Goal: Use online tool/utility: Utilize a website feature to perform a specific function

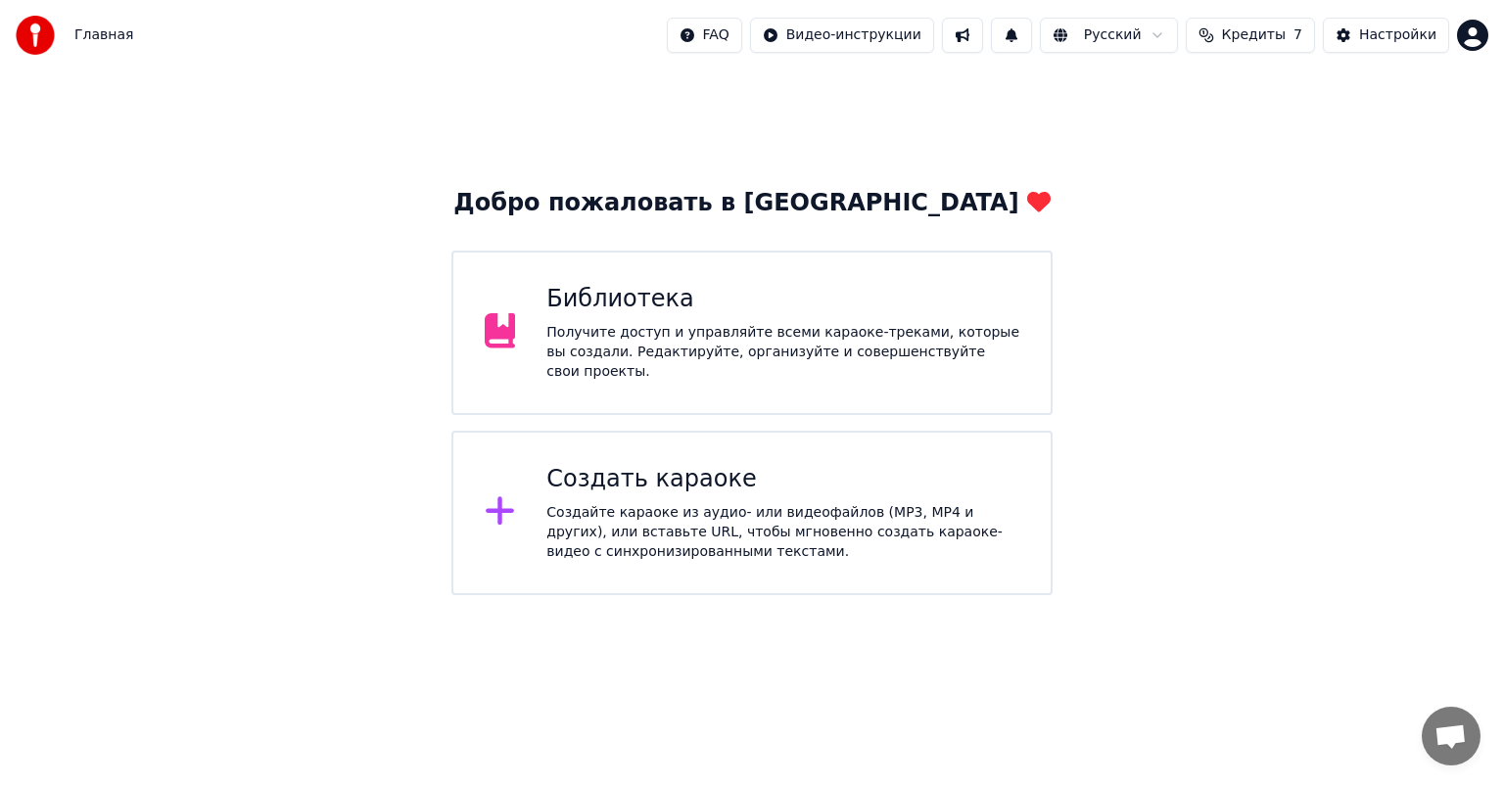
click at [638, 343] on div "Получите доступ и управляйте всеми караоке-треками, которые вы создали. Редакти…" at bounding box center [782, 352] width 473 height 59
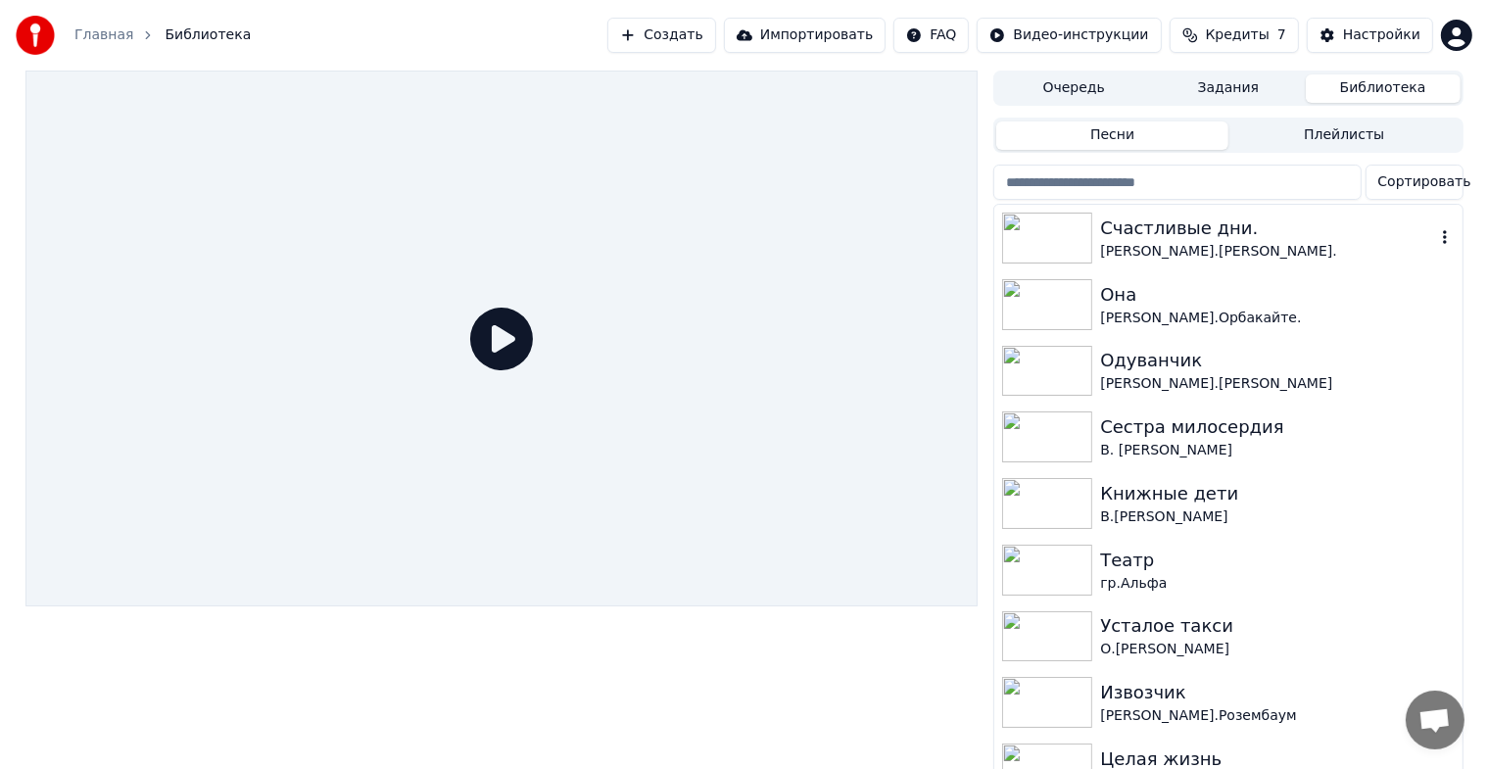
click at [1132, 246] on div "[PERSON_NAME].[PERSON_NAME]." at bounding box center [1267, 252] width 334 height 20
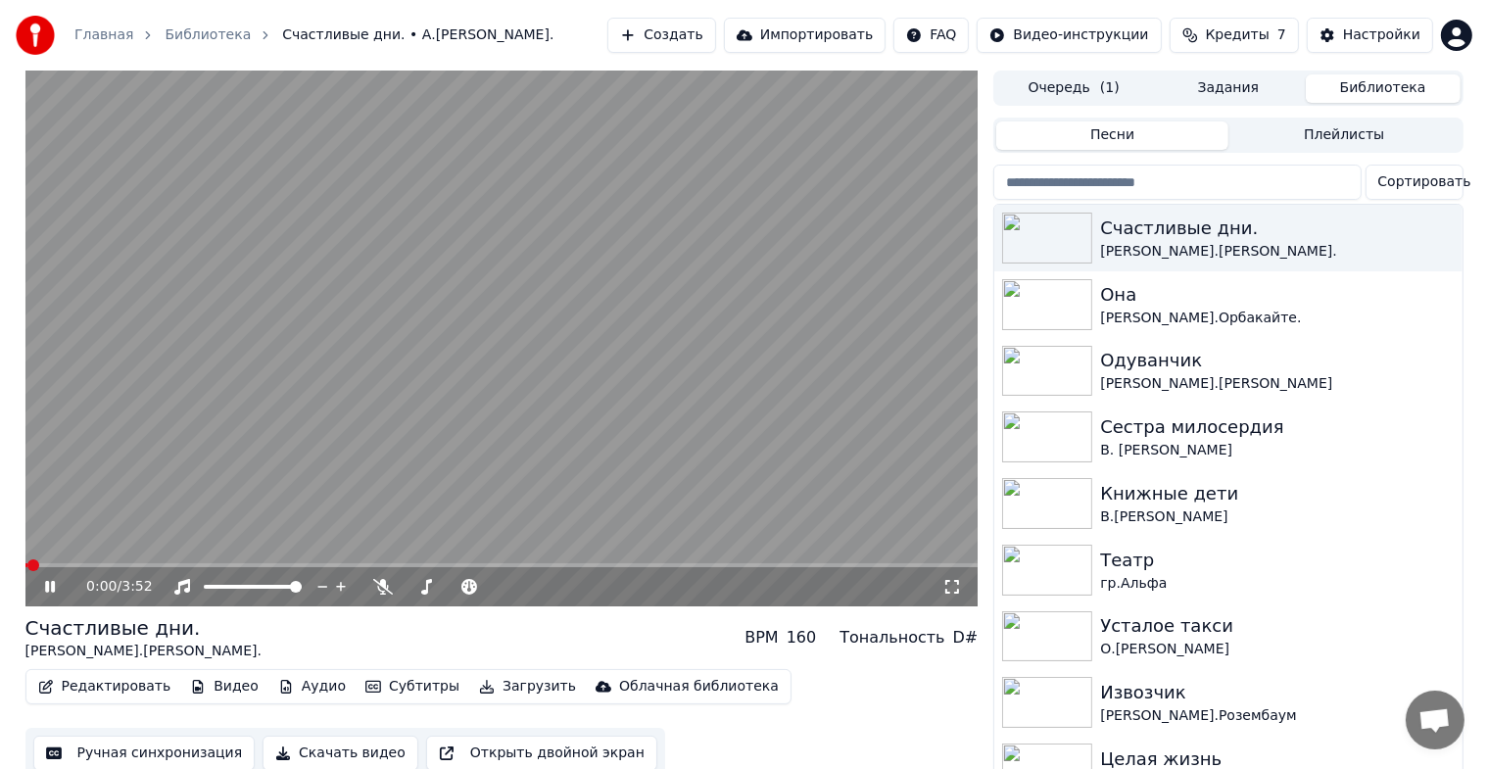
click at [47, 592] on icon at bounding box center [50, 587] width 10 height 12
click at [121, 753] on button "Ручная синхронизация" at bounding box center [144, 752] width 222 height 35
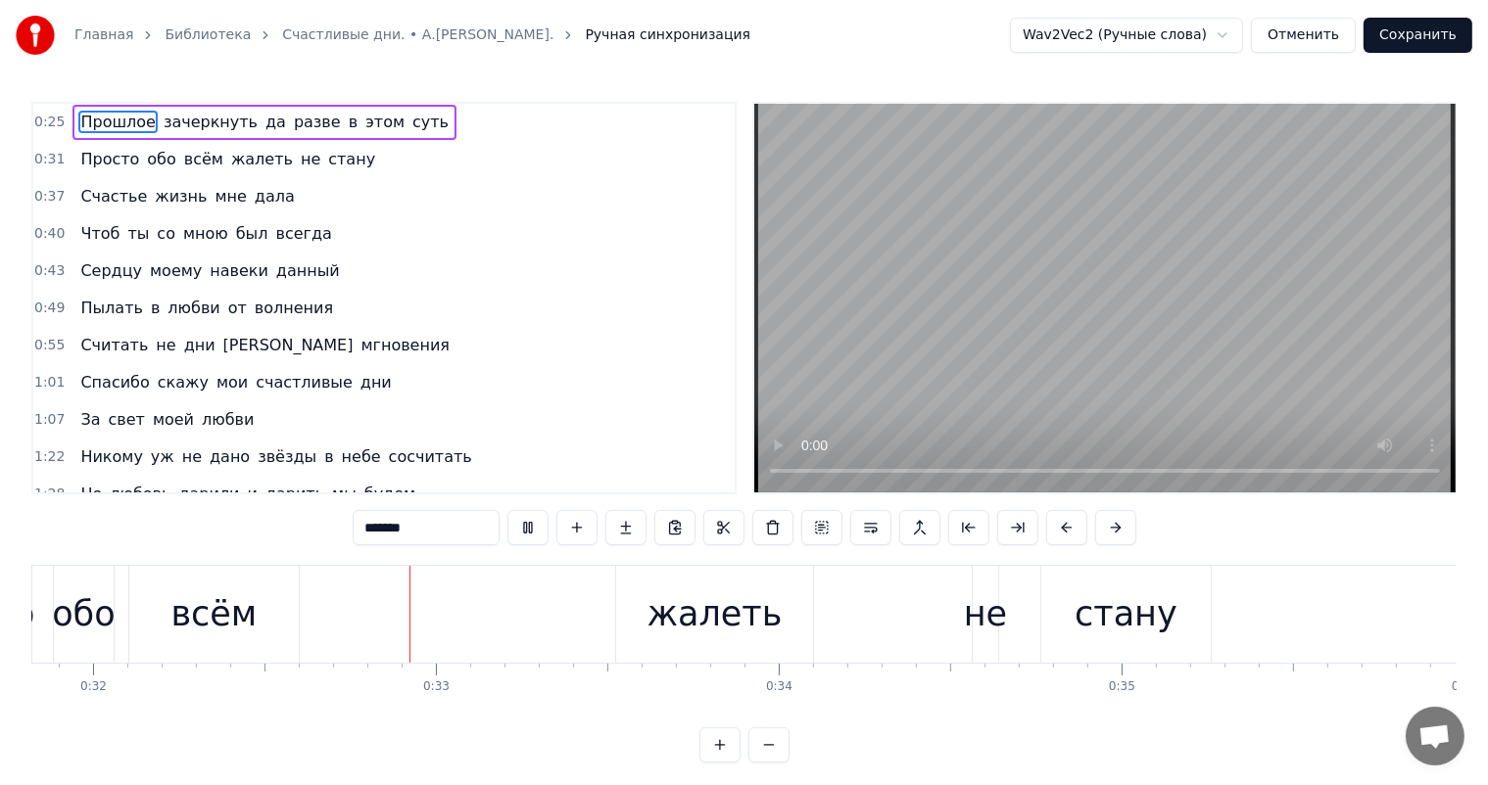
scroll to position [0, 10995]
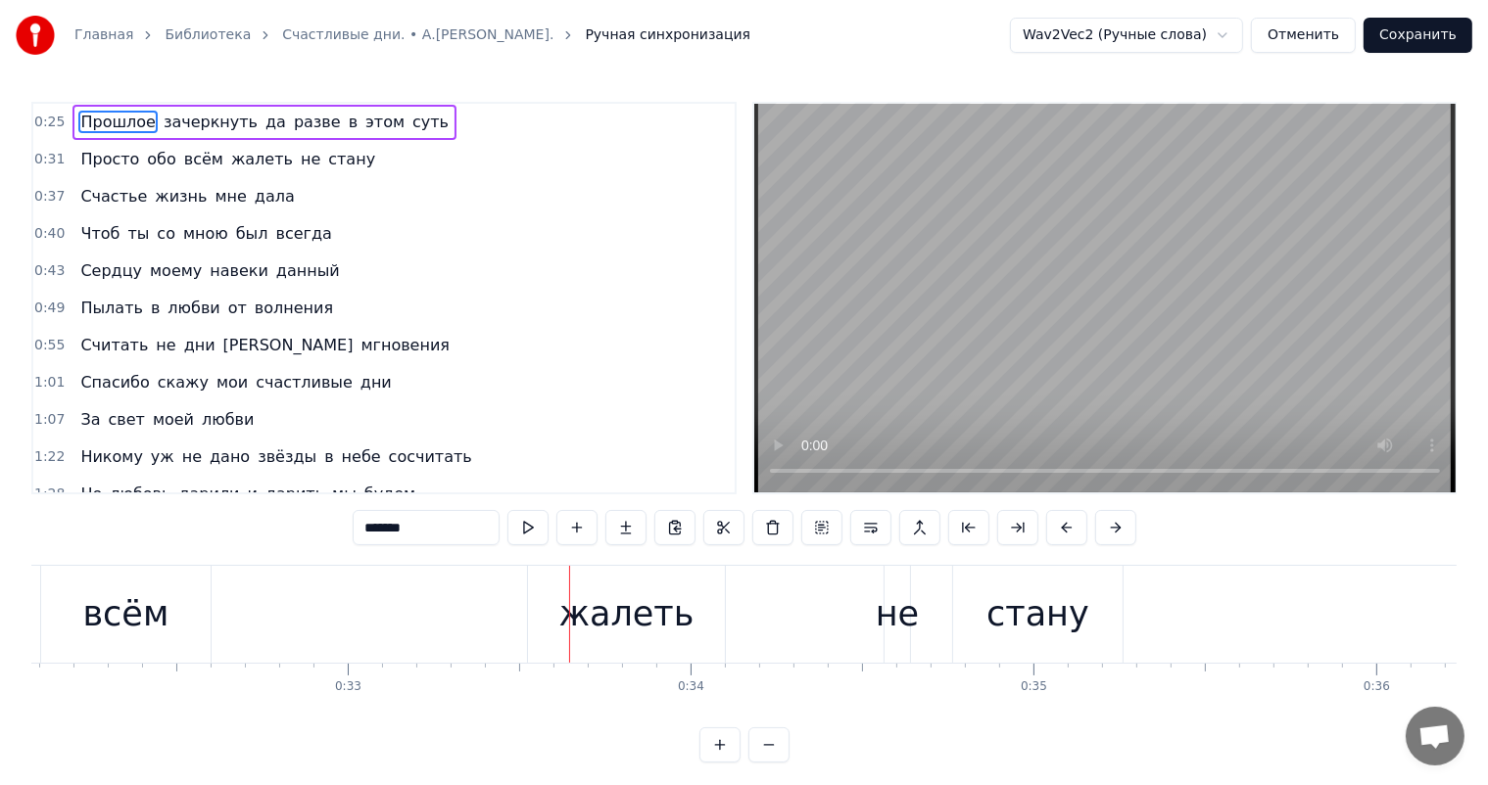
click at [86, 602] on div "всём" at bounding box center [125, 614] width 169 height 97
type input "****"
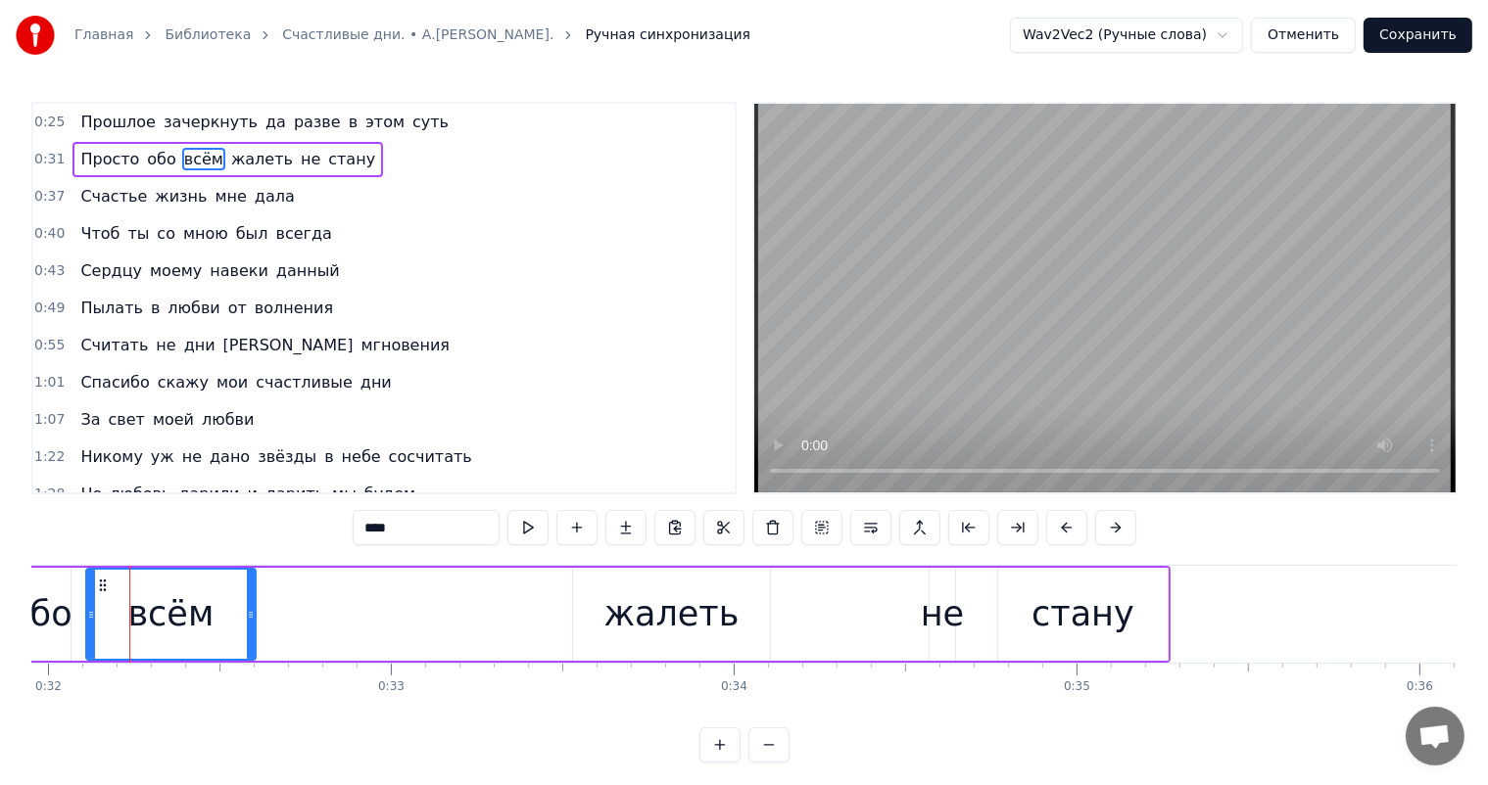
scroll to position [0, 10430]
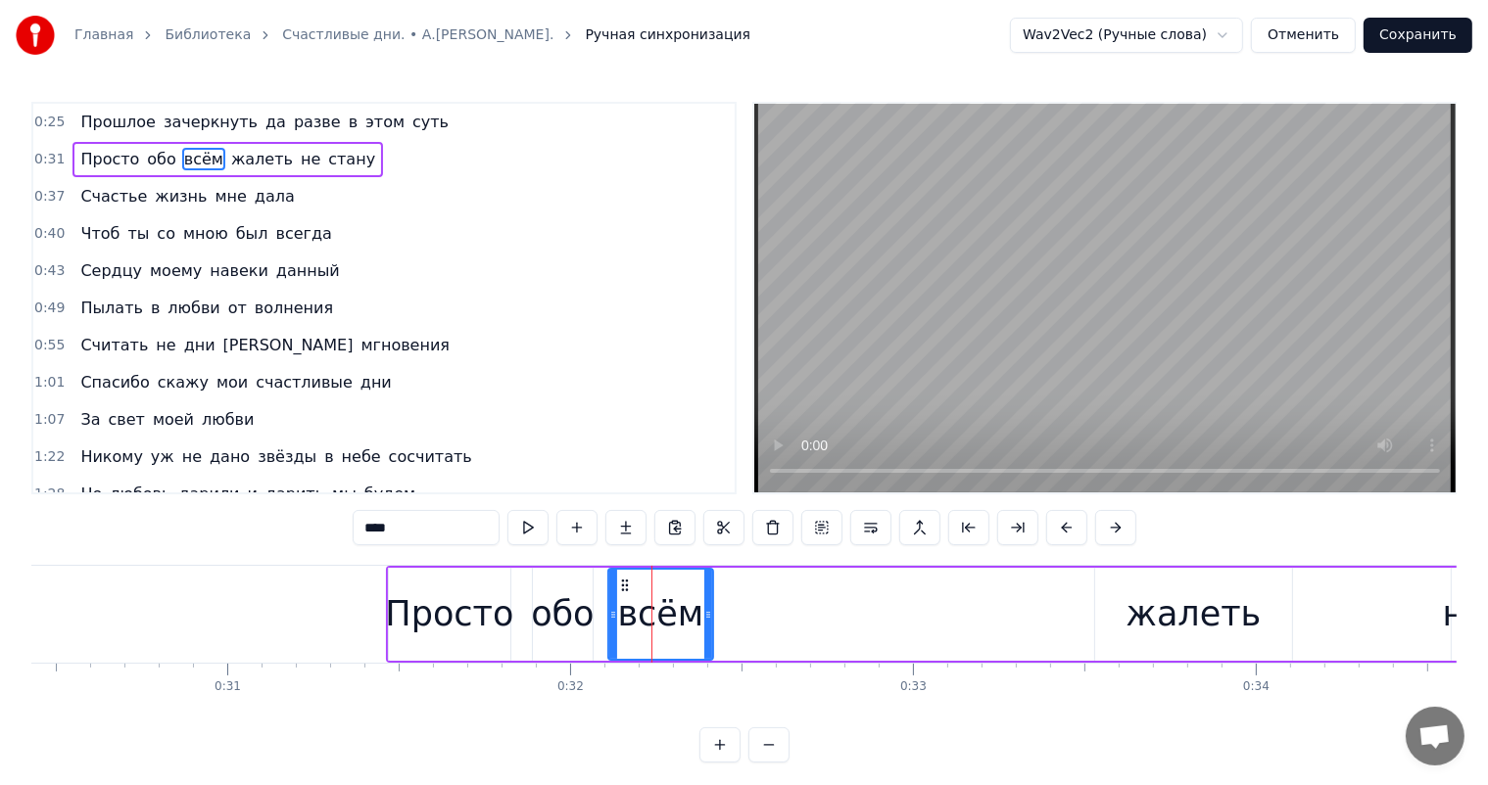
drag, startPoint x: 773, startPoint y: 607, endPoint x: 708, endPoint y: 631, distance: 68.8
click at [708, 631] on div at bounding box center [708, 614] width 8 height 89
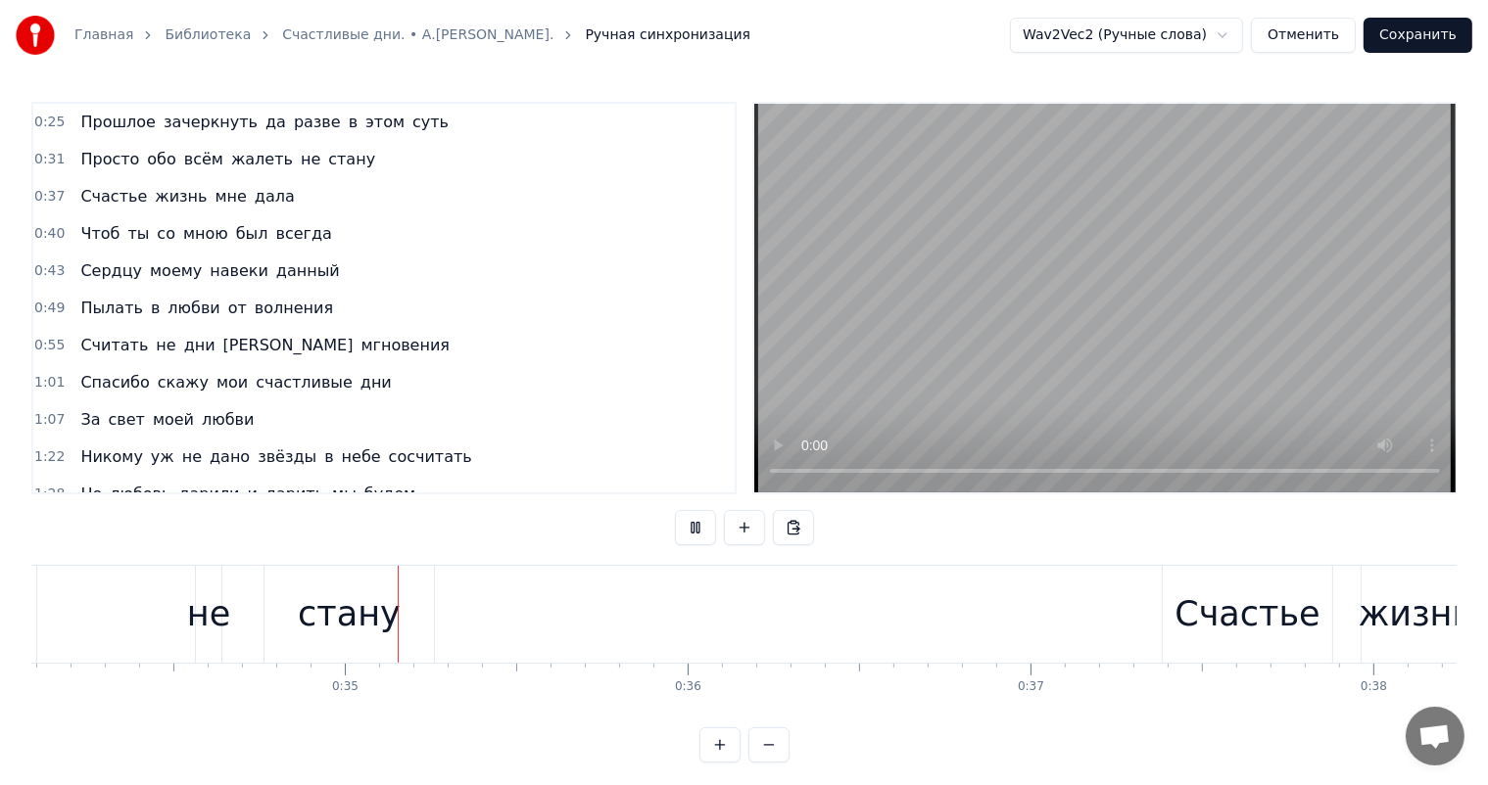
scroll to position [0, 11715]
click at [381, 645] on div "стану" at bounding box center [316, 614] width 169 height 97
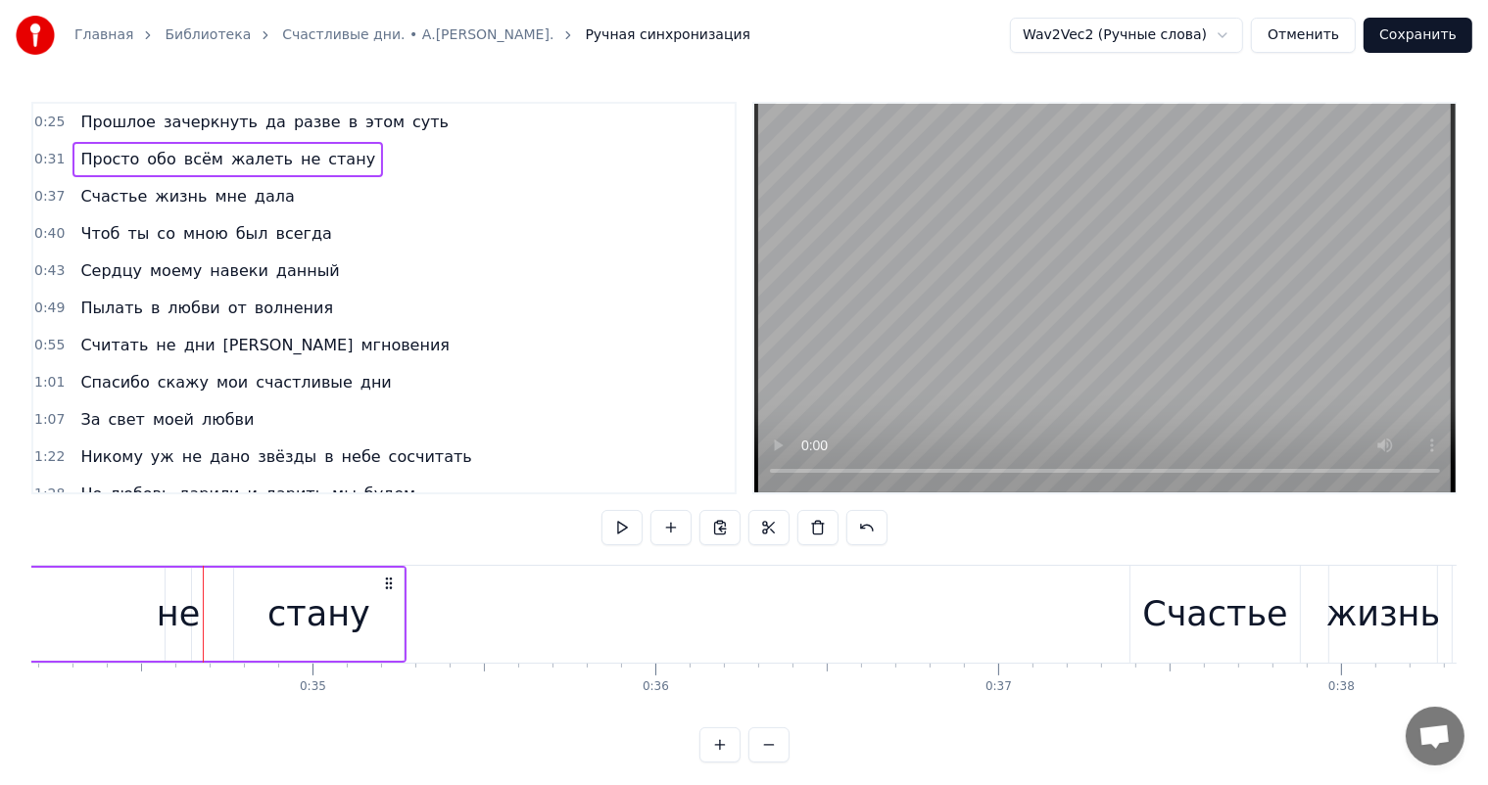
click at [176, 604] on div "не" at bounding box center [178, 615] width 43 height 52
click at [347, 592] on div "стану" at bounding box center [318, 615] width 103 height 52
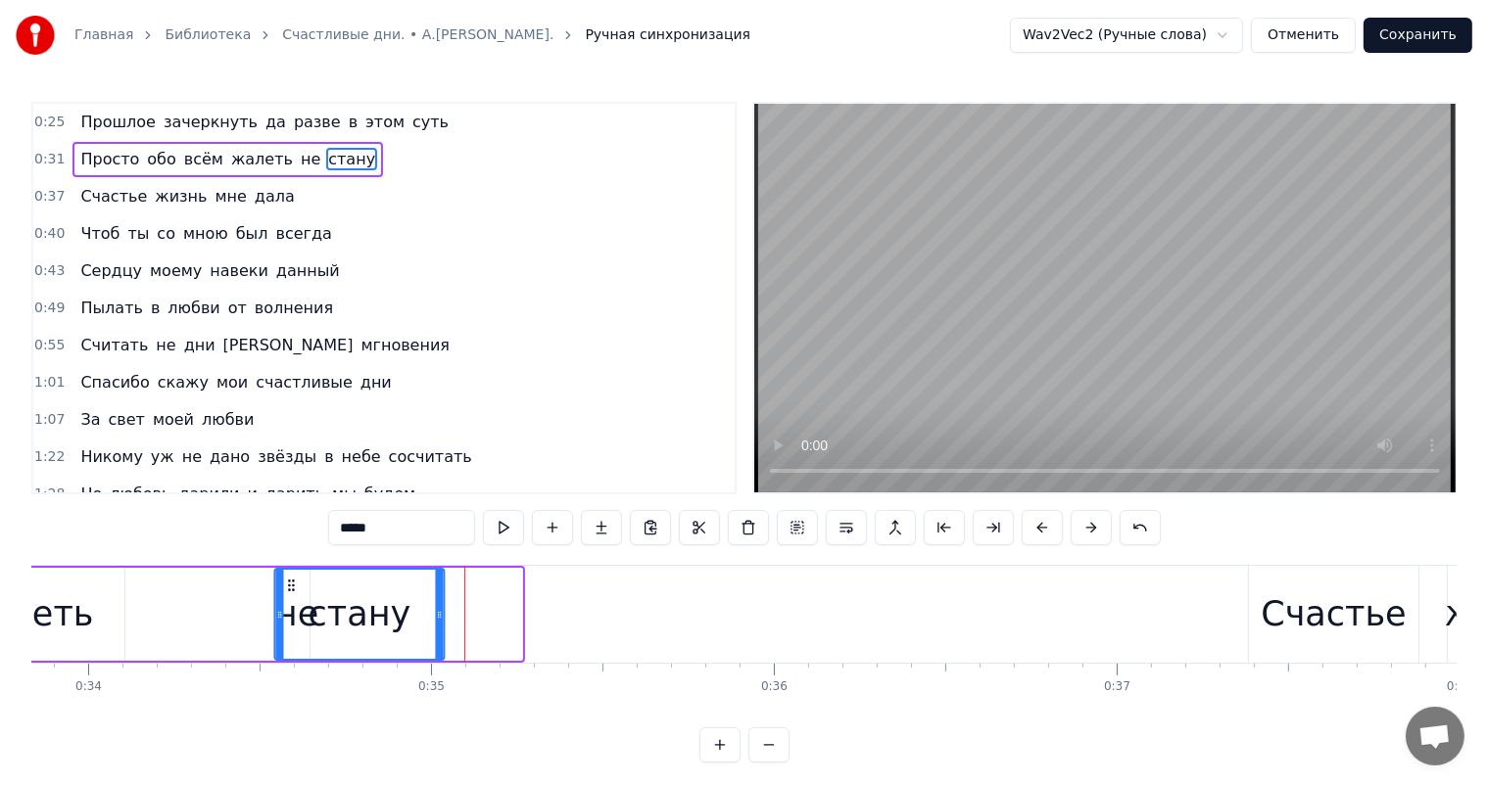
scroll to position [0, 11587]
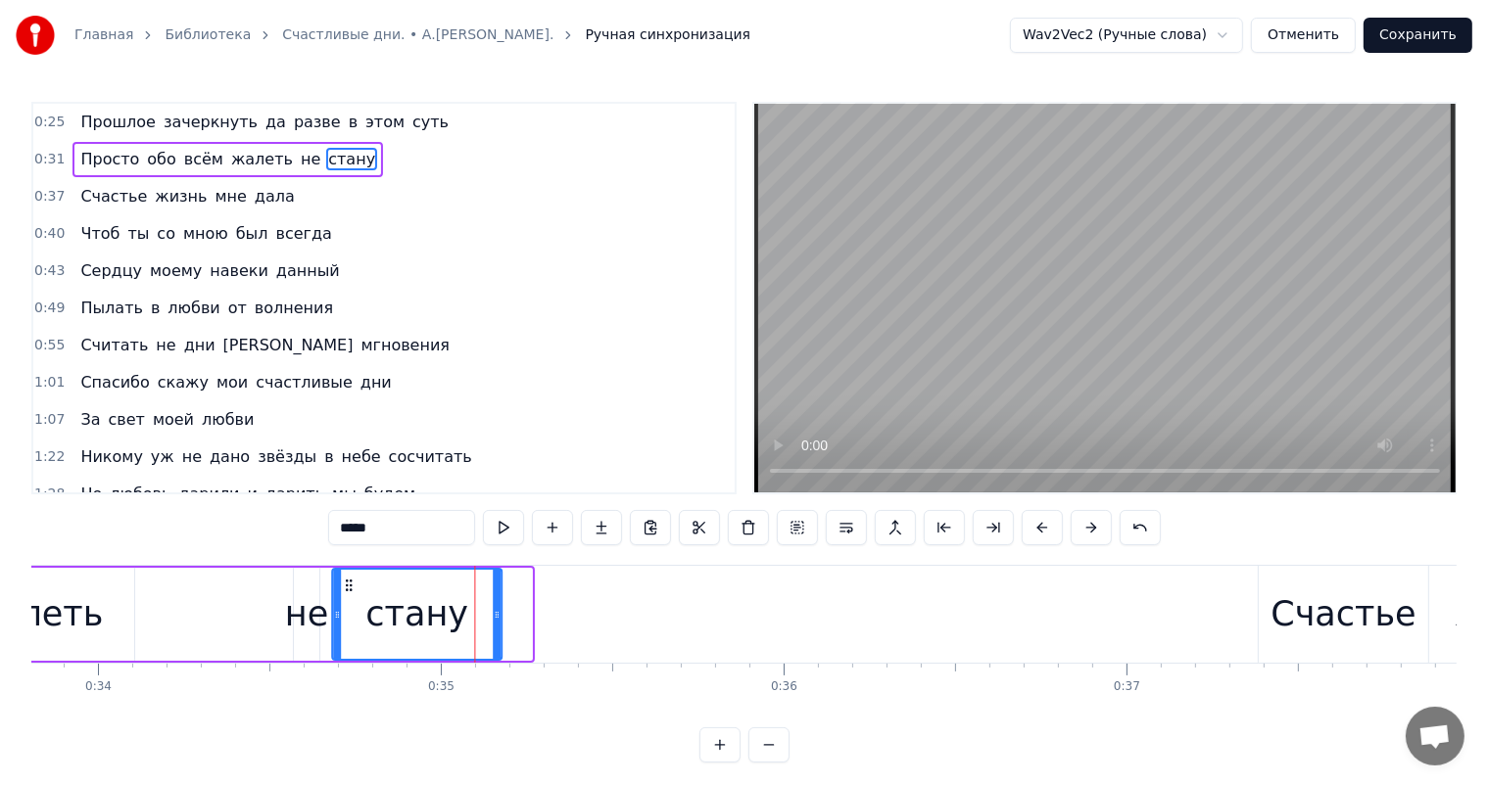
drag, startPoint x: 253, startPoint y: 588, endPoint x: 350, endPoint y: 595, distance: 97.3
click at [350, 595] on div "стану" at bounding box center [416, 614] width 167 height 89
drag, startPoint x: 497, startPoint y: 606, endPoint x: 461, endPoint y: 607, distance: 35.3
click at [461, 607] on icon at bounding box center [461, 615] width 8 height 16
click at [50, 601] on div "жалеть" at bounding box center [36, 615] width 135 height 52
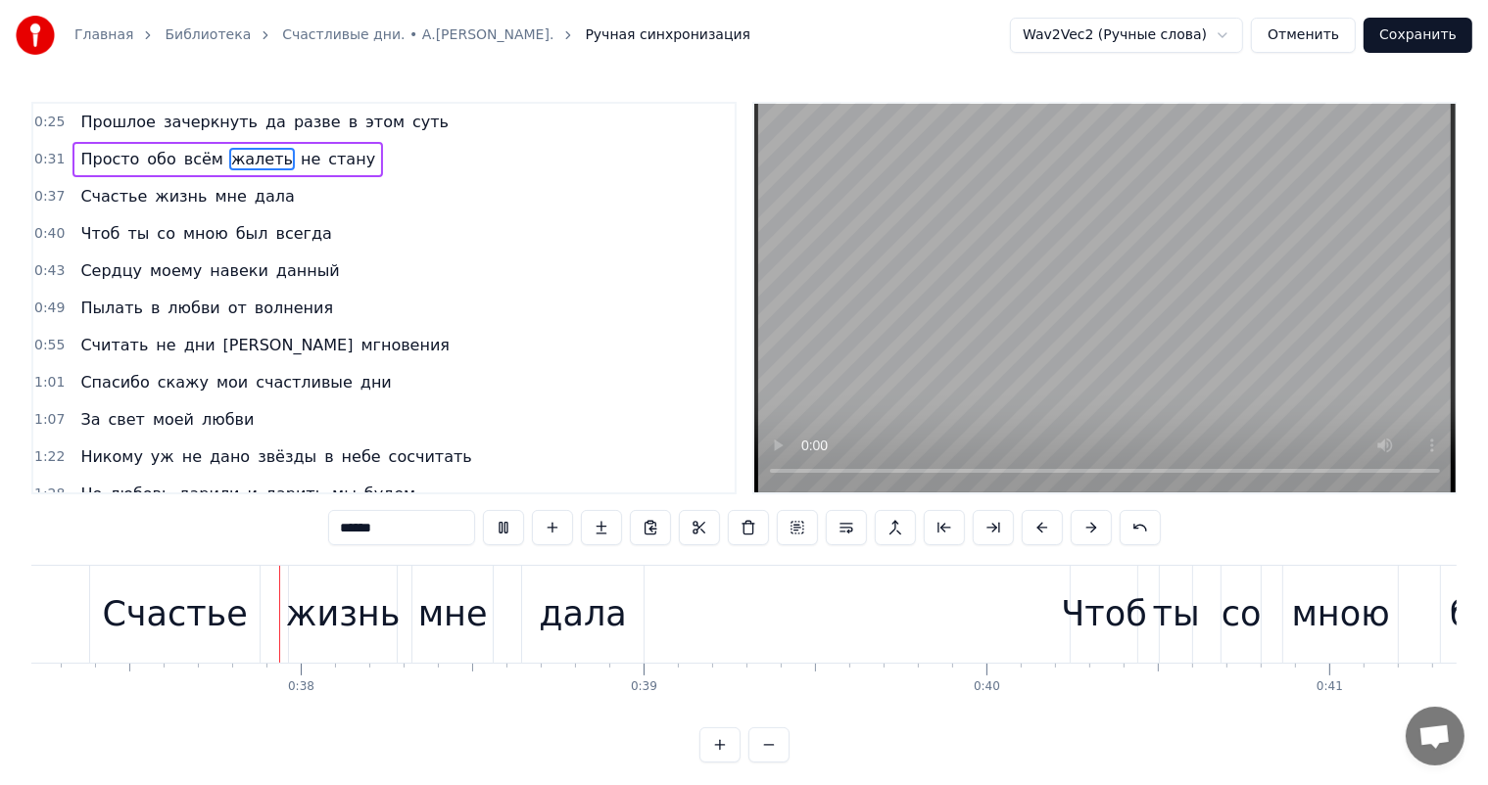
scroll to position [0, 12757]
click at [238, 625] on div "Счастье" at bounding box center [172, 614] width 169 height 97
type input "*******"
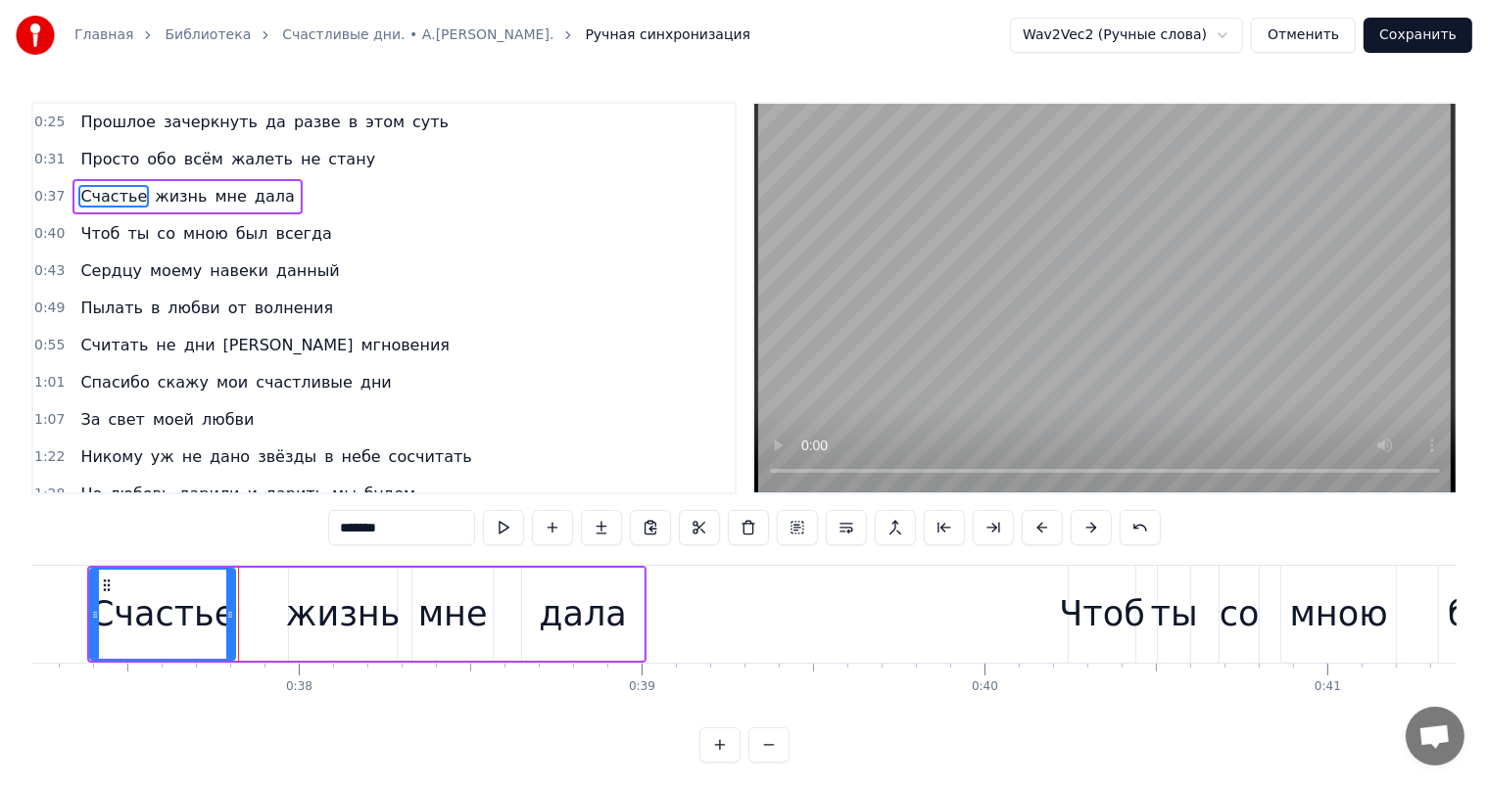
drag, startPoint x: 253, startPoint y: 607, endPoint x: 228, endPoint y: 611, distance: 24.8
click at [228, 611] on icon at bounding box center [230, 615] width 8 height 16
drag, startPoint x: 0, startPoint y: 621, endPoint x: 13, endPoint y: 618, distance: 13.1
click at [13, 618] on div "Главная Библиотека Счастливые дни. • А.[PERSON_NAME]. Ручная синхронизация Wav2…" at bounding box center [744, 381] width 1488 height 763
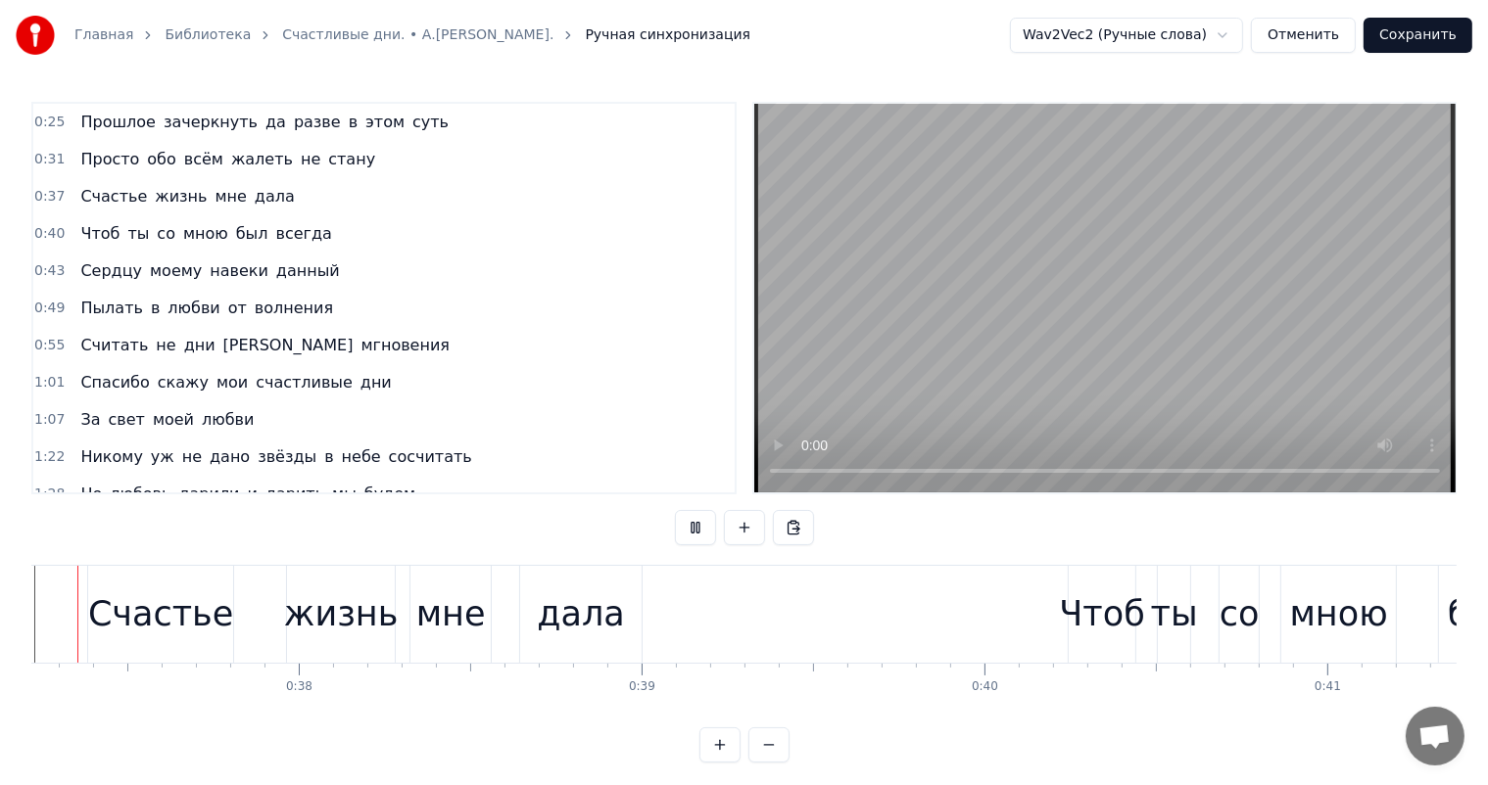
scroll to position [0, 12661]
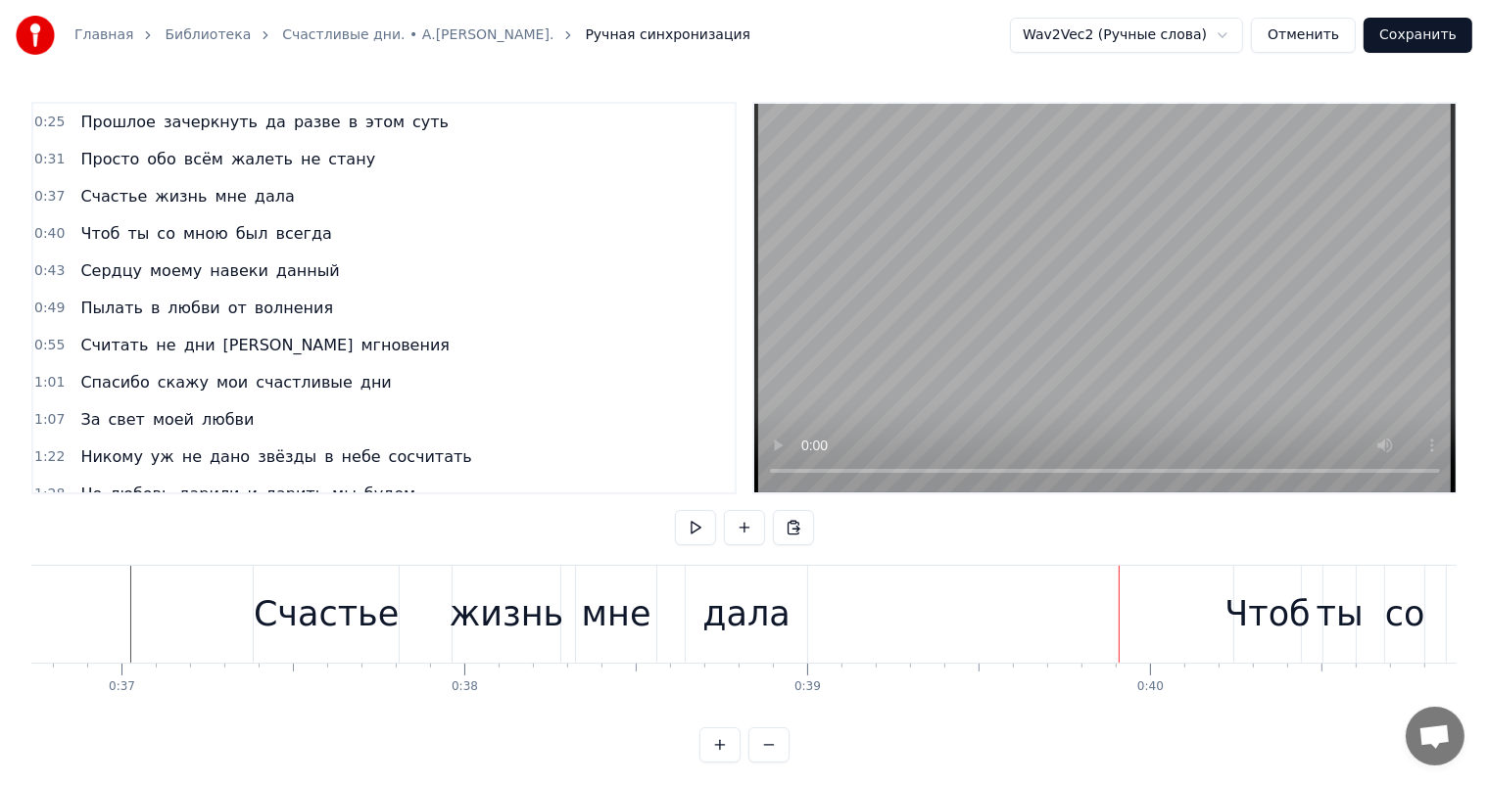
drag, startPoint x: 737, startPoint y: 623, endPoint x: 666, endPoint y: 620, distance: 71.5
click at [725, 622] on div "дала" at bounding box center [745, 615] width 87 height 52
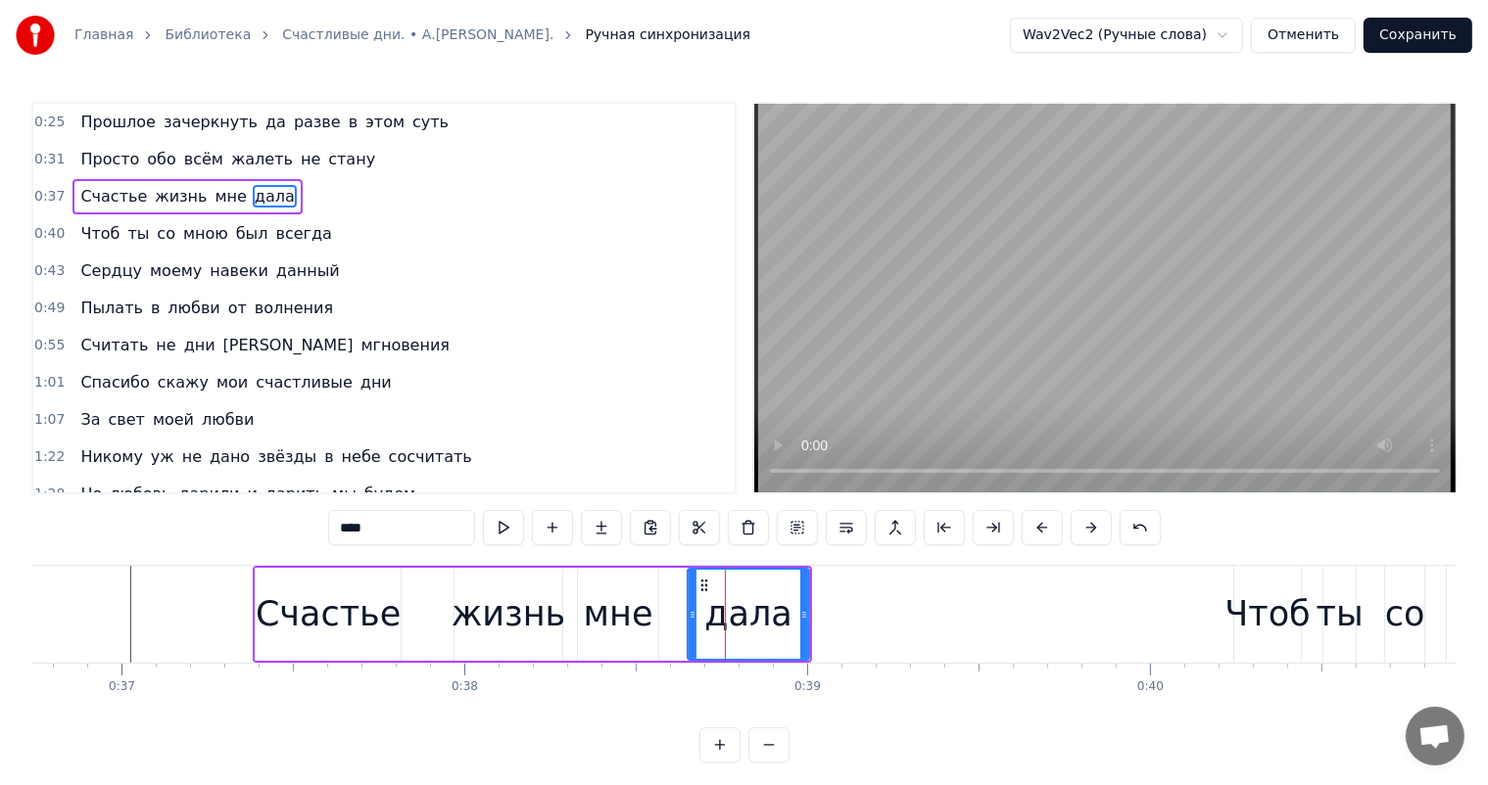
click at [603, 621] on div "мне" at bounding box center [619, 615] width 70 height 52
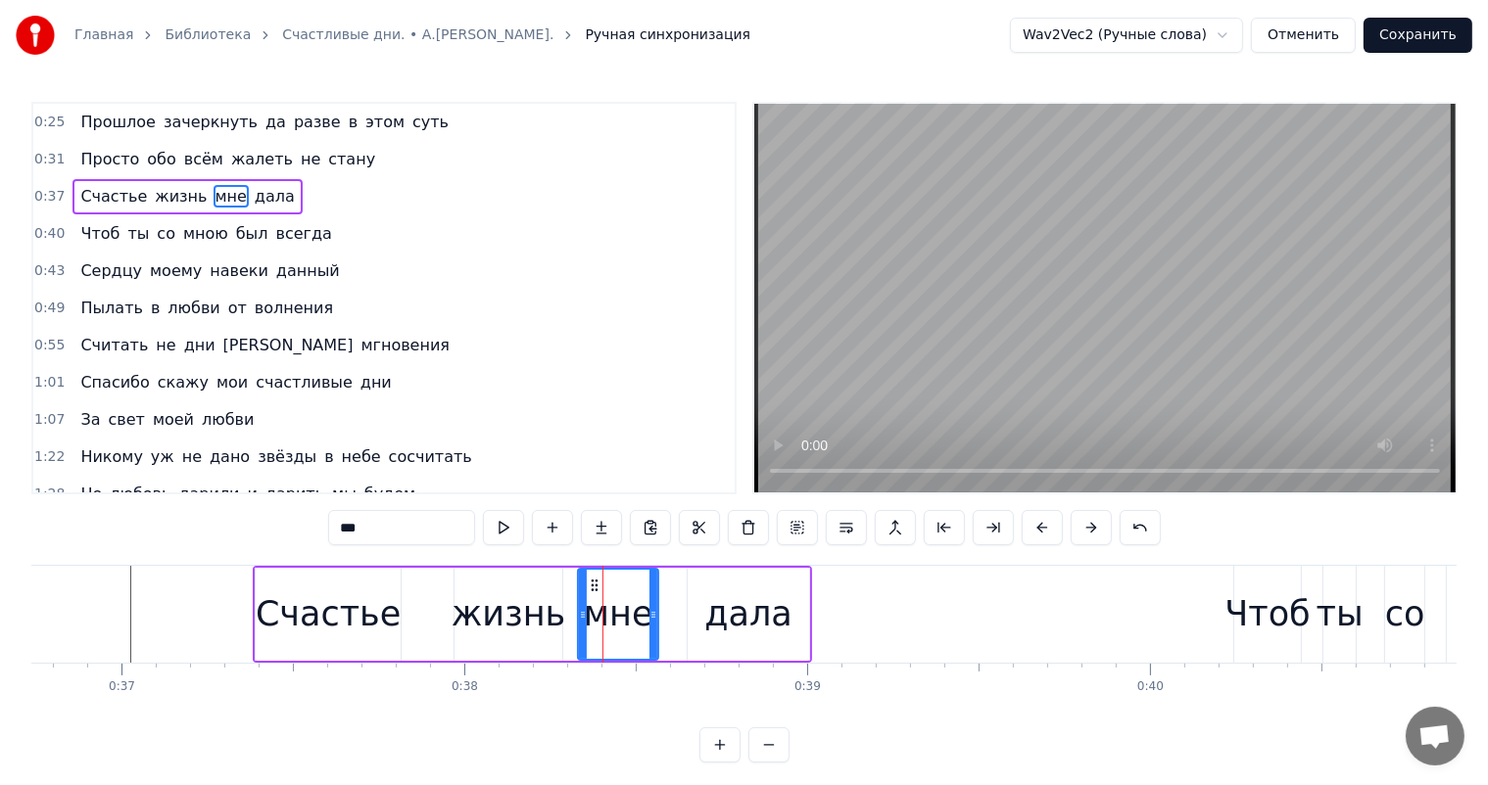
click at [752, 588] on div "дала" at bounding box center [747, 614] width 121 height 93
type input "****"
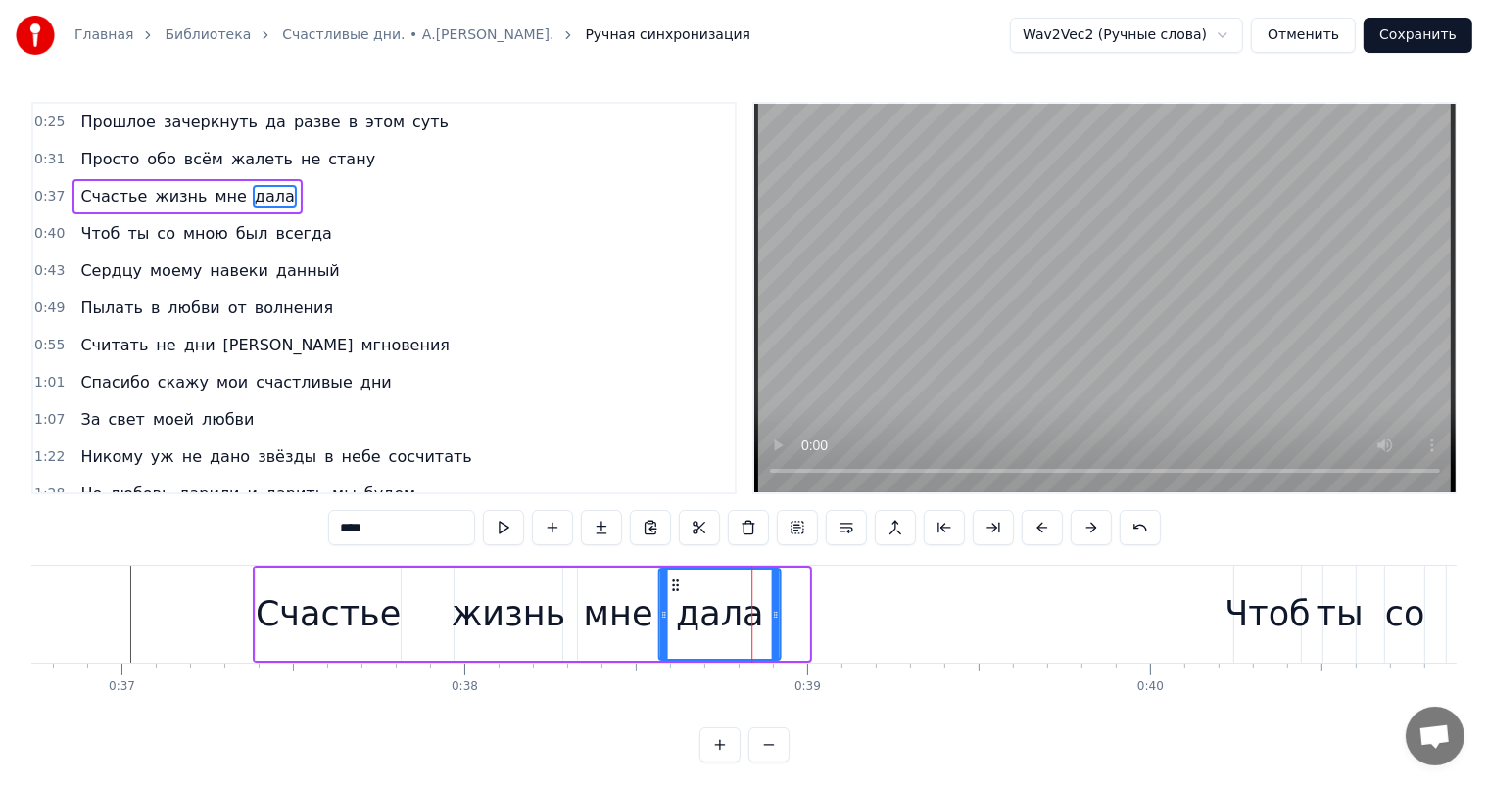
drag, startPoint x: 704, startPoint y: 582, endPoint x: 675, endPoint y: 587, distance: 29.8
click at [675, 587] on icon at bounding box center [676, 586] width 16 height 16
drag, startPoint x: 771, startPoint y: 611, endPoint x: 760, endPoint y: 613, distance: 10.9
click at [761, 613] on icon at bounding box center [765, 615] width 8 height 16
click at [20, 605] on div "Главная Библиотека Счастливые дни. • А.[PERSON_NAME]. Ручная синхронизация Wav2…" at bounding box center [744, 381] width 1488 height 763
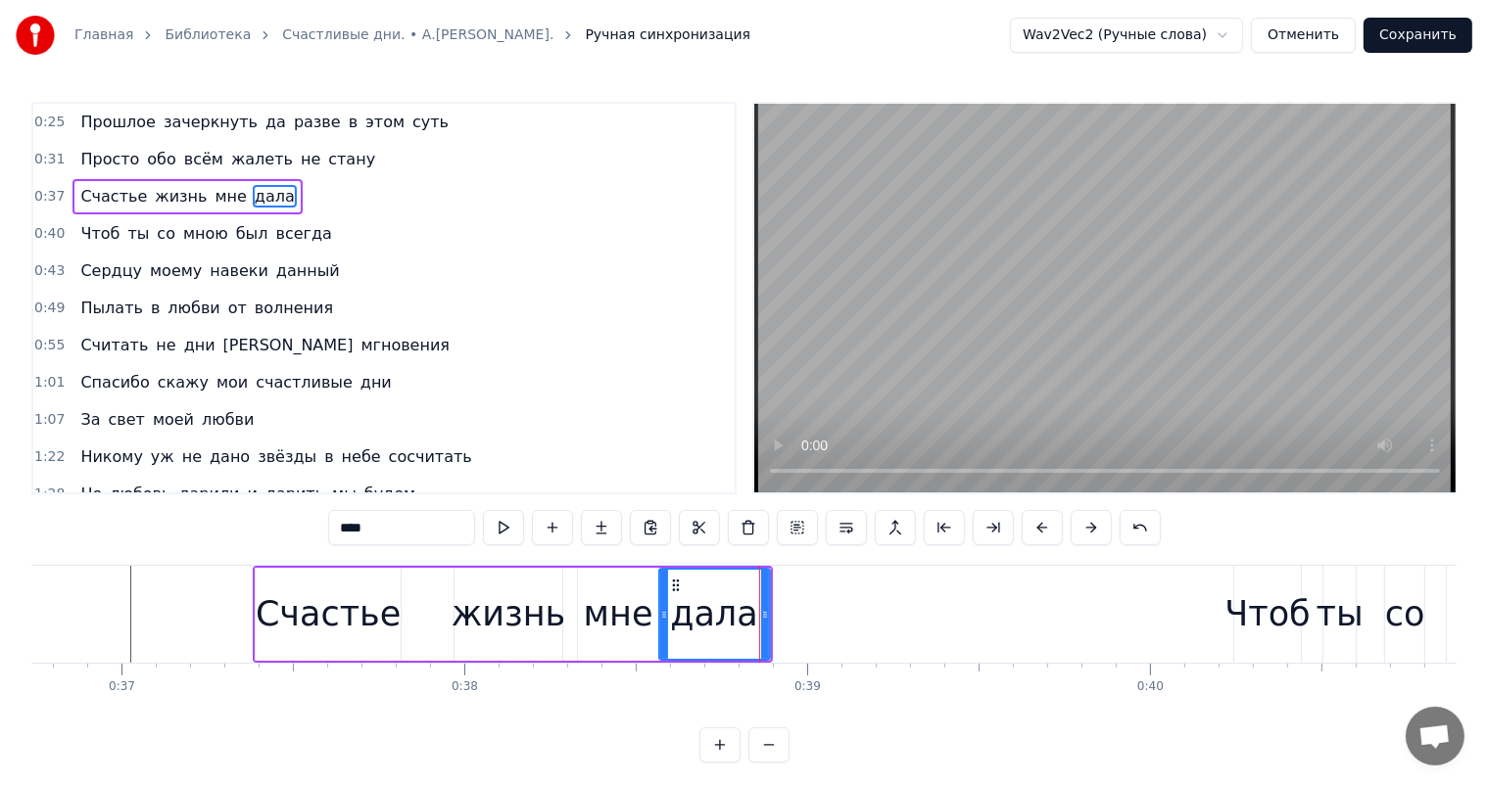
click at [12, 595] on div "Главная Библиотека Счастливые дни. • А.[PERSON_NAME]. Ручная синхронизация Wav2…" at bounding box center [744, 381] width 1488 height 763
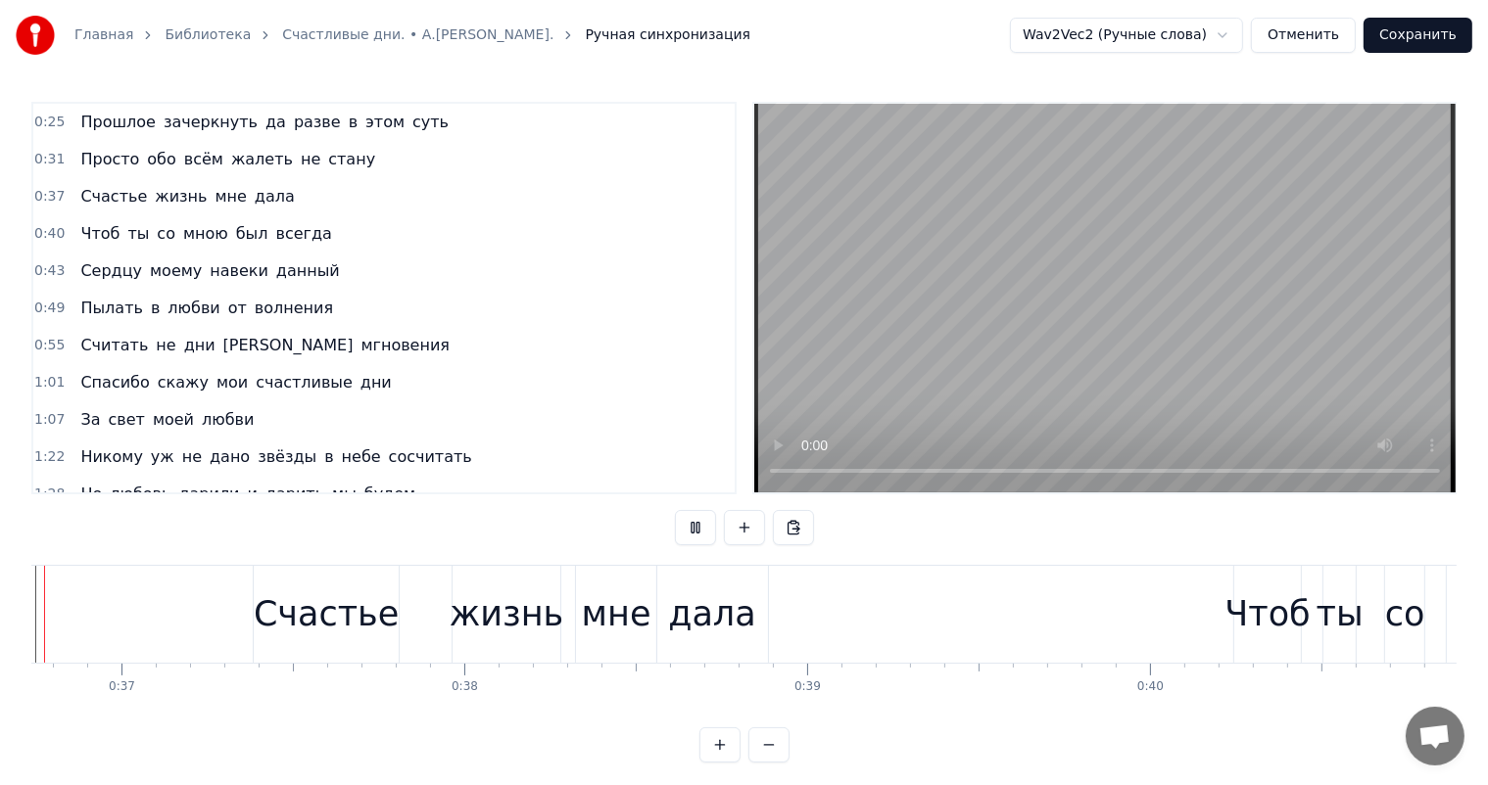
scroll to position [0, 12498]
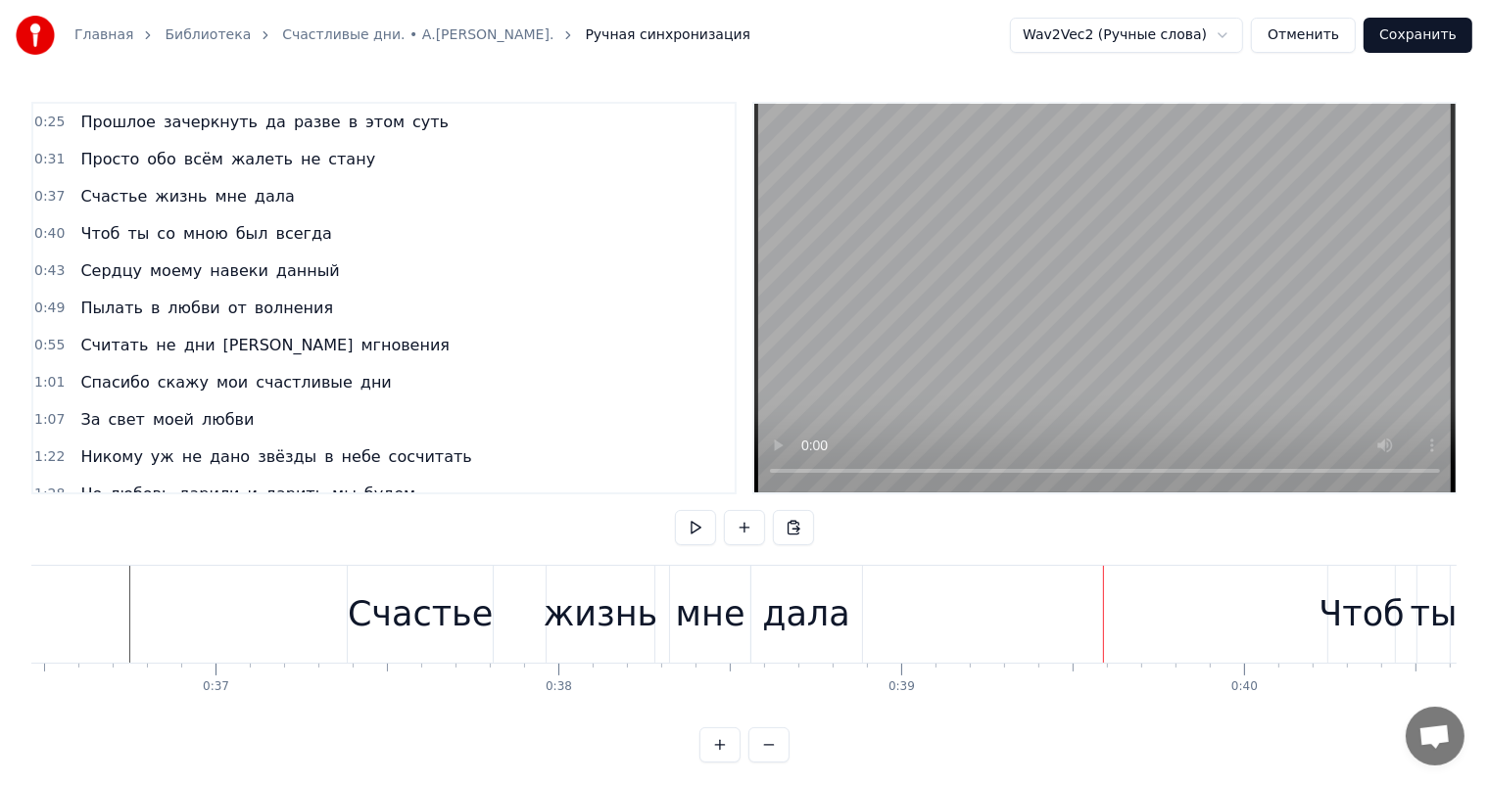
drag, startPoint x: 278, startPoint y: 730, endPoint x: 259, endPoint y: 725, distance: 20.2
click at [259, 725] on div "0:25 Прошлое зачеркнуть да разве в этом суть 0:31 Просто обо всём жалеть не ста…" at bounding box center [743, 432] width 1425 height 661
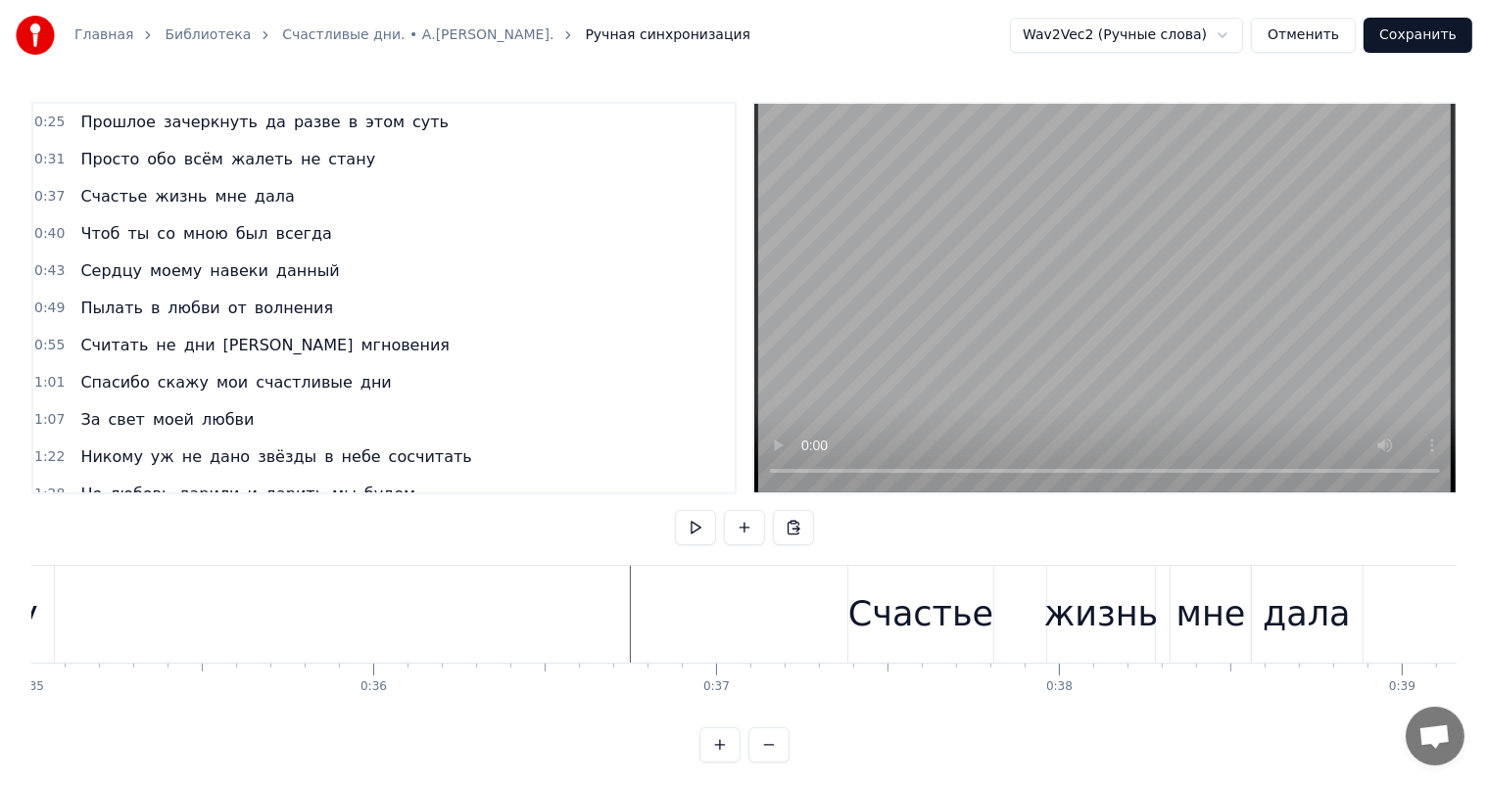
scroll to position [0, 11862]
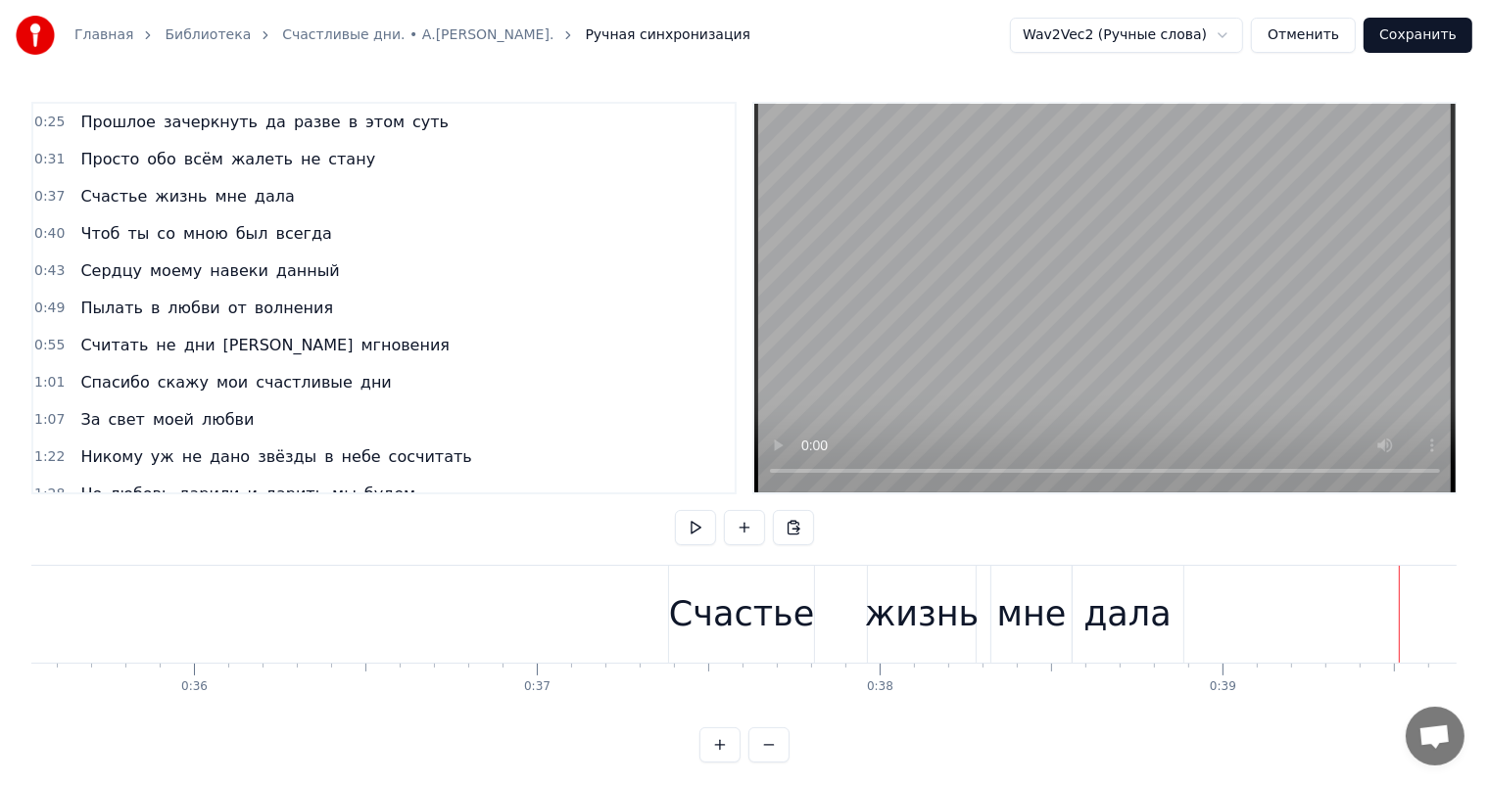
scroll to position [0, 12489]
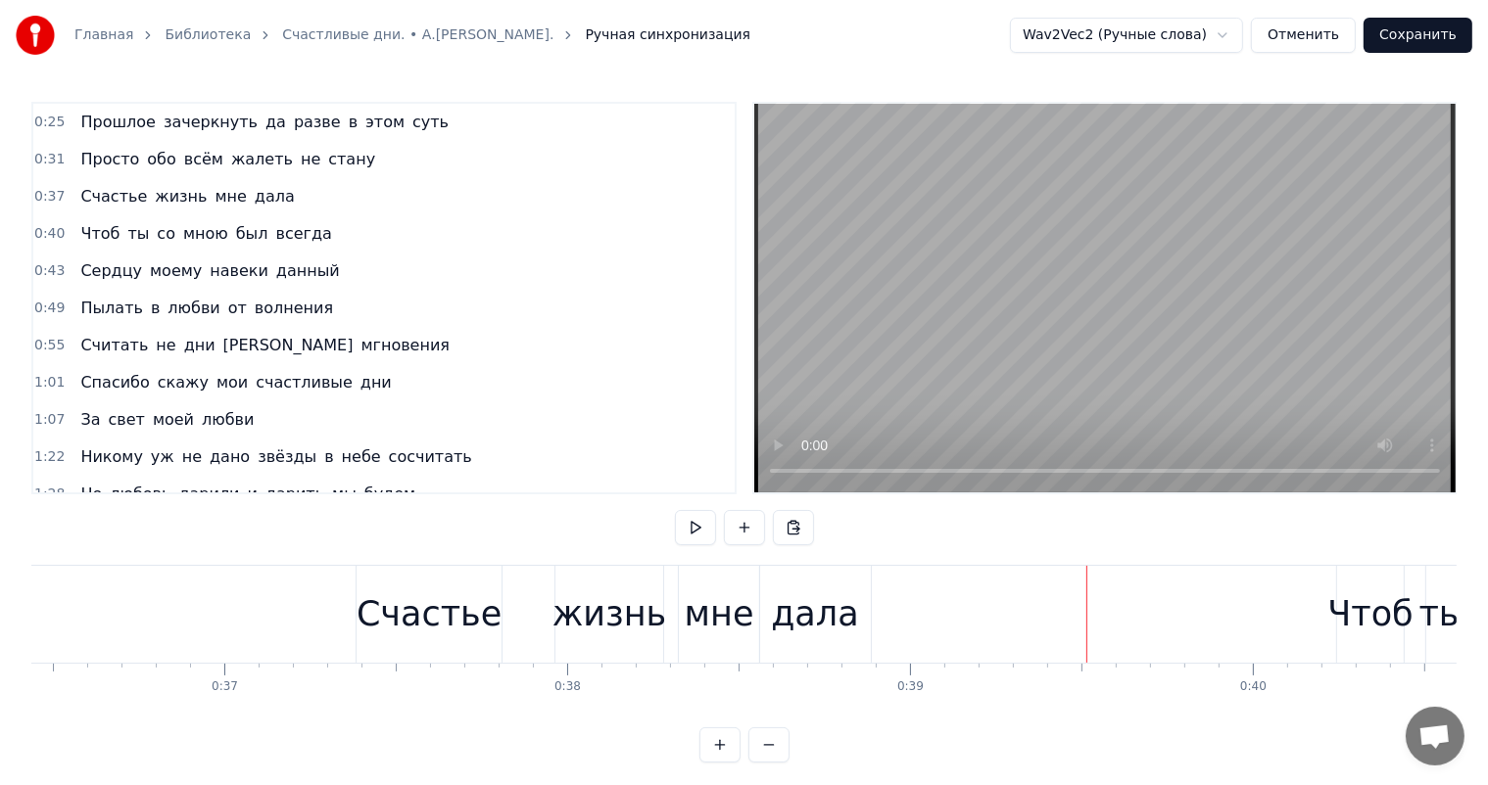
click at [375, 617] on div "Счастье" at bounding box center [428, 615] width 145 height 52
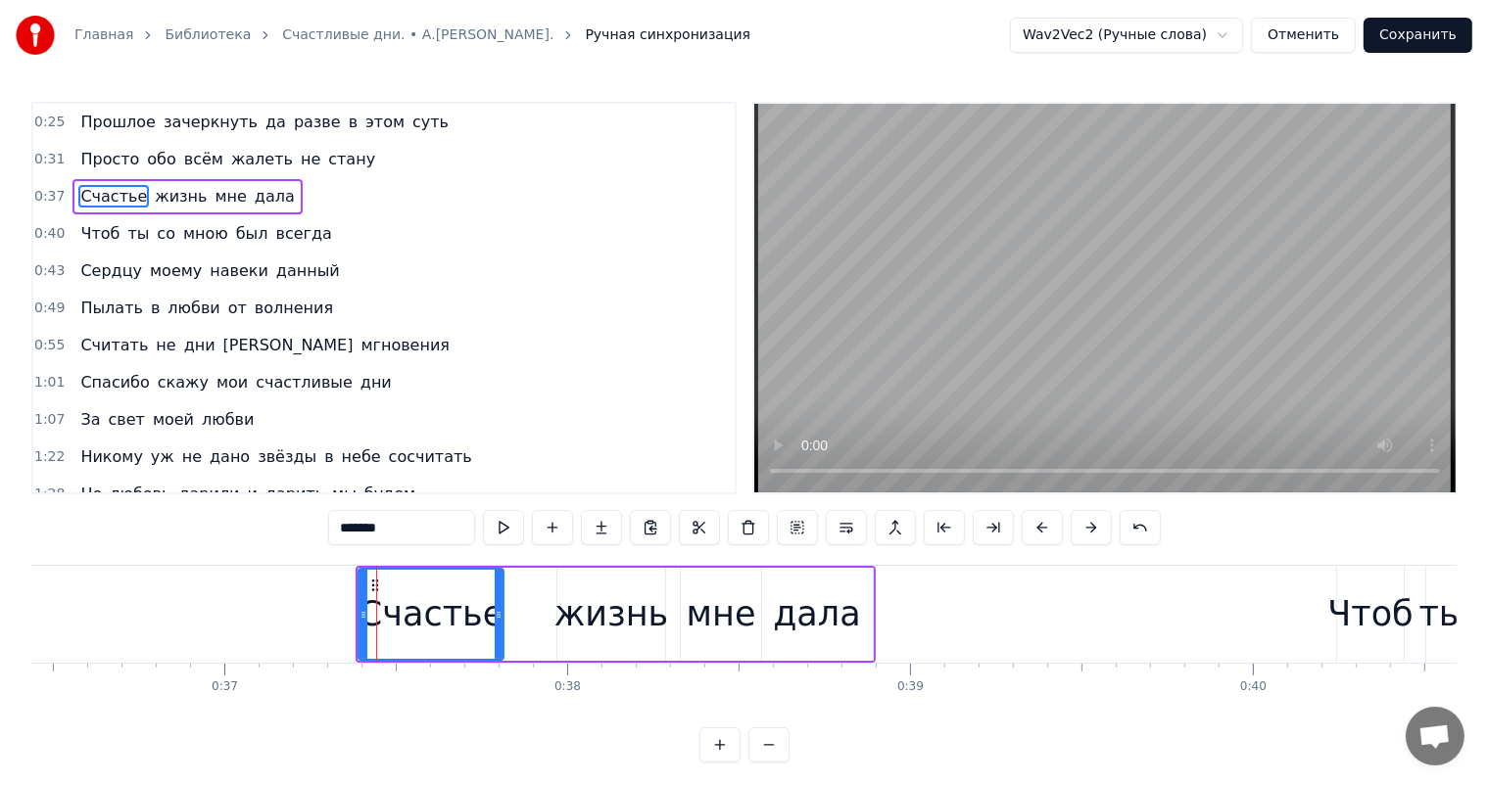
click at [567, 609] on div "жизнь" at bounding box center [611, 615] width 114 height 52
type input "*****"
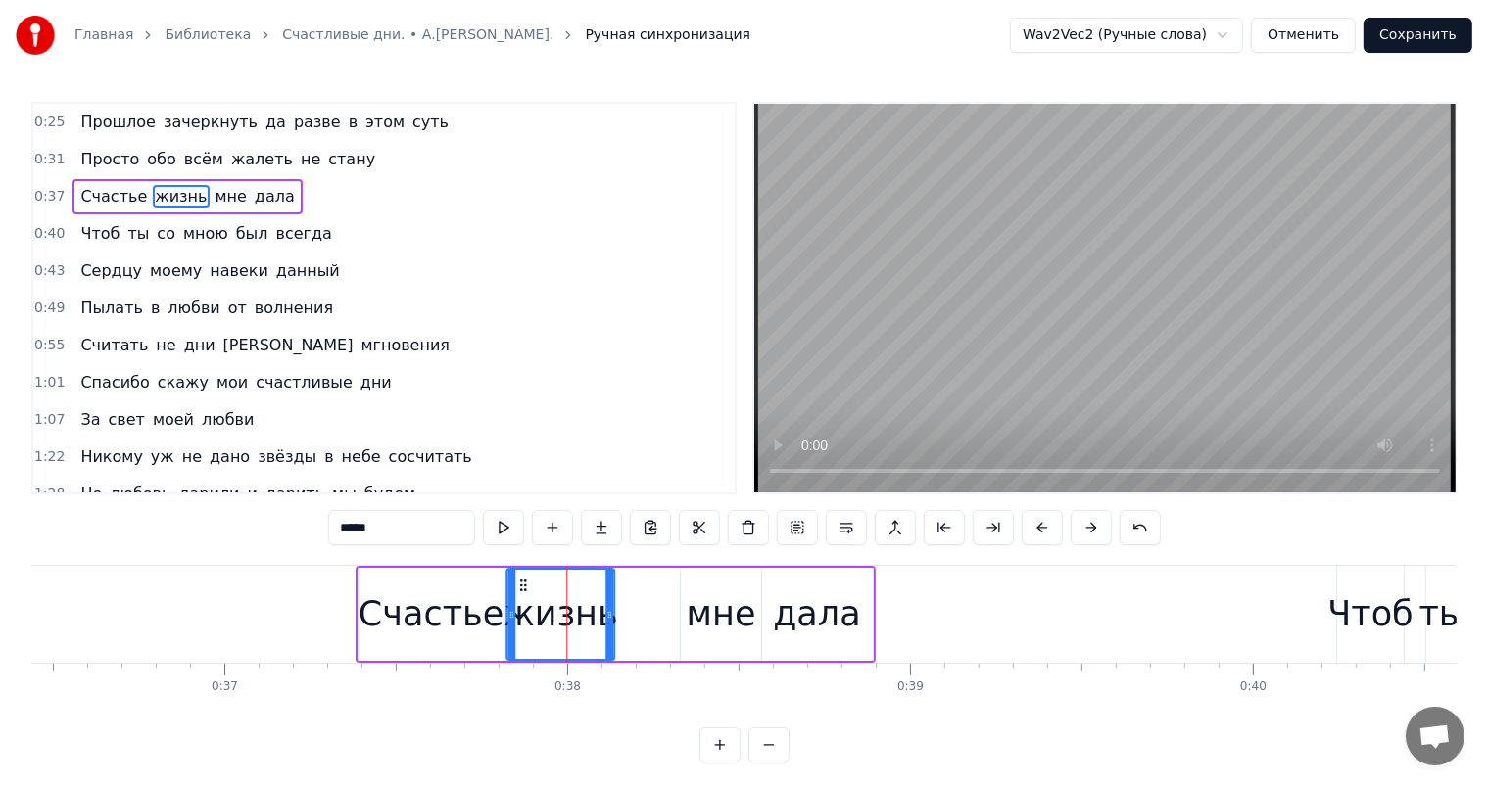
drag, startPoint x: 569, startPoint y: 586, endPoint x: 518, endPoint y: 595, distance: 51.9
click at [518, 595] on div "жизнь" at bounding box center [560, 614] width 106 height 89
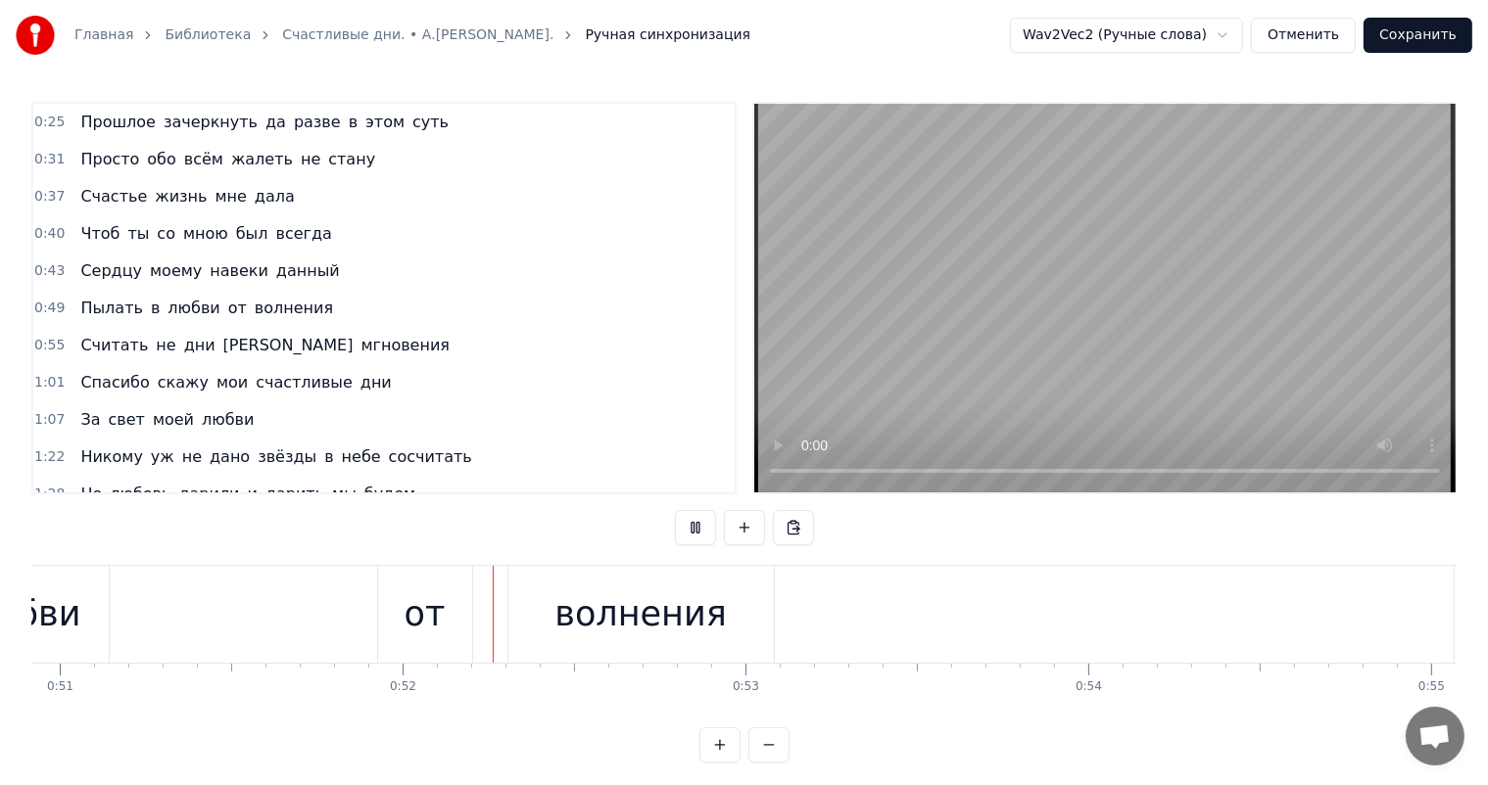
scroll to position [0, 17621]
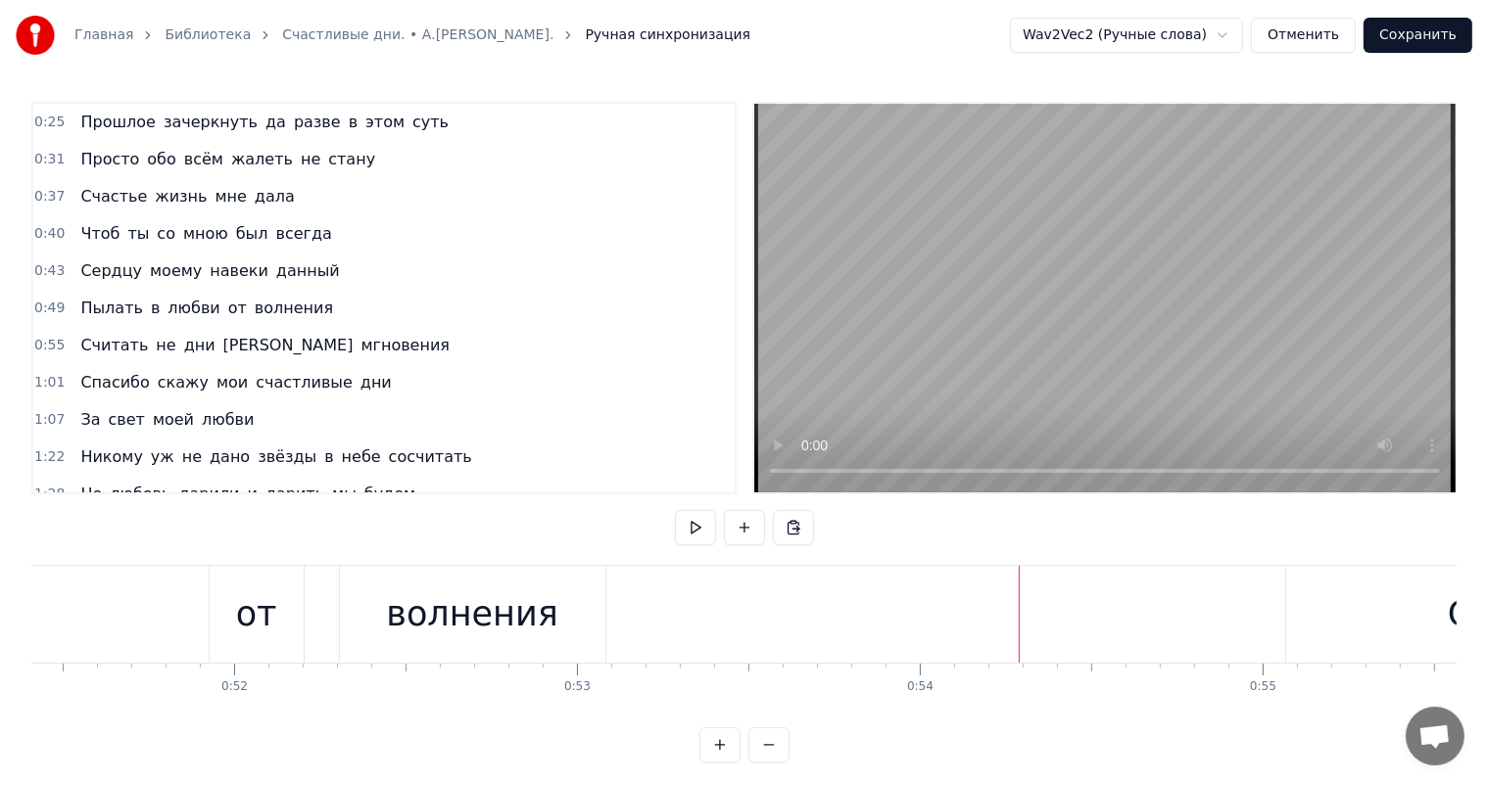
click at [498, 619] on div "волнения" at bounding box center [472, 615] width 172 height 52
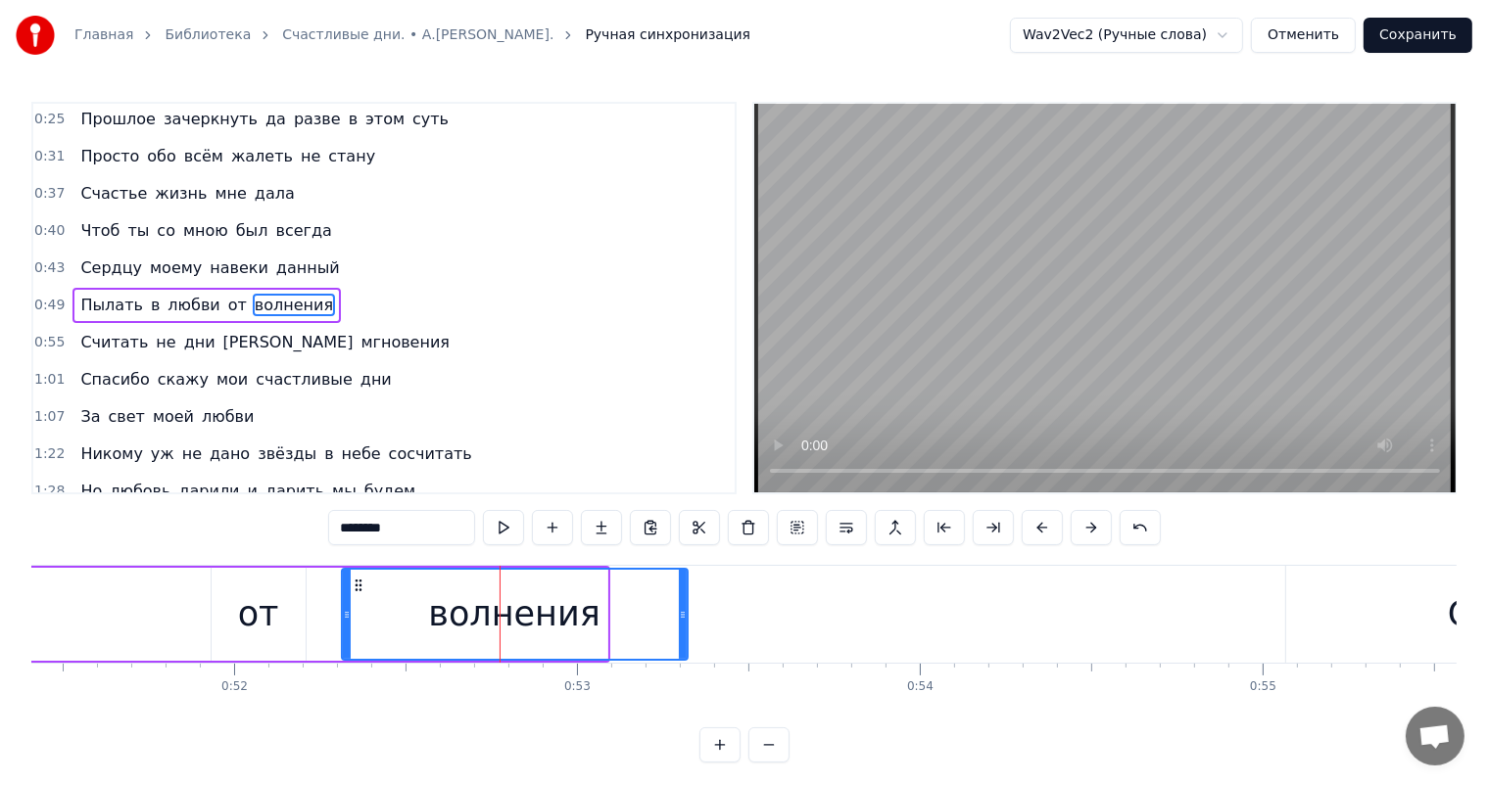
drag, startPoint x: 601, startPoint y: 611, endPoint x: 688, endPoint y: 603, distance: 87.5
click at [686, 603] on div at bounding box center [683, 614] width 8 height 89
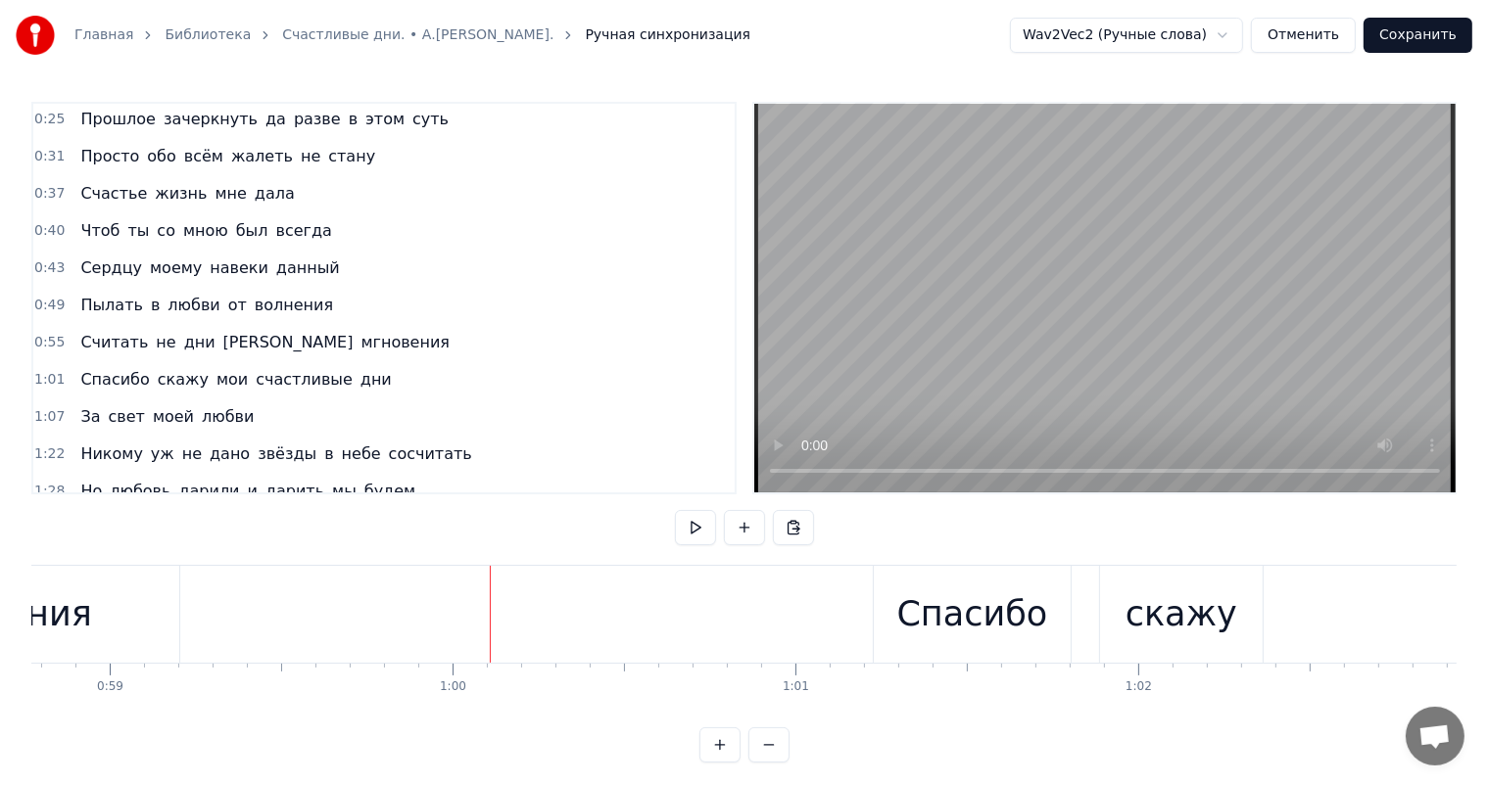
scroll to position [0, 19876]
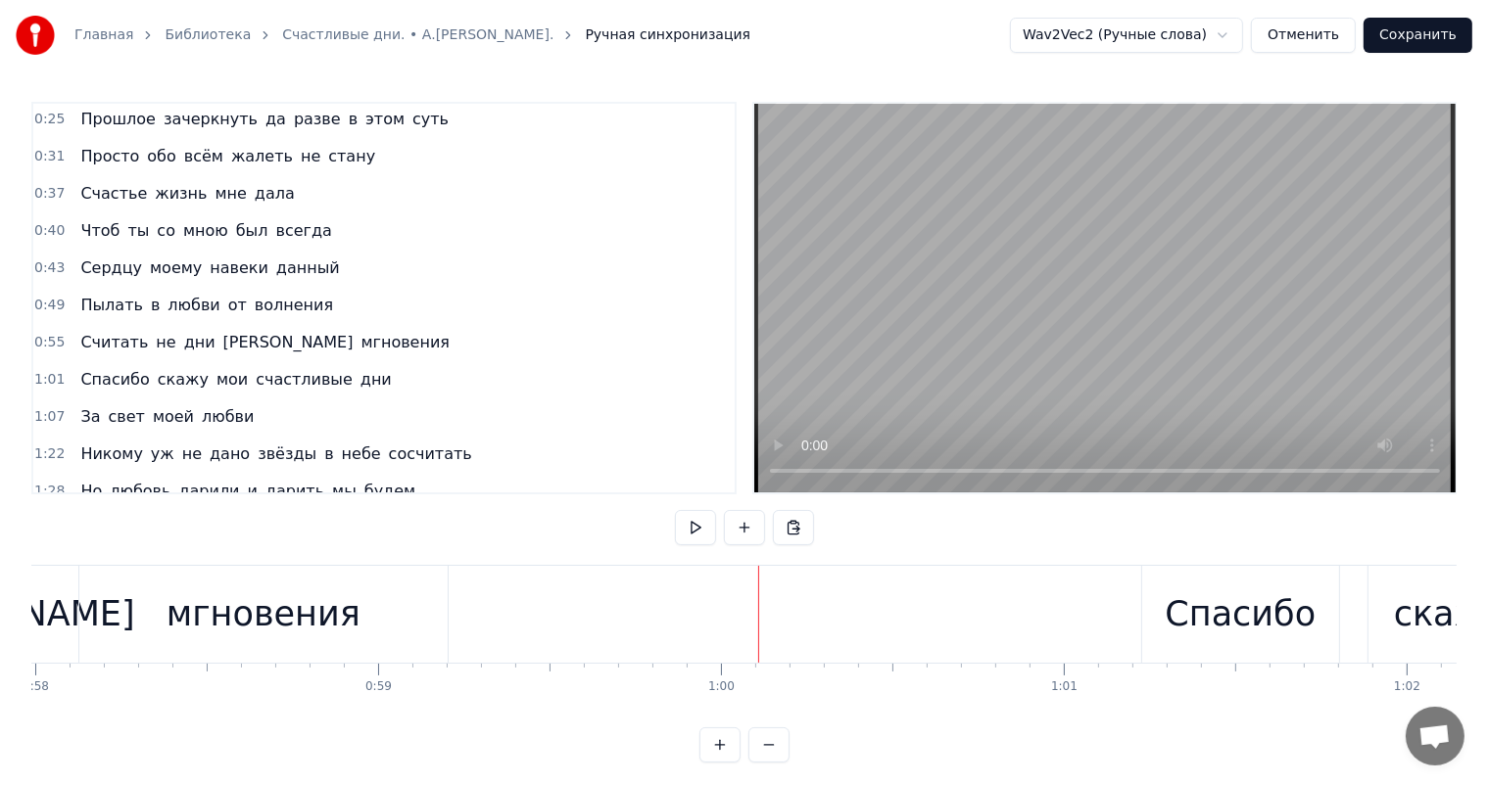
click at [306, 615] on div "мгновения" at bounding box center [263, 615] width 194 height 52
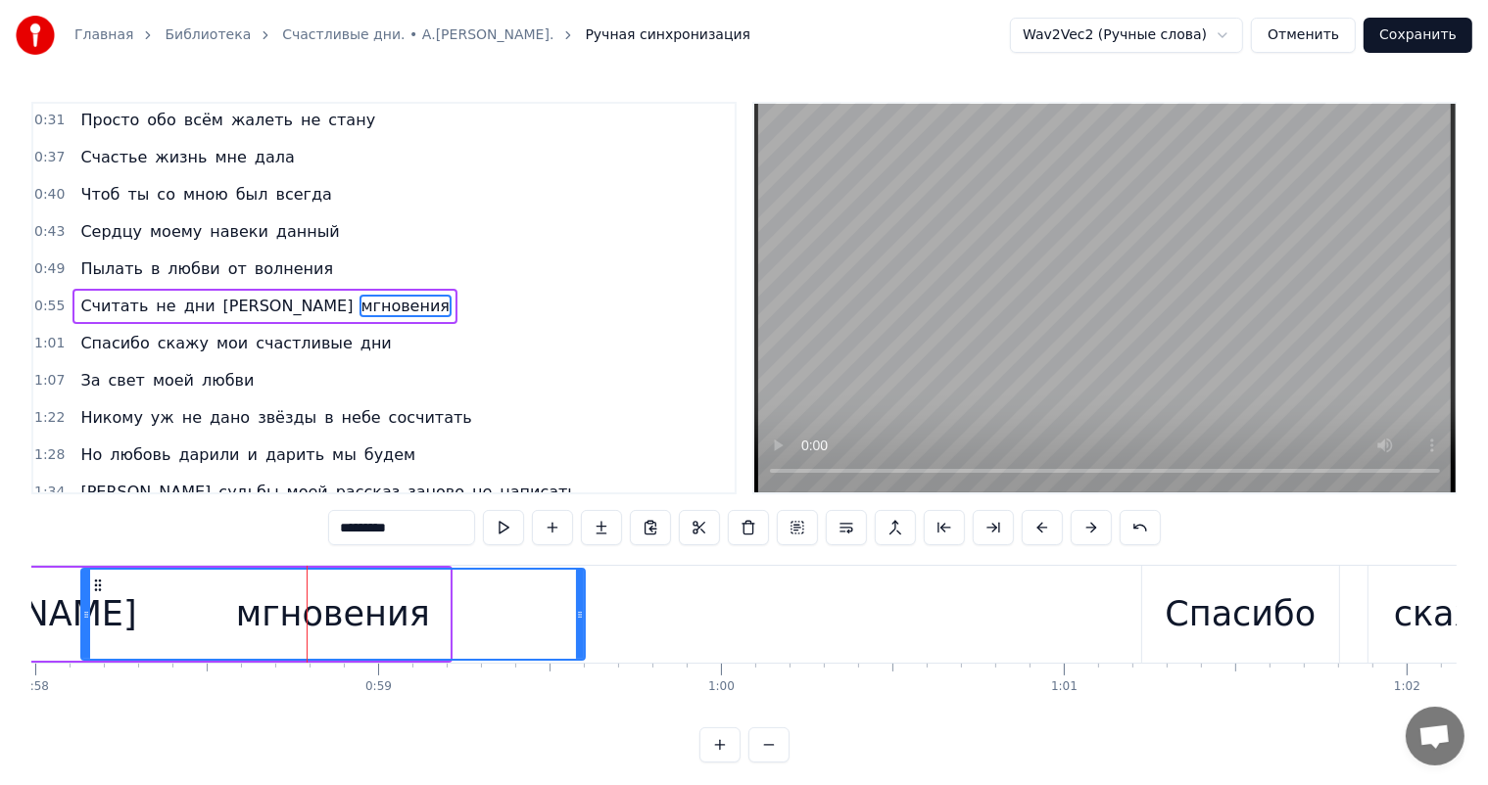
drag, startPoint x: 441, startPoint y: 607, endPoint x: 576, endPoint y: 608, distance: 135.1
click at [576, 608] on icon at bounding box center [580, 615] width 8 height 16
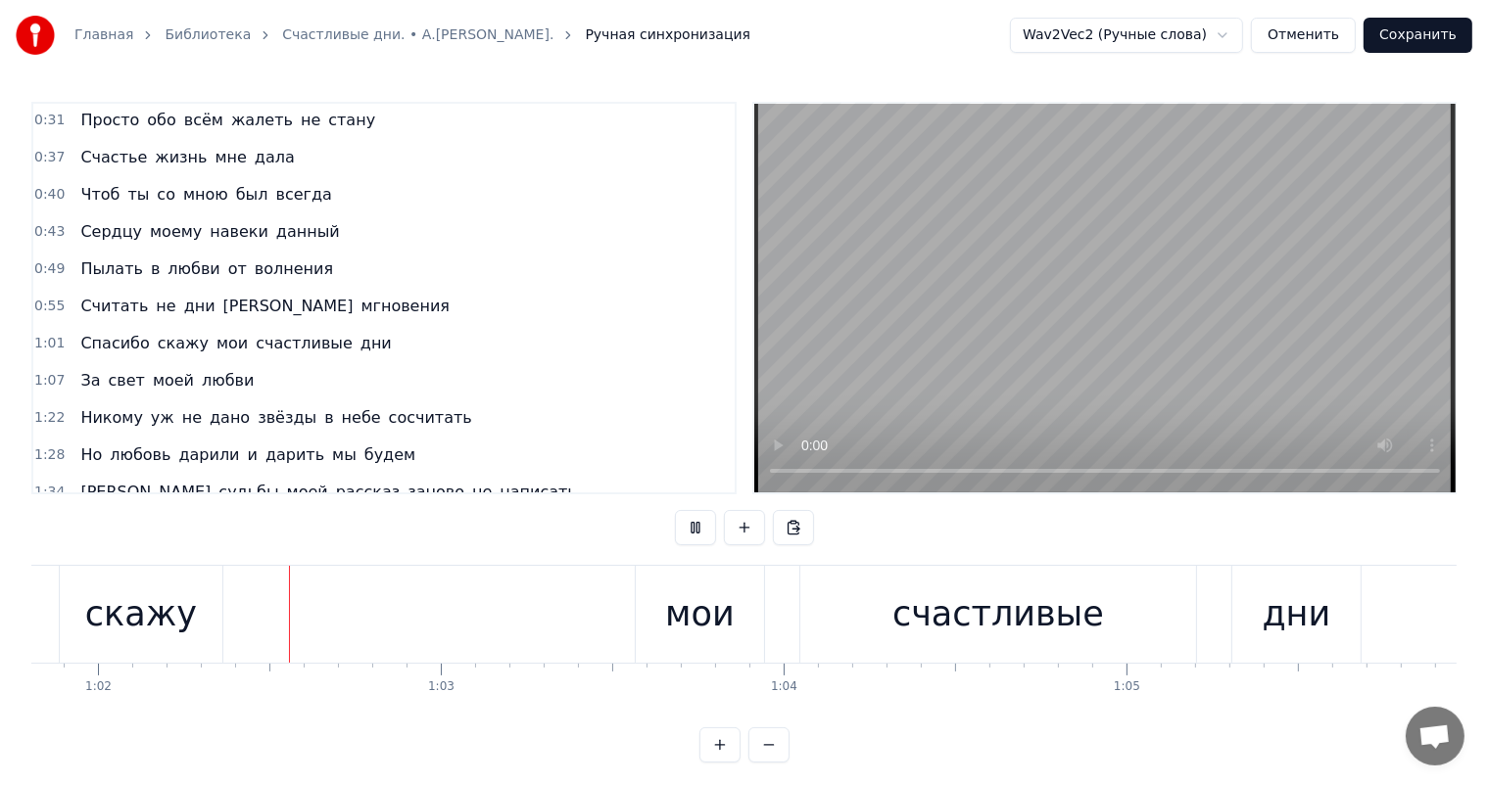
scroll to position [0, 21286]
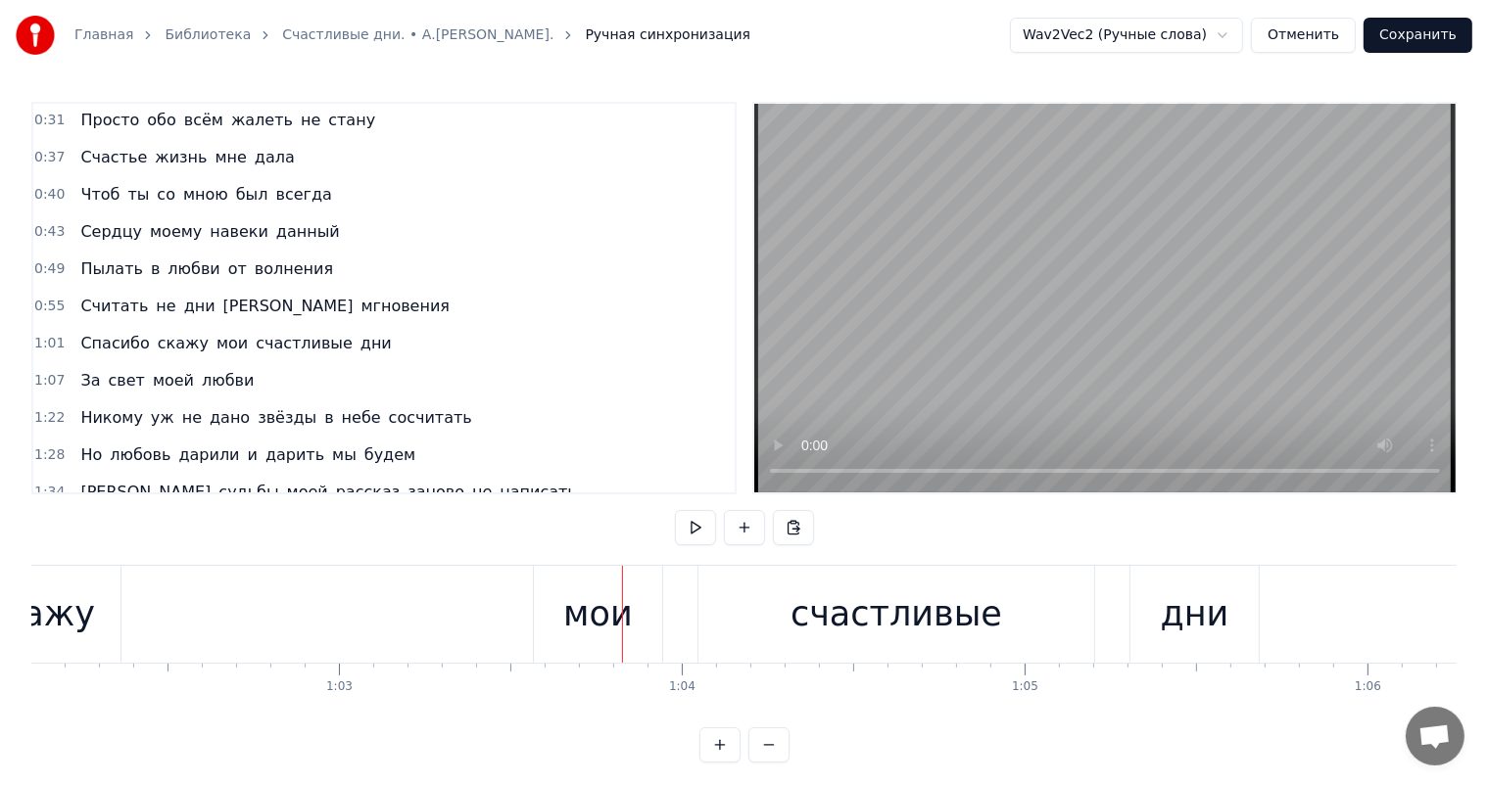
click at [79, 642] on div "скажу" at bounding box center [39, 614] width 163 height 97
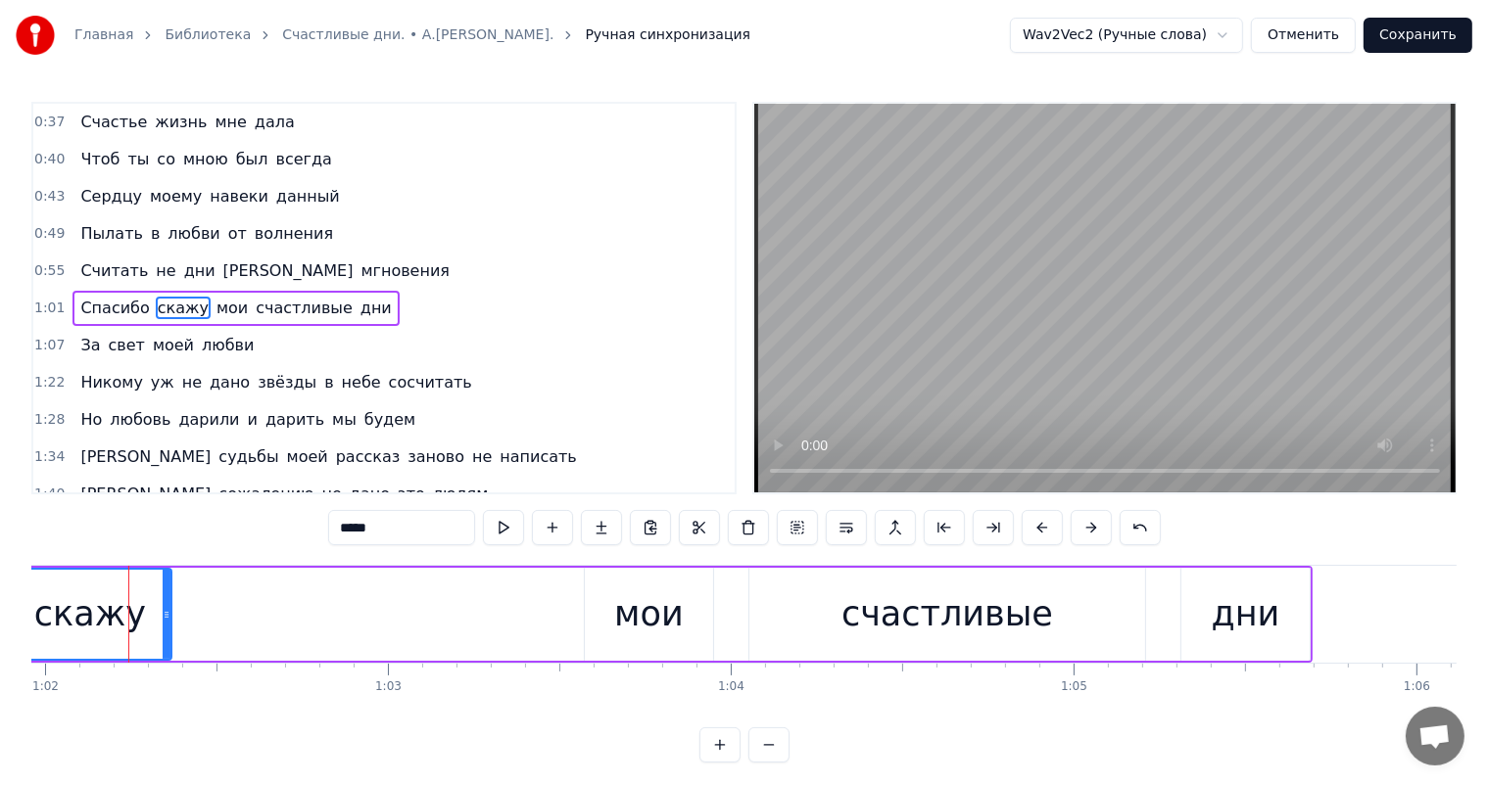
scroll to position [0, 21235]
drag, startPoint x: 170, startPoint y: 619, endPoint x: 244, endPoint y: 607, distance: 74.4
click at [244, 607] on icon at bounding box center [242, 615] width 8 height 16
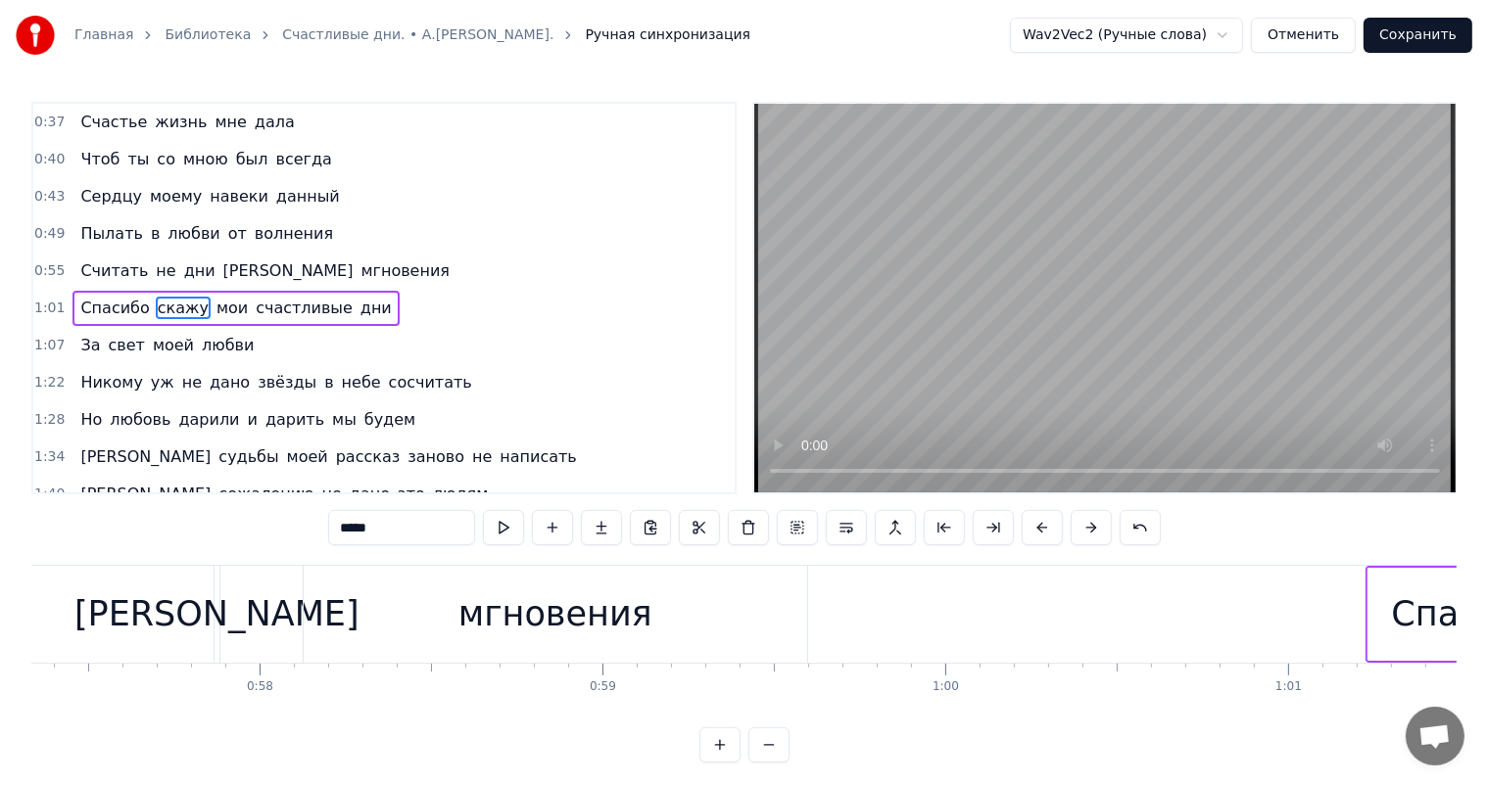
scroll to position [0, 20010]
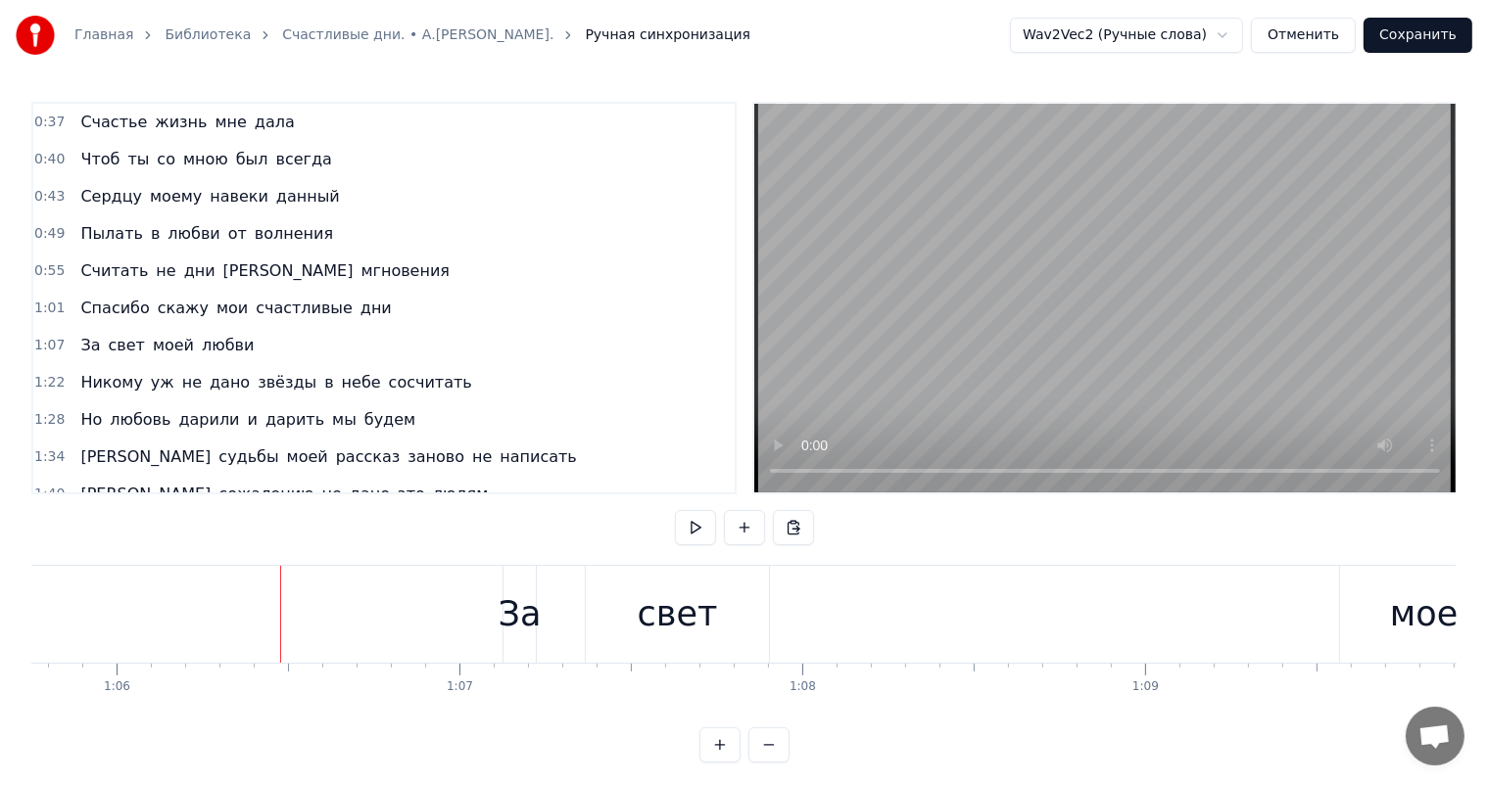
scroll to position [0, 22203]
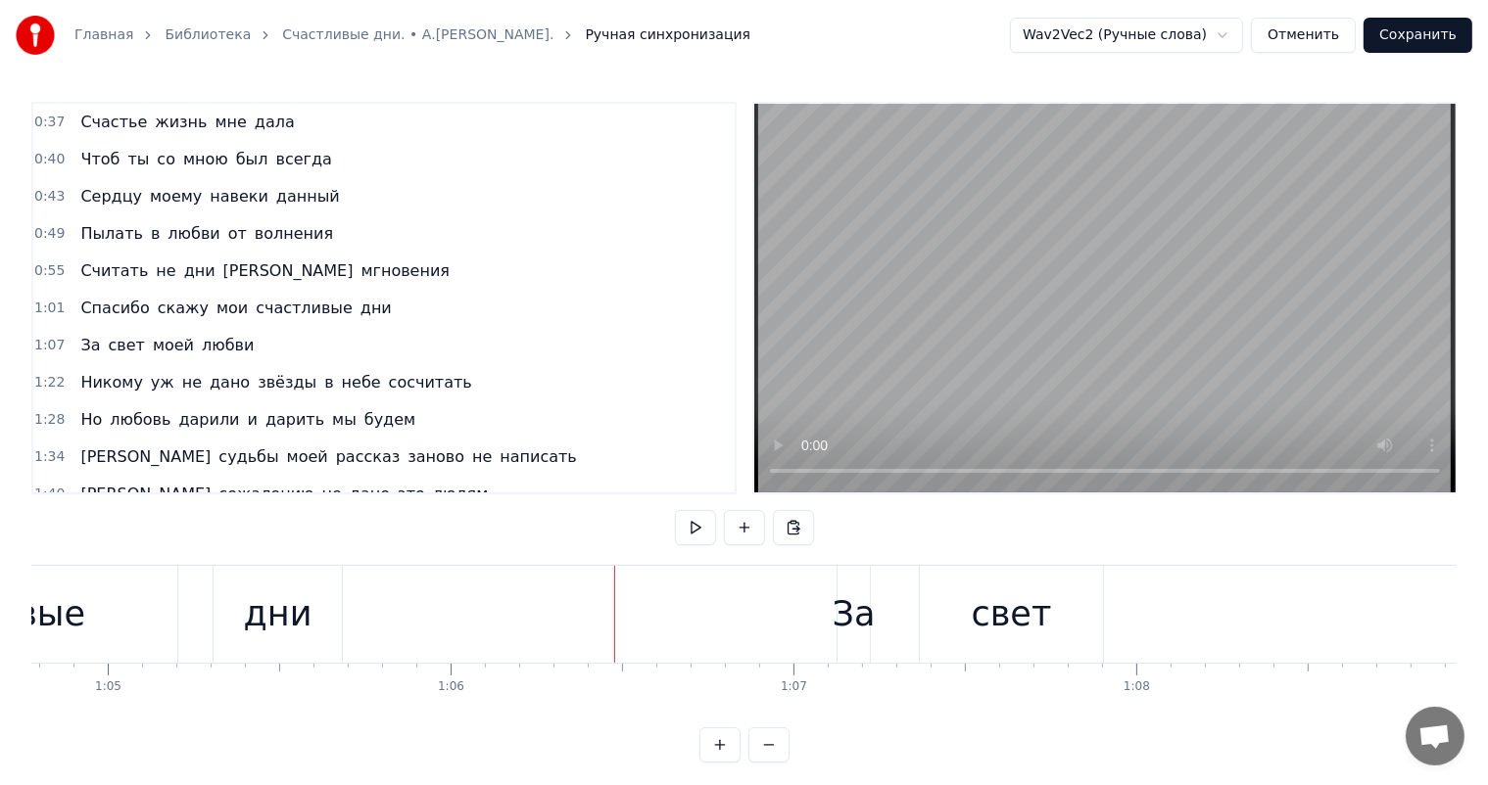
click at [276, 627] on div "дни" at bounding box center [278, 615] width 69 height 52
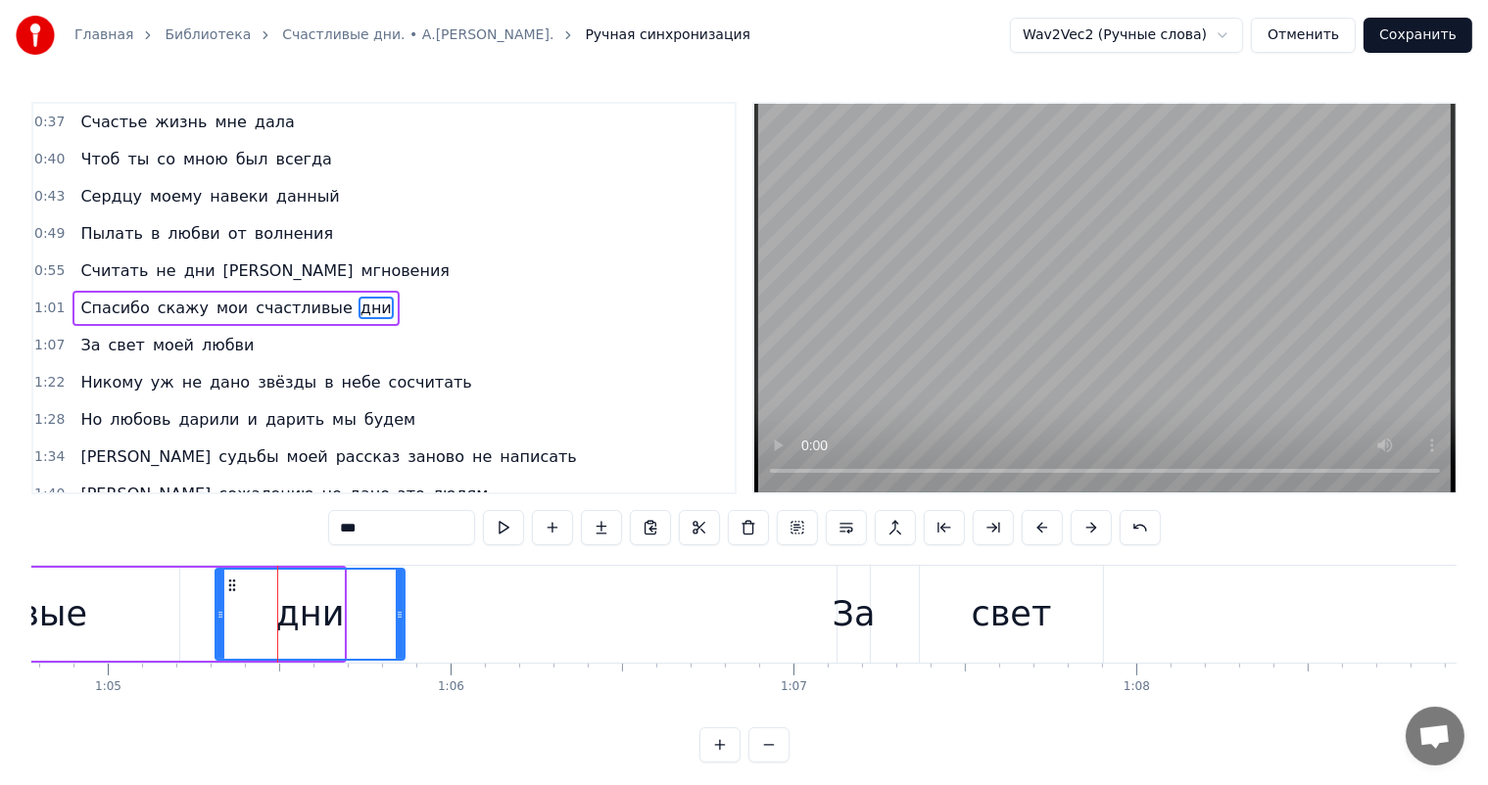
drag, startPoint x: 337, startPoint y: 622, endPoint x: 398, endPoint y: 617, distance: 60.9
click at [398, 617] on div at bounding box center [400, 614] width 8 height 89
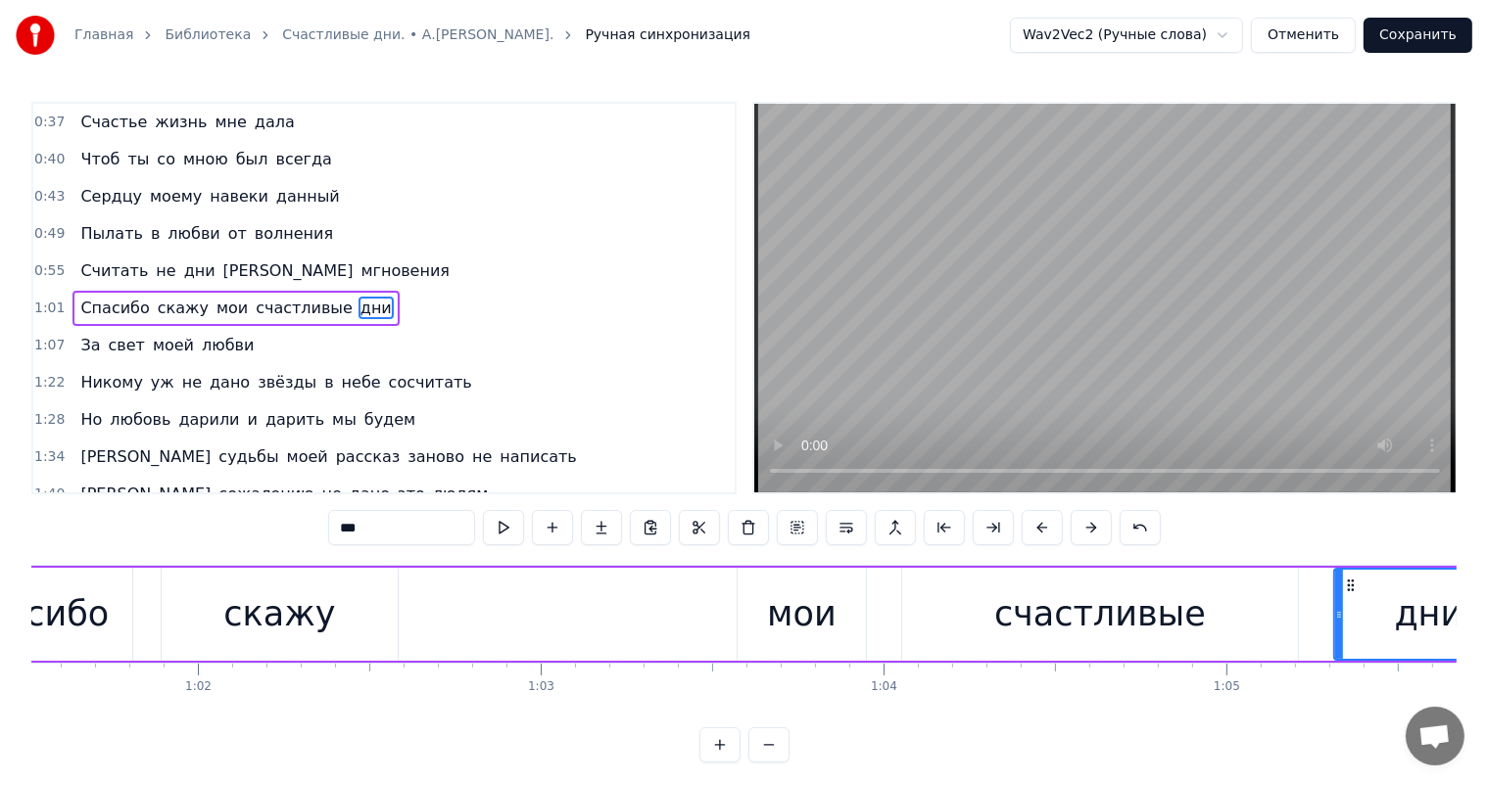
click at [391, 596] on div "Спасибо скажу мои счастливые дни" at bounding box center [728, 614] width 1593 height 97
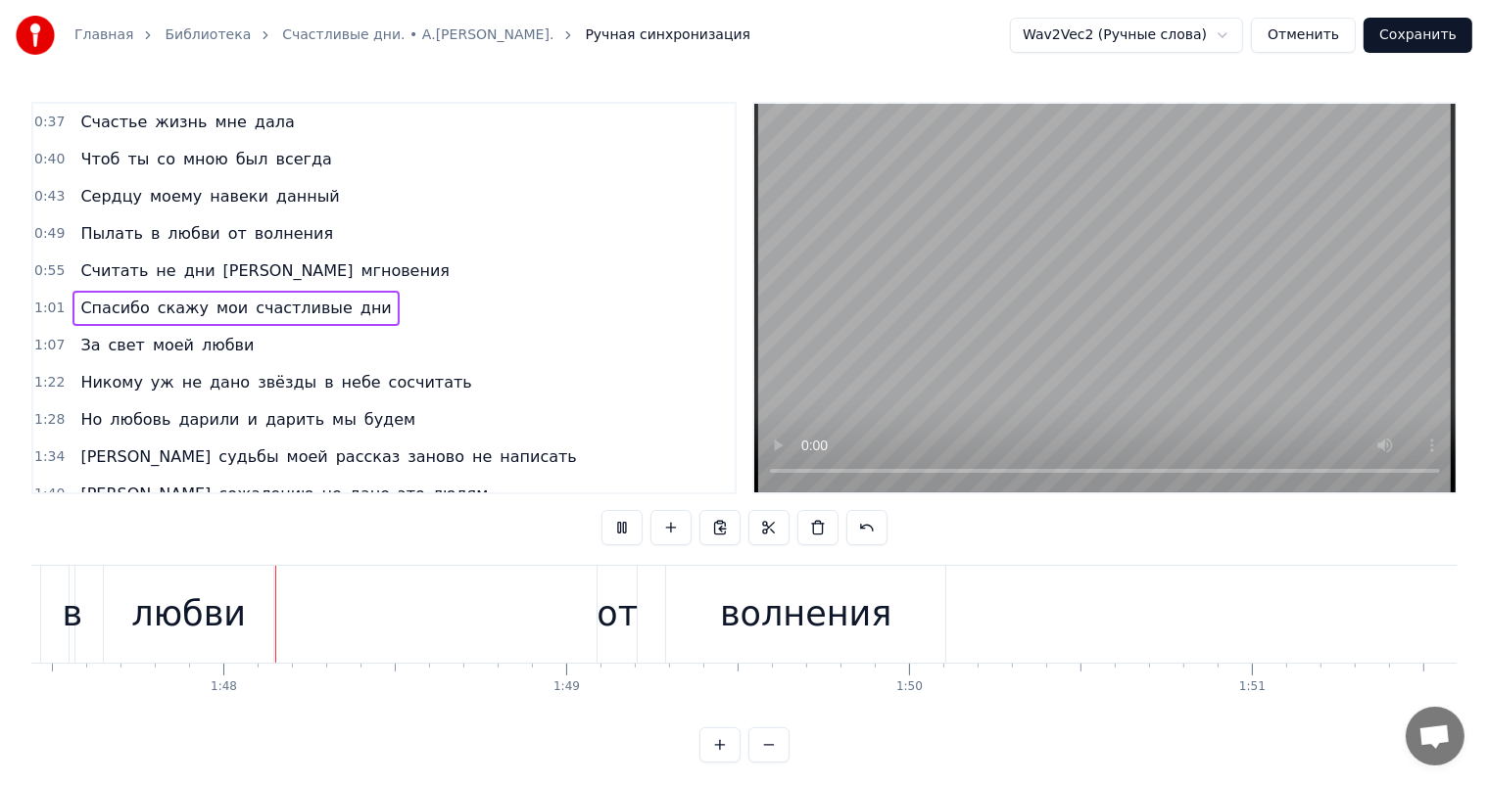
scroll to position [0, 36846]
click at [841, 623] on div "волнения" at bounding box center [786, 615] width 172 height 52
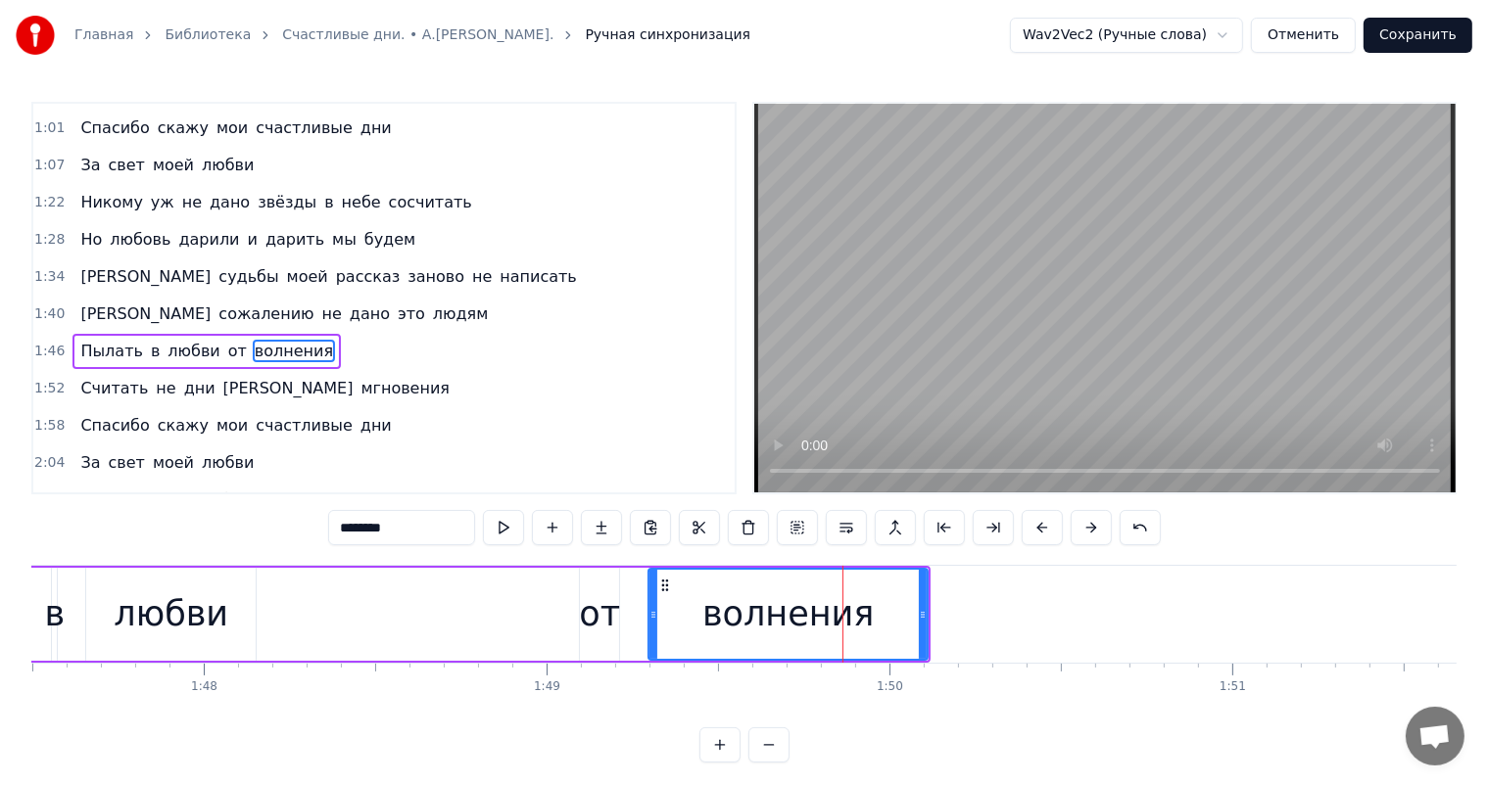
scroll to position [291, 0]
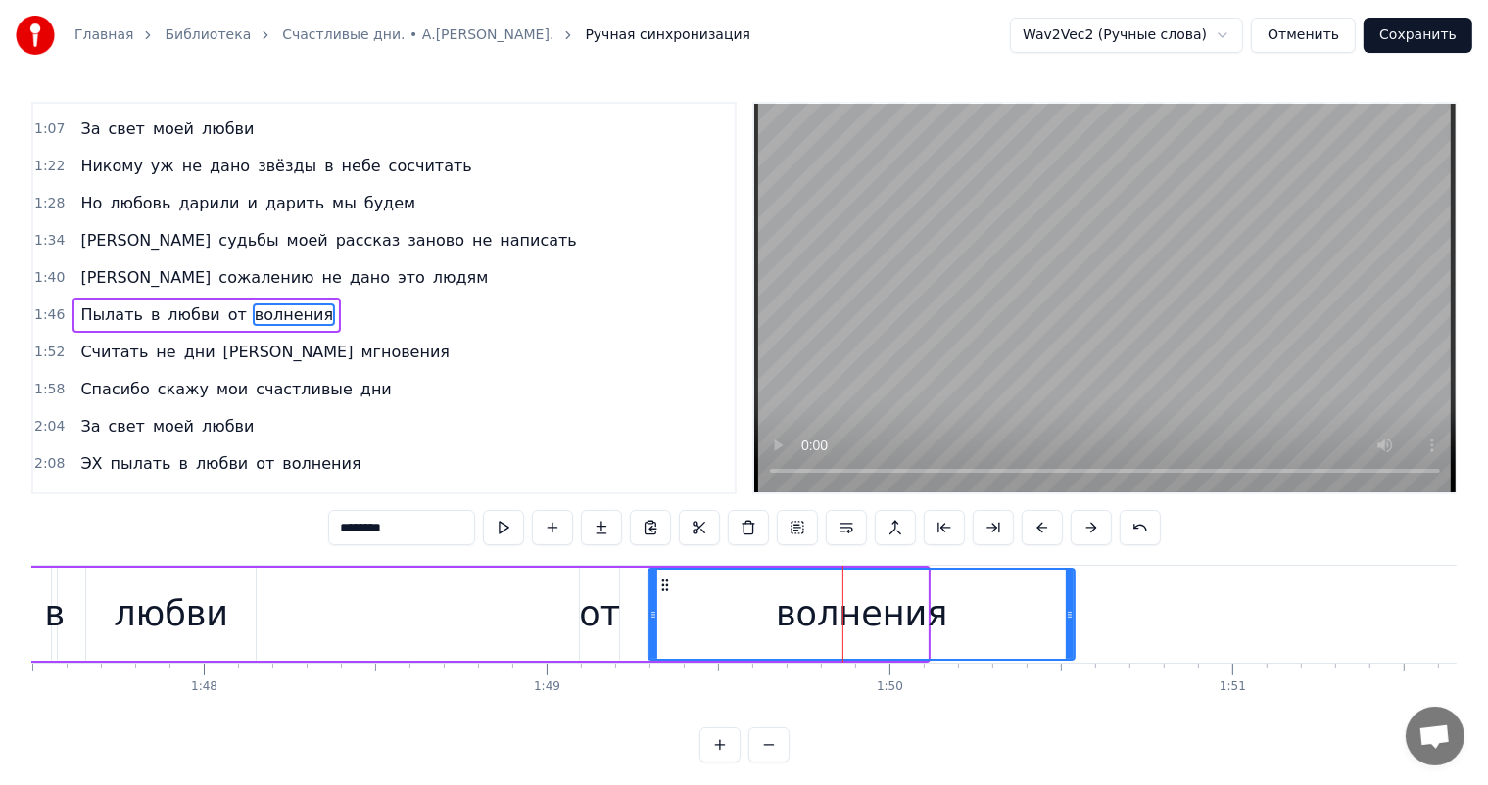
drag, startPoint x: 924, startPoint y: 609, endPoint x: 1072, endPoint y: 604, distance: 148.0
click at [1072, 604] on div at bounding box center [1069, 614] width 8 height 89
click at [106, 624] on div "любви" at bounding box center [170, 614] width 169 height 93
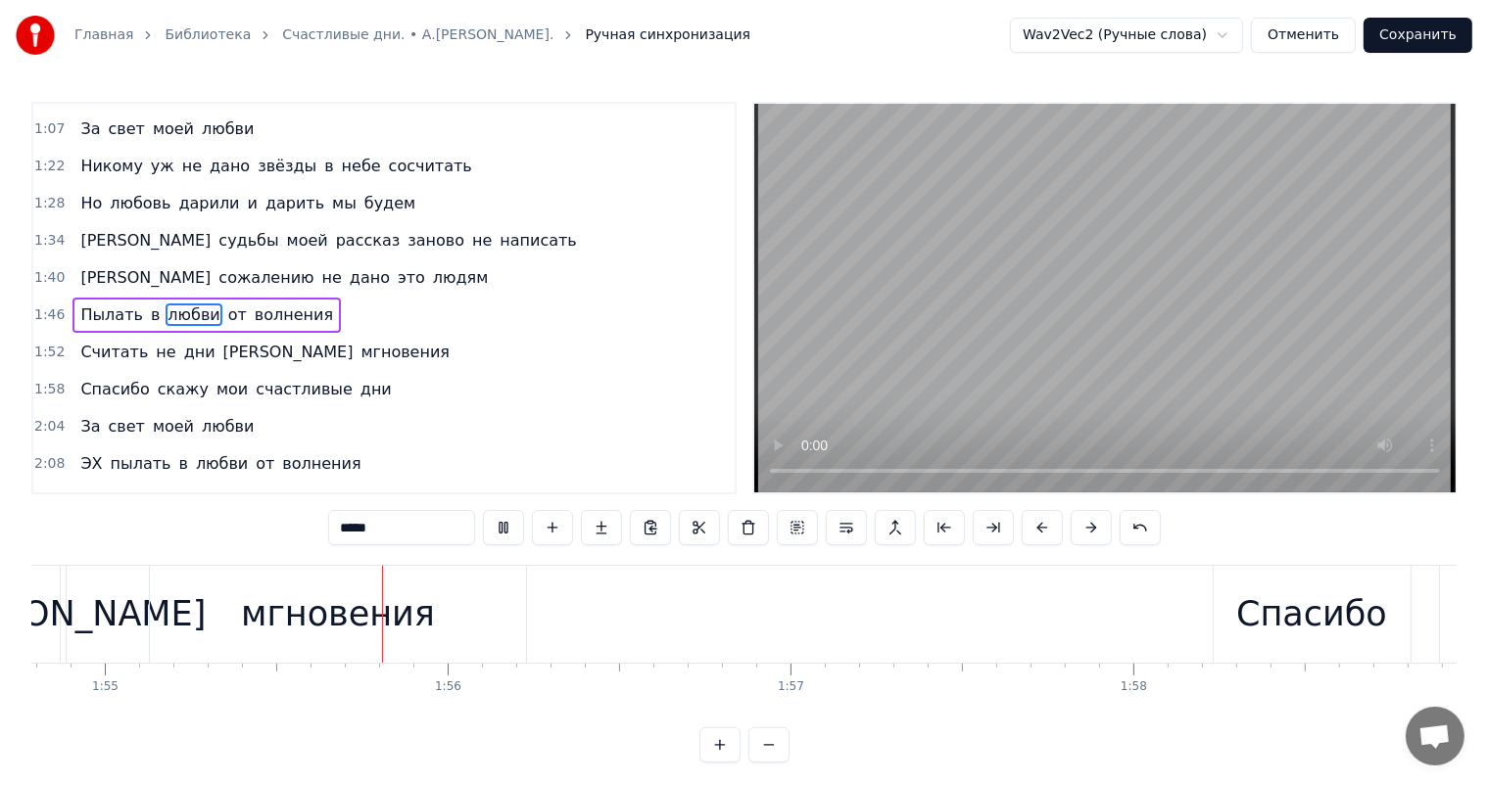
scroll to position [0, 39352]
click at [458, 622] on div "мгновения" at bounding box center [329, 614] width 375 height 97
type input "*********"
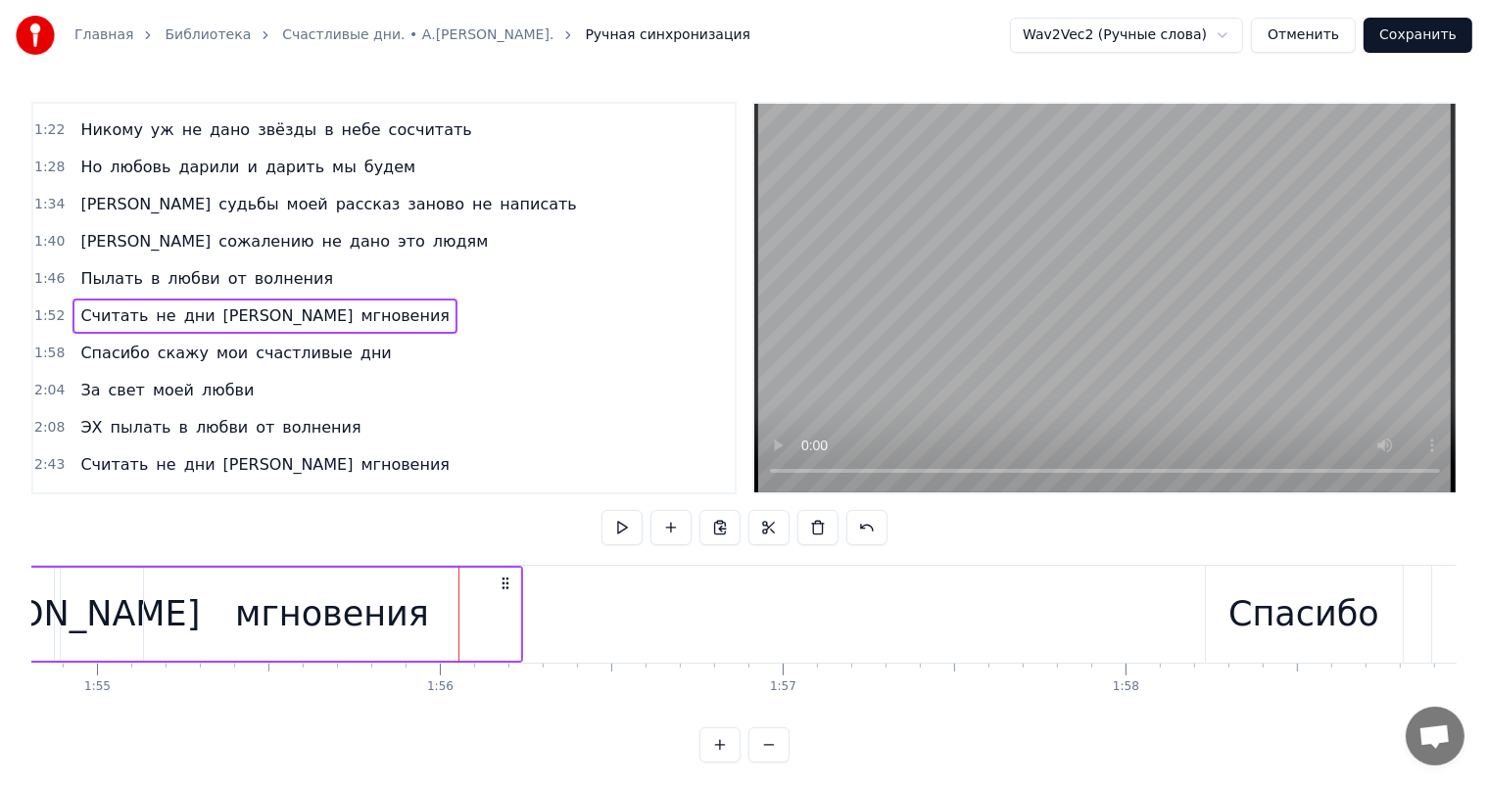
click at [511, 618] on div "мгновения" at bounding box center [331, 614] width 375 height 93
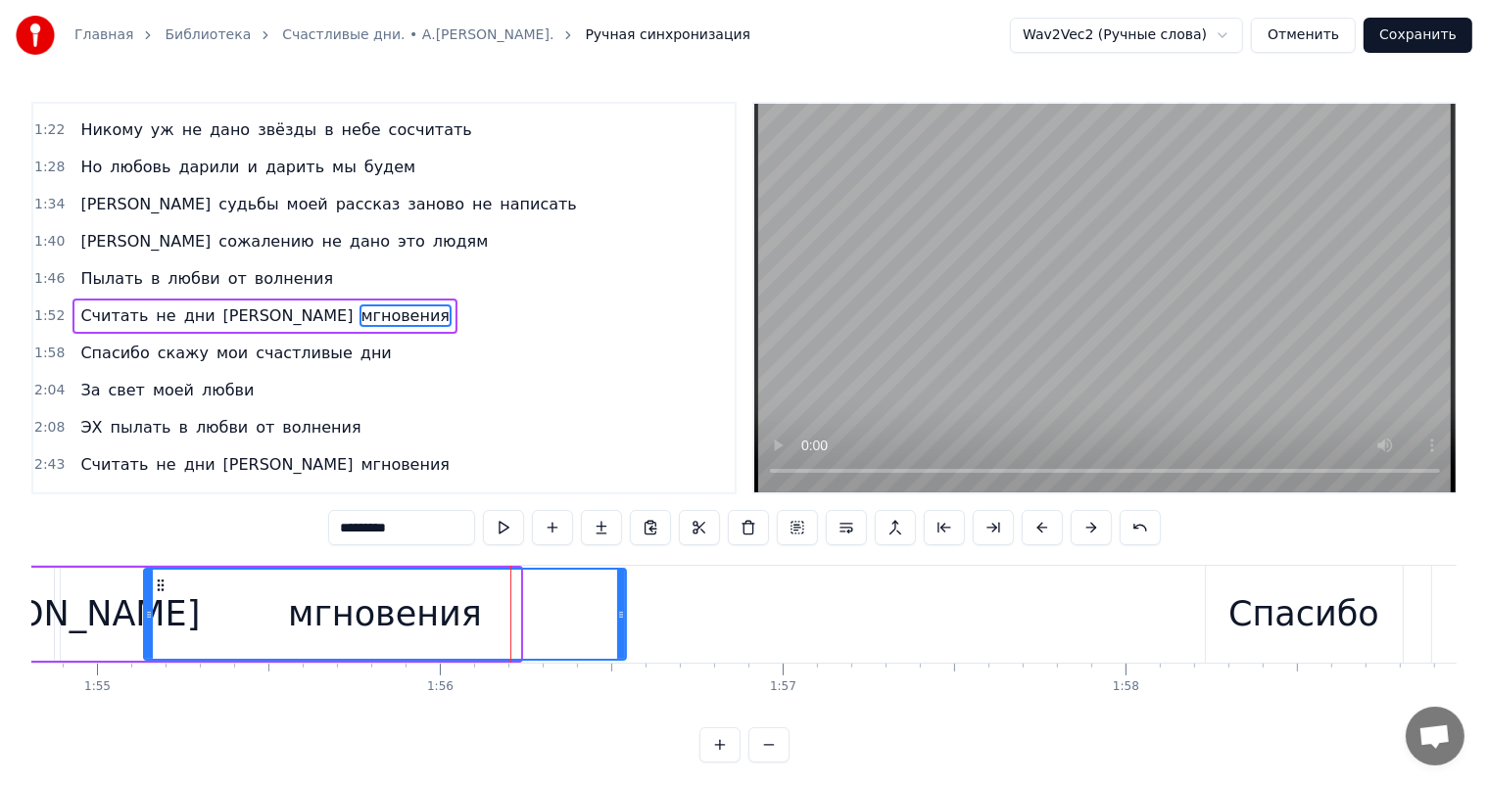
drag, startPoint x: 512, startPoint y: 615, endPoint x: 662, endPoint y: 670, distance: 159.6
click at [619, 613] on icon at bounding box center [621, 615] width 8 height 16
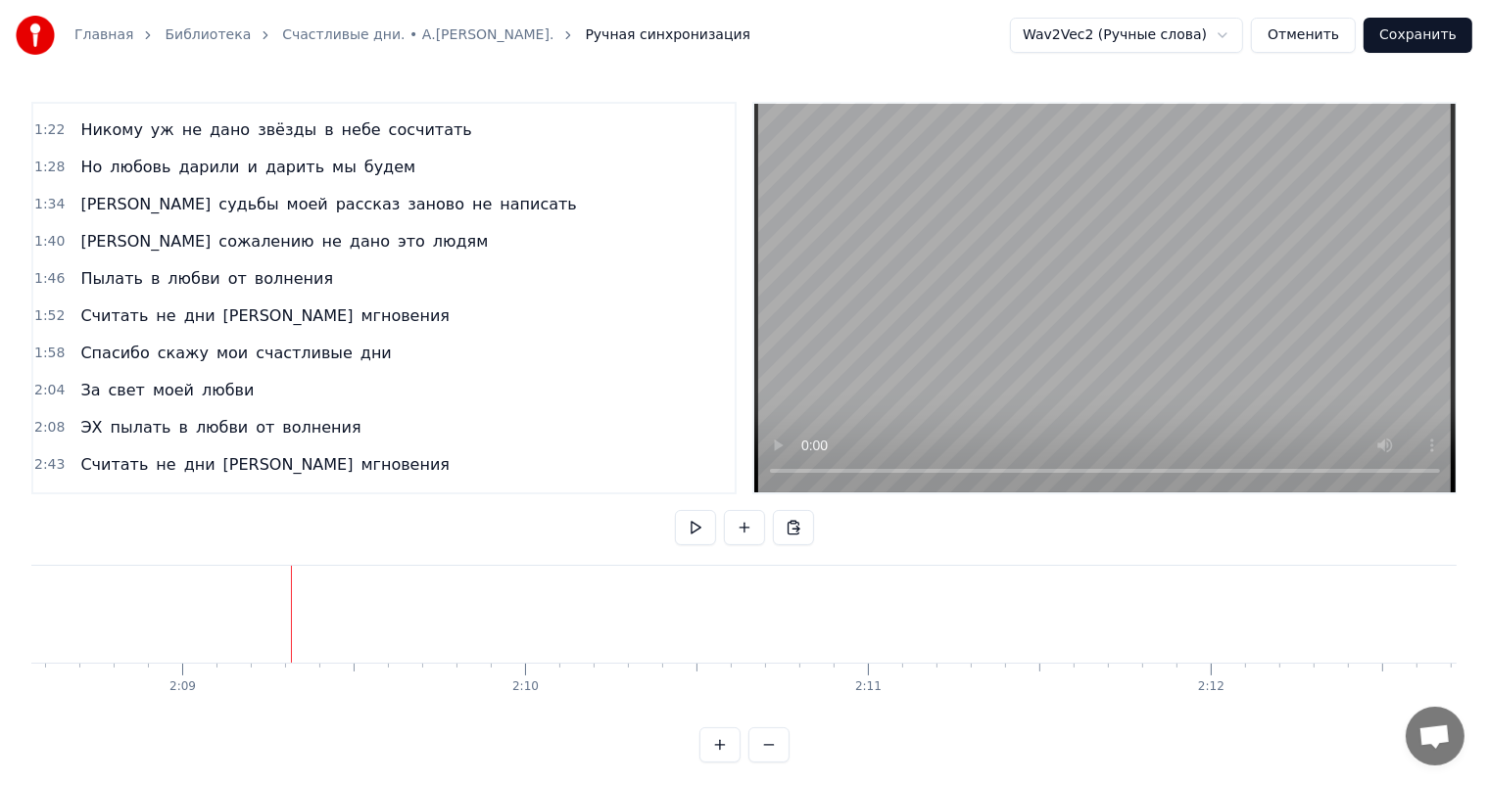
scroll to position [0, 43692]
click at [327, 607] on div "ЭХ" at bounding box center [332, 615] width 47 height 52
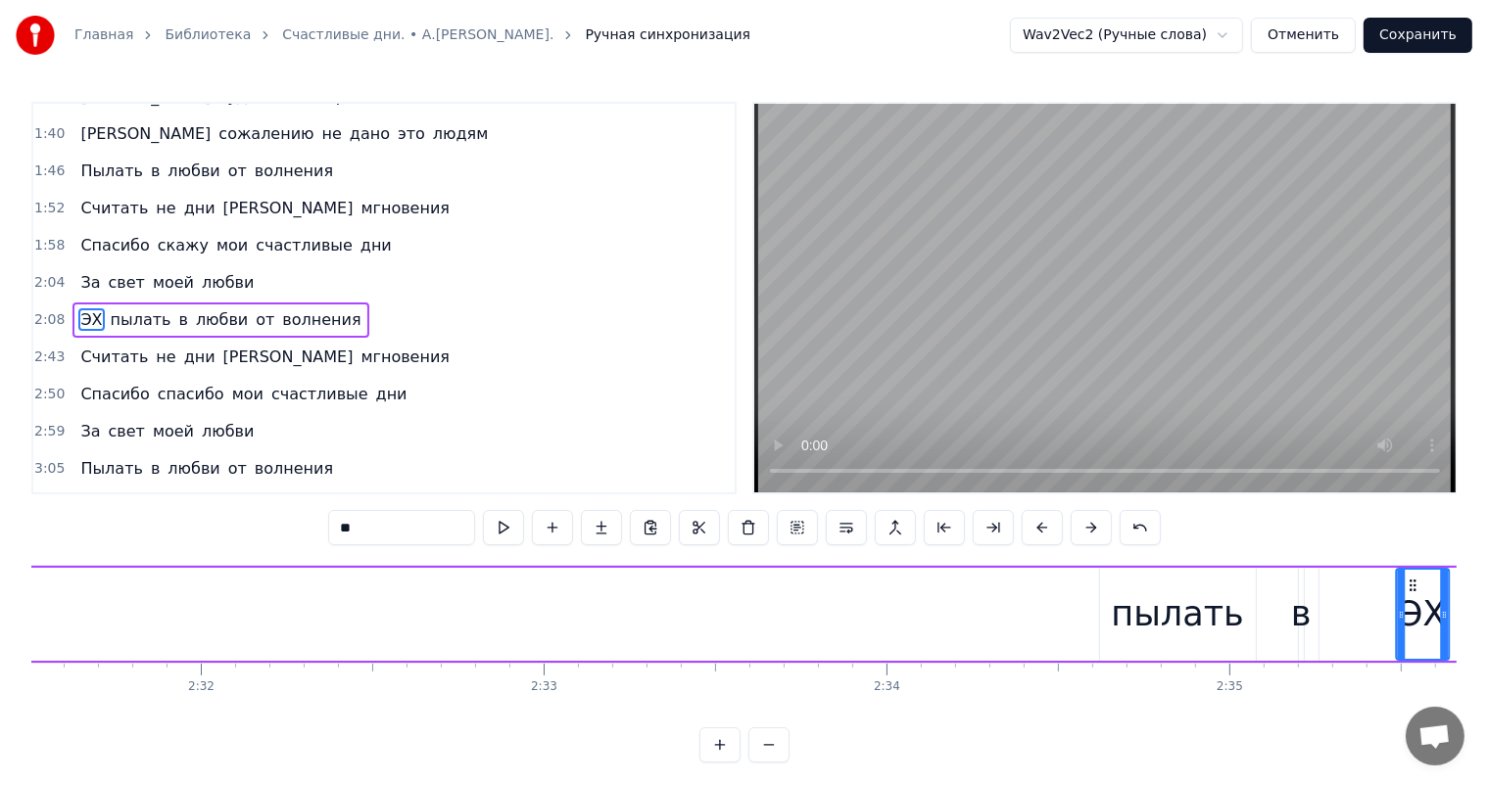
scroll to position [0, 51983]
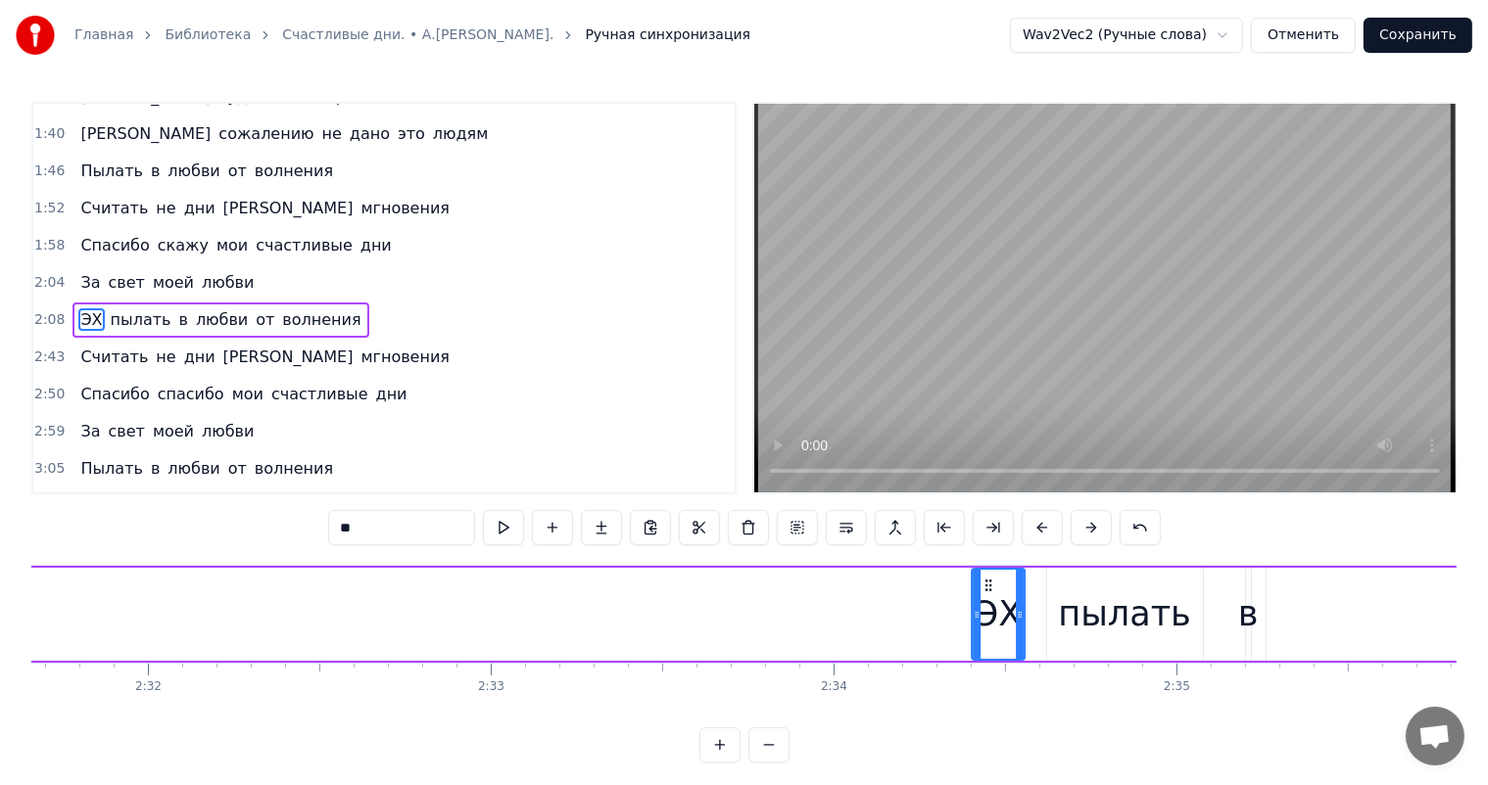
drag, startPoint x: 322, startPoint y: 585, endPoint x: 1192, endPoint y: 581, distance: 869.6
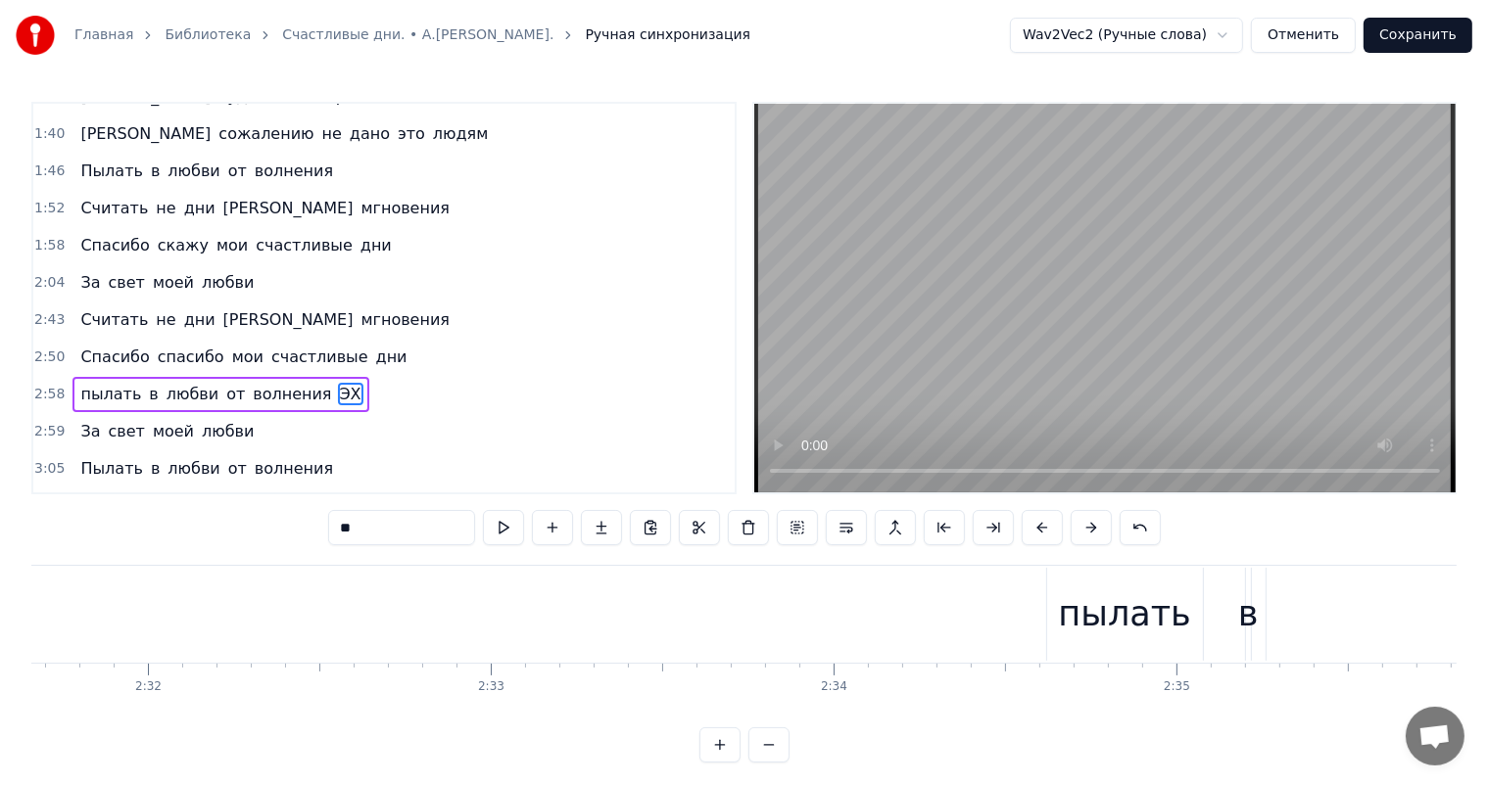
click at [338, 383] on span "ЭХ" at bounding box center [350, 394] width 25 height 23
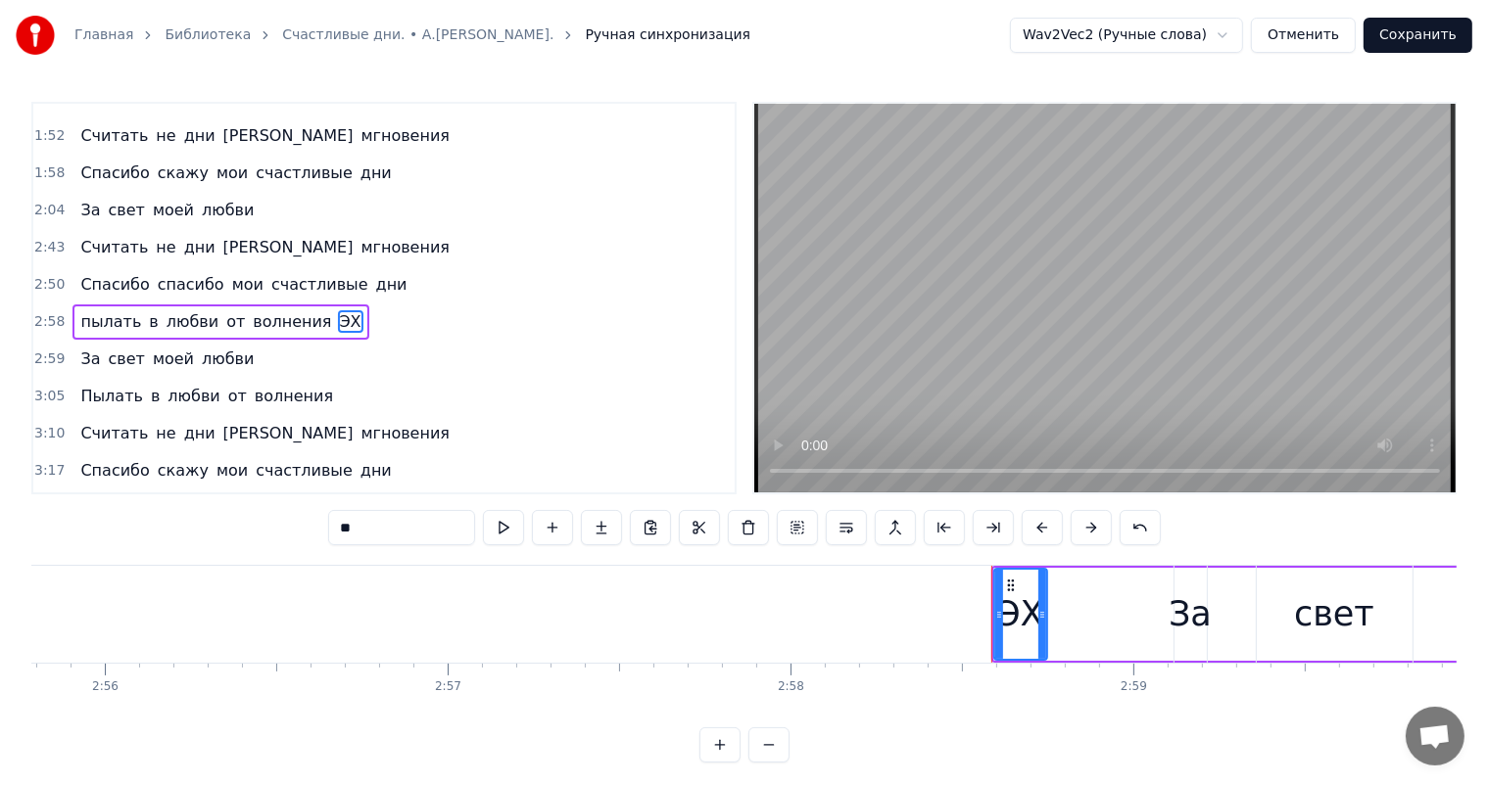
scroll to position [0, 61113]
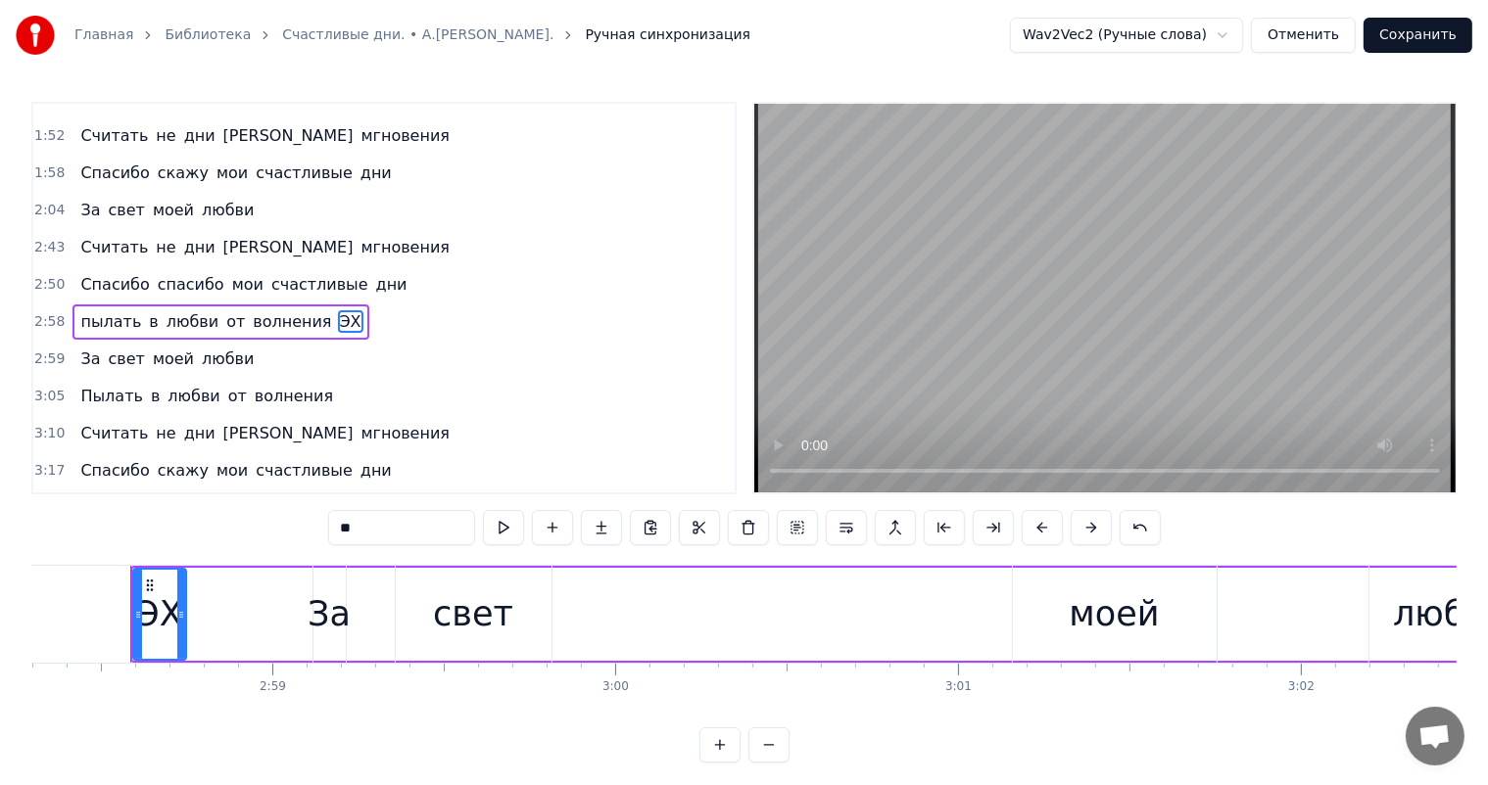
drag, startPoint x: 146, startPoint y: 607, endPoint x: 4, endPoint y: 606, distance: 142.0
click at [4, 606] on div "Главная Библиотека Счастливые дни. • А.[PERSON_NAME]. Ручная синхронизация Wav2…" at bounding box center [744, 381] width 1488 height 763
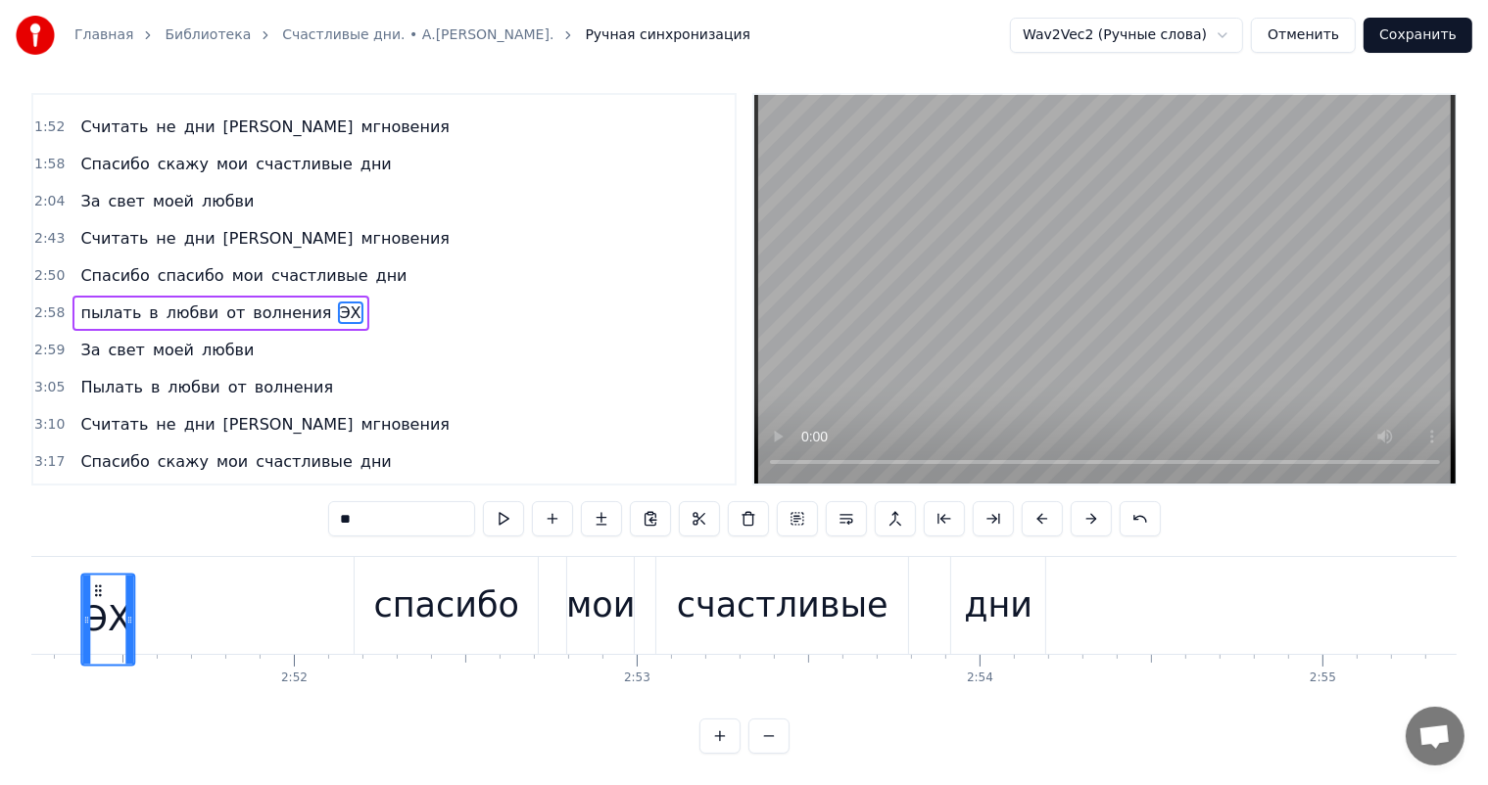
scroll to position [25, 0]
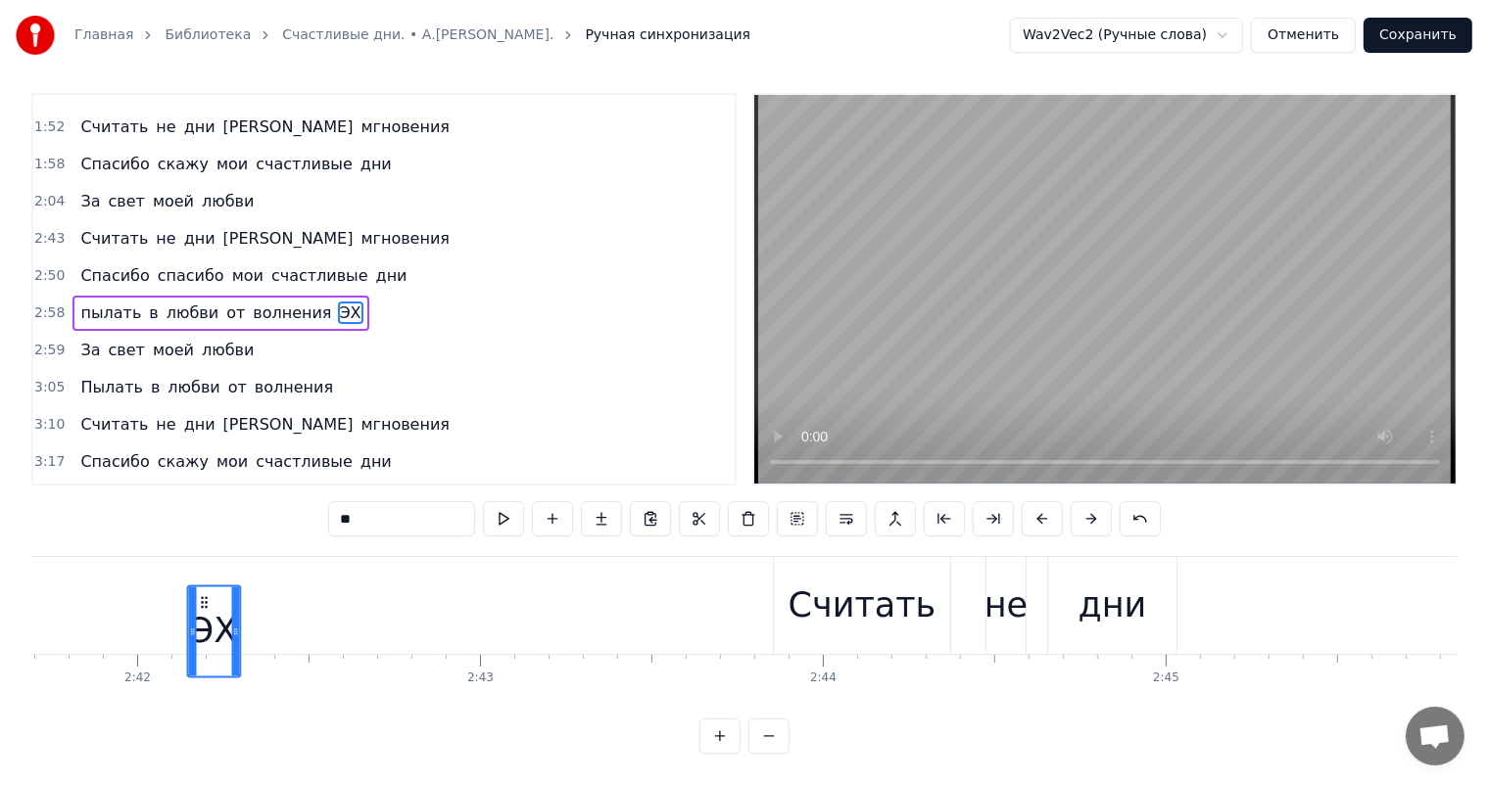
drag, startPoint x: 149, startPoint y: 579, endPoint x: 218, endPoint y: 584, distance: 69.7
click at [213, 594] on icon at bounding box center [205, 602] width 16 height 16
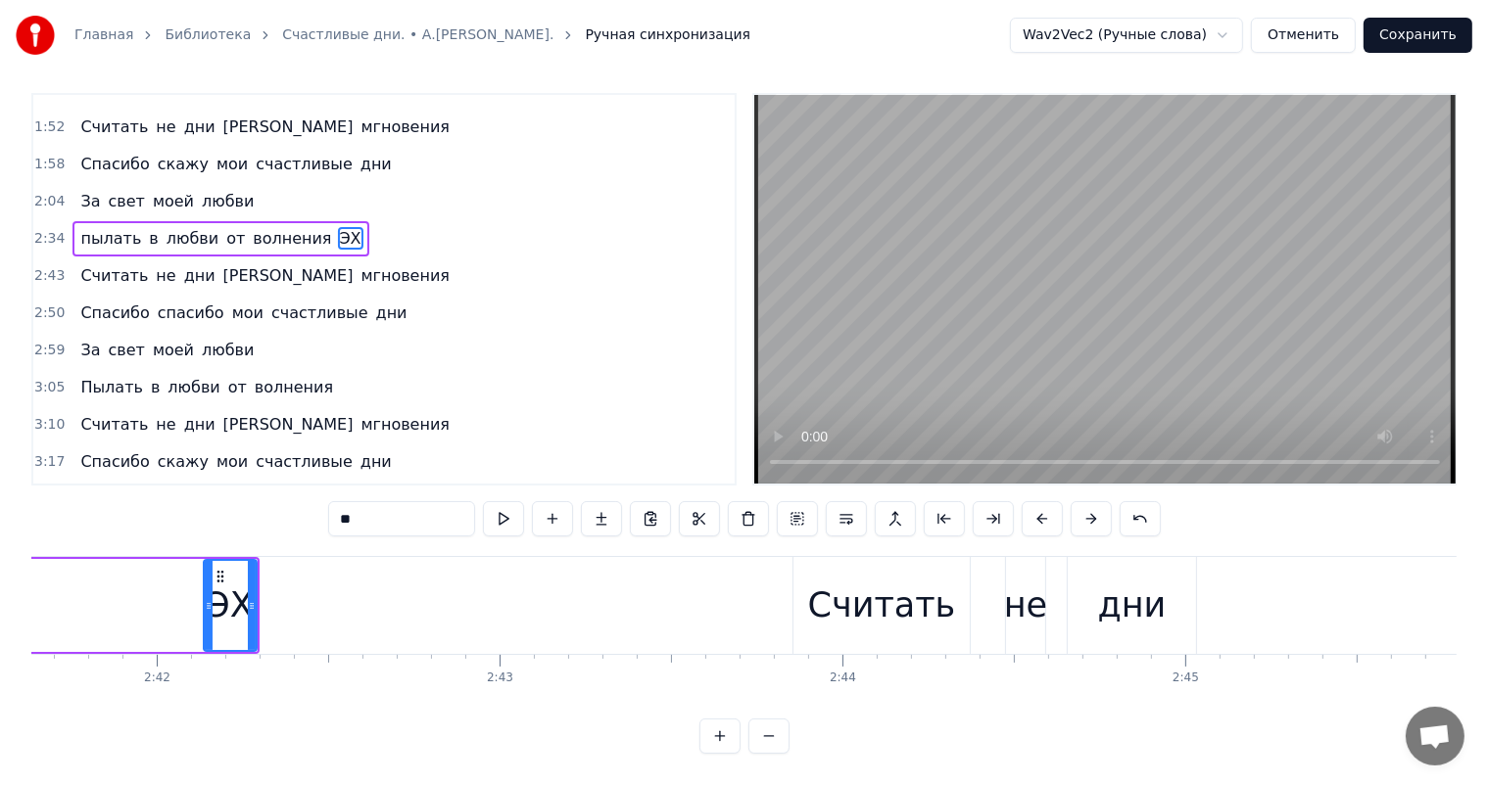
drag, startPoint x: 223, startPoint y: 582, endPoint x: 218, endPoint y: 572, distance: 10.9
click at [245, 567] on icon at bounding box center [242, 575] width 16 height 16
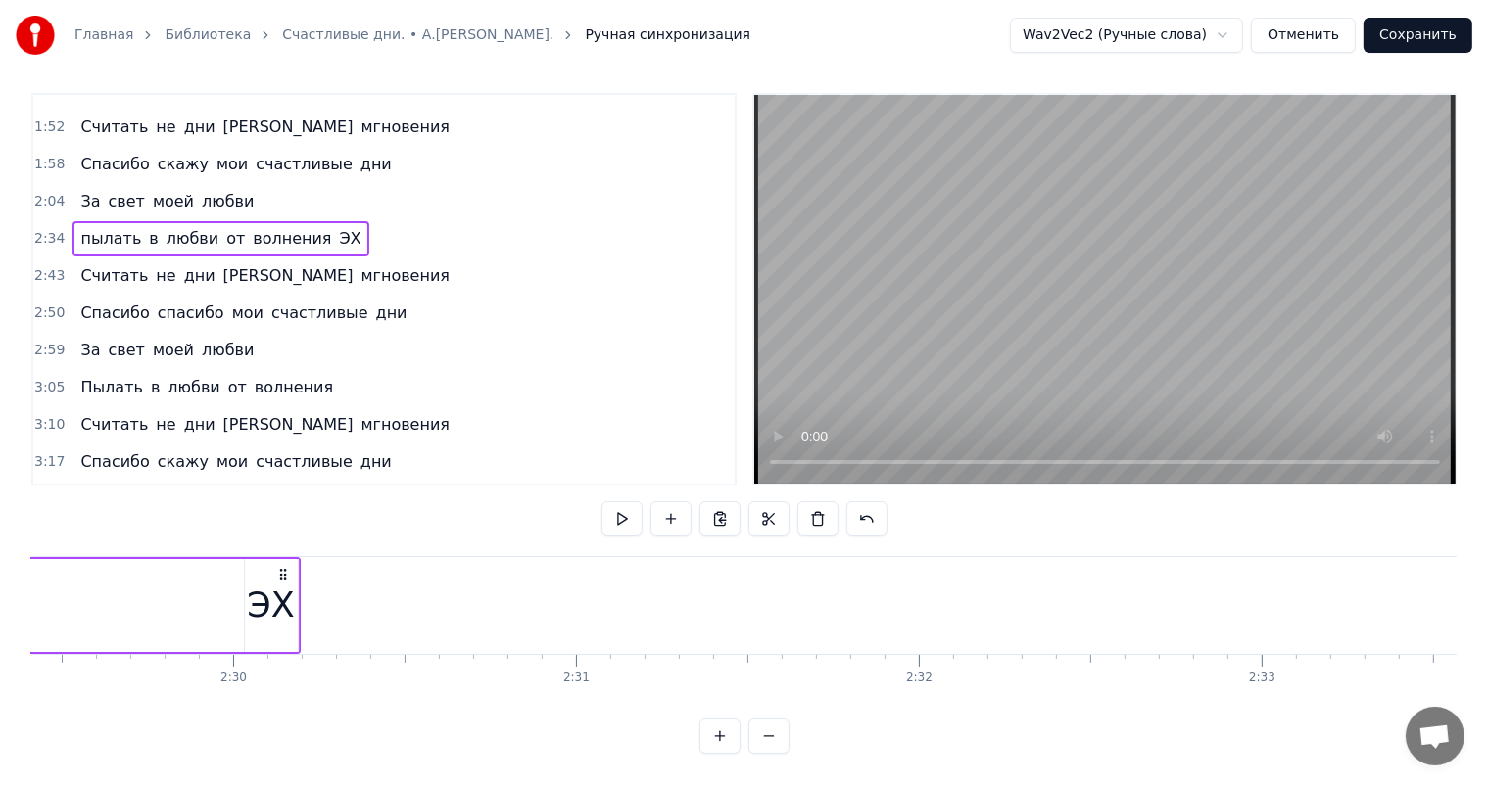
scroll to position [0, 51188]
drag, startPoint x: 239, startPoint y: 559, endPoint x: 303, endPoint y: 594, distance: 72.8
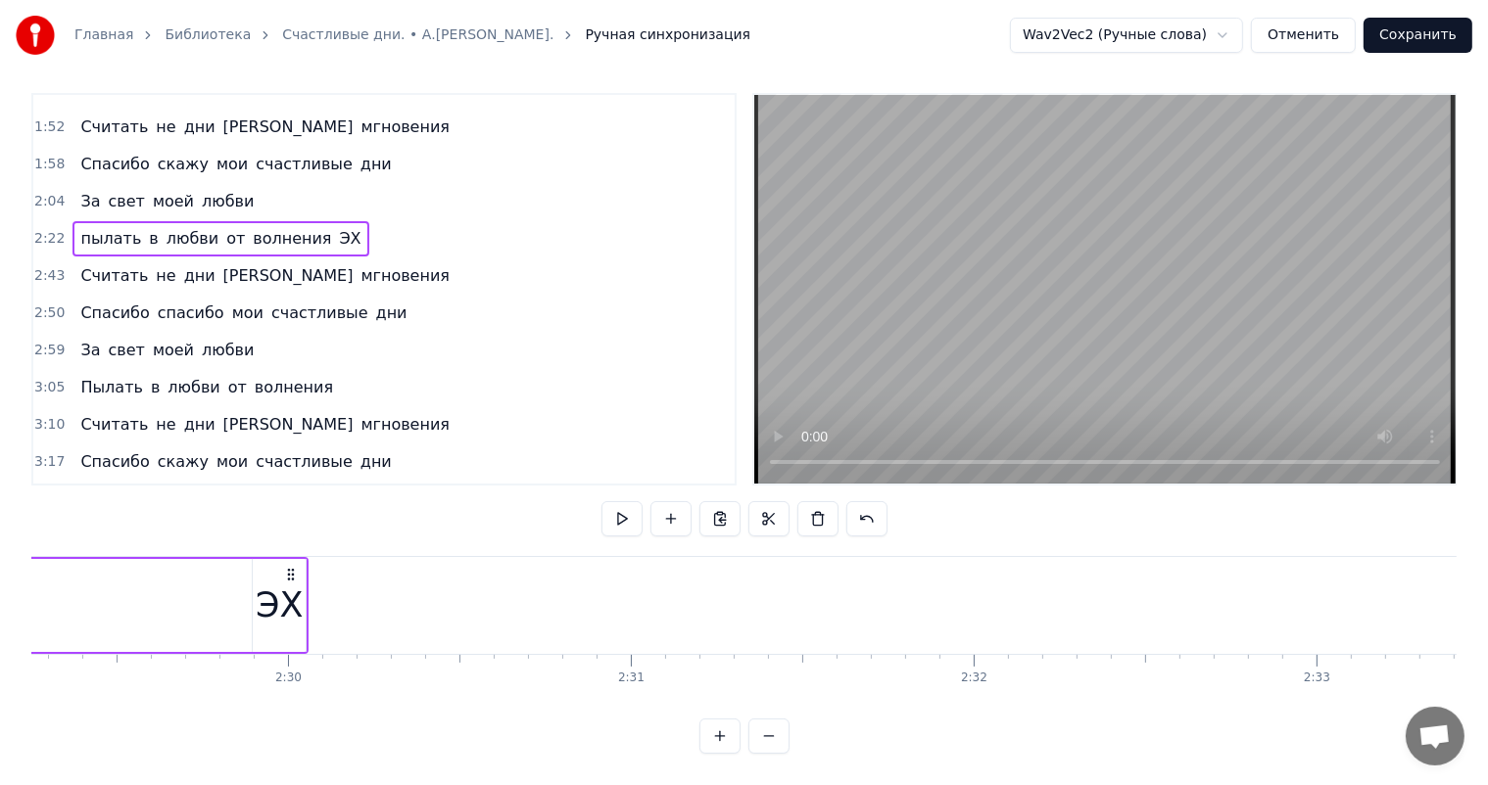
click at [286, 567] on icon at bounding box center [291, 575] width 16 height 16
click at [261, 568] on div "ЭХ" at bounding box center [279, 605] width 53 height 93
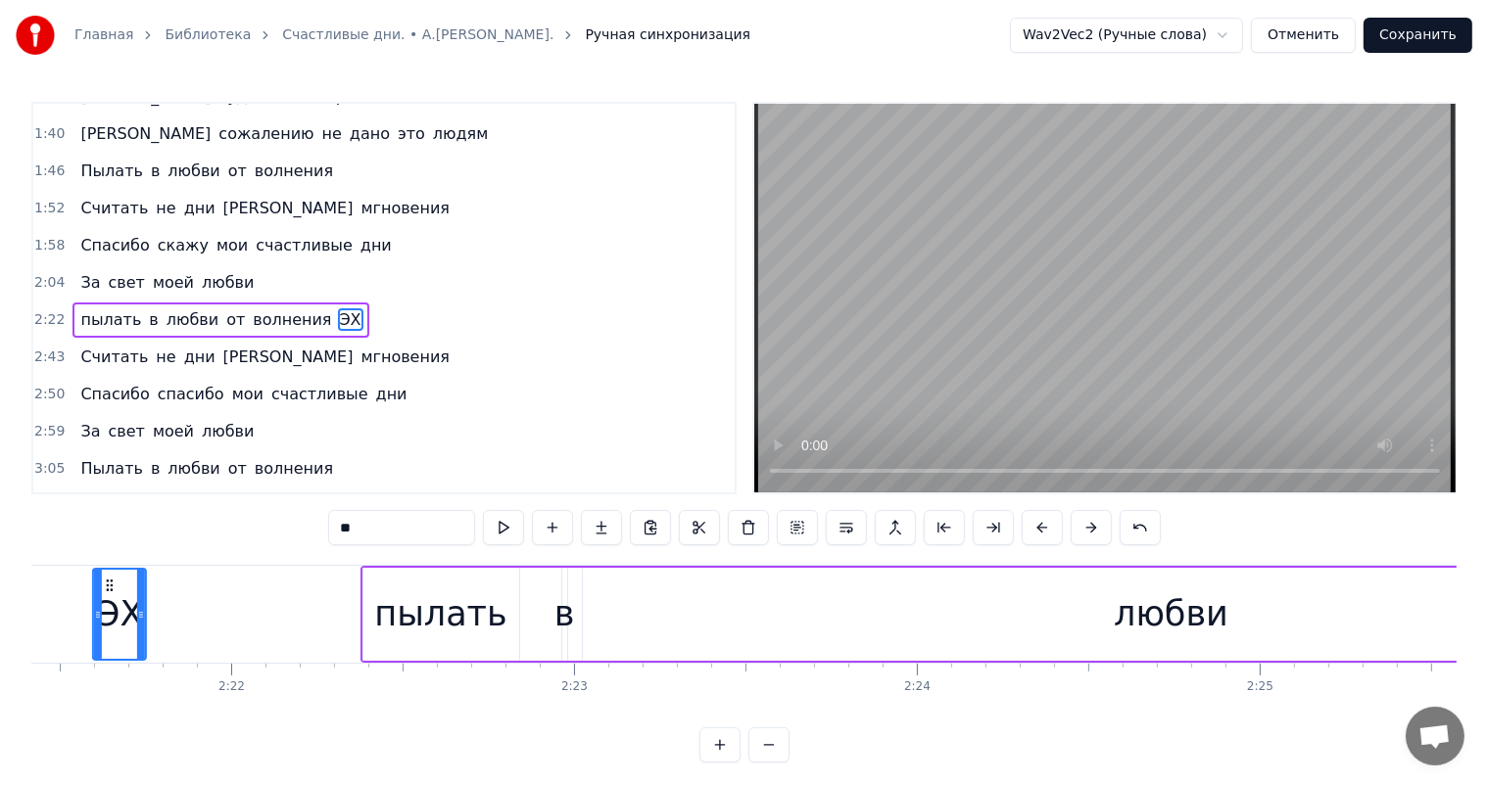
scroll to position [0, 48471]
drag, startPoint x: 265, startPoint y: 583, endPoint x: 337, endPoint y: 610, distance: 76.6
click at [337, 610] on div "ЭХ" at bounding box center [350, 614] width 51 height 89
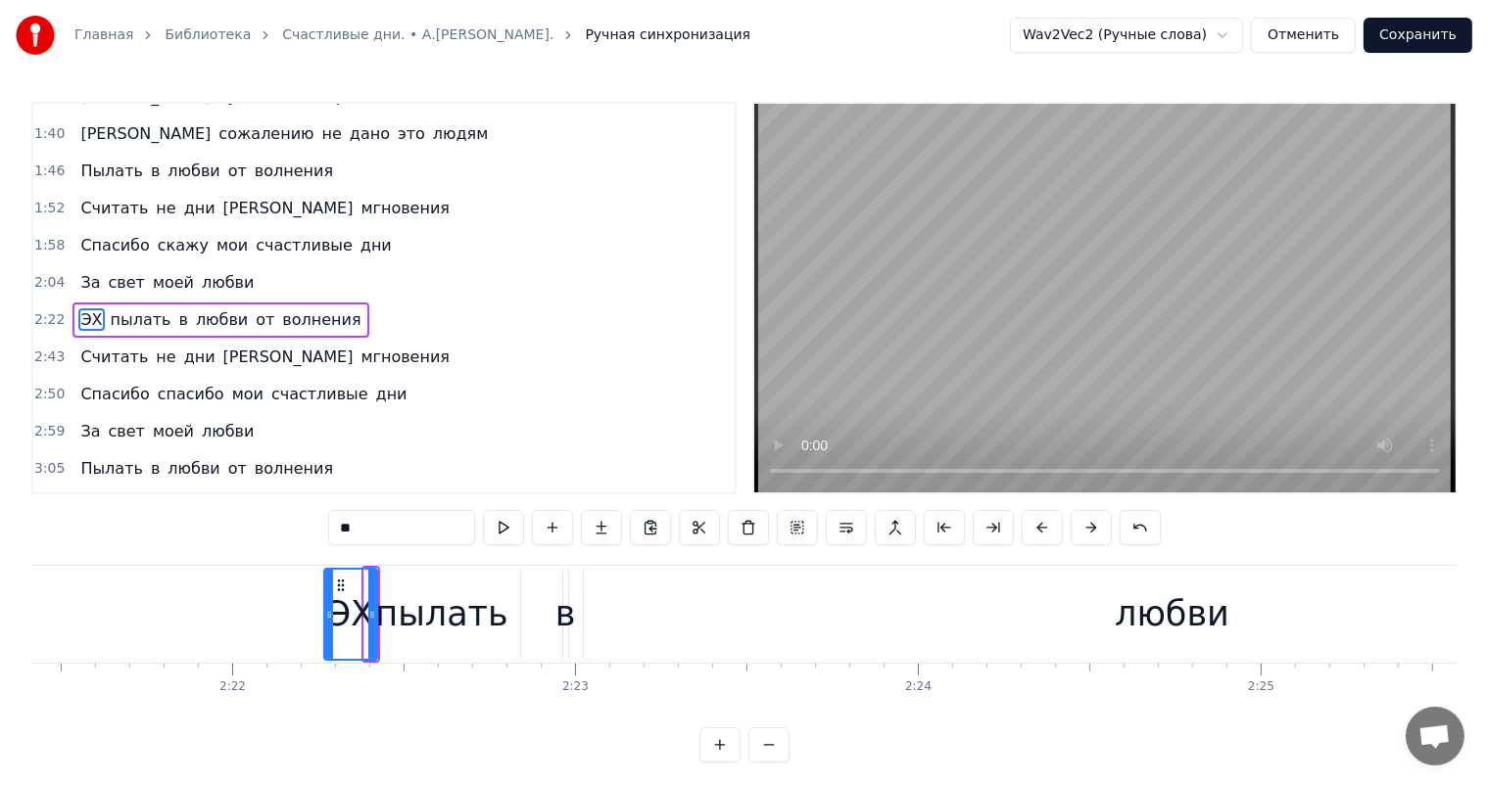
click at [131, 308] on span "пылать" at bounding box center [141, 319] width 65 height 23
type input "******"
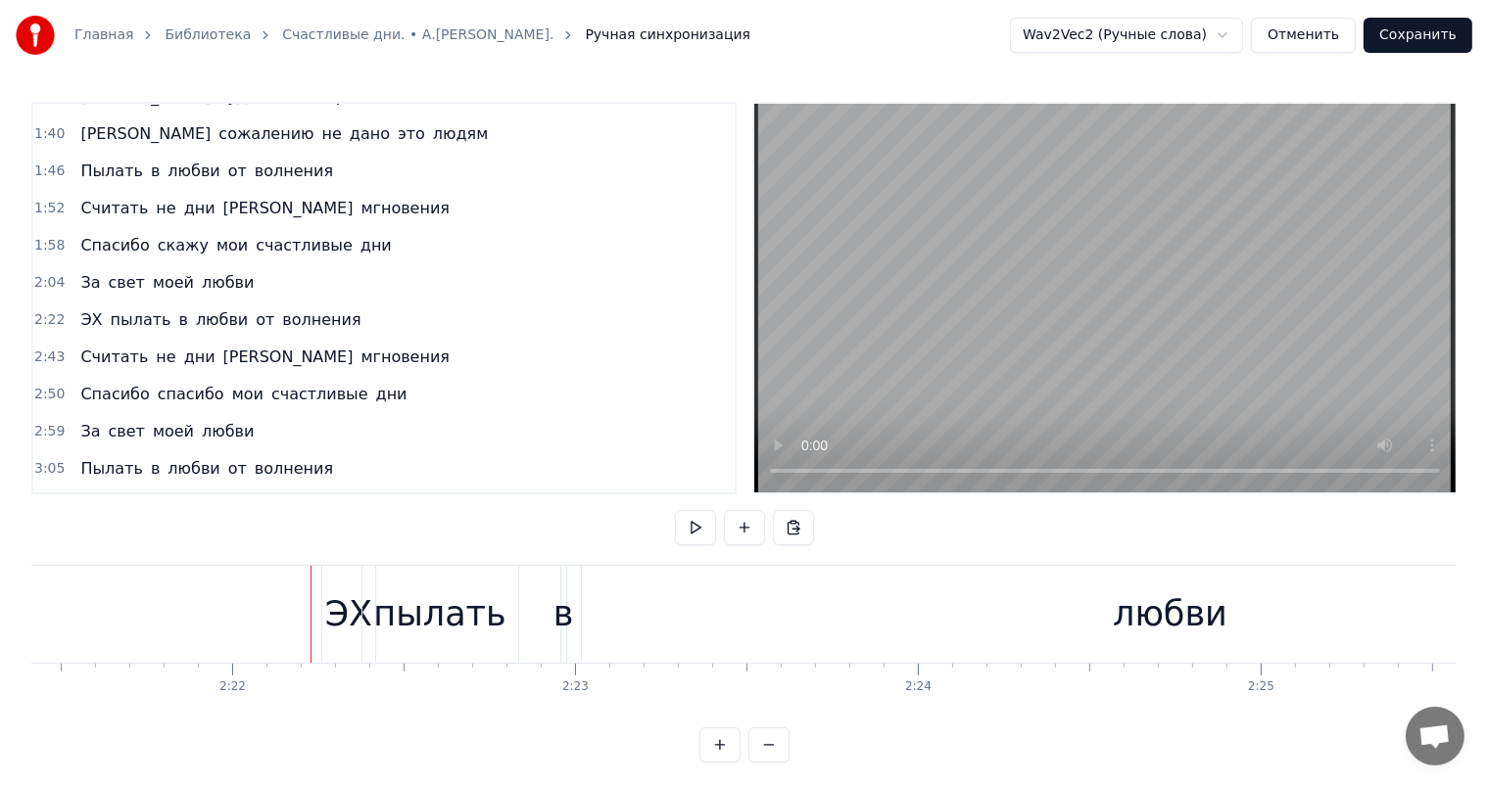
click at [489, 601] on div "пылать" at bounding box center [439, 615] width 132 height 52
drag, startPoint x: 144, startPoint y: 570, endPoint x: 138, endPoint y: 580, distance: 11.4
click at [123, 271] on span "свет" at bounding box center [127, 282] width 40 height 23
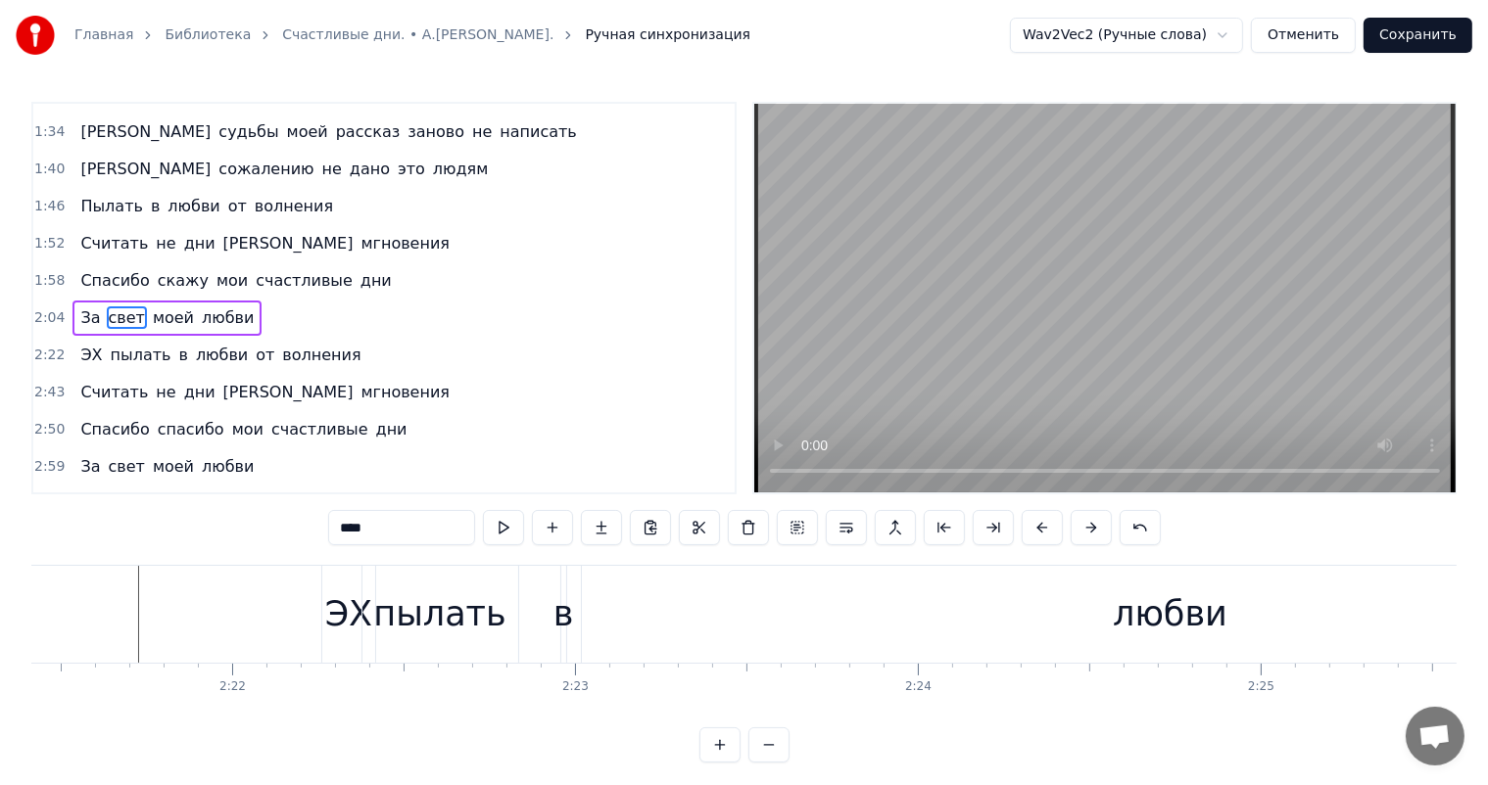
click at [207, 307] on span "любви" at bounding box center [228, 318] width 56 height 23
type input "*****"
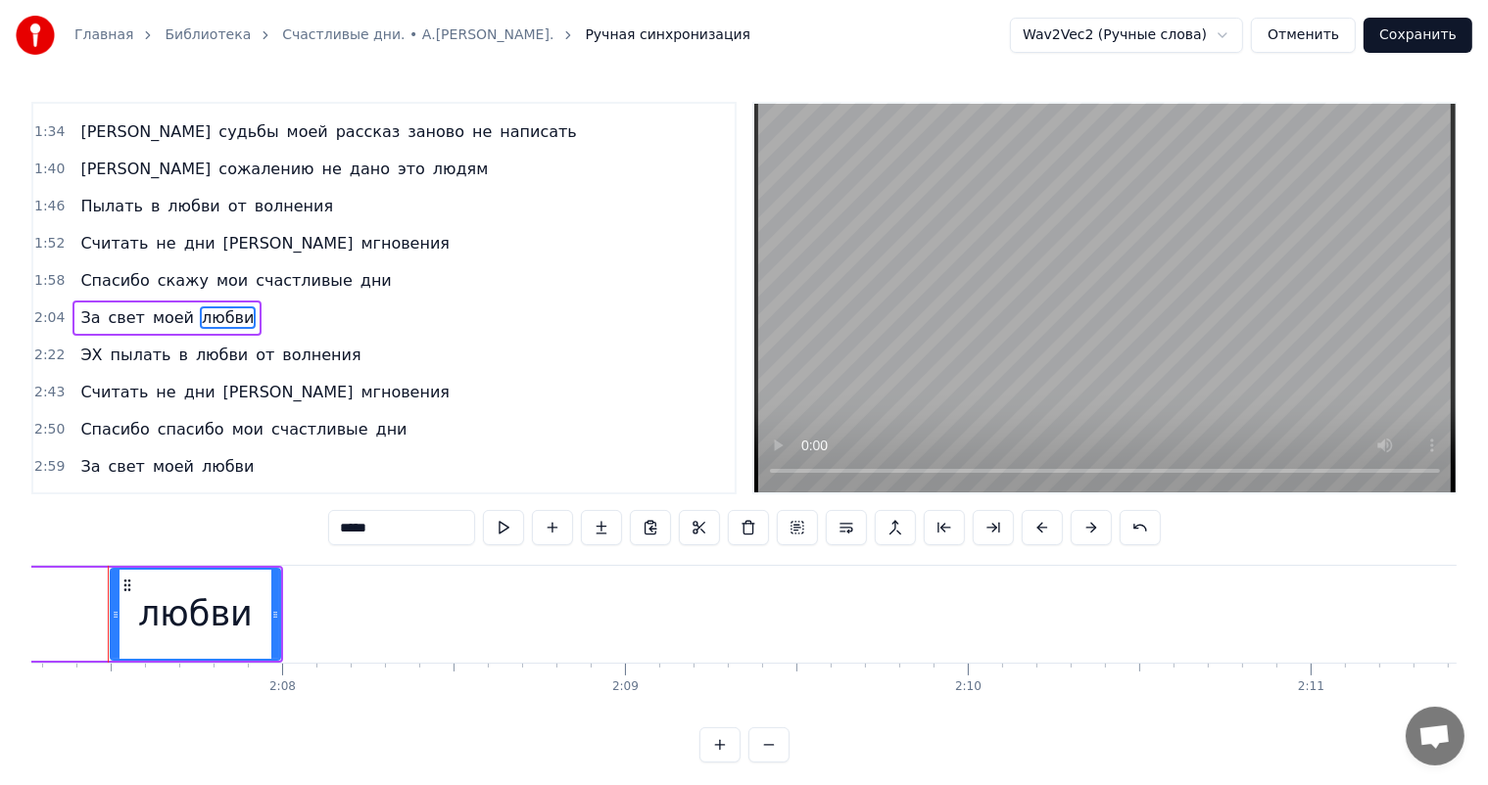
scroll to position [0, 43600]
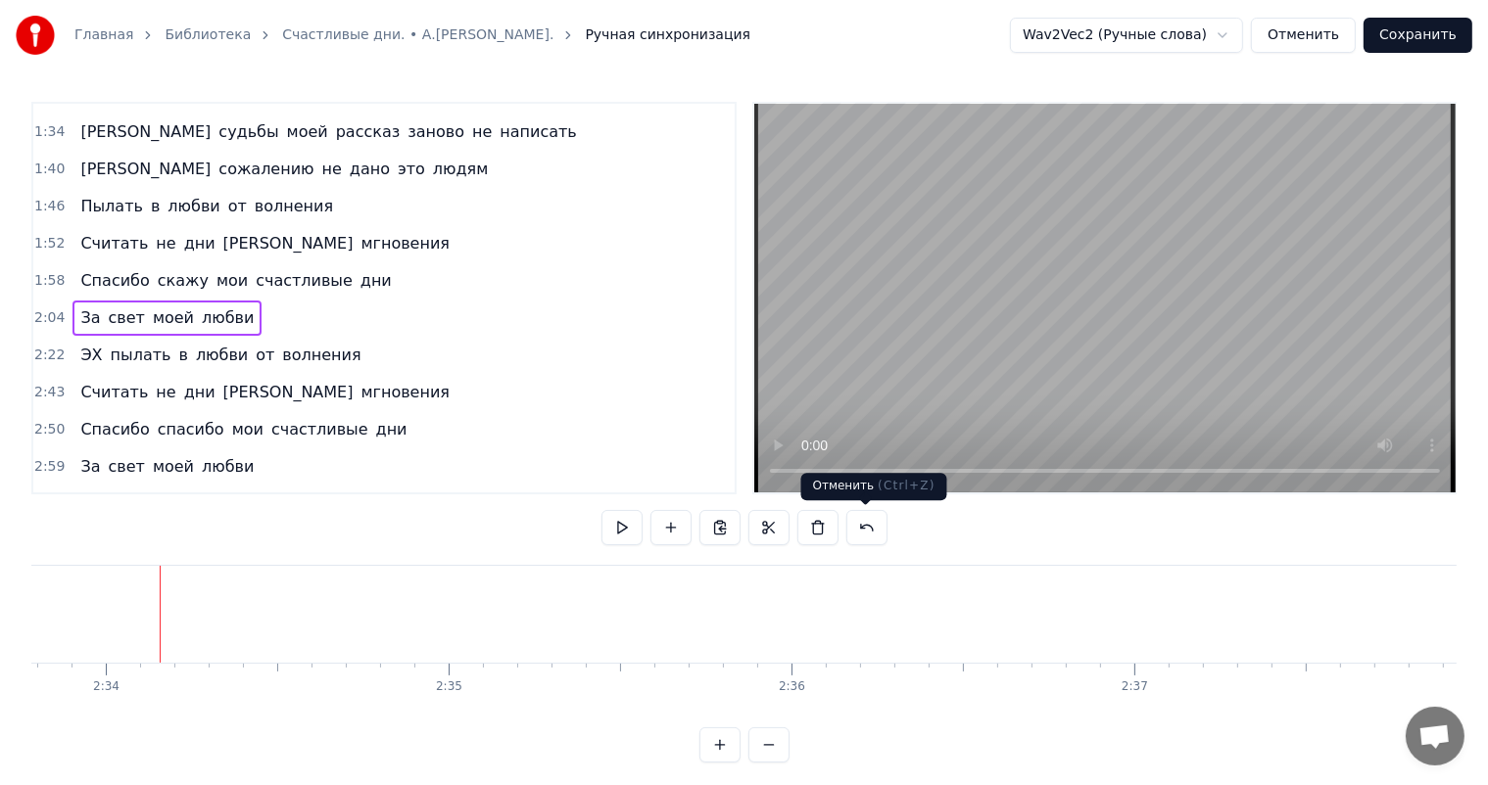
scroll to position [0, 52718]
click at [285, 344] on span "волнения" at bounding box center [321, 355] width 82 height 23
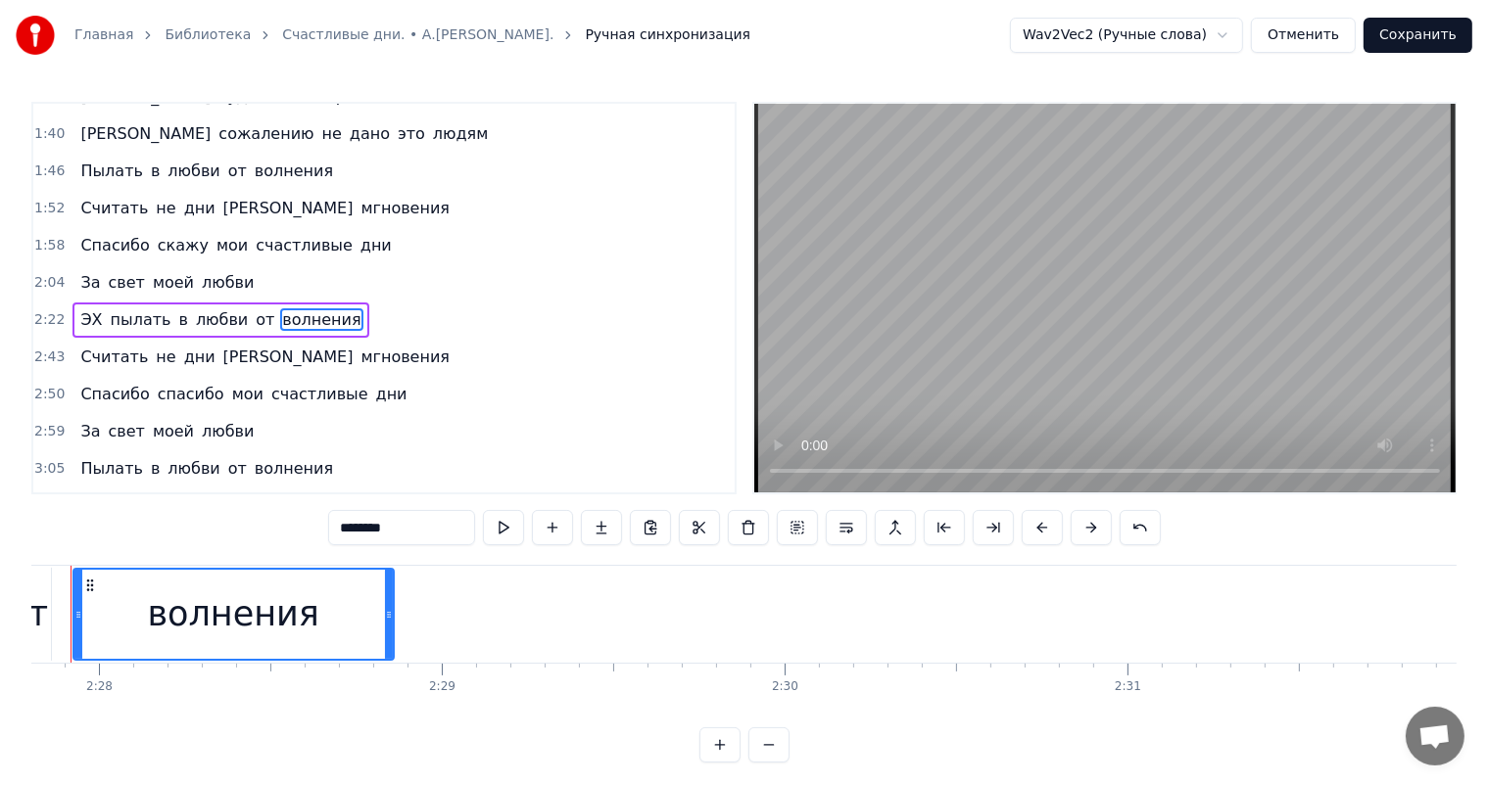
scroll to position [0, 50601]
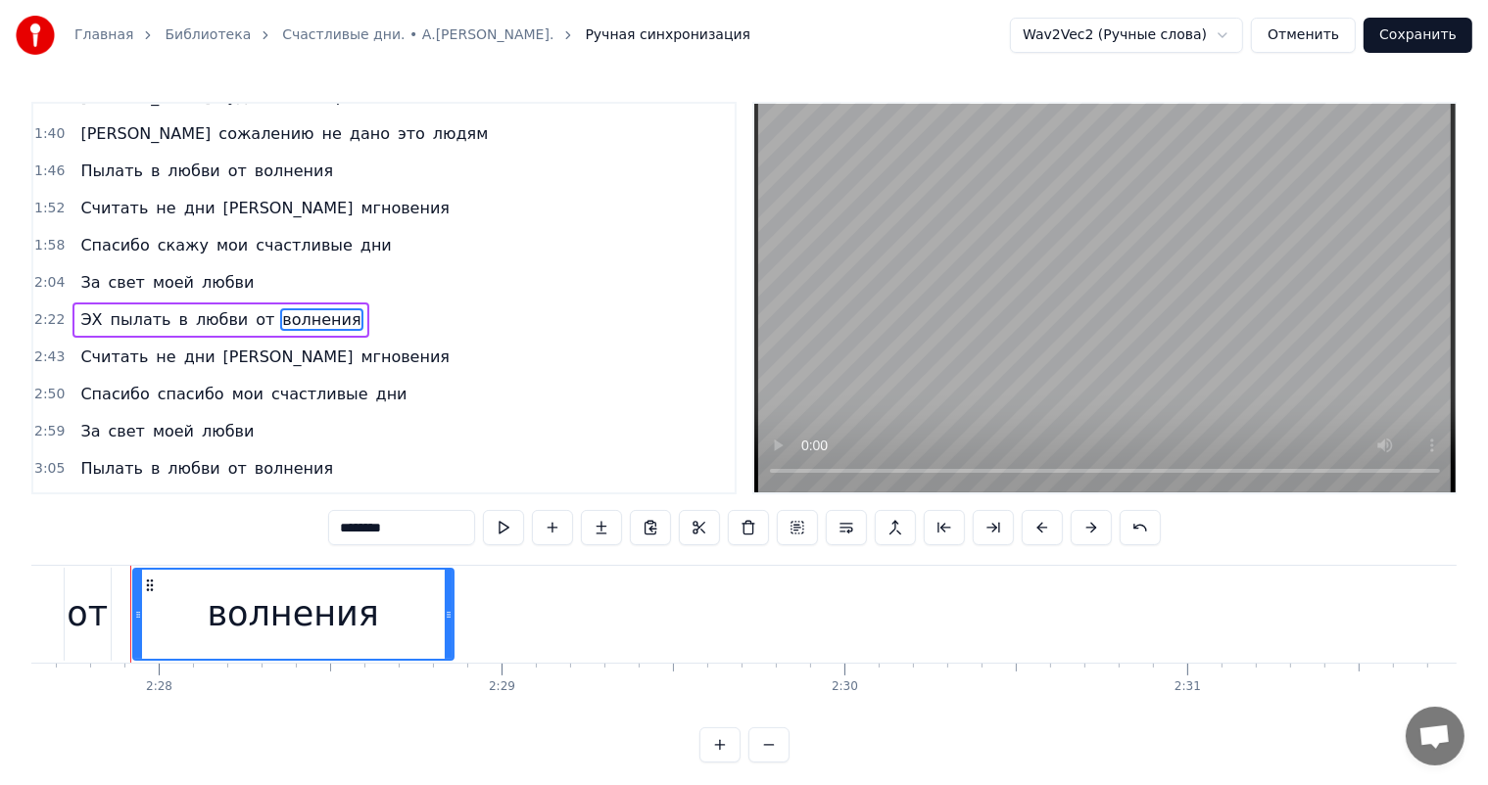
click at [359, 346] on span "мгновения" at bounding box center [405, 357] width 92 height 23
type input "*********"
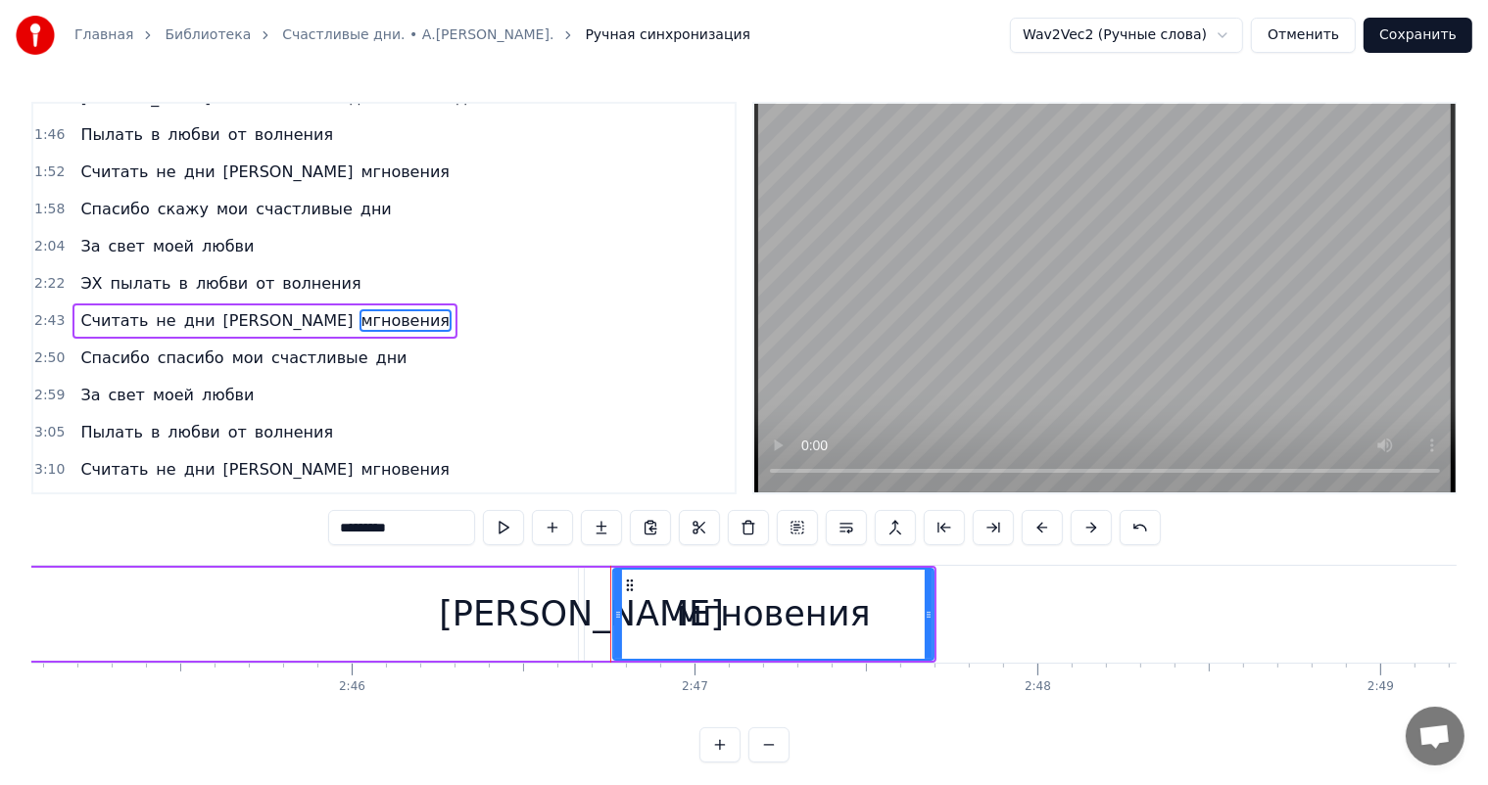
scroll to position [0, 57058]
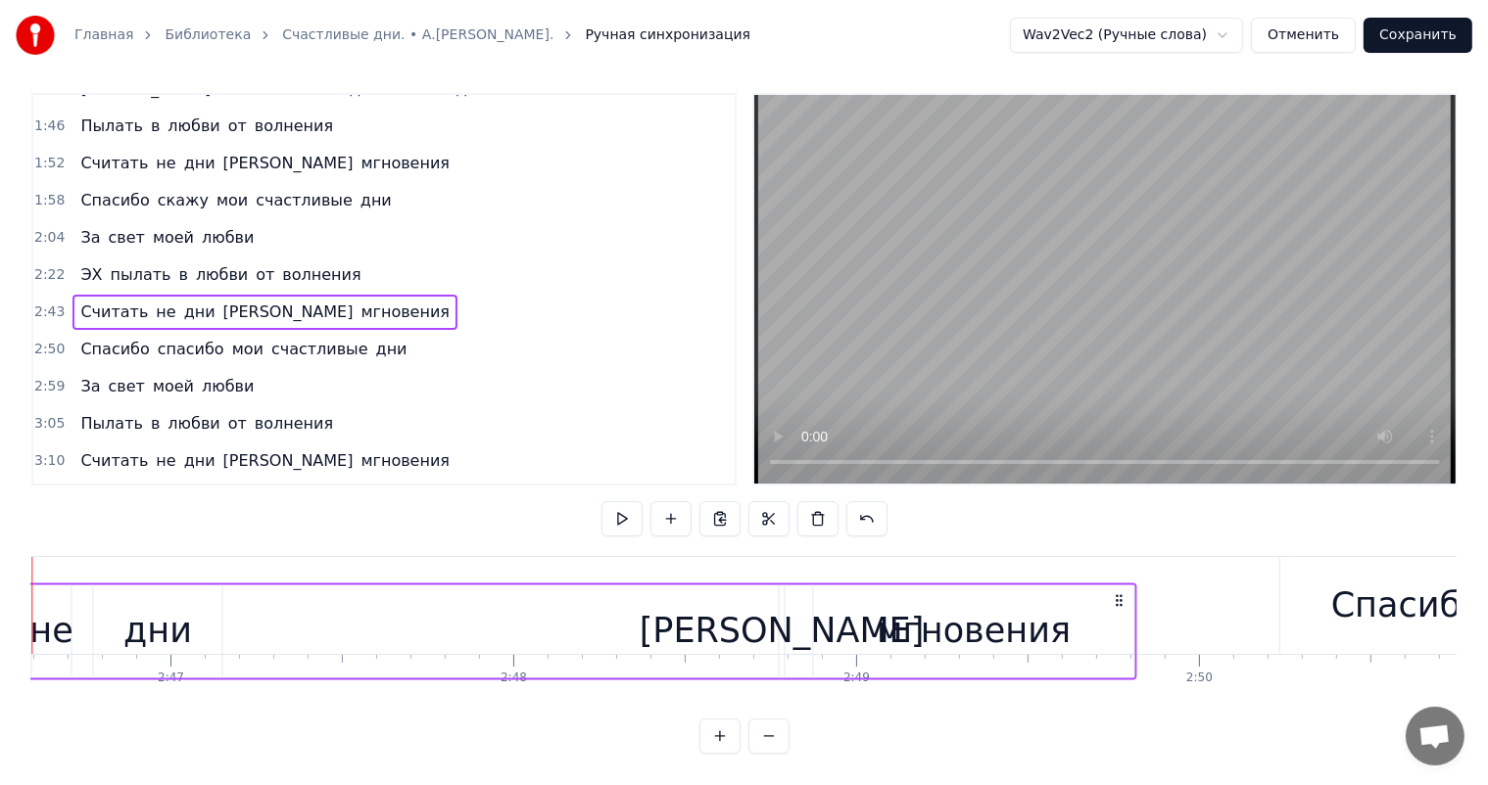
scroll to position [0, 57111]
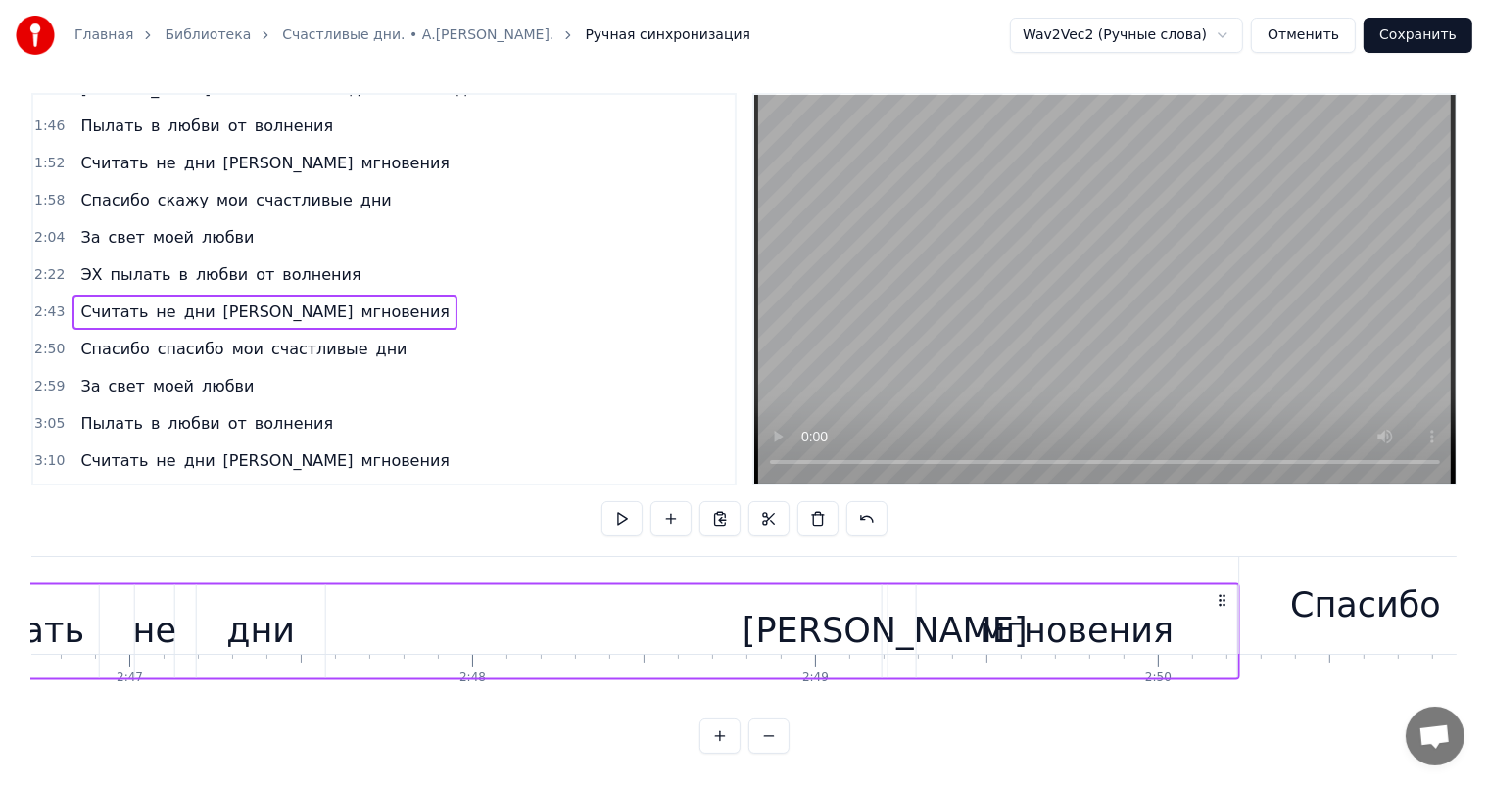
drag, startPoint x: 490, startPoint y: 586, endPoint x: 1222, endPoint y: 666, distance: 736.9
click at [1222, 666] on div "Прошлое зачеркнуть да разве в этом суть Просто обо всём жалеть не стану Счастье…" at bounding box center [743, 629] width 1425 height 147
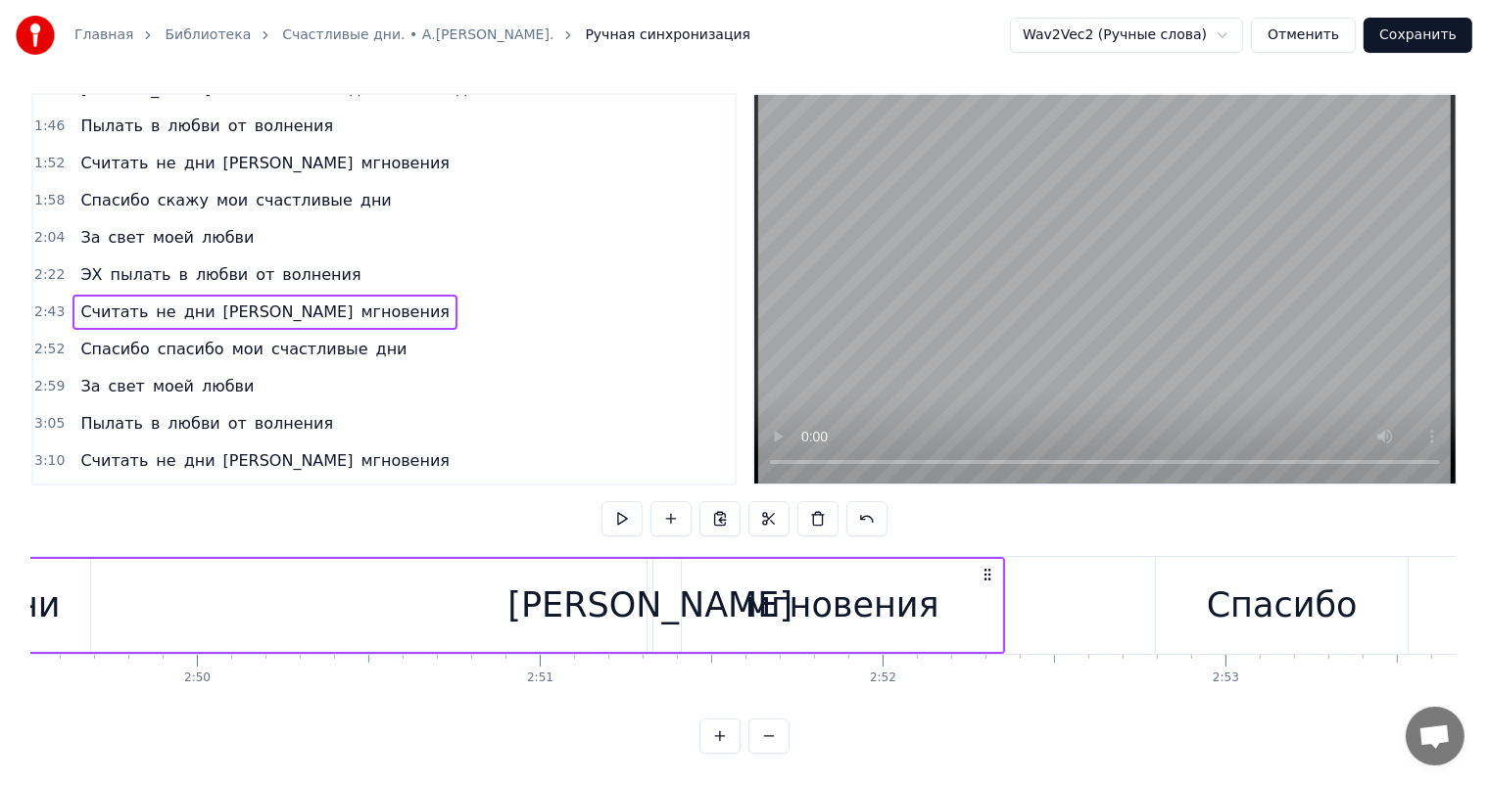
scroll to position [0, 58104]
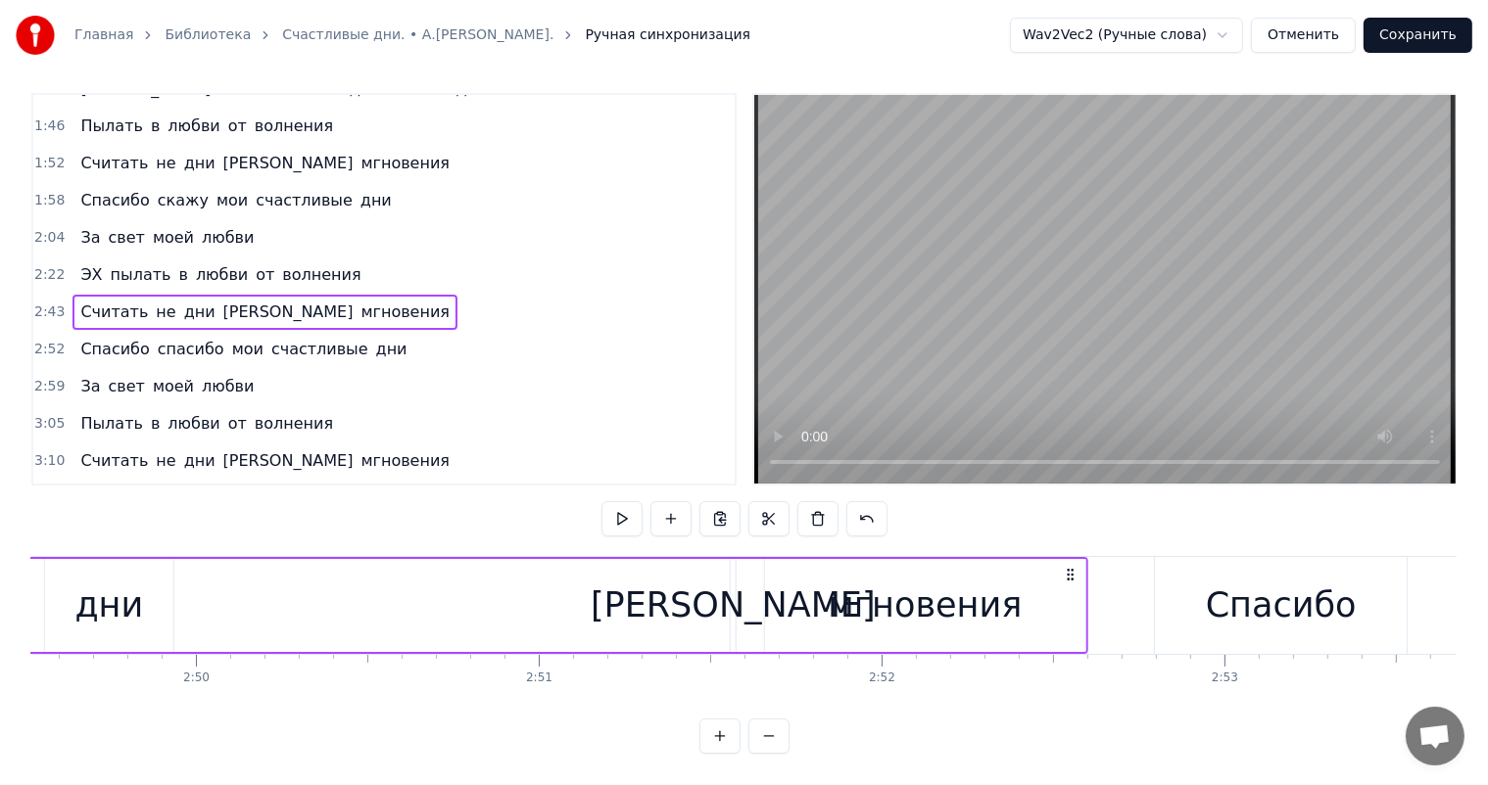
drag, startPoint x: 353, startPoint y: 559, endPoint x: 1073, endPoint y: 670, distance: 729.2
click at [1073, 670] on div "Прошлое зачеркнуть да разве в этом суть Просто обо всём жалеть не стану Счастье…" at bounding box center [743, 629] width 1425 height 147
click at [521, 530] on div "0:25 Прошлое зачеркнуть да разве в этом суть 0:31 Просто обо всём жалеть не ста…" at bounding box center [743, 423] width 1425 height 661
click at [492, 614] on div "Считать не дни а мгновения" at bounding box center [428, 605] width 1320 height 97
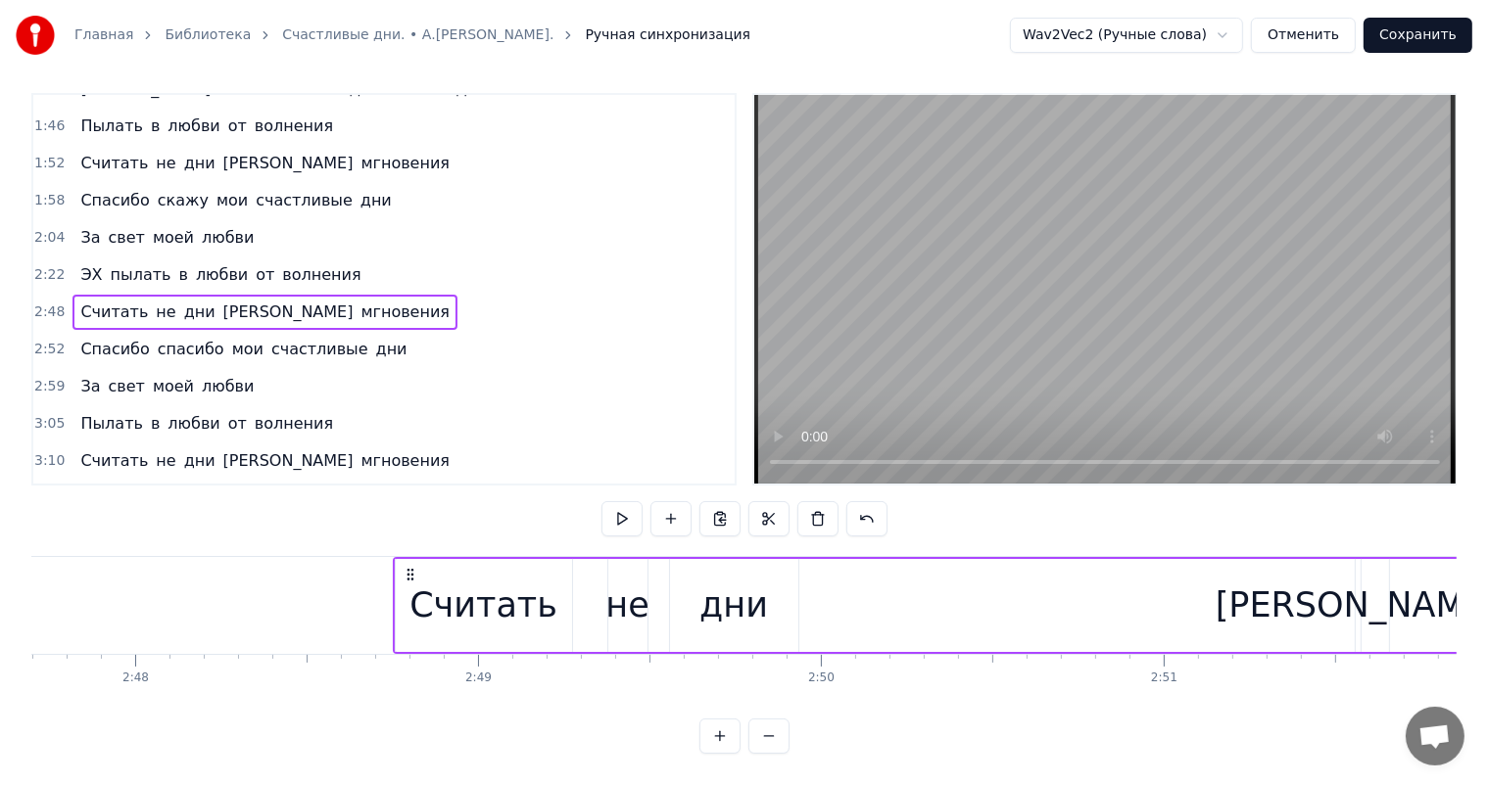
scroll to position [0, 57255]
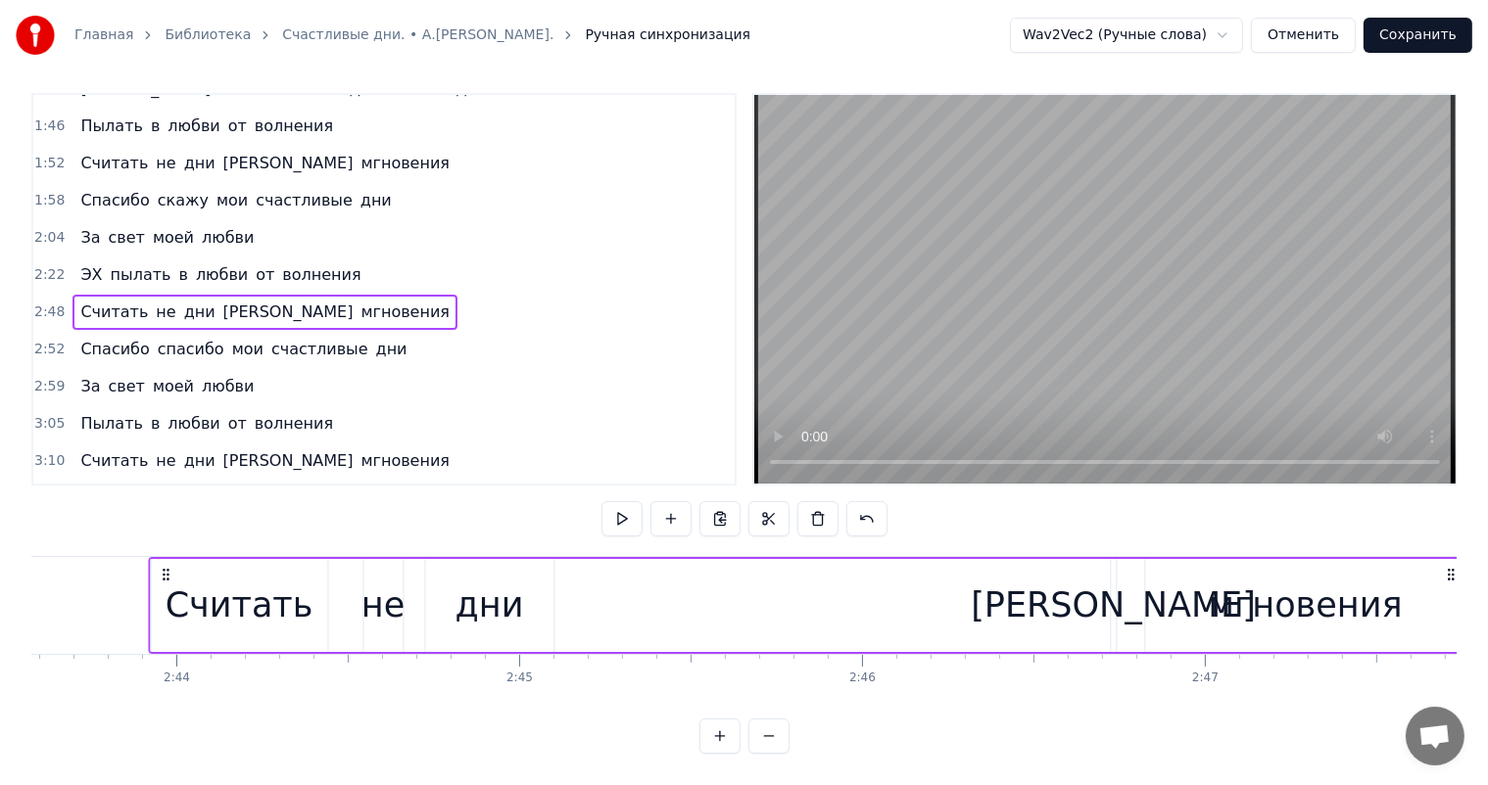
drag, startPoint x: 638, startPoint y: 556, endPoint x: 178, endPoint y: 558, distance: 459.3
click at [158, 567] on icon at bounding box center [166, 575] width 16 height 16
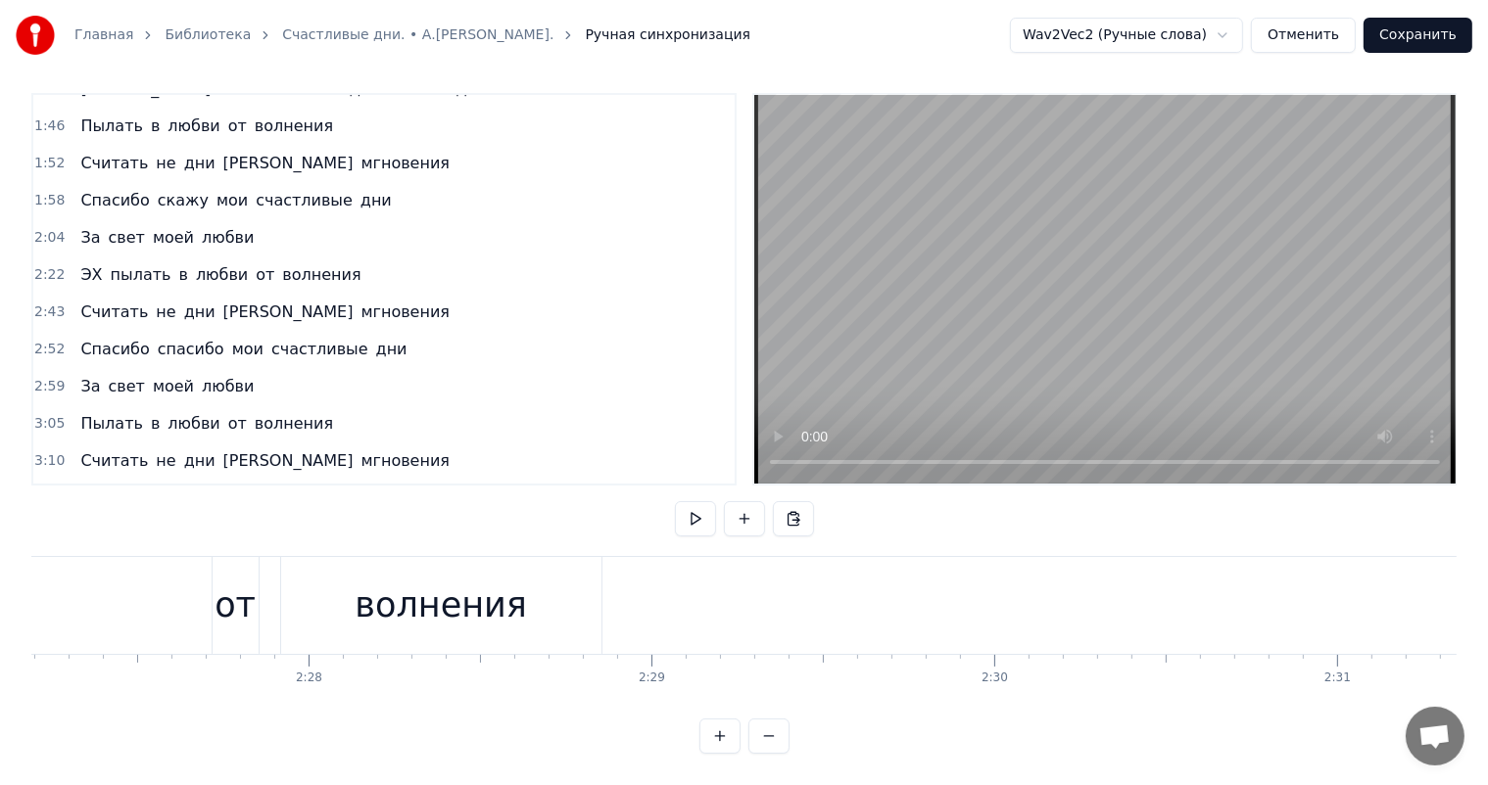
scroll to position [0, 50497]
click at [448, 588] on div "волнения" at bounding box center [394, 606] width 172 height 52
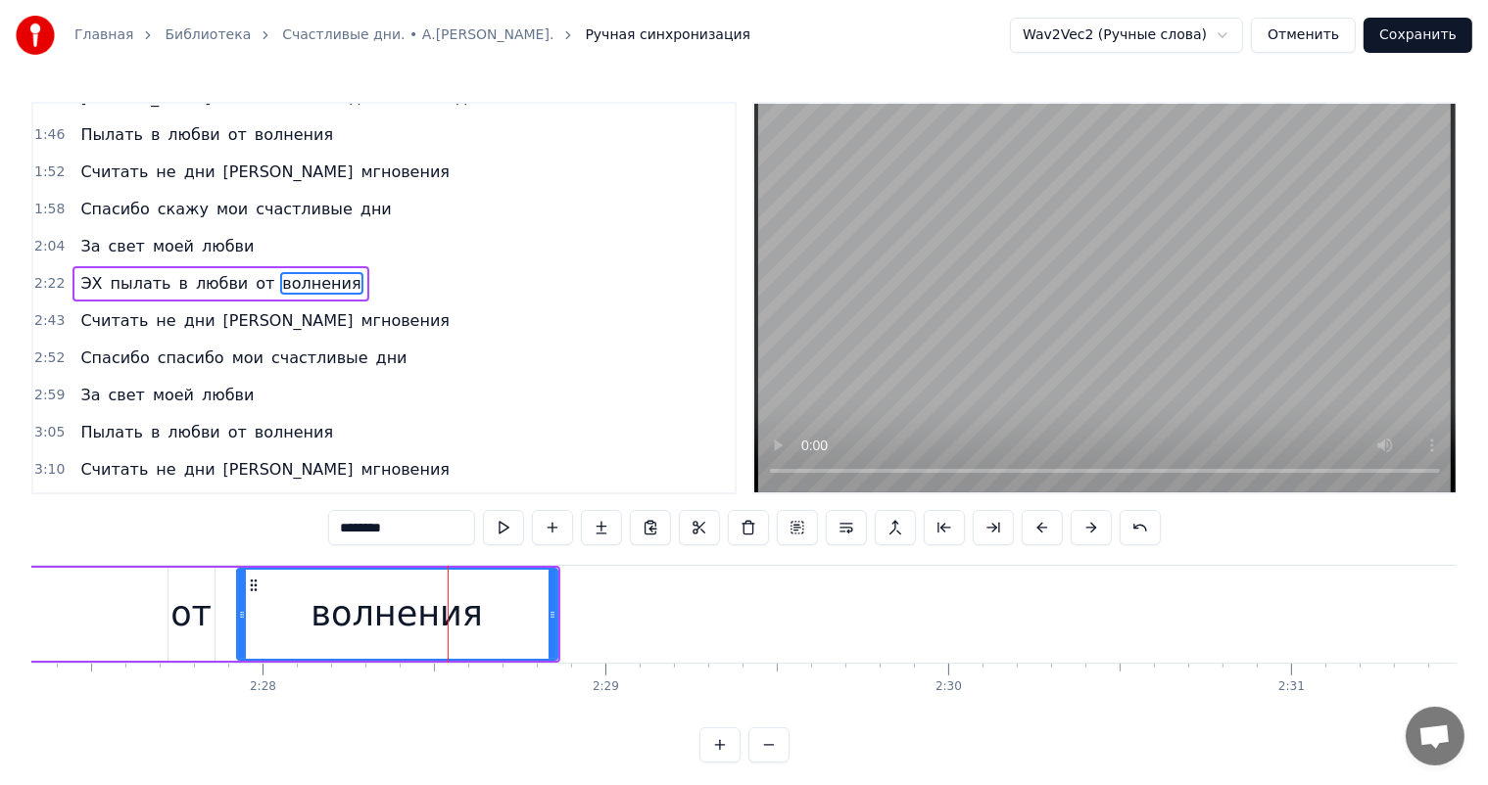
scroll to position [435, 0]
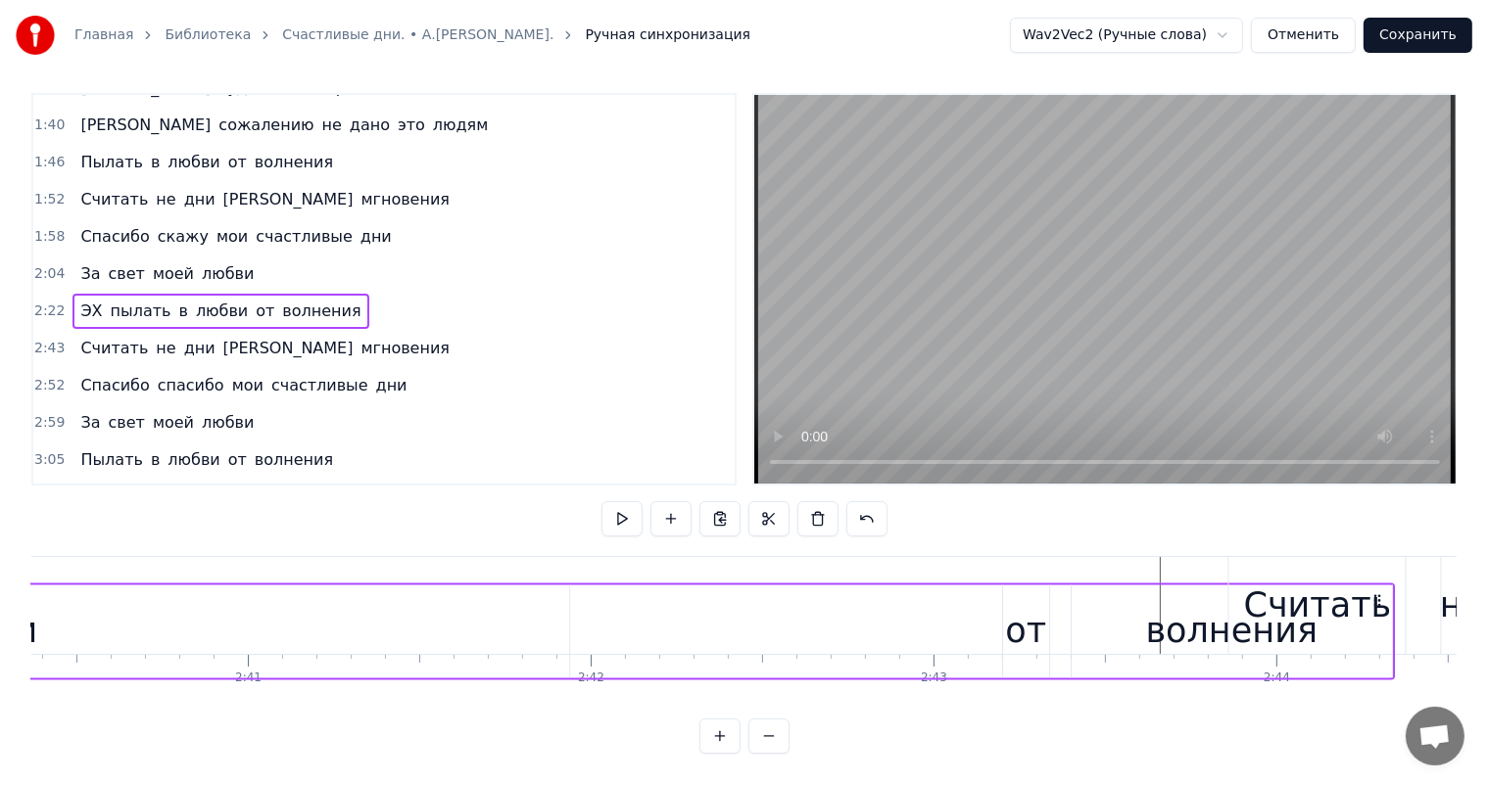
scroll to position [0, 55075]
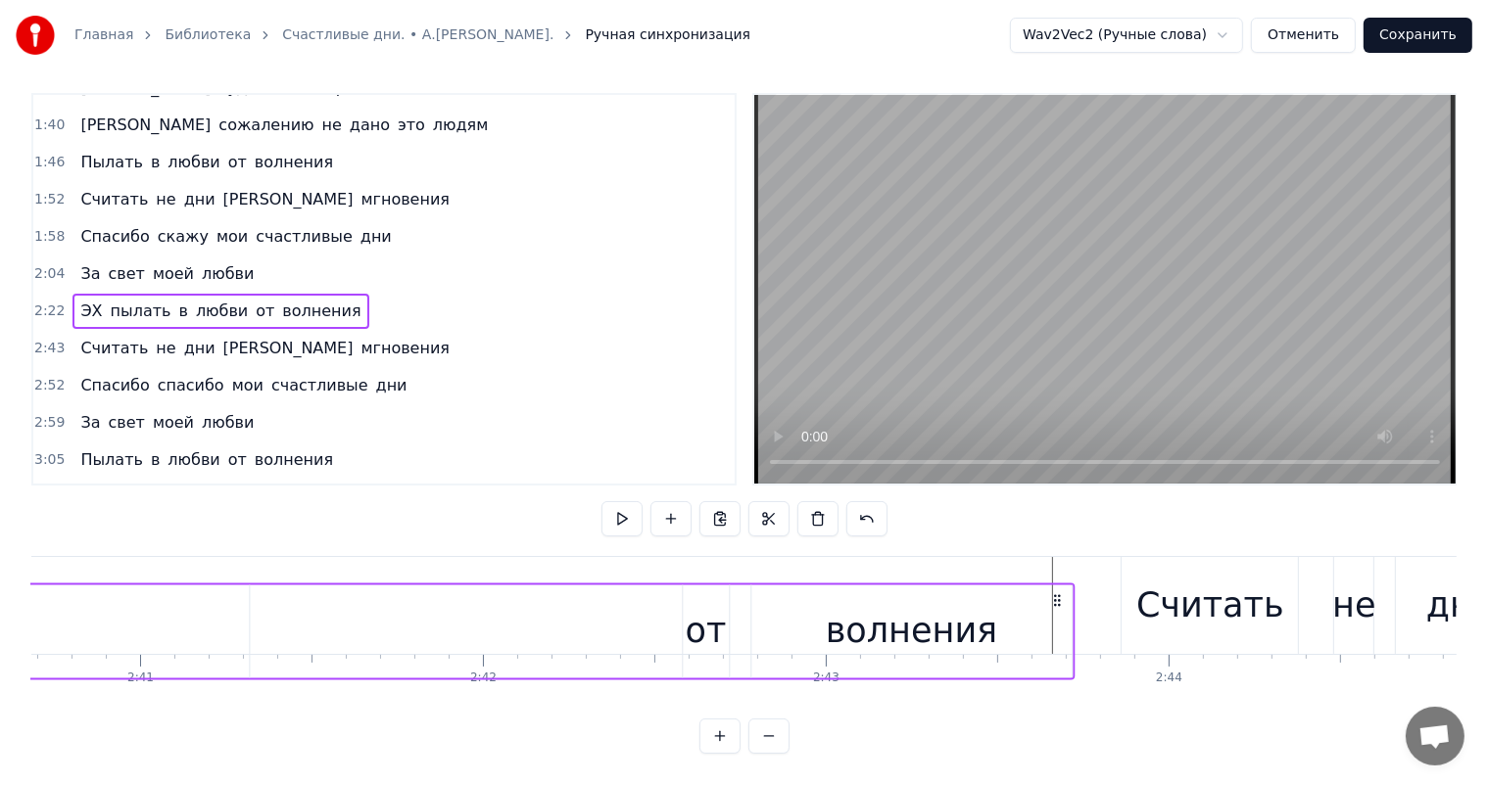
drag, startPoint x: 540, startPoint y: 584, endPoint x: 1054, endPoint y: 581, distance: 514.1
click at [1054, 592] on icon at bounding box center [1057, 600] width 16 height 16
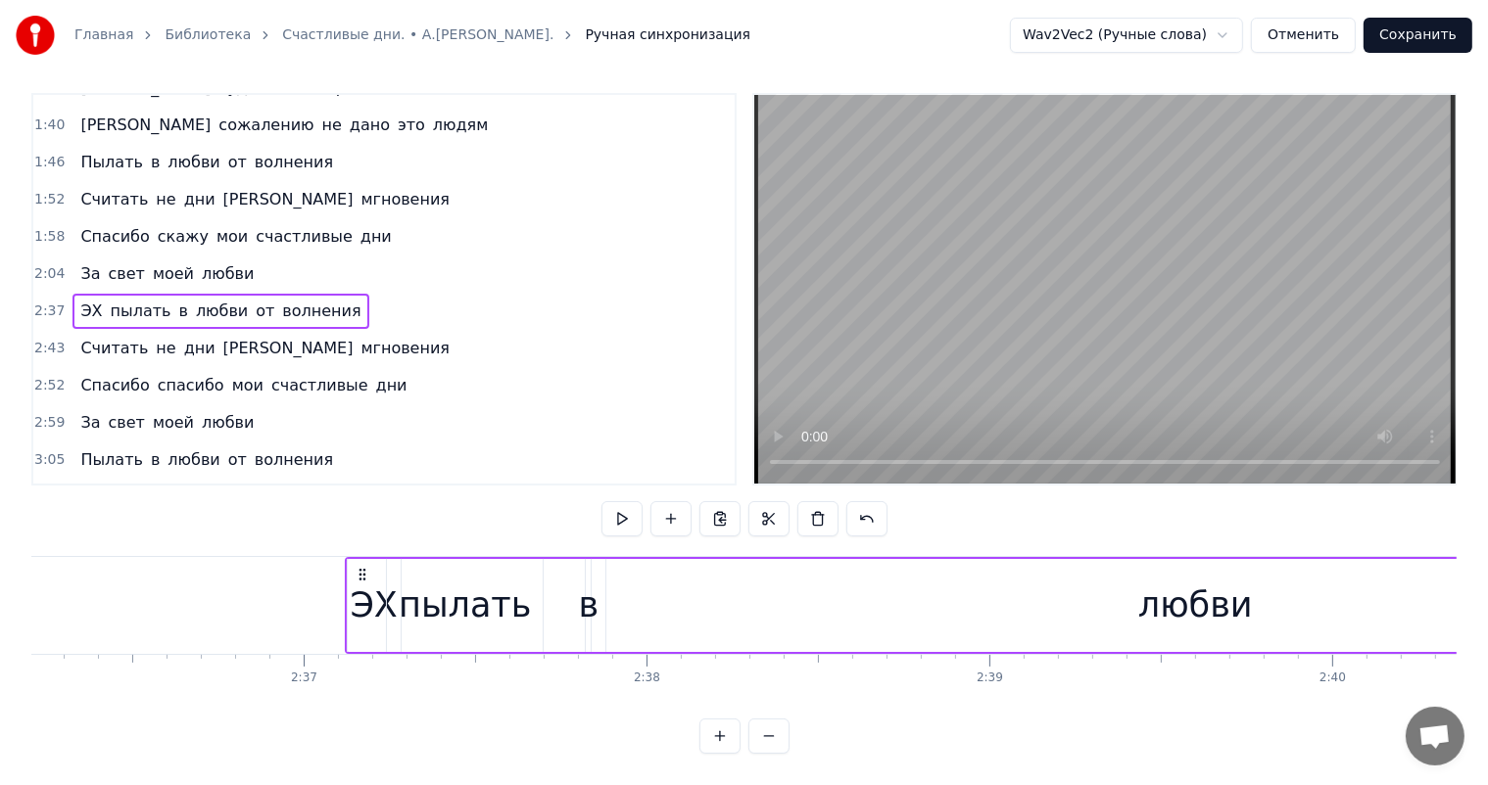
scroll to position [0, 53137]
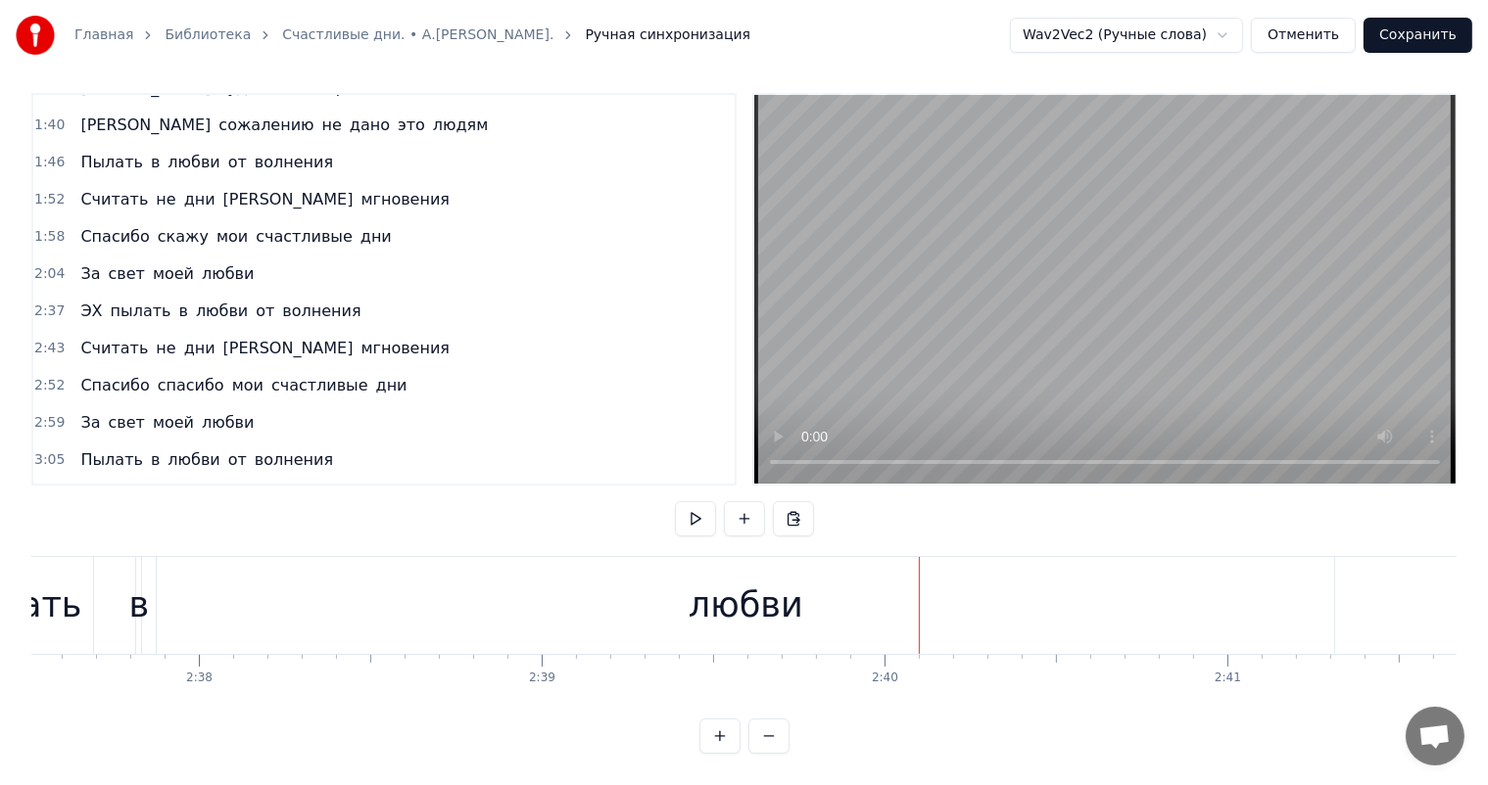
scroll to position [0, 53451]
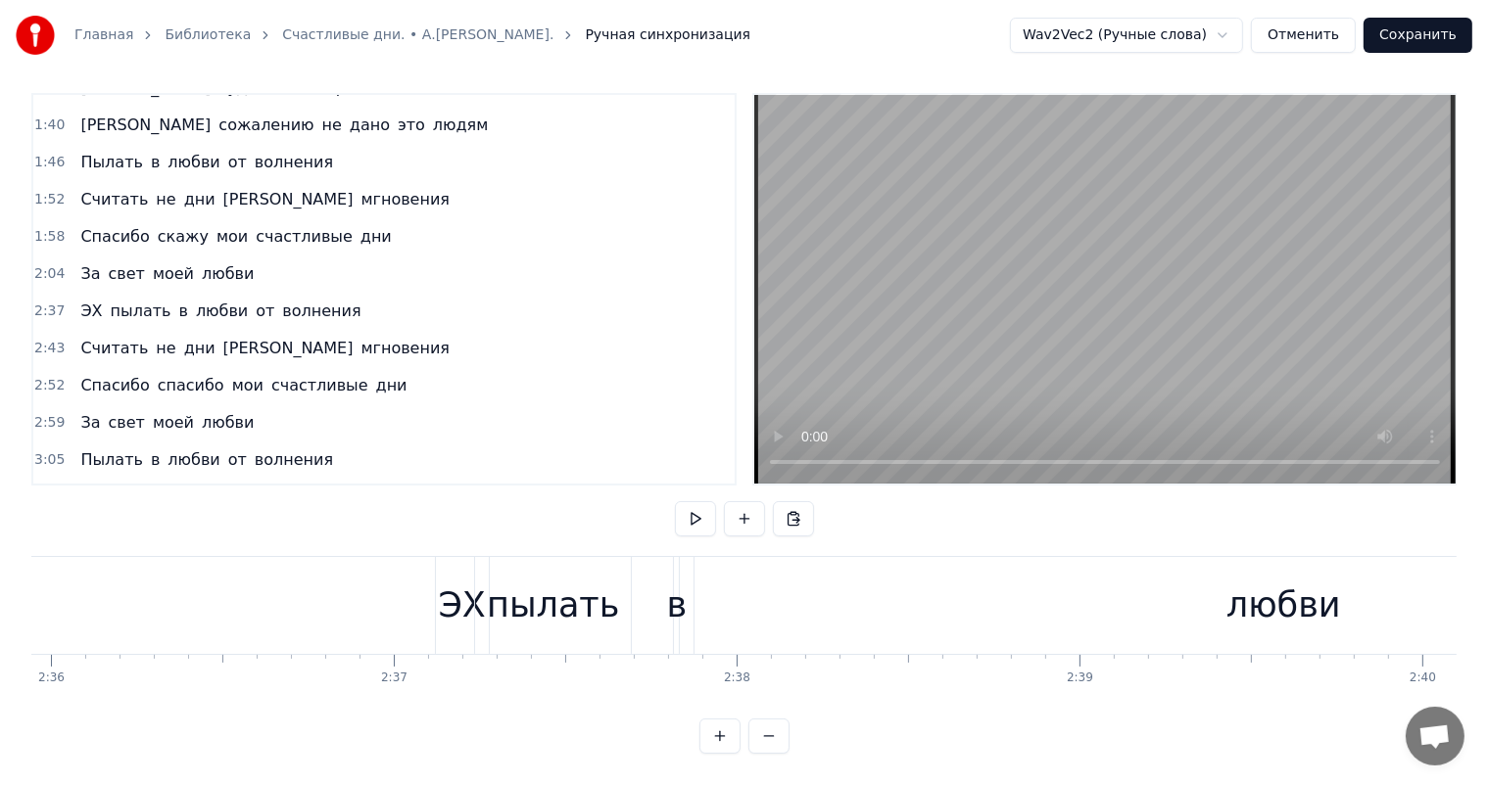
click at [591, 580] on div "пылать" at bounding box center [553, 606] width 132 height 52
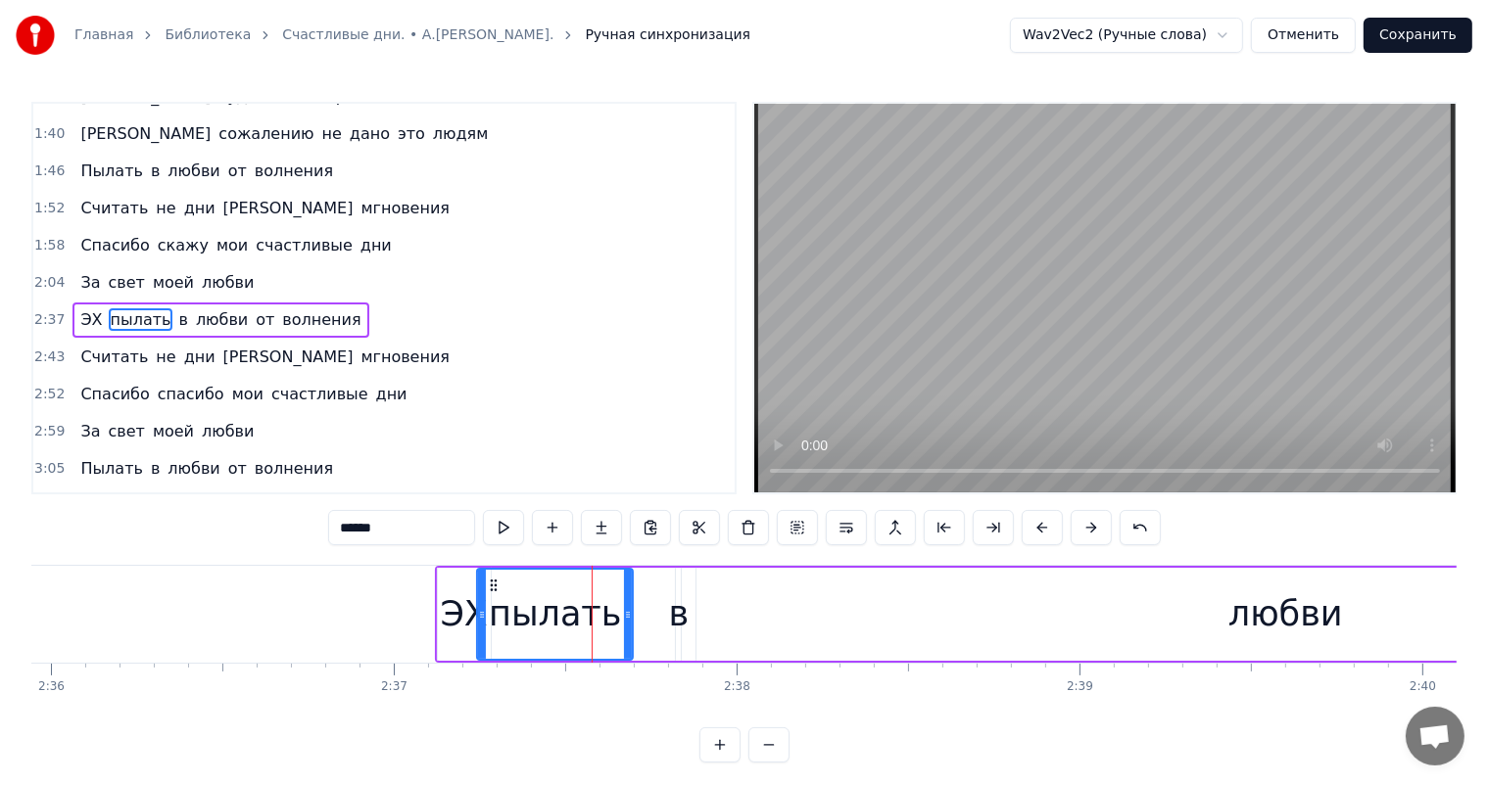
click at [455, 592] on div "ЭХ" at bounding box center [463, 615] width 47 height 52
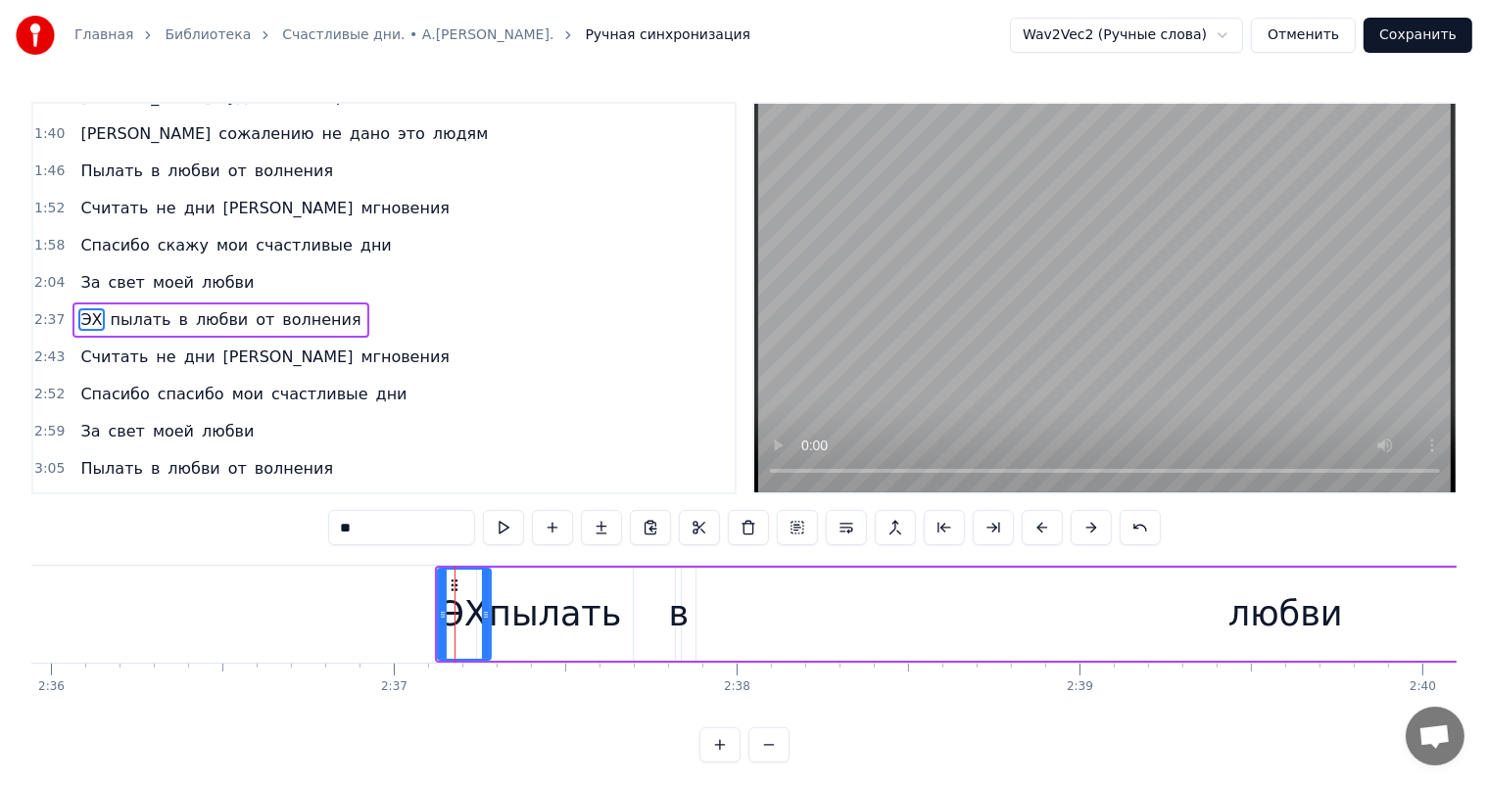
click at [834, 608] on div "любви" at bounding box center [1284, 614] width 1177 height 93
type input "*****"
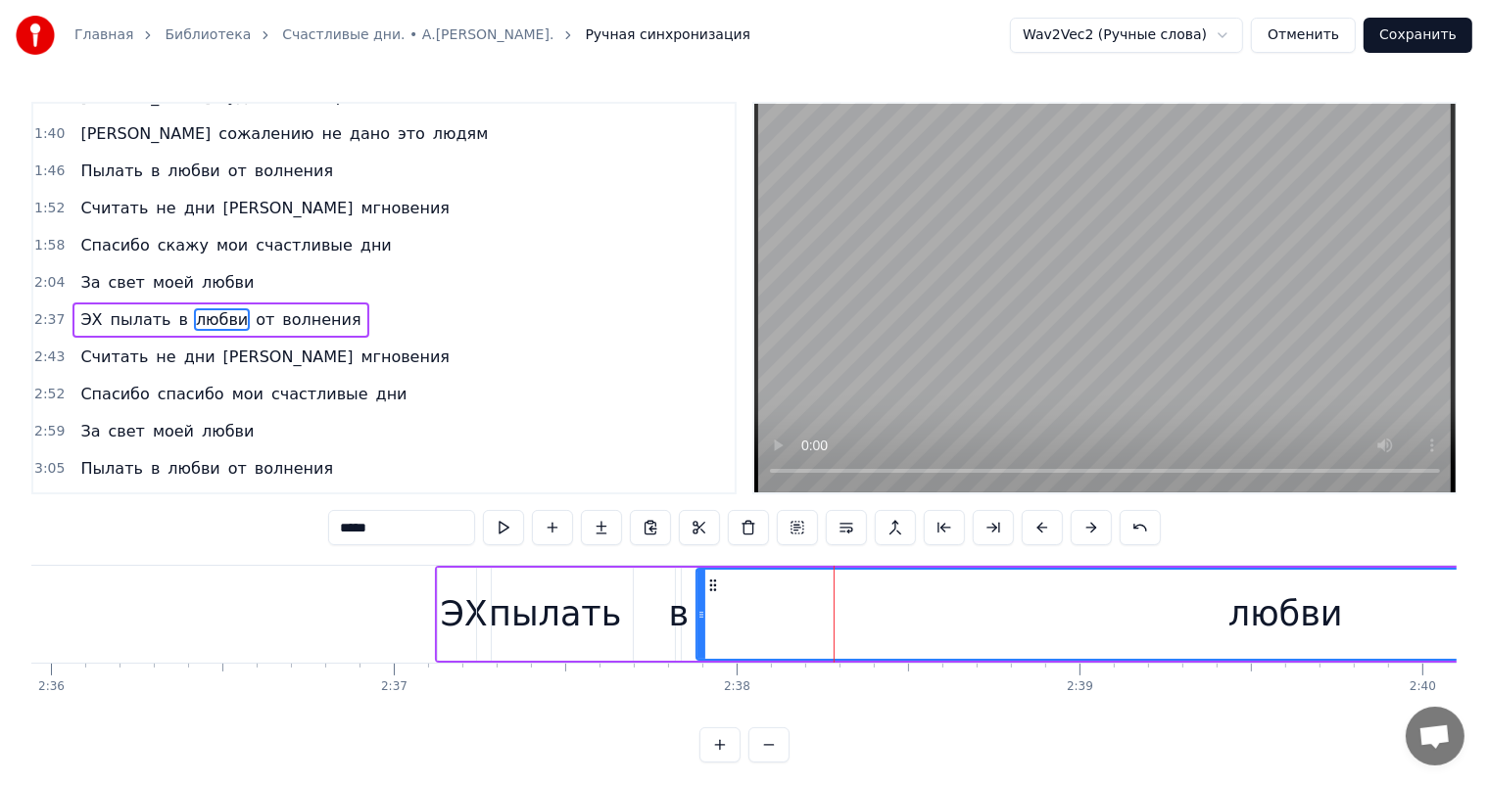
click at [662, 557] on div "0:25 Прошлое зачеркнуть да разве в этом суть 0:31 Просто обо всём жалеть не ста…" at bounding box center [743, 432] width 1425 height 661
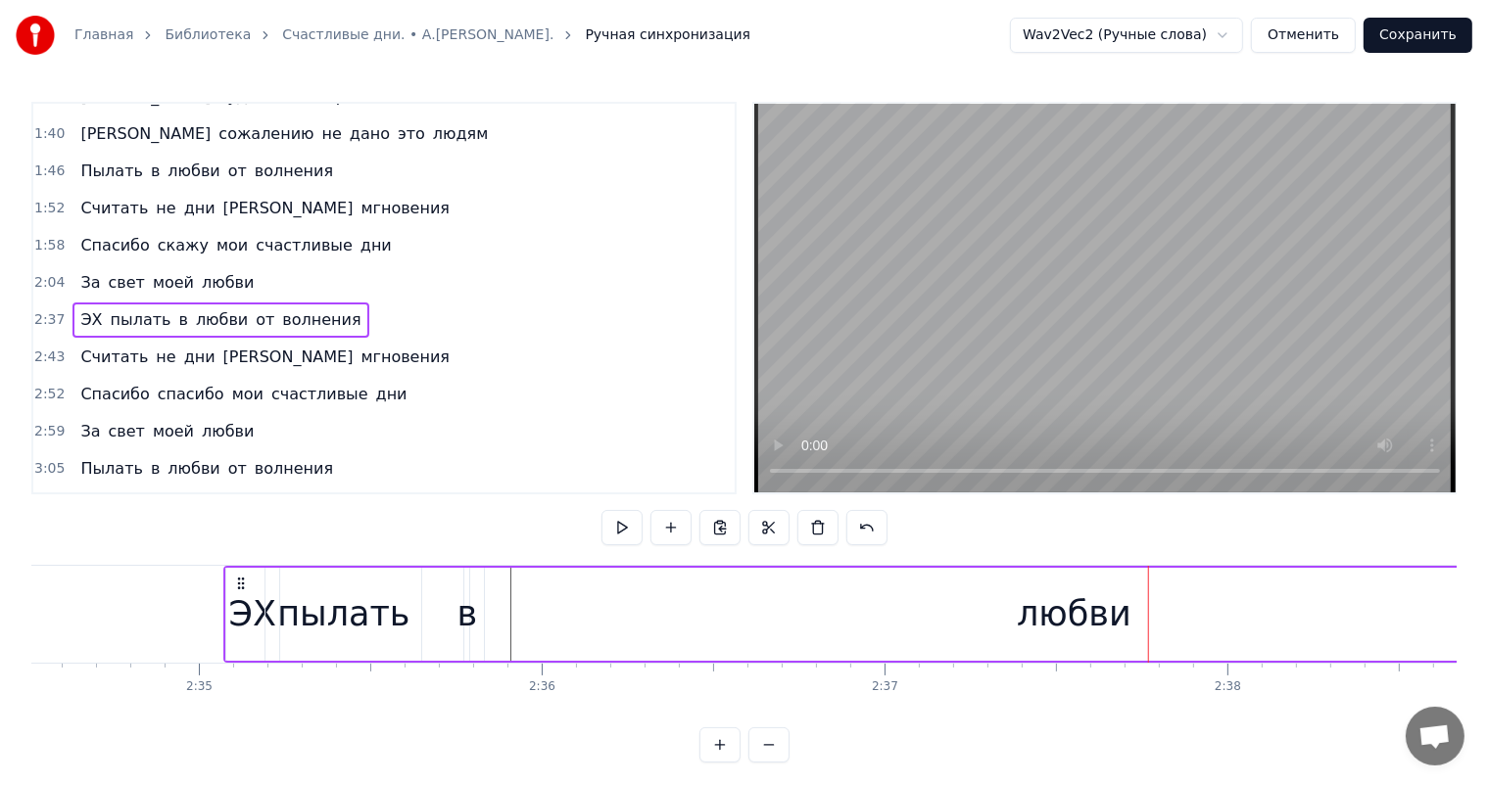
drag, startPoint x: 448, startPoint y: 583, endPoint x: 21, endPoint y: 575, distance: 427.1
click at [233, 588] on icon at bounding box center [241, 584] width 16 height 16
drag, startPoint x: 35, startPoint y: 607, endPoint x: 290, endPoint y: 596, distance: 254.8
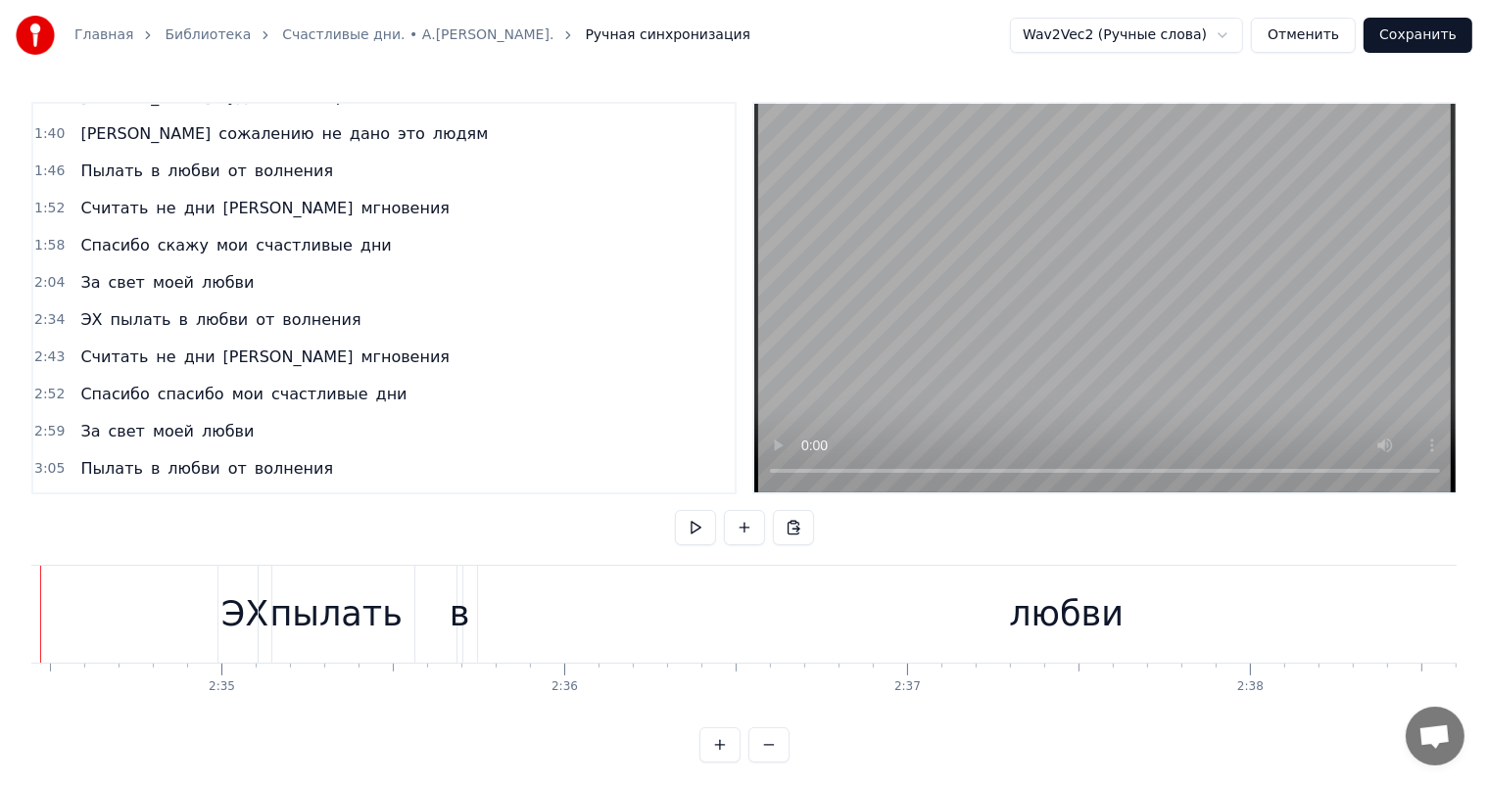
scroll to position [0, 52847]
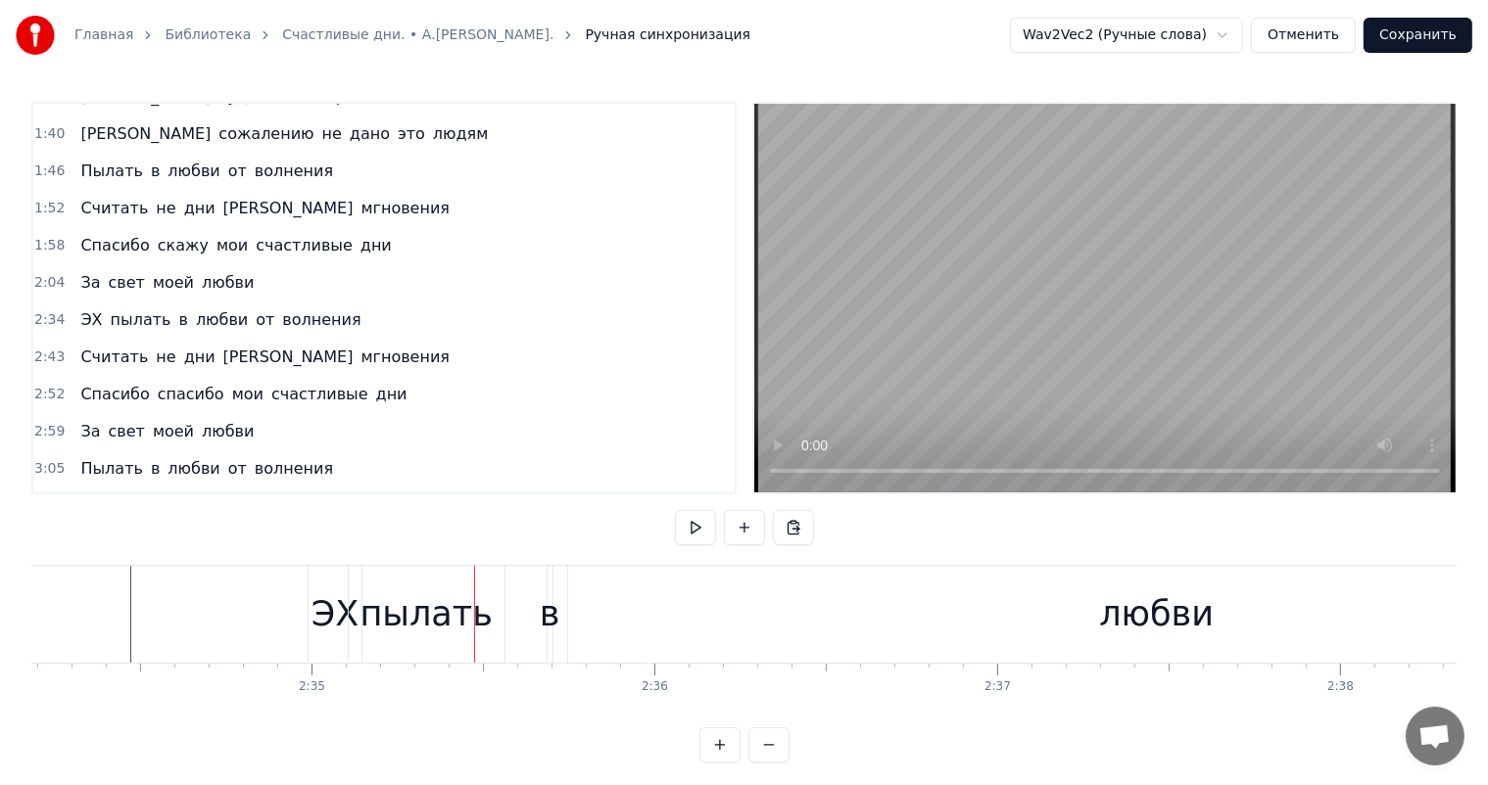
click at [522, 594] on div "ЭХ пылать в любви от волнения" at bounding box center [1440, 614] width 2265 height 97
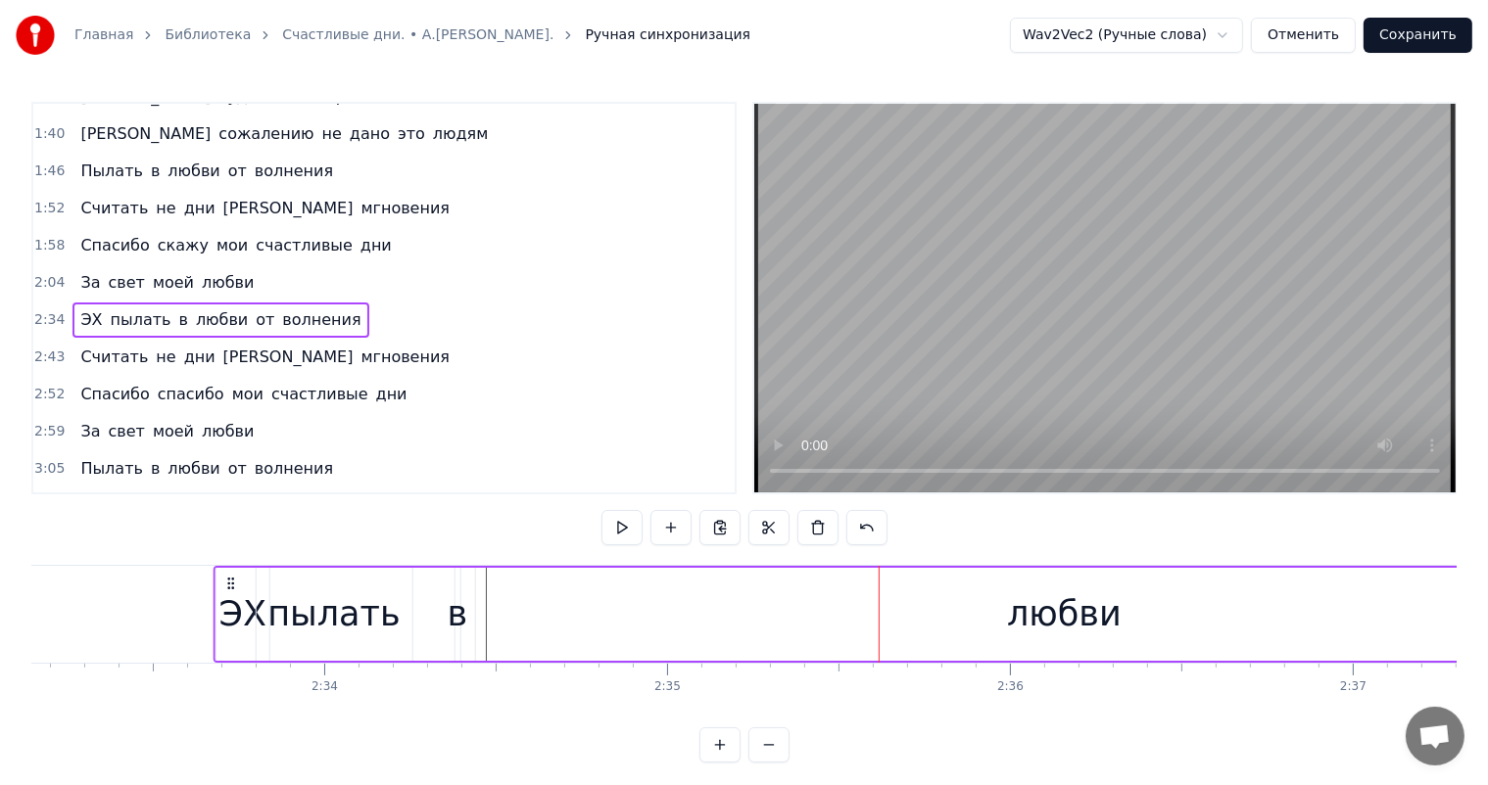
drag, startPoint x: 324, startPoint y: 584, endPoint x: 222, endPoint y: 619, distance: 107.8
click at [222, 619] on div "ЭХ пылать в любви от волнения" at bounding box center [1345, 614] width 2265 height 97
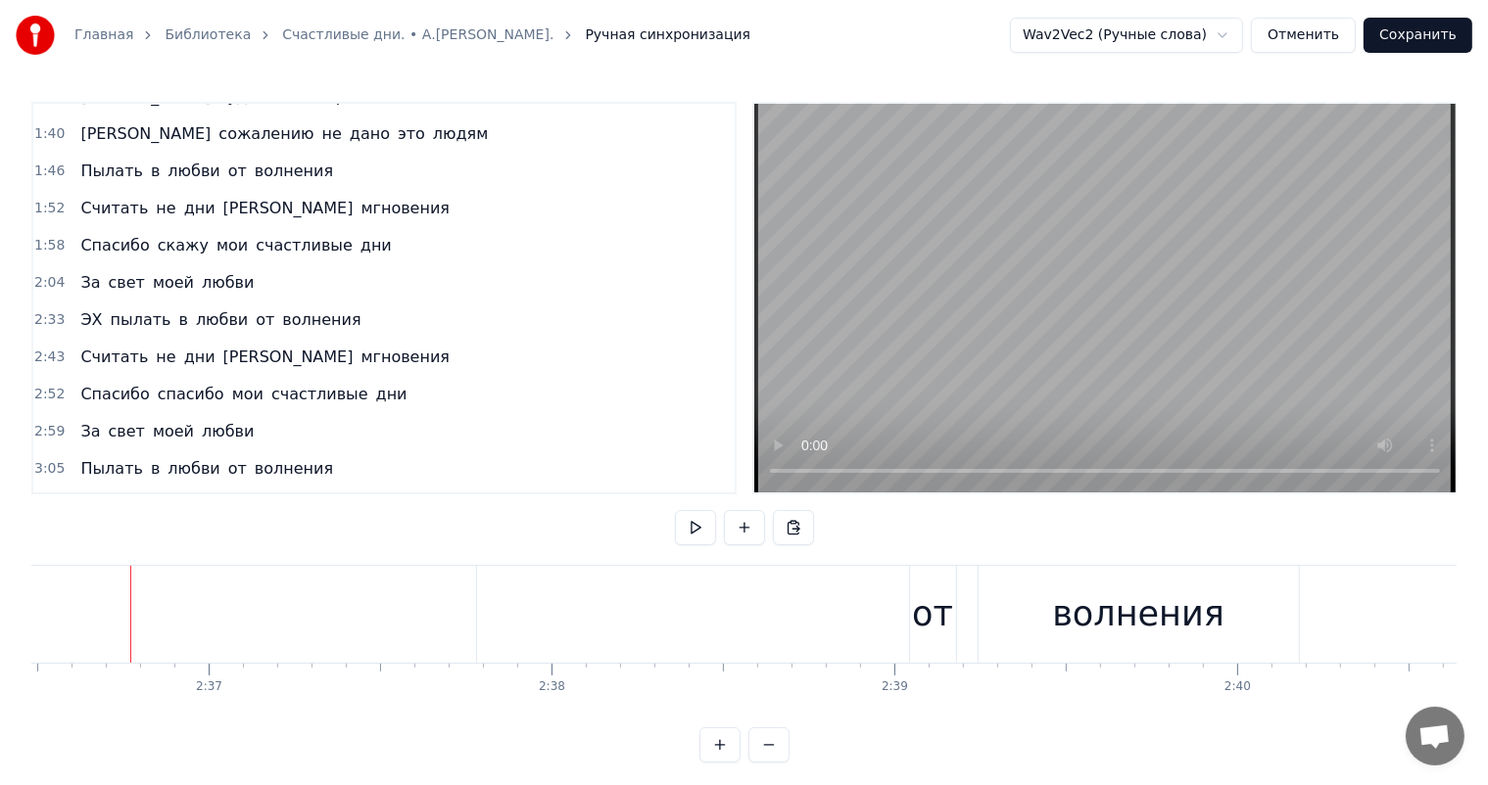
scroll to position [0, 53047]
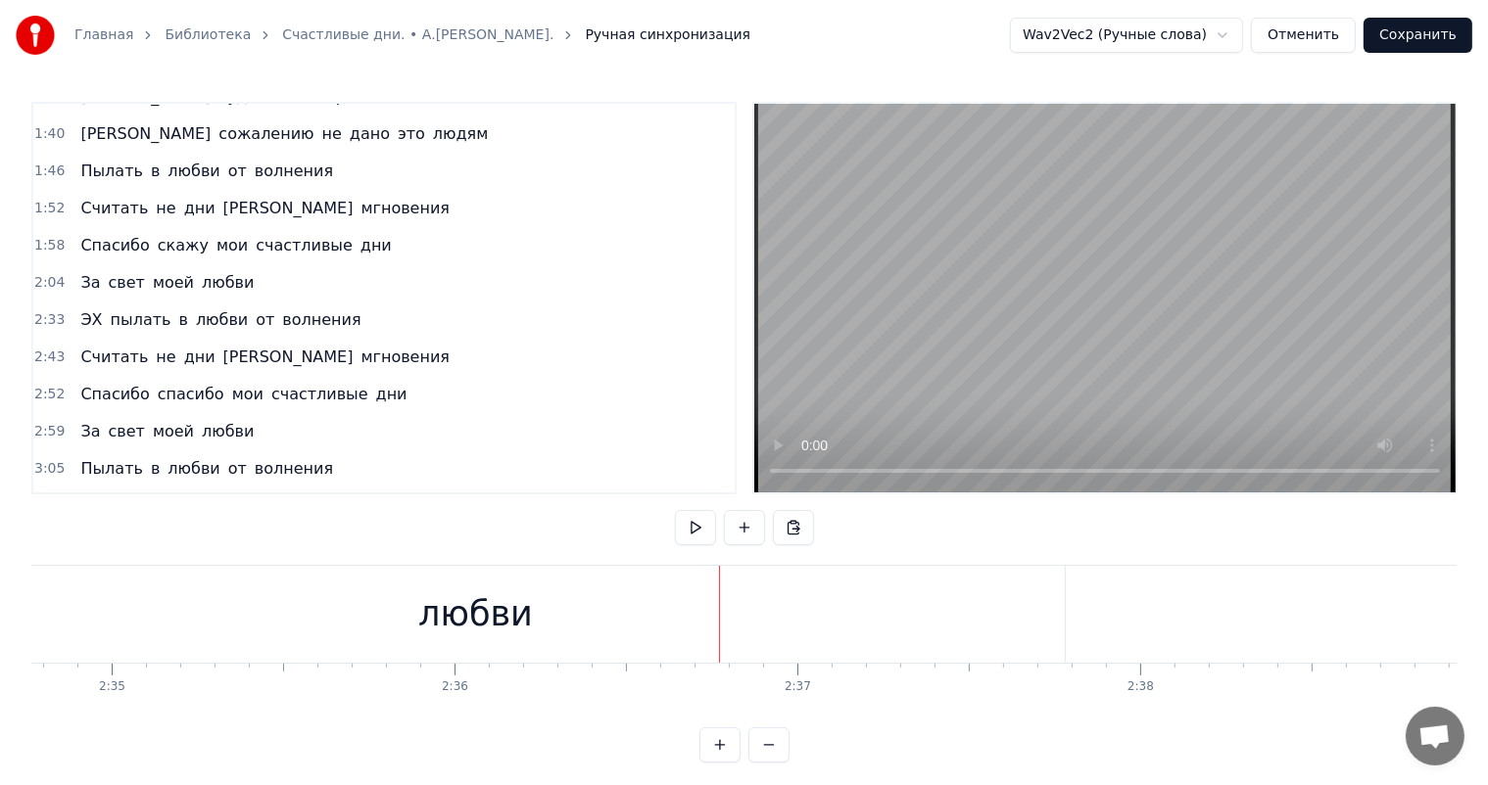
click at [492, 632] on div "любви" at bounding box center [475, 615] width 115 height 52
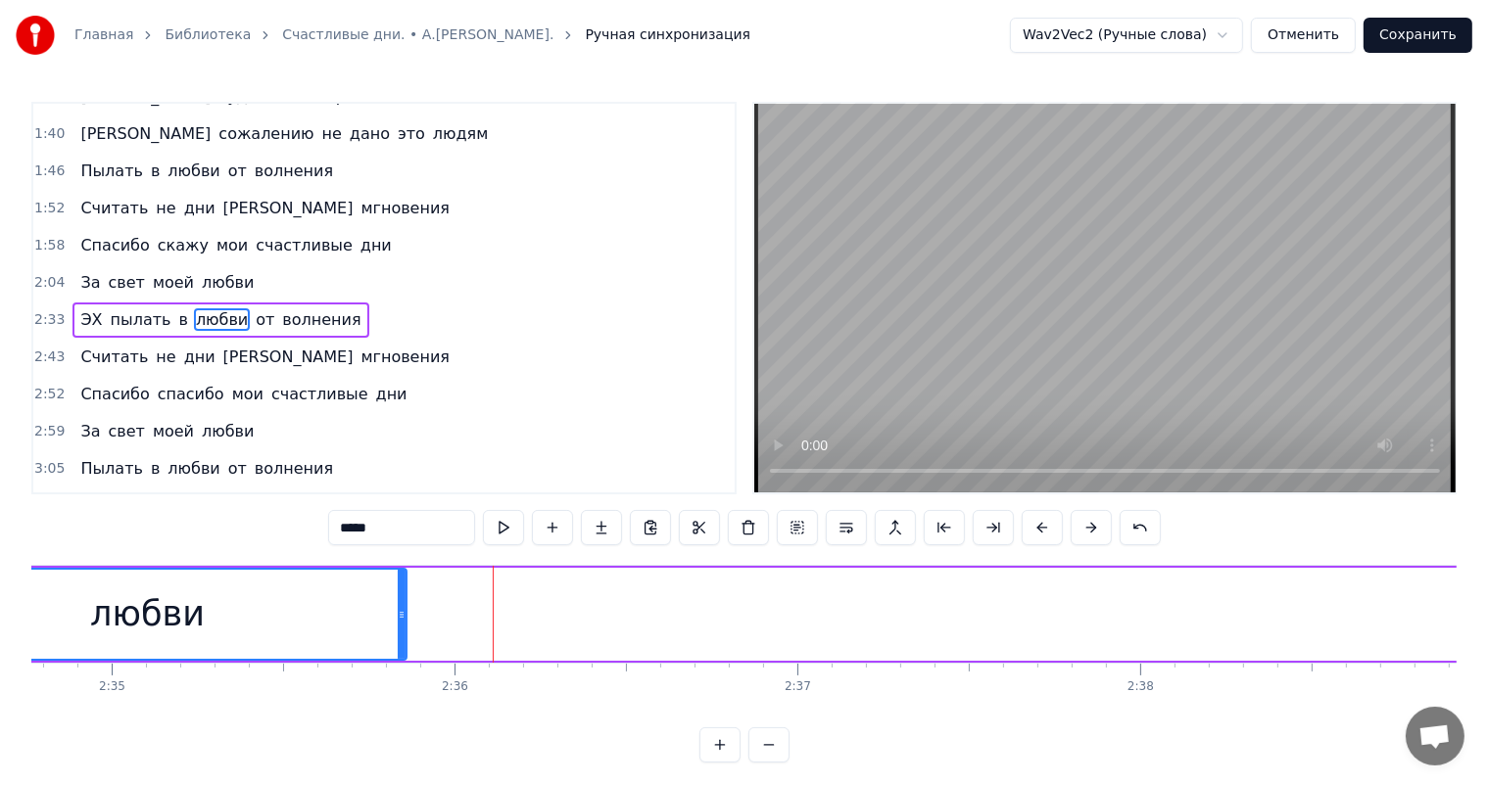
drag, startPoint x: 1058, startPoint y: 608, endPoint x: 398, endPoint y: 658, distance: 661.9
click at [398, 658] on div at bounding box center [402, 614] width 8 height 89
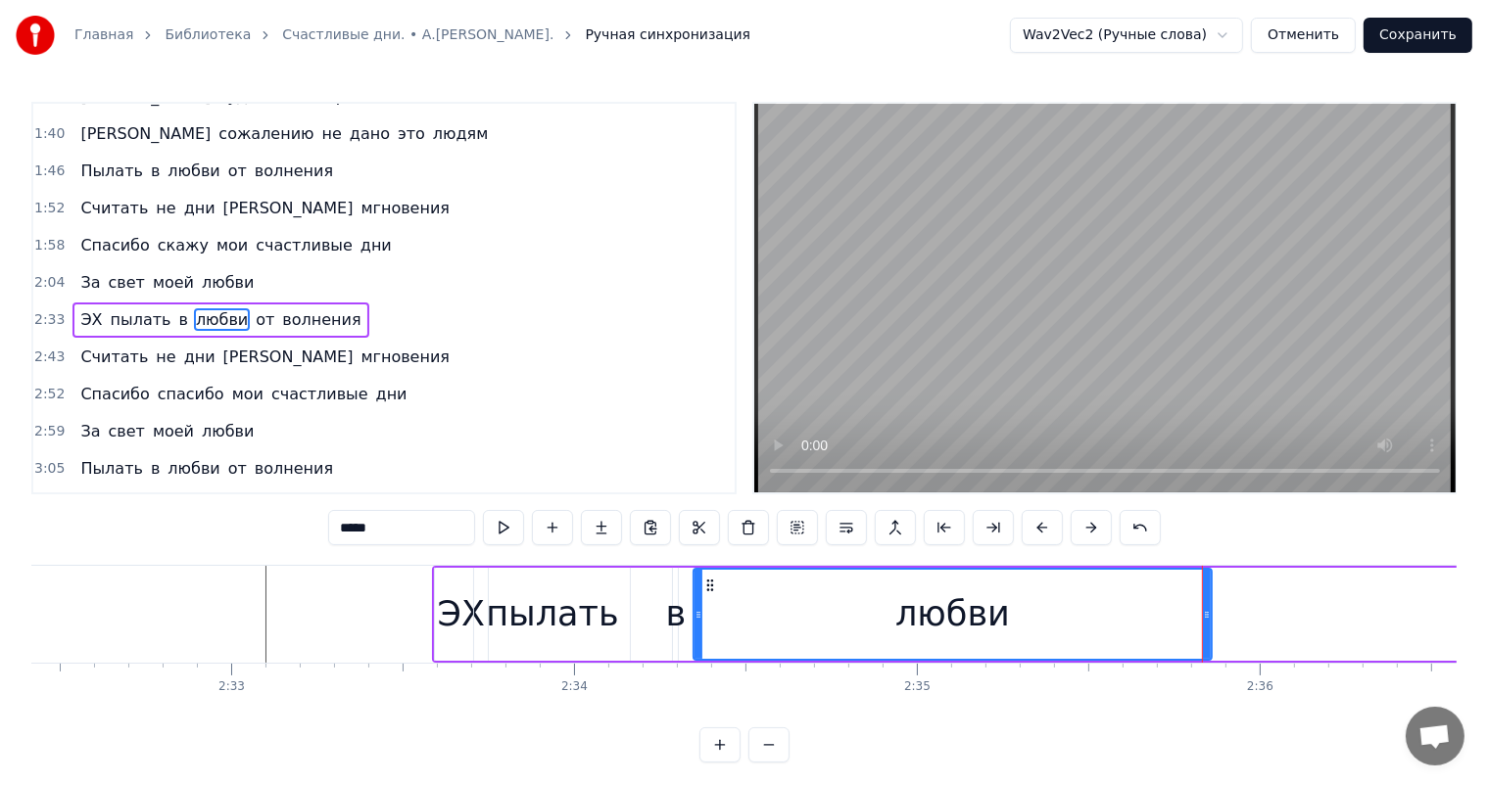
scroll to position [0, 51974]
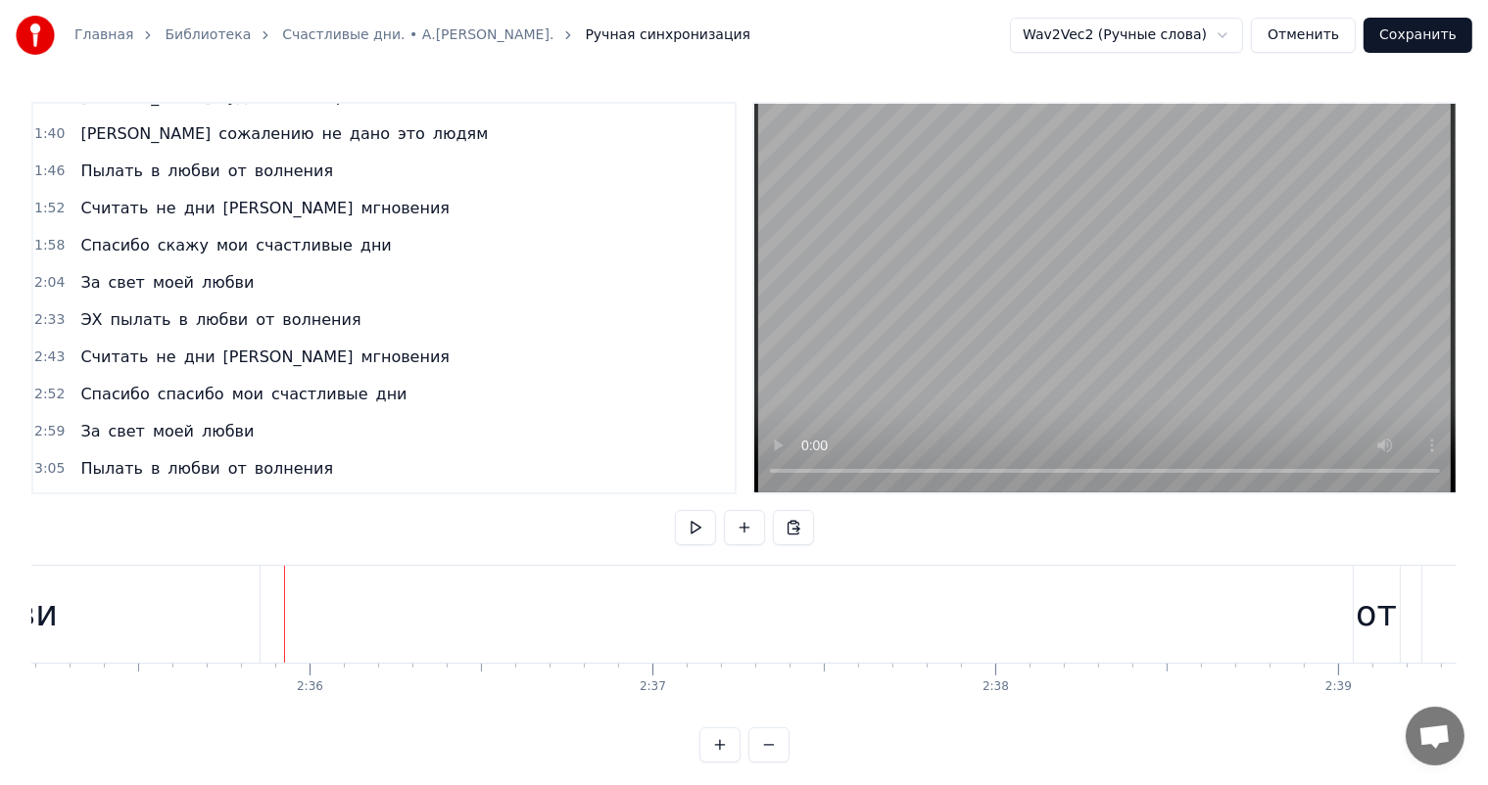
scroll to position [0, 53233]
click at [994, 728] on div "0:25 Прошлое зачеркнуть да разве в этом суть 0:31 Просто обо всём жалеть не ста…" at bounding box center [743, 432] width 1425 height 661
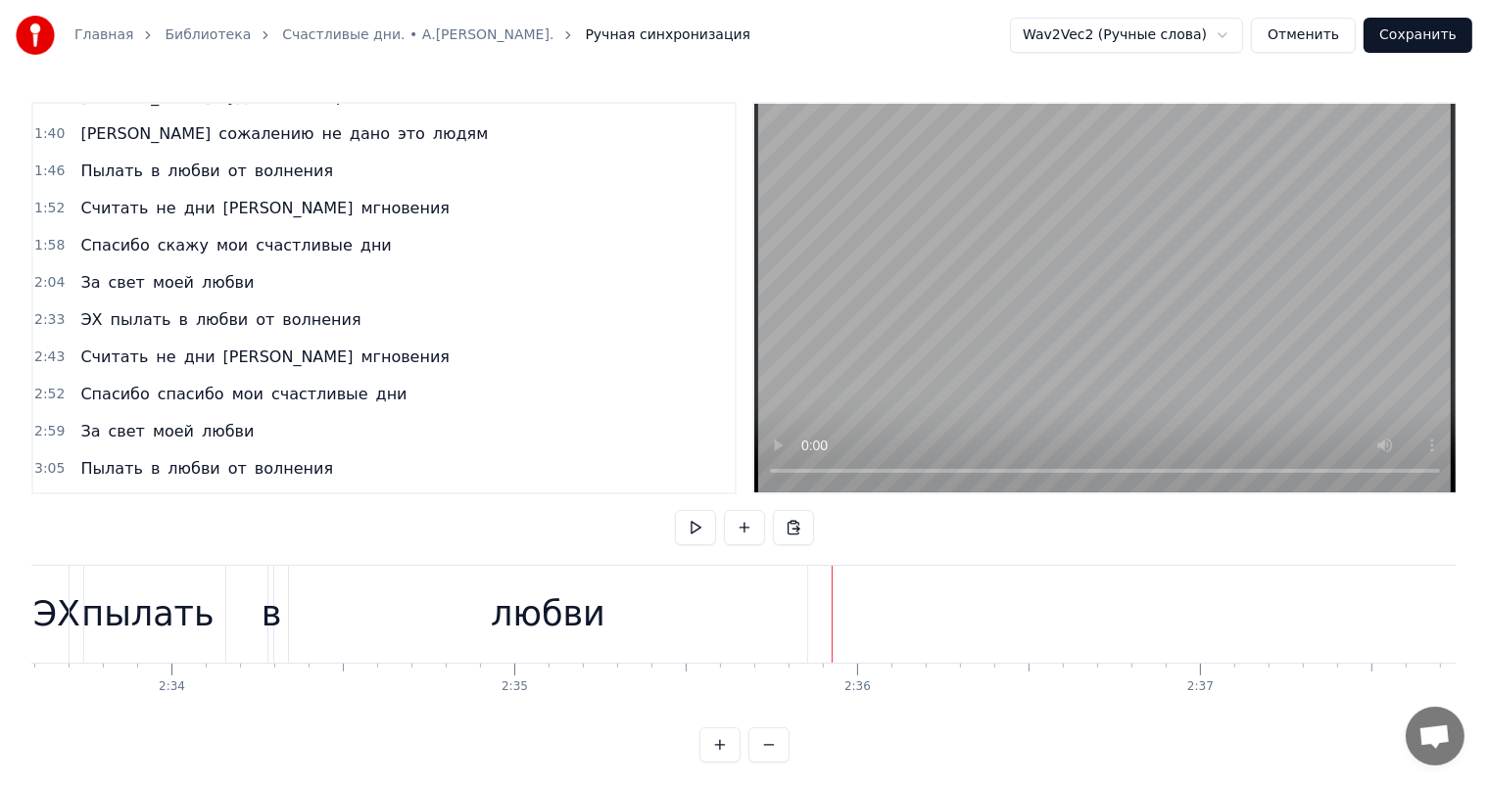
scroll to position [0, 51974]
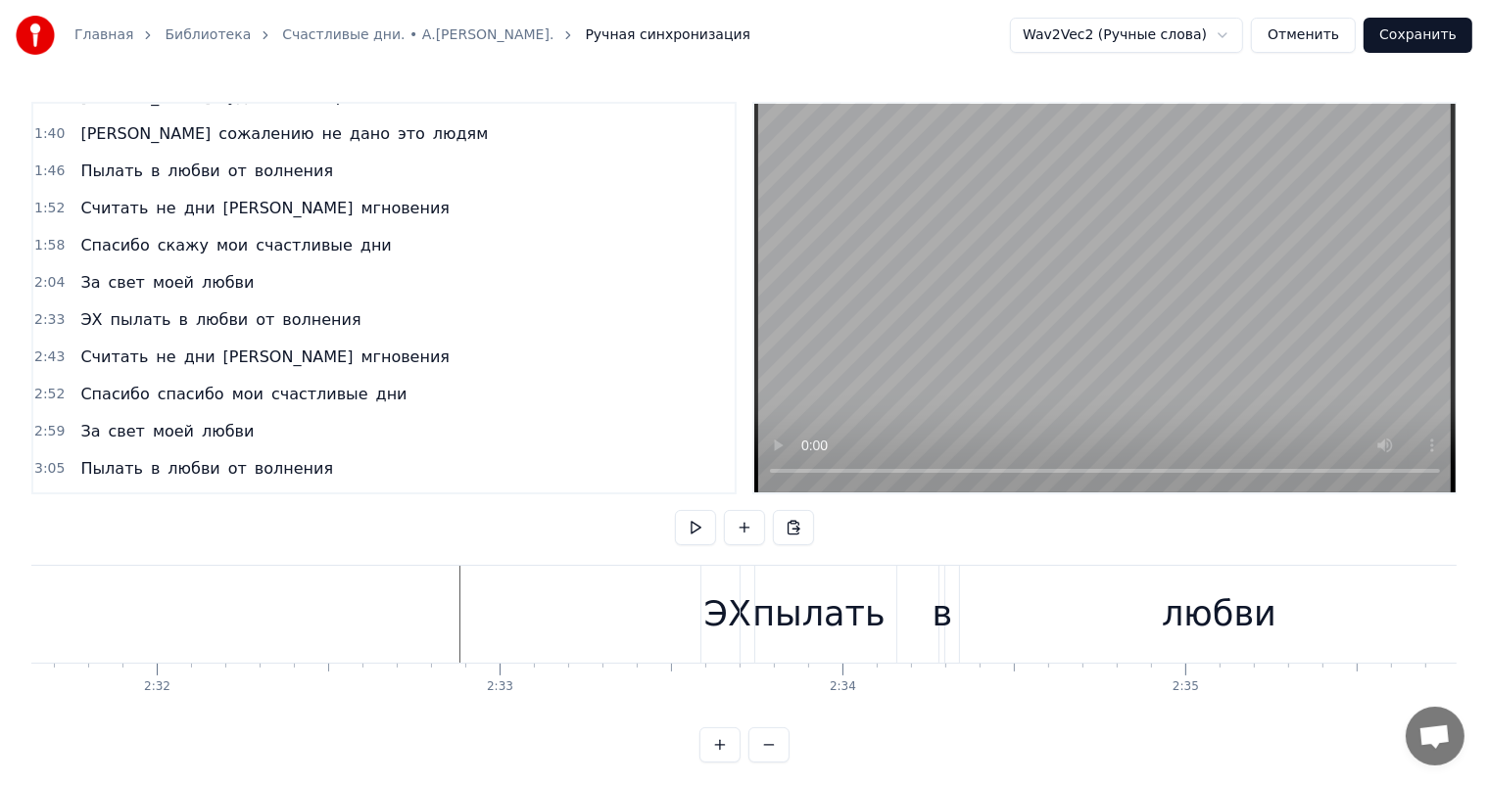
click at [792, 589] on div "пылать" at bounding box center [818, 614] width 156 height 97
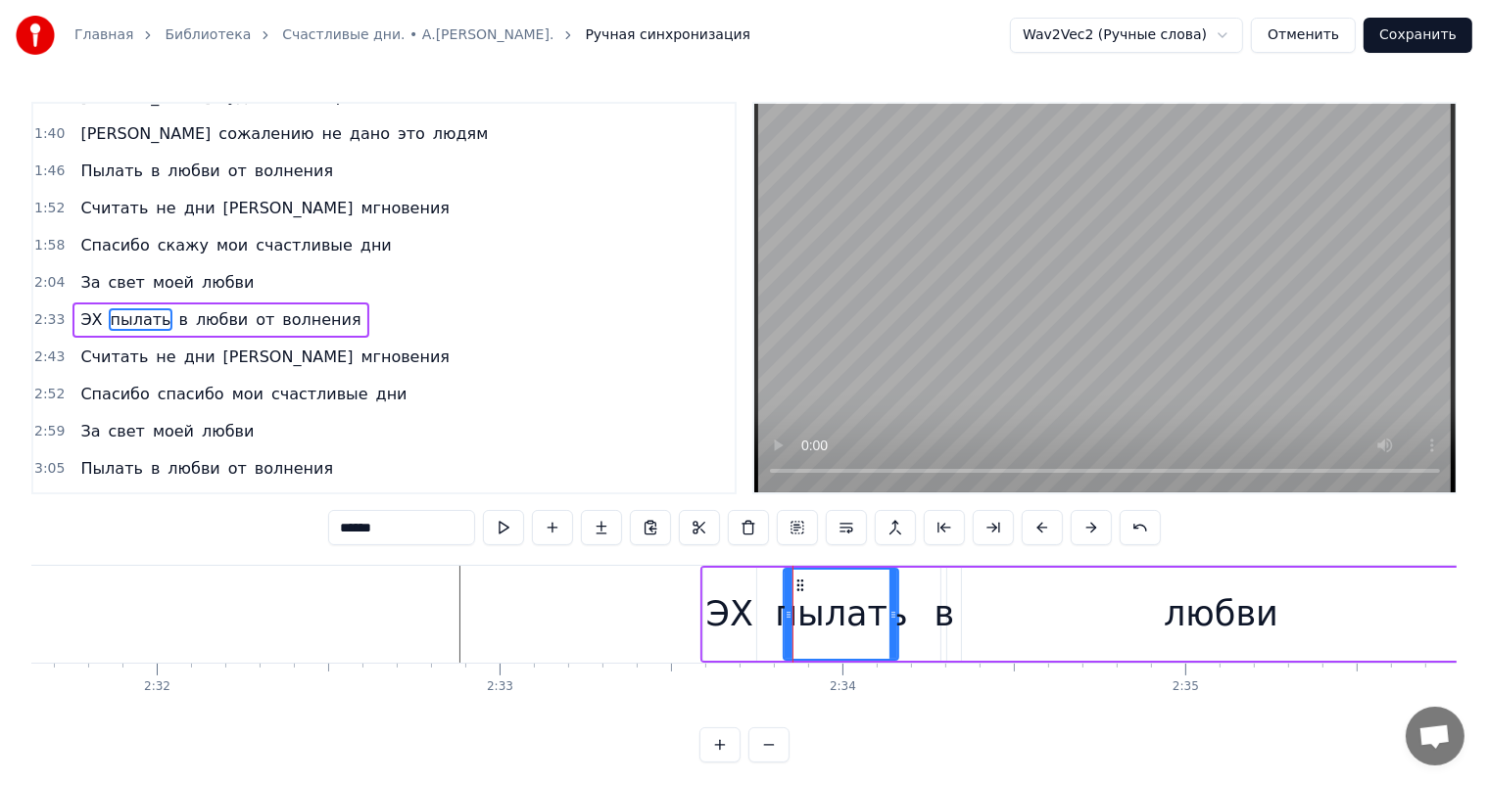
drag, startPoint x: 744, startPoint y: 613, endPoint x: 785, endPoint y: 601, distance: 42.8
click at [785, 601] on div at bounding box center [788, 614] width 8 height 89
click at [943, 606] on div "в" at bounding box center [944, 615] width 21 height 52
type input "*"
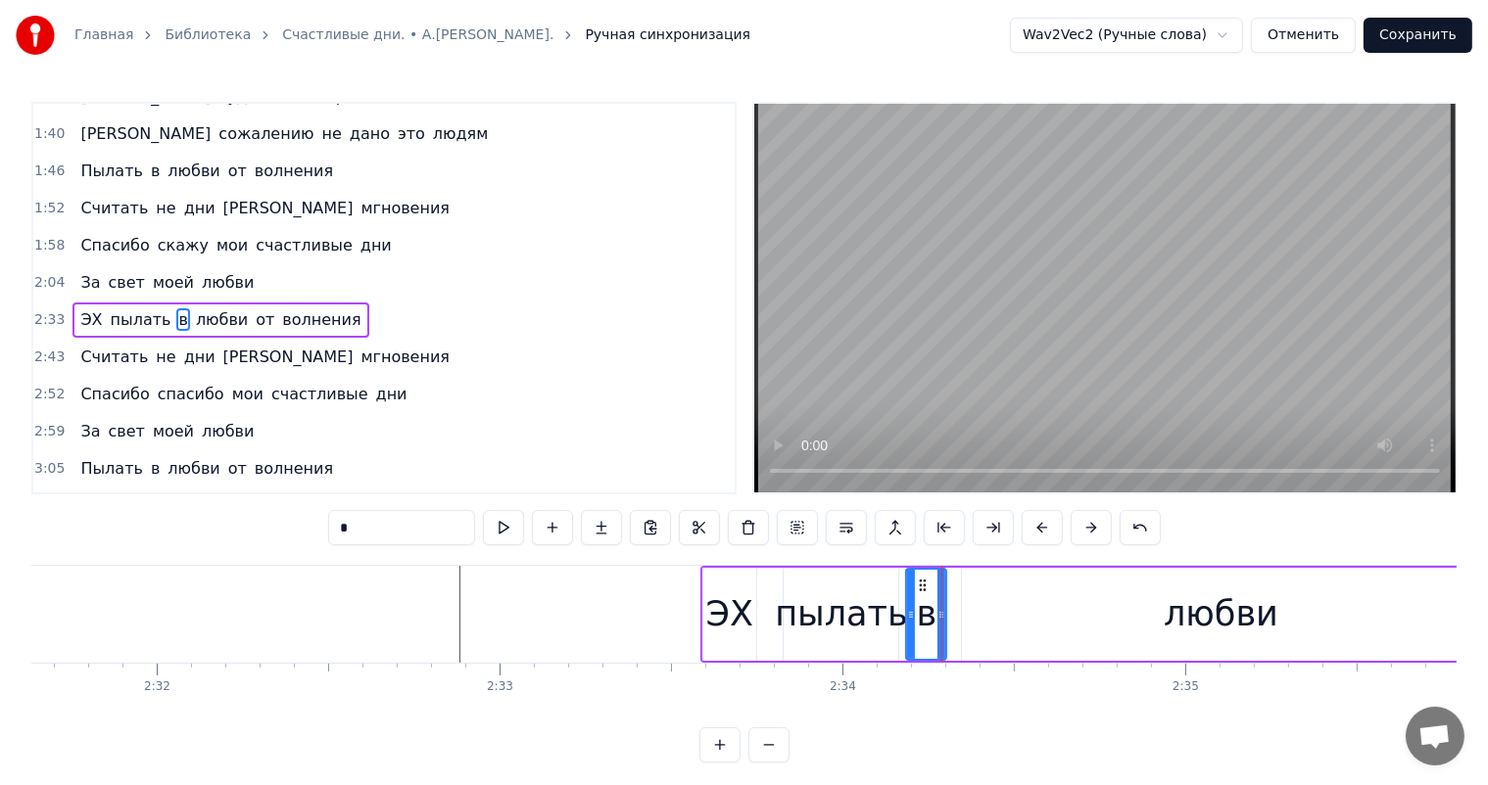
drag, startPoint x: 945, startPoint y: 595, endPoint x: 910, endPoint y: 592, distance: 35.5
click at [910, 592] on div at bounding box center [911, 614] width 8 height 89
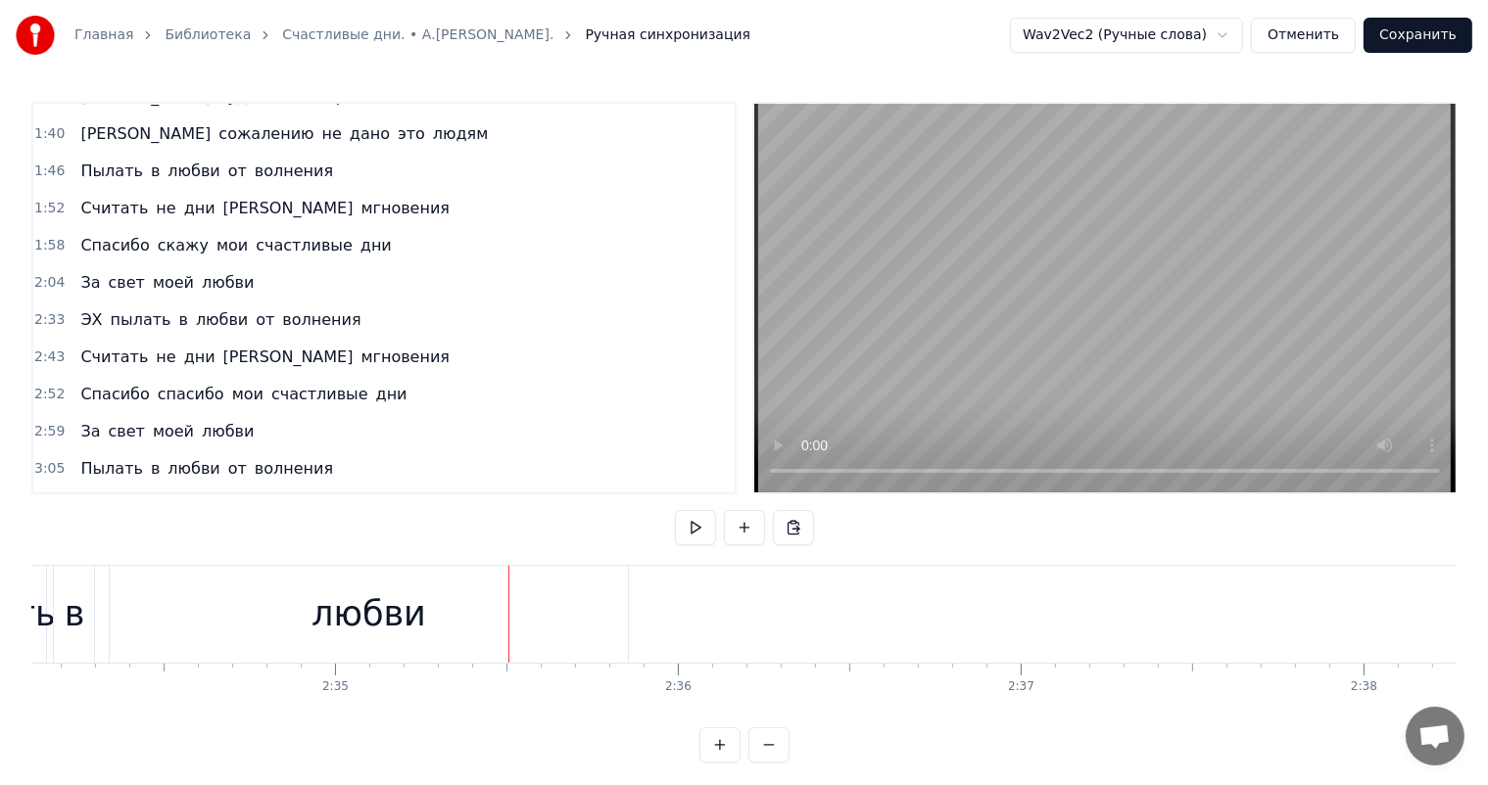
scroll to position [0, 52376]
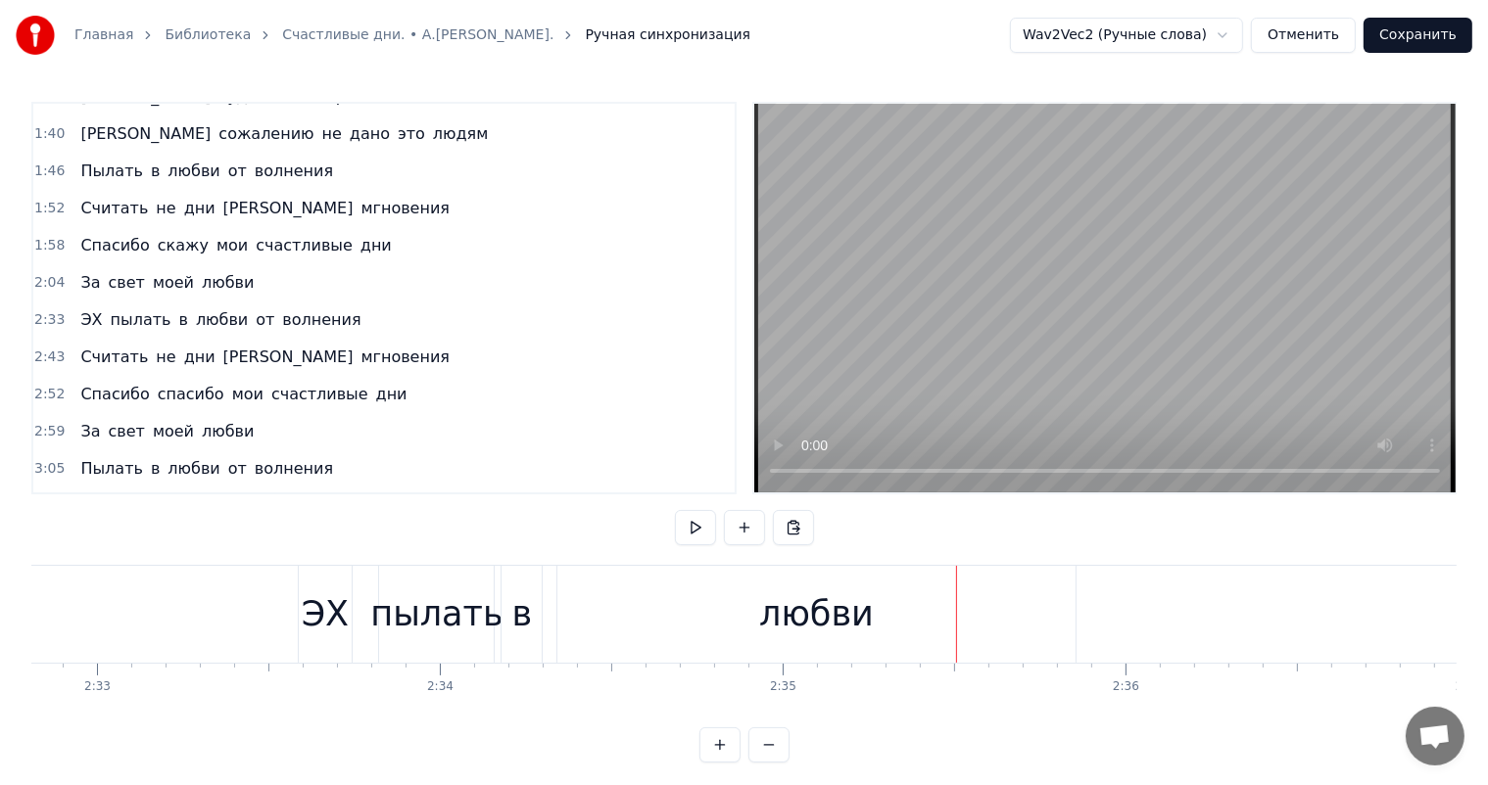
click at [521, 612] on div "в" at bounding box center [522, 615] width 21 height 52
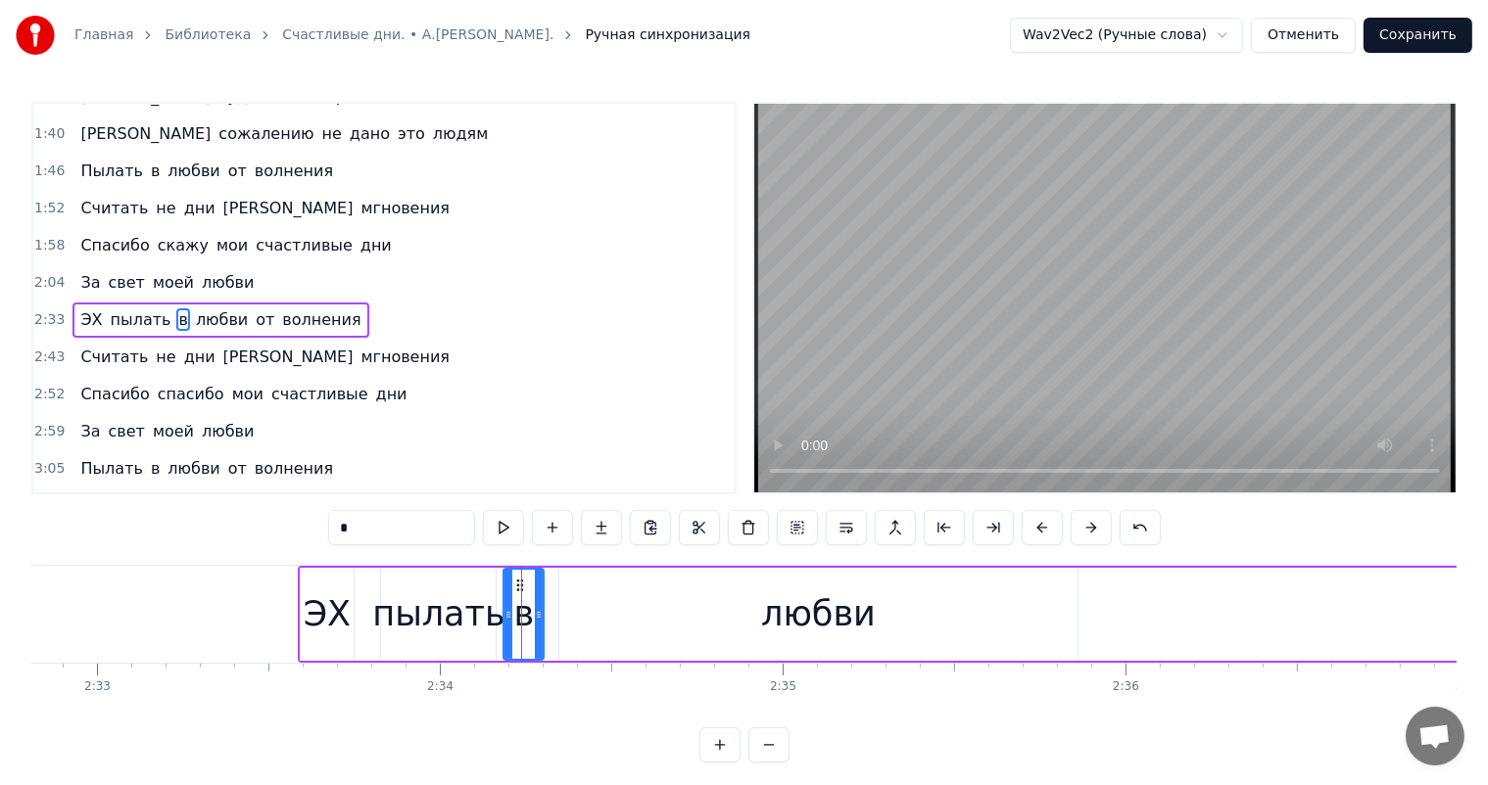
click at [676, 617] on div "любви" at bounding box center [817, 614] width 517 height 93
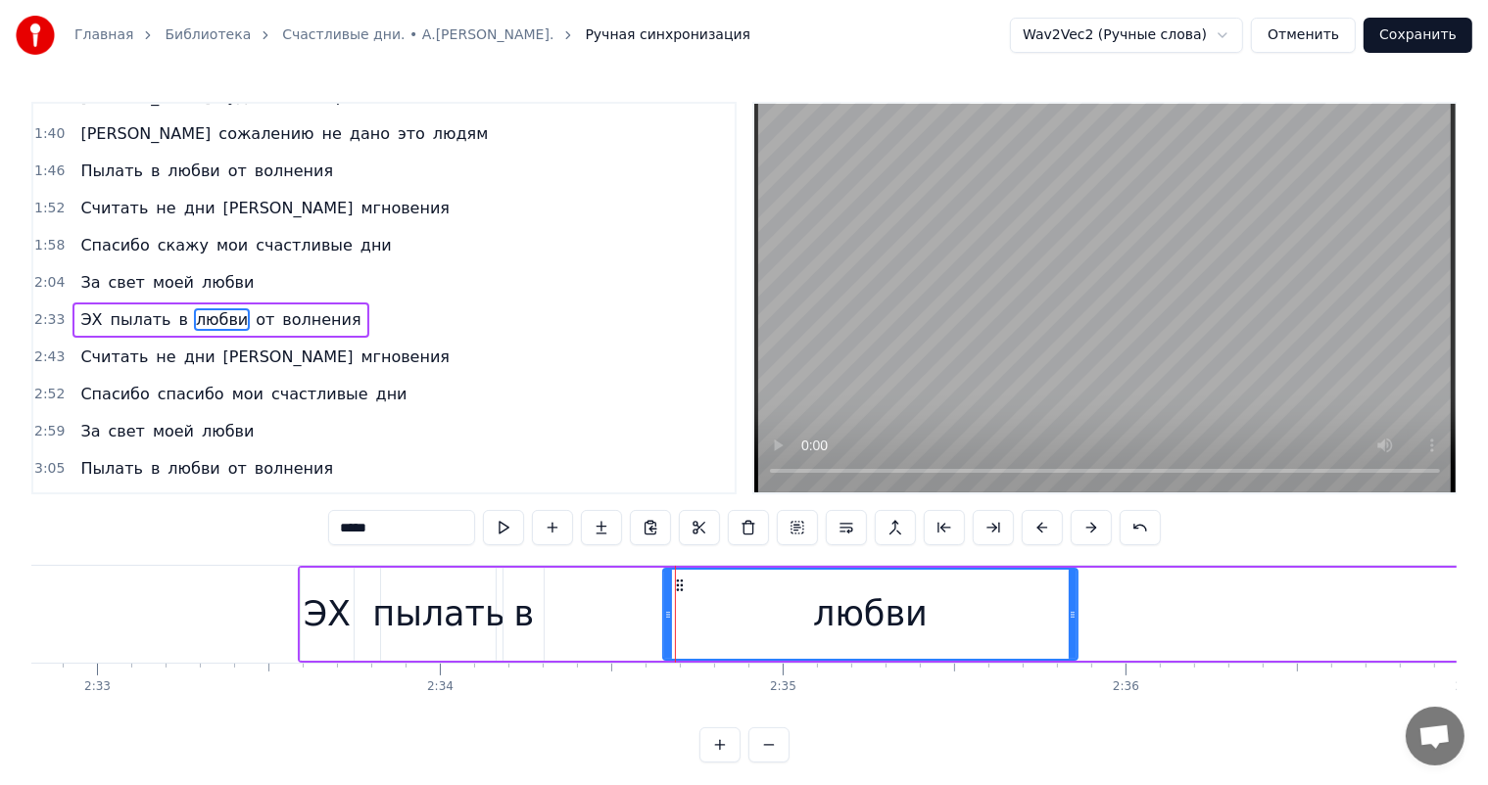
drag, startPoint x: 566, startPoint y: 612, endPoint x: 546, endPoint y: 597, distance: 24.5
click at [664, 608] on icon at bounding box center [668, 615] width 8 height 16
click at [531, 620] on div "в" at bounding box center [524, 615] width 21 height 52
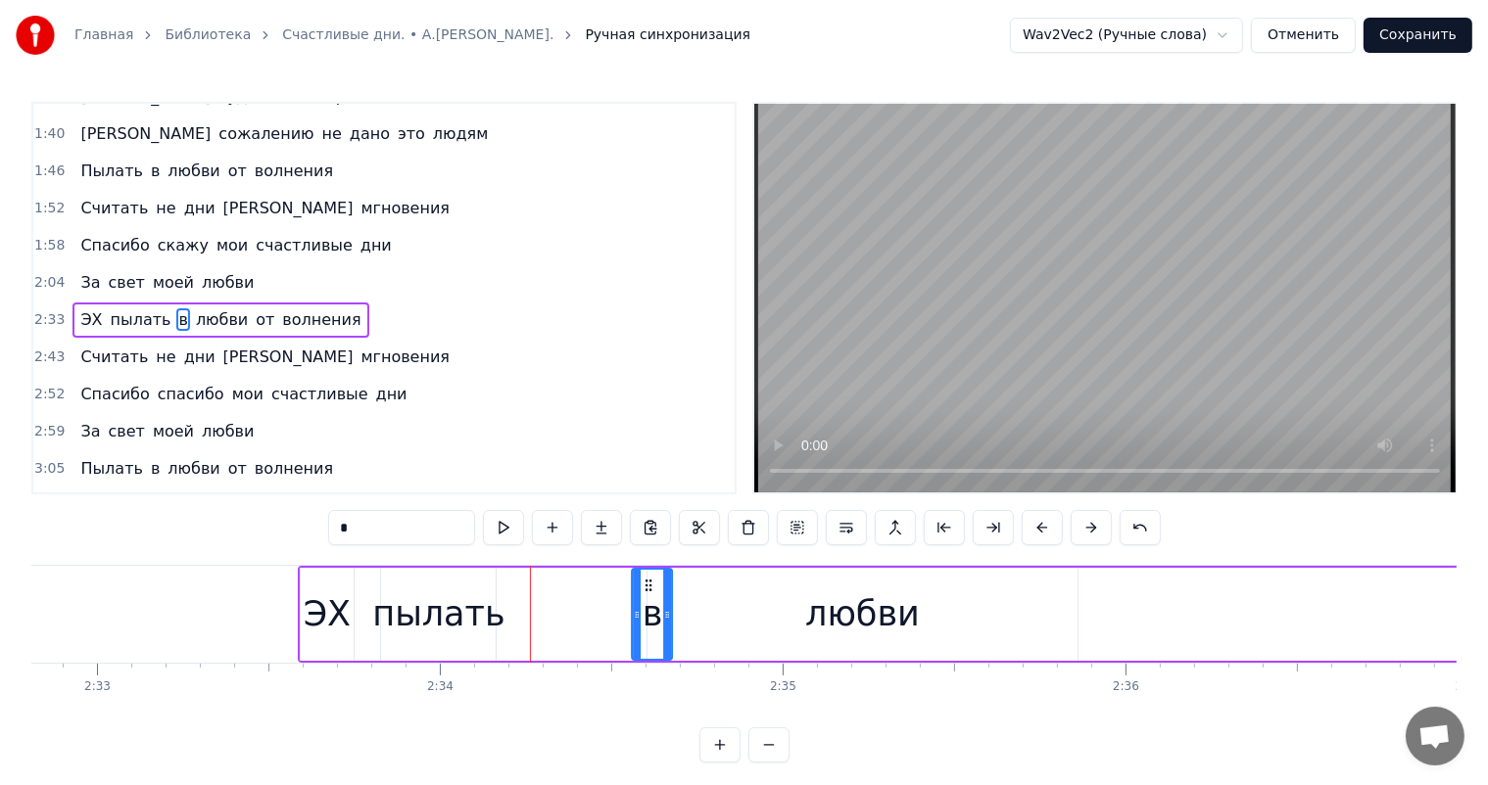
drag, startPoint x: 523, startPoint y: 586, endPoint x: 651, endPoint y: 581, distance: 128.4
click at [651, 581] on icon at bounding box center [649, 586] width 16 height 16
click at [419, 629] on div "пылать" at bounding box center [438, 615] width 132 height 52
type input "******"
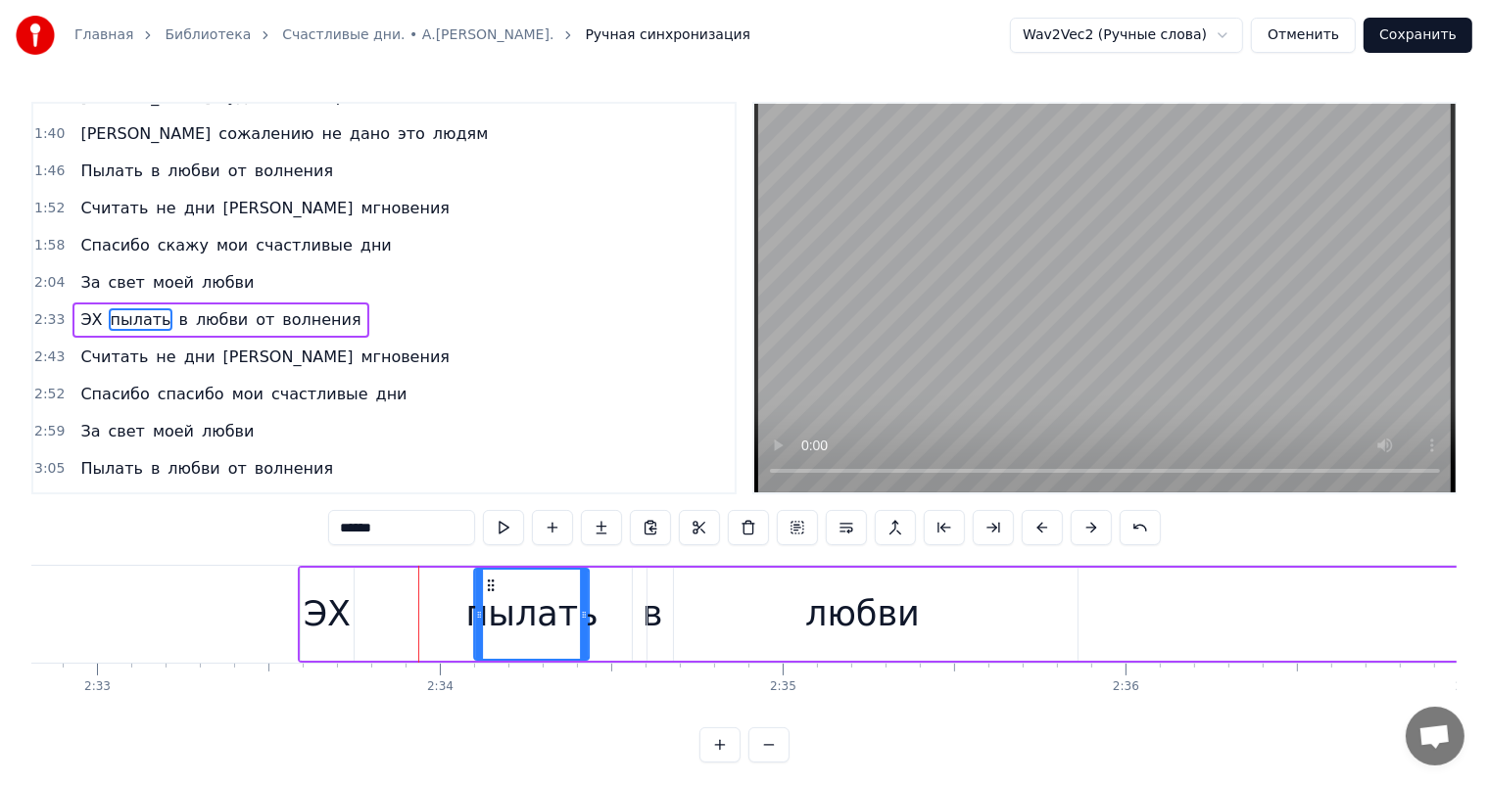
drag, startPoint x: 399, startPoint y: 579, endPoint x: 245, endPoint y: 675, distance: 181.2
click at [492, 591] on icon at bounding box center [492, 586] width 16 height 16
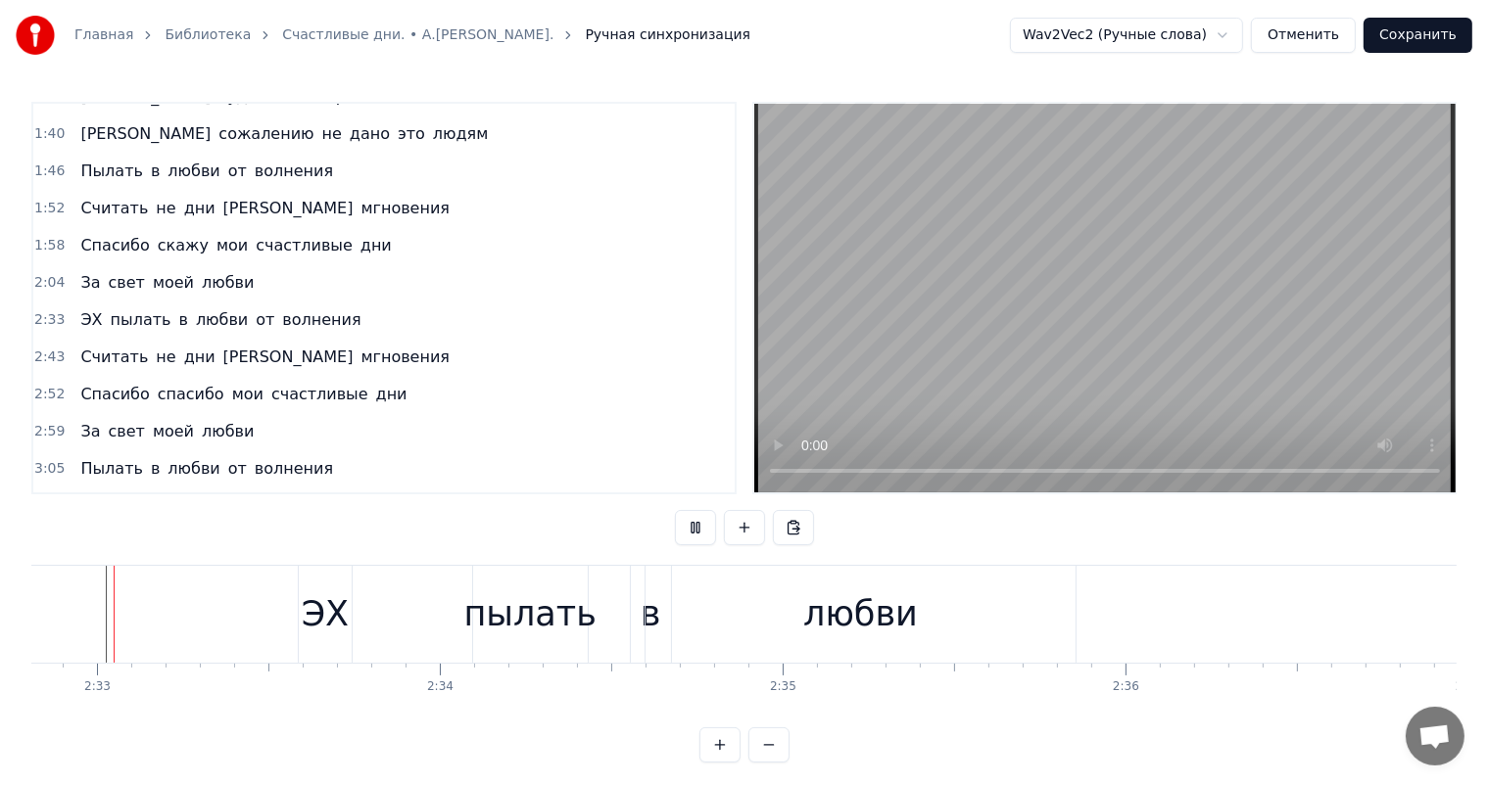
scroll to position [0, 52353]
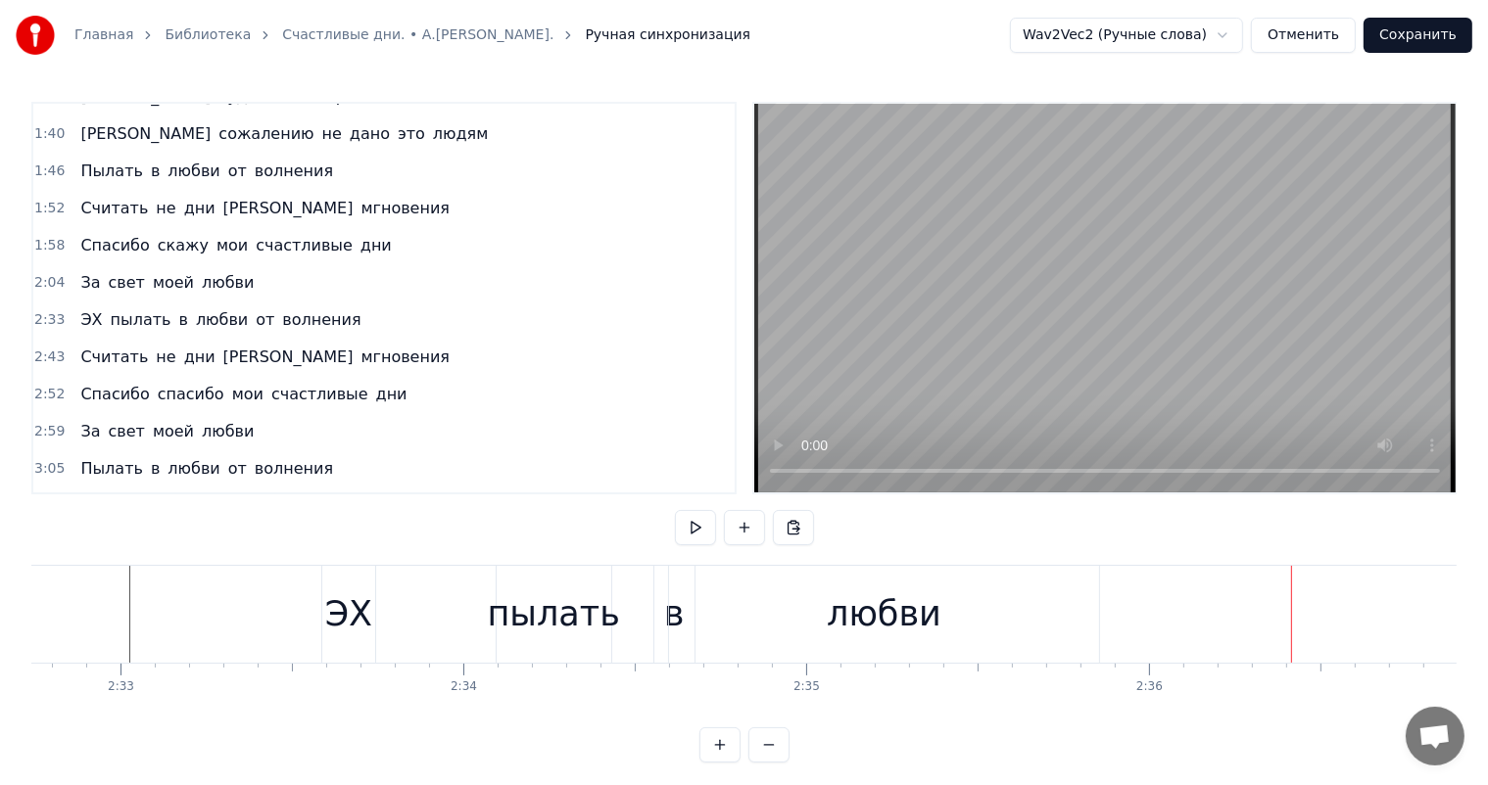
click at [516, 611] on div "пылать" at bounding box center [553, 615] width 132 height 52
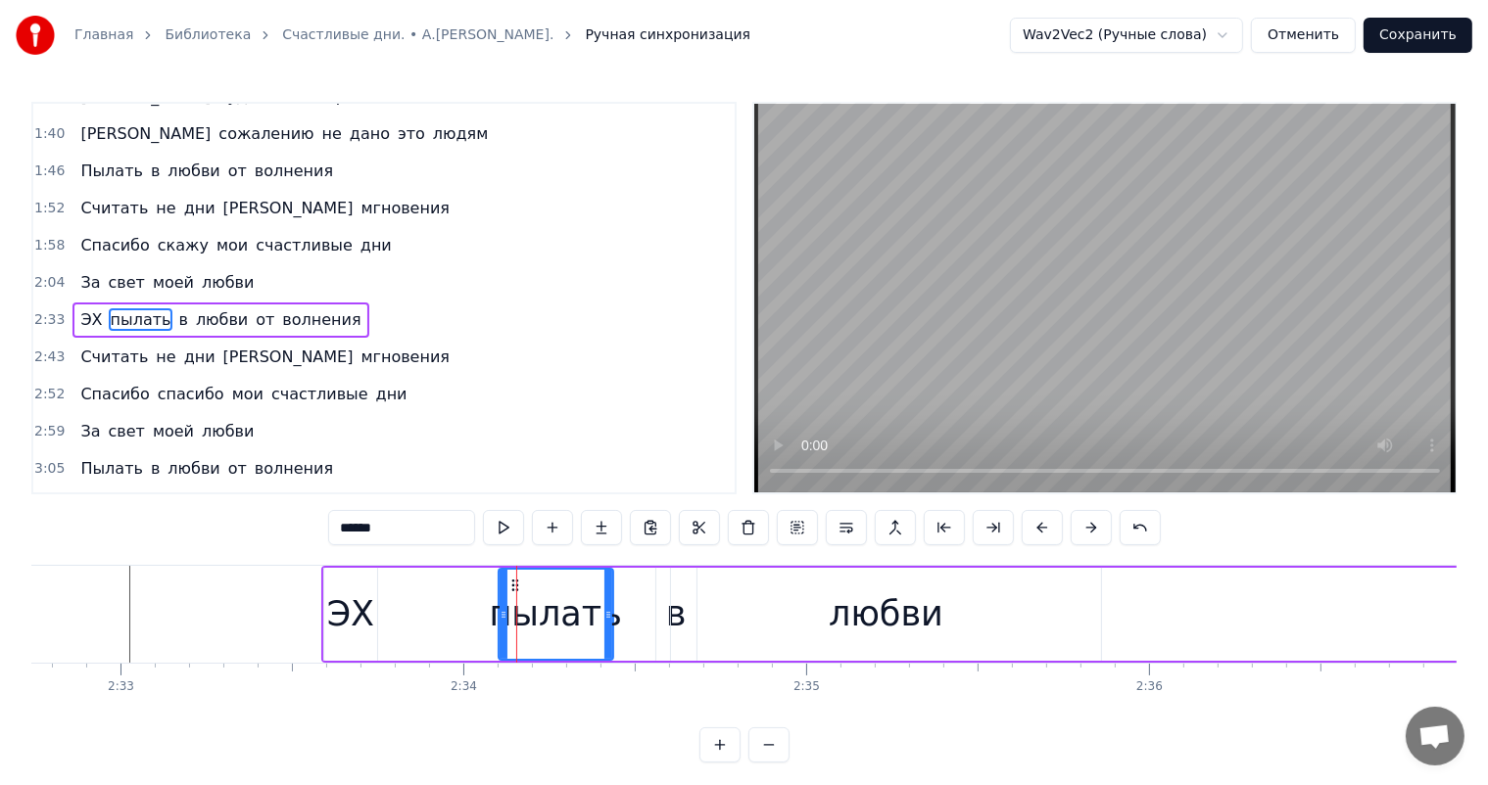
drag, startPoint x: 515, startPoint y: 583, endPoint x: 529, endPoint y: 587, distance: 14.3
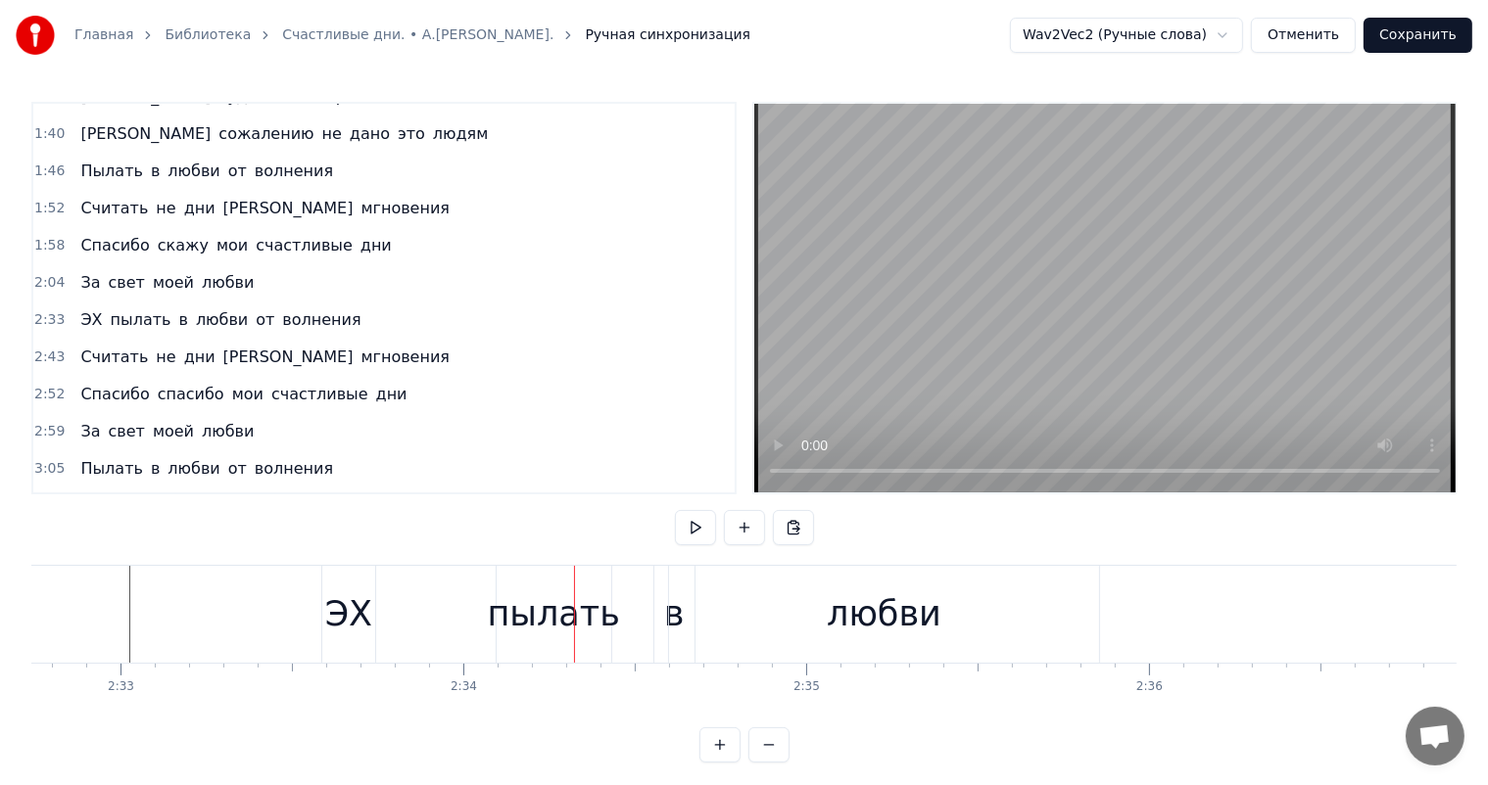
click at [509, 585] on div "пылать" at bounding box center [554, 614] width 115 height 97
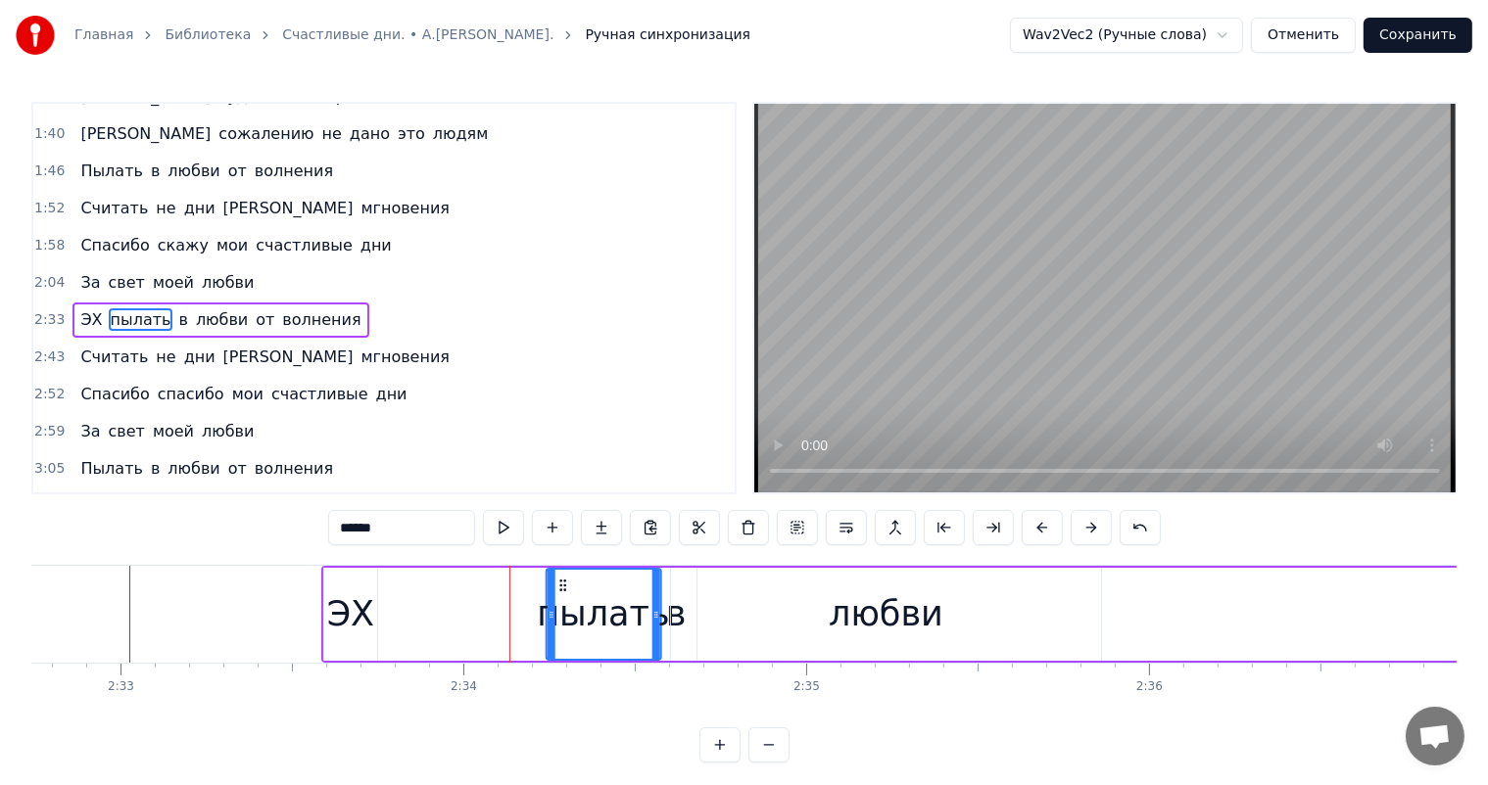
drag, startPoint x: 514, startPoint y: 583, endPoint x: 562, endPoint y: 580, distance: 48.1
click at [562, 580] on icon at bounding box center [562, 586] width 16 height 16
click at [680, 595] on div "любви" at bounding box center [885, 614] width 429 height 93
type input "*****"
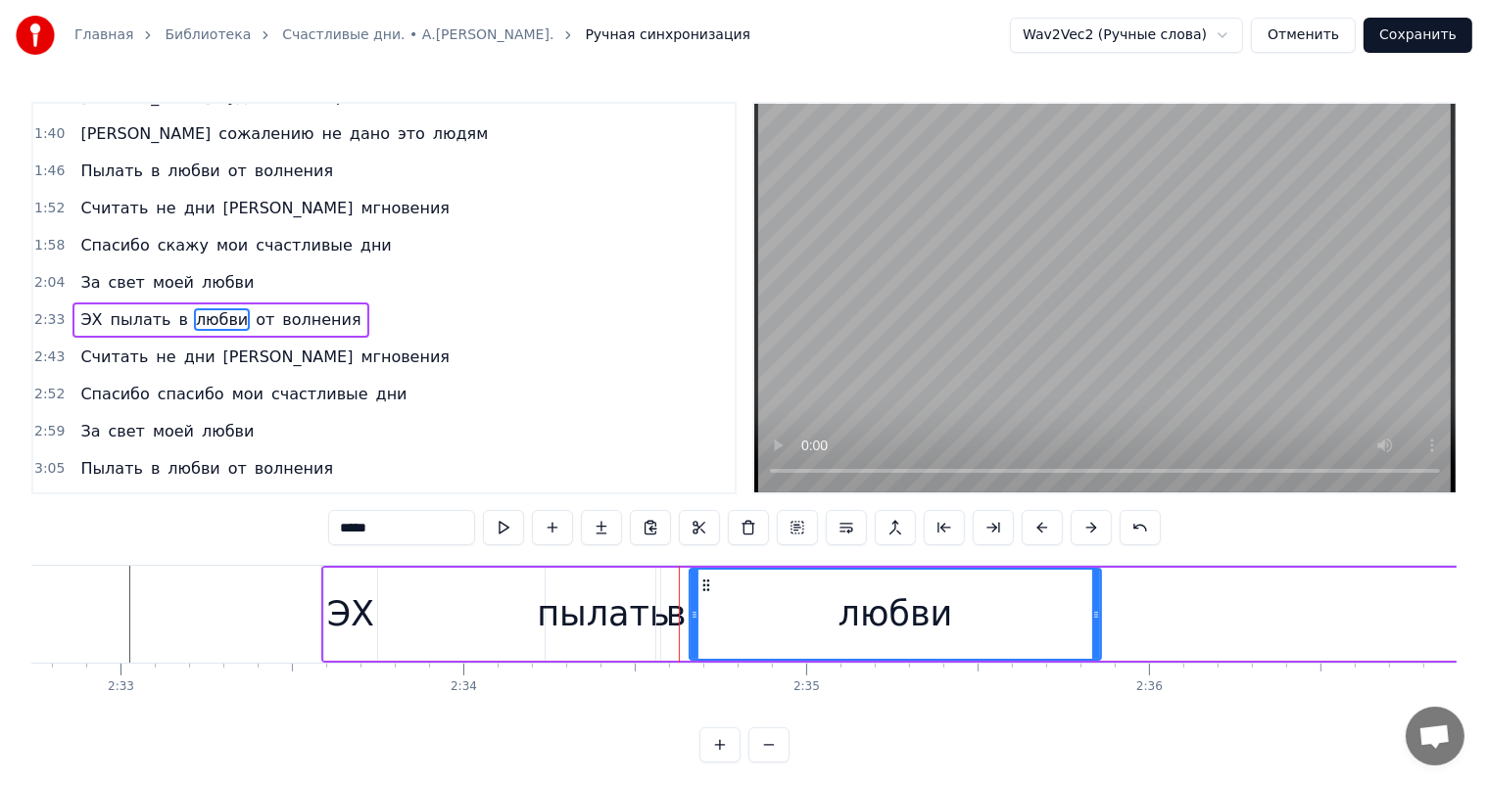
drag, startPoint x: 675, startPoint y: 598, endPoint x: 693, endPoint y: 614, distance: 24.3
click at [693, 614] on div at bounding box center [694, 614] width 8 height 89
drag, startPoint x: 694, startPoint y: 613, endPoint x: 717, endPoint y: 607, distance: 23.3
click at [717, 607] on icon at bounding box center [718, 615] width 8 height 16
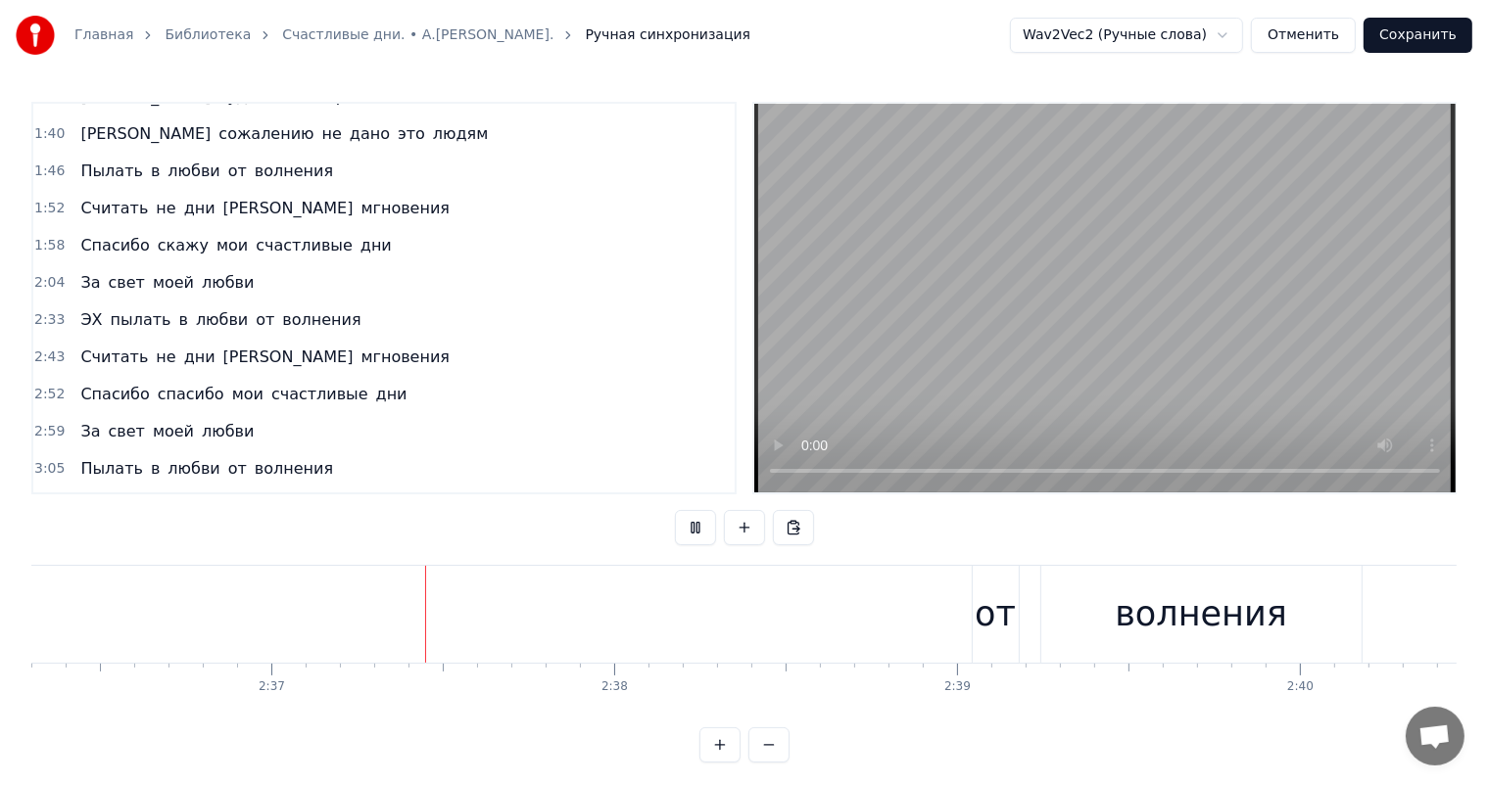
scroll to position [0, 53623]
click at [944, 602] on div "от" at bounding box center [944, 615] width 41 height 52
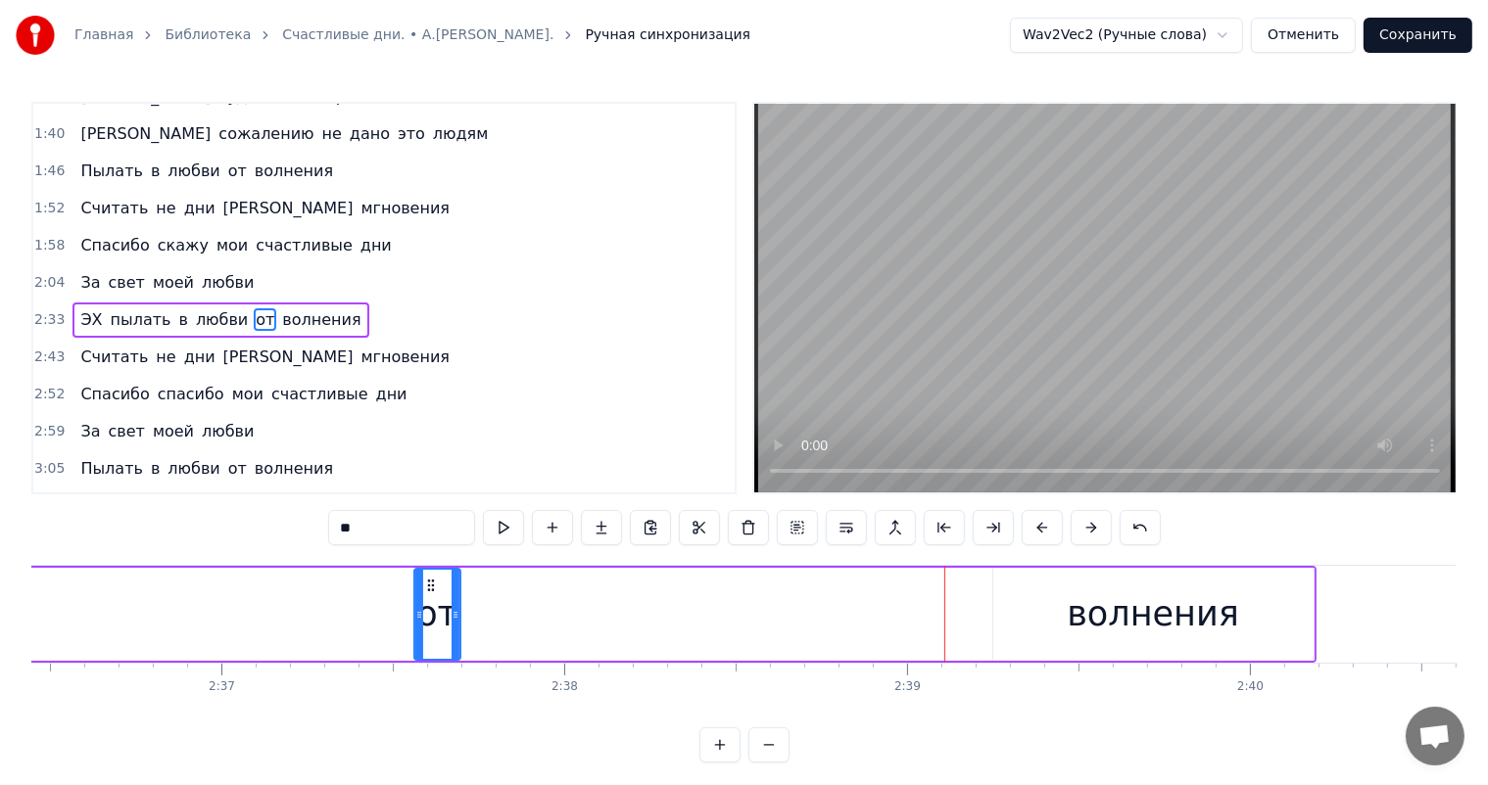
drag, startPoint x: 942, startPoint y: 585, endPoint x: 821, endPoint y: 615, distance: 125.2
click at [441, 617] on div "от" at bounding box center [437, 614] width 44 height 89
drag, startPoint x: 1117, startPoint y: 600, endPoint x: 1020, endPoint y: 584, distance: 98.4
click at [1086, 599] on div "волнения" at bounding box center [1152, 615] width 172 height 52
type input "********"
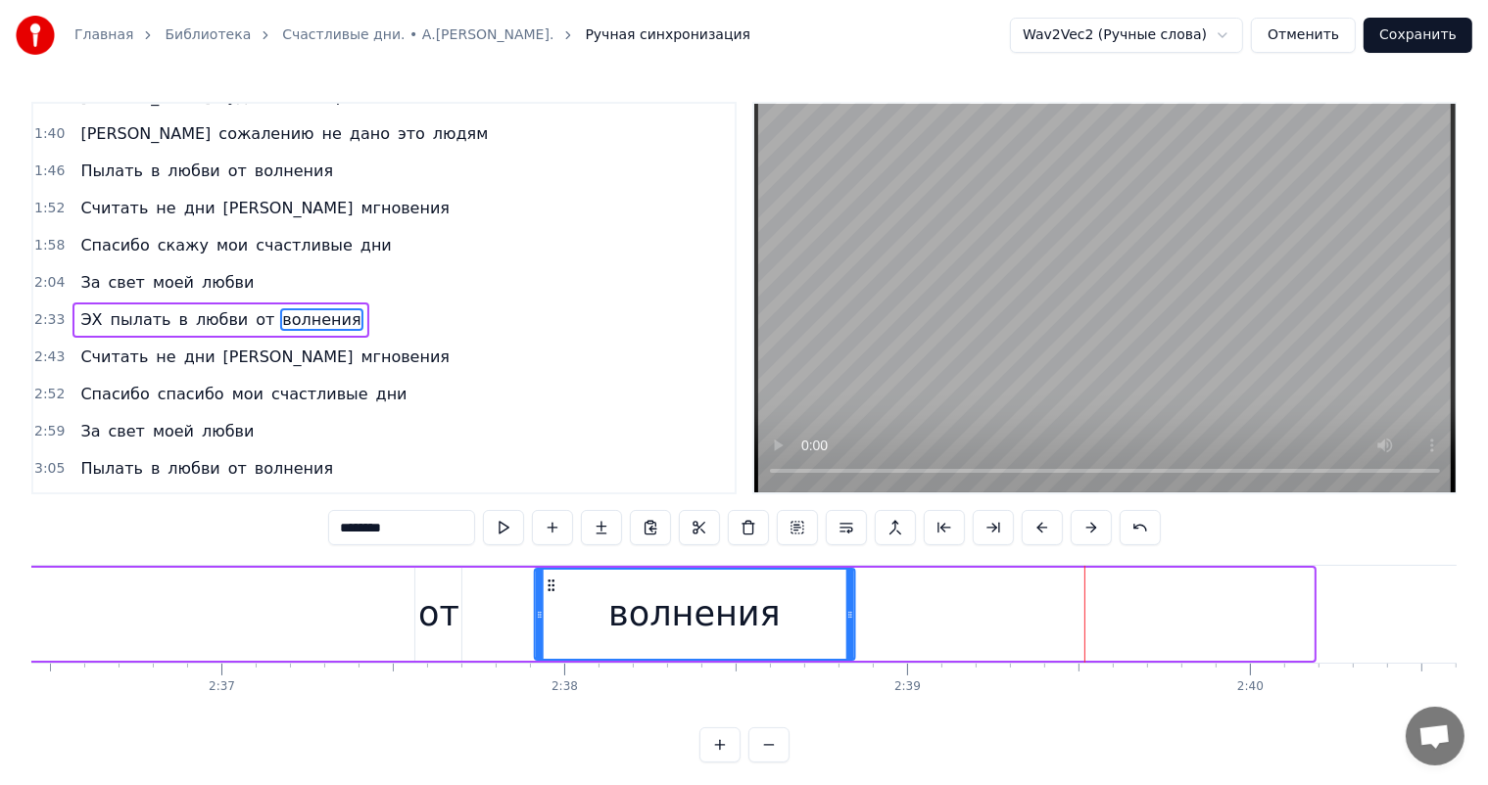
drag, startPoint x: 1000, startPoint y: 588, endPoint x: 99, endPoint y: 643, distance: 902.7
click at [543, 614] on div "волнения" at bounding box center [695, 614] width 318 height 89
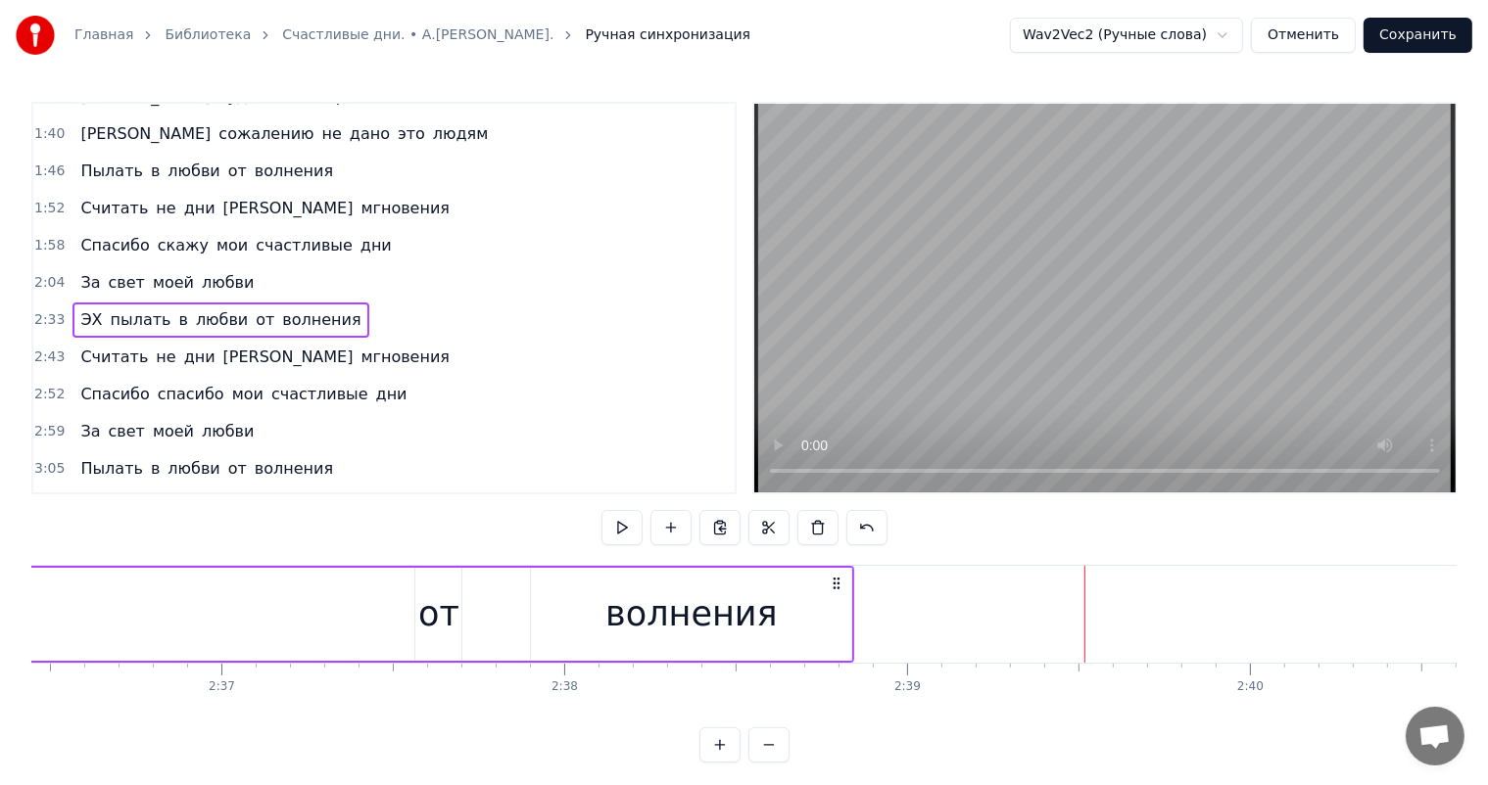
scroll to position [0, 53592]
drag, startPoint x: 162, startPoint y: 625, endPoint x: 255, endPoint y: 568, distance: 109.0
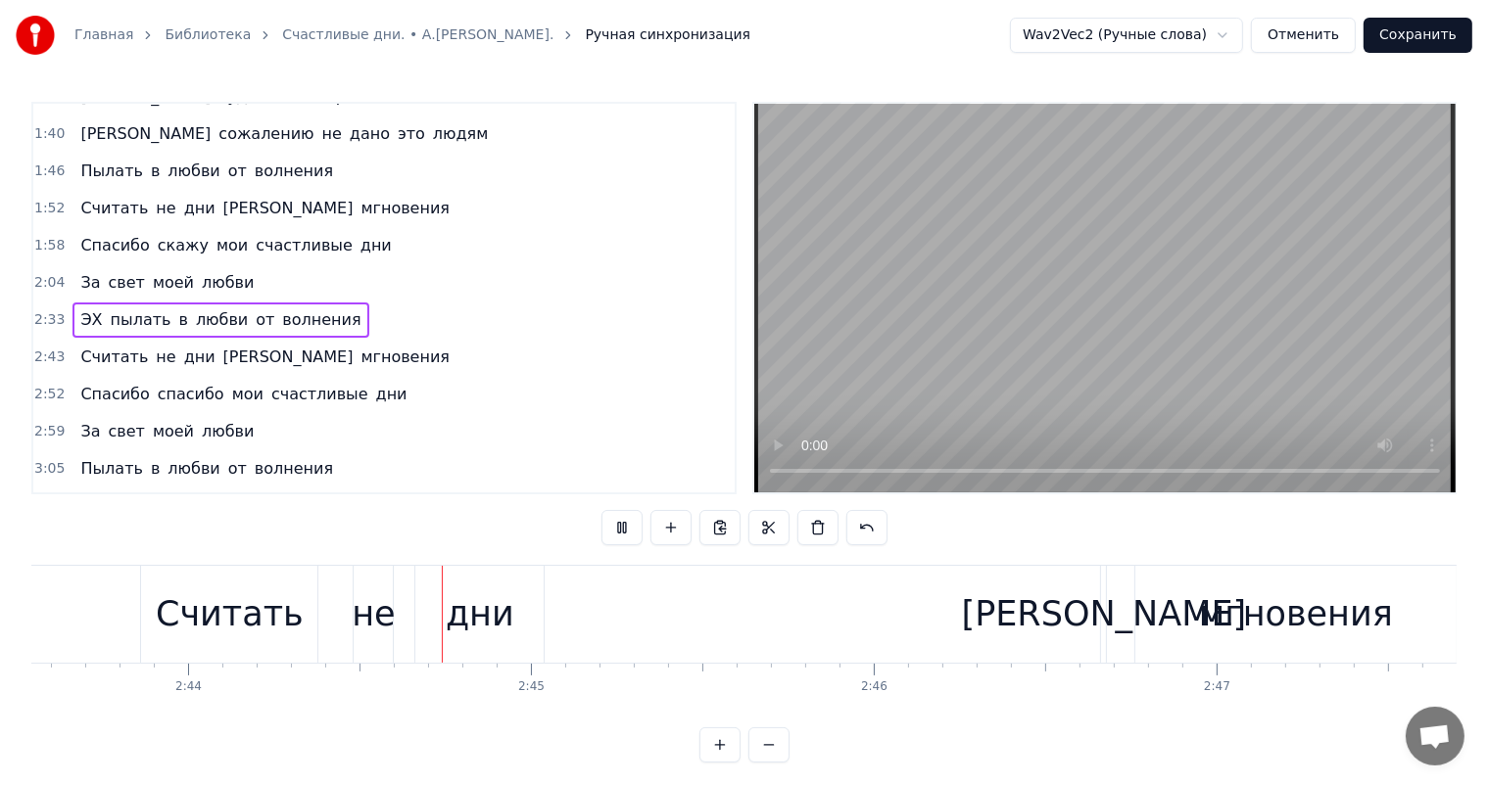
scroll to position [0, 56140]
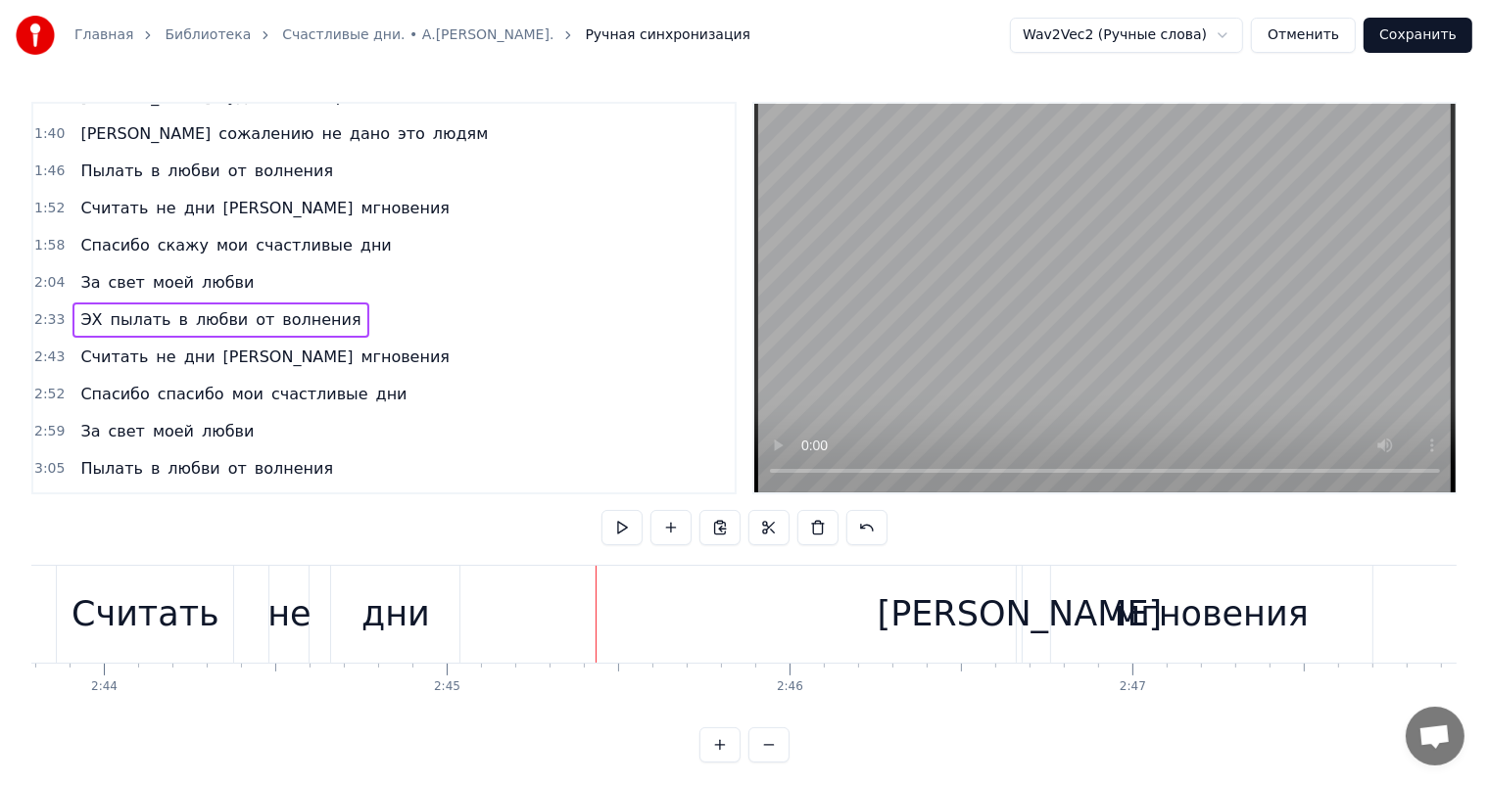
drag, startPoint x: 177, startPoint y: 620, endPoint x: 83, endPoint y: 615, distance: 94.1
click at [176, 620] on div "Считать" at bounding box center [145, 615] width 148 height 52
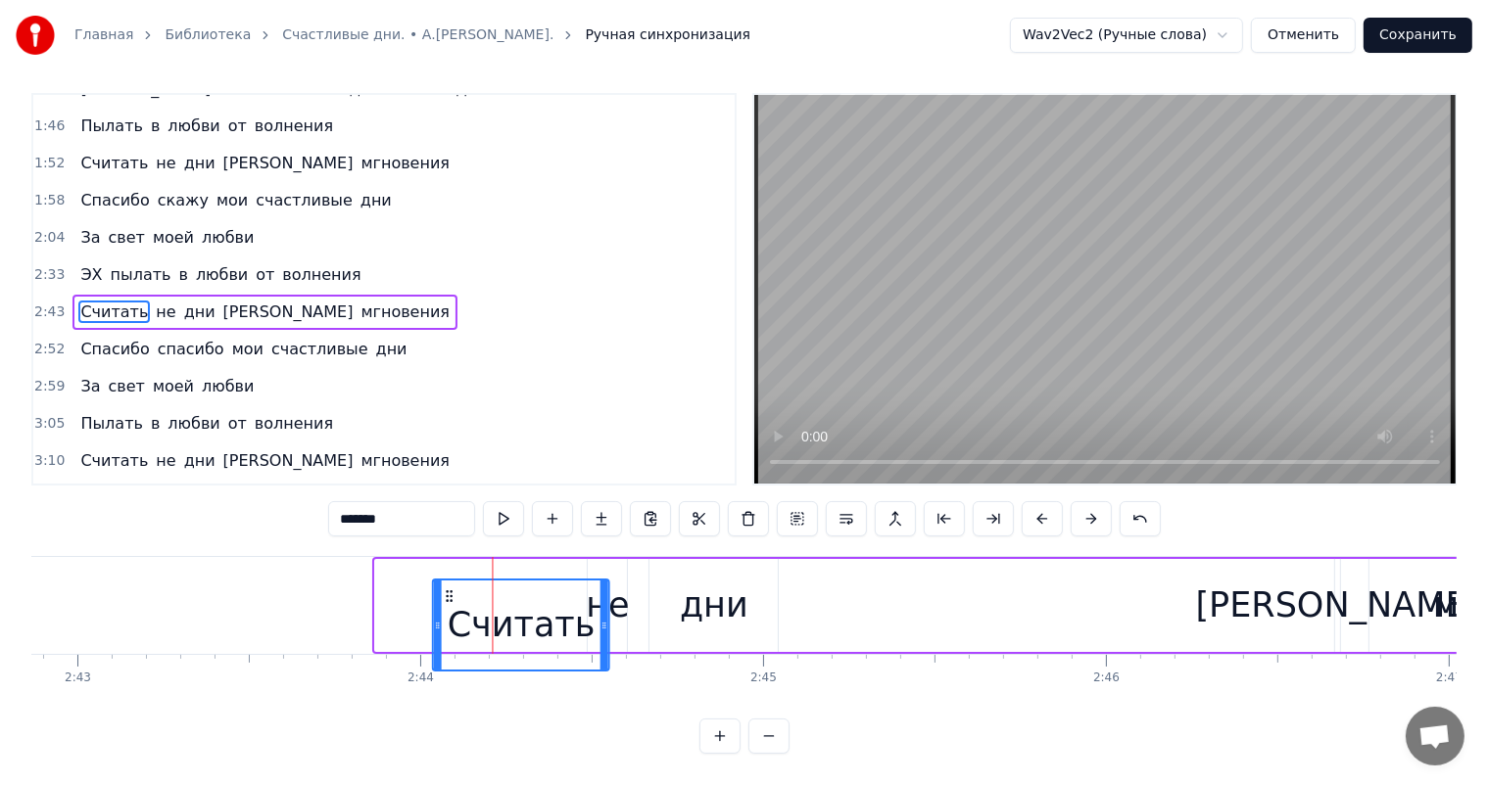
scroll to position [25, 0]
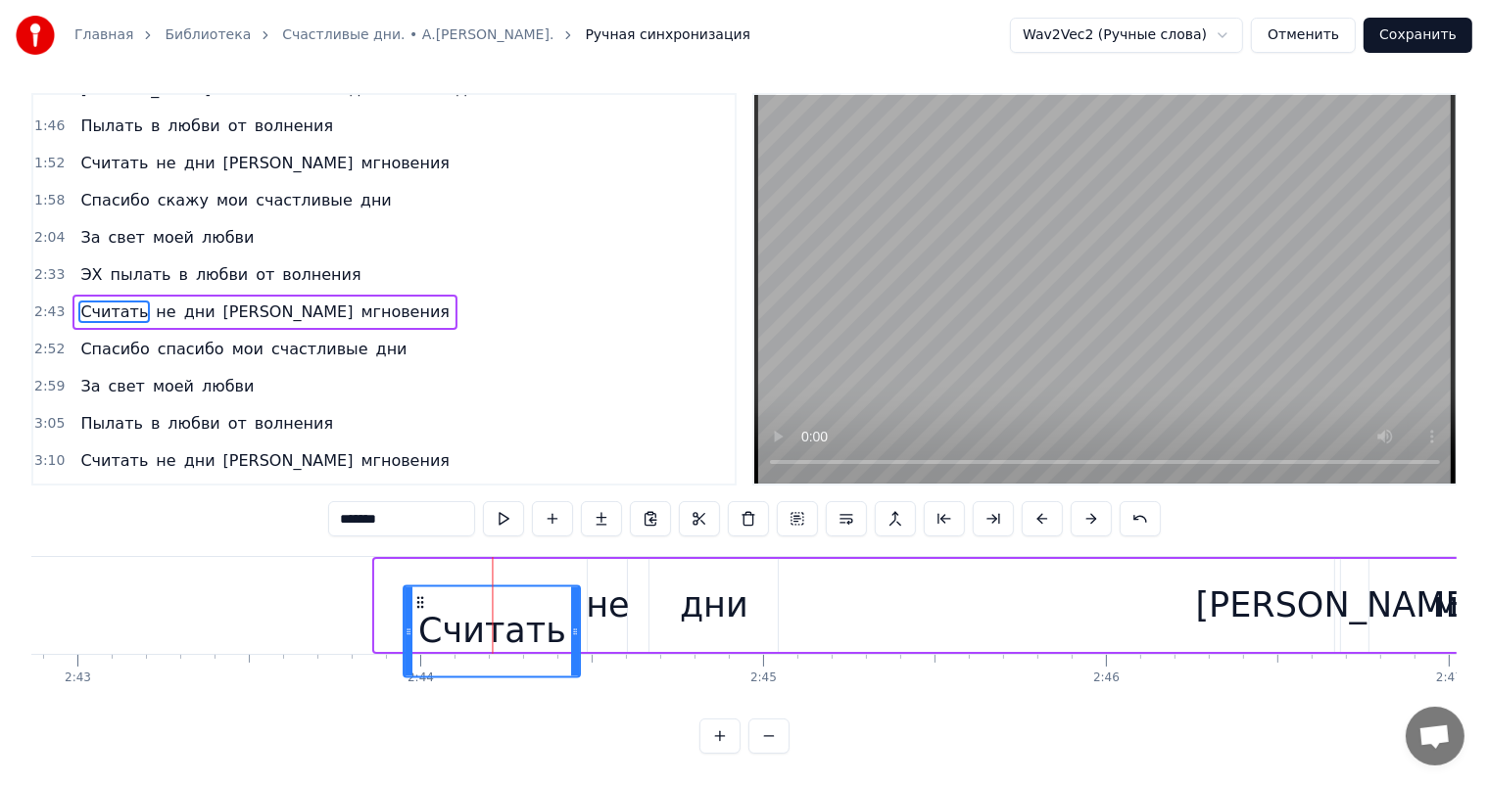
drag, startPoint x: 78, startPoint y: 583, endPoint x: 423, endPoint y: 622, distance: 346.9
click at [423, 622] on div "Считать" at bounding box center [492, 631] width 174 height 89
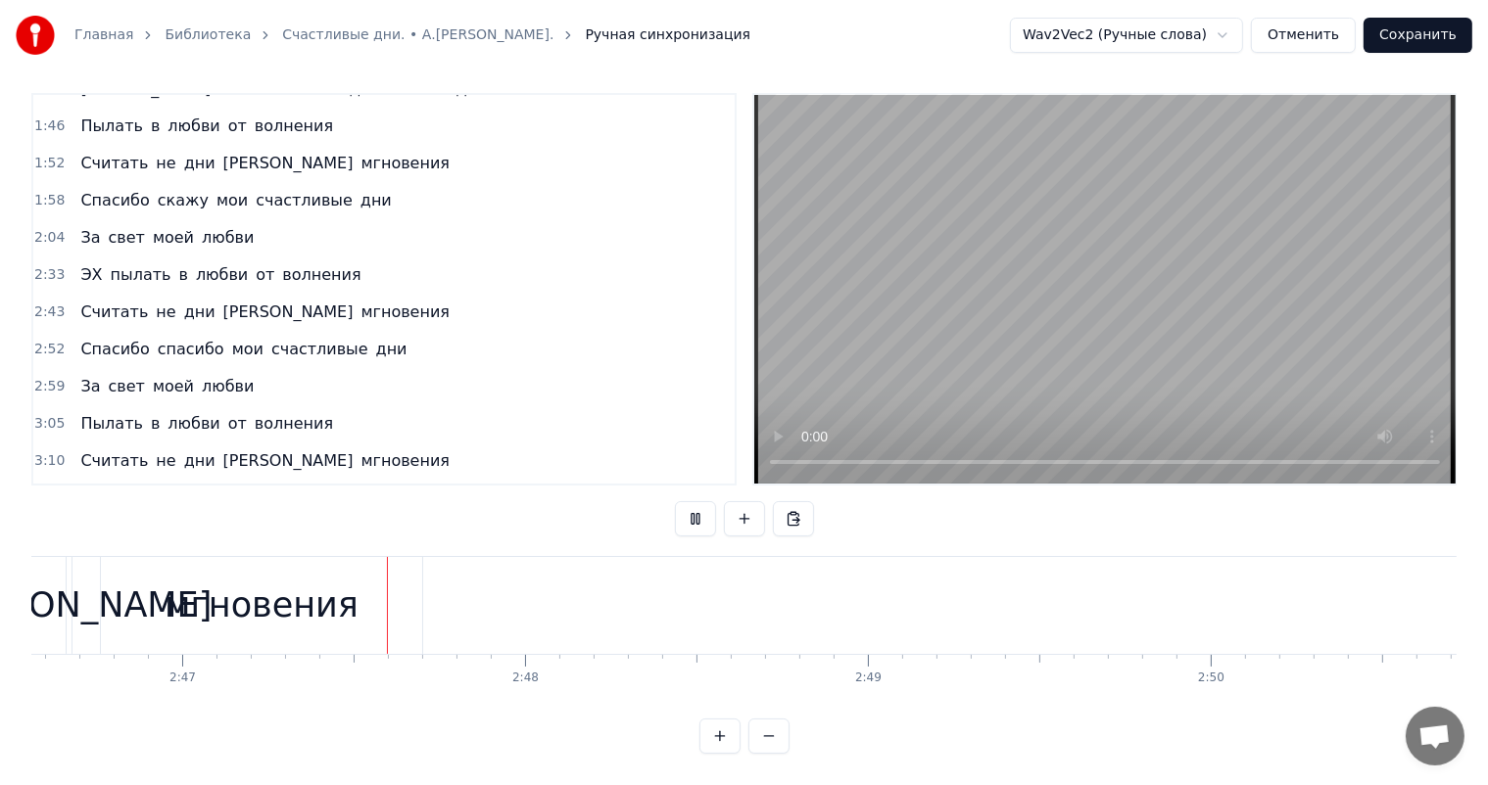
scroll to position [0, 57099]
click at [79, 226] on span "За" at bounding box center [90, 237] width 24 height 23
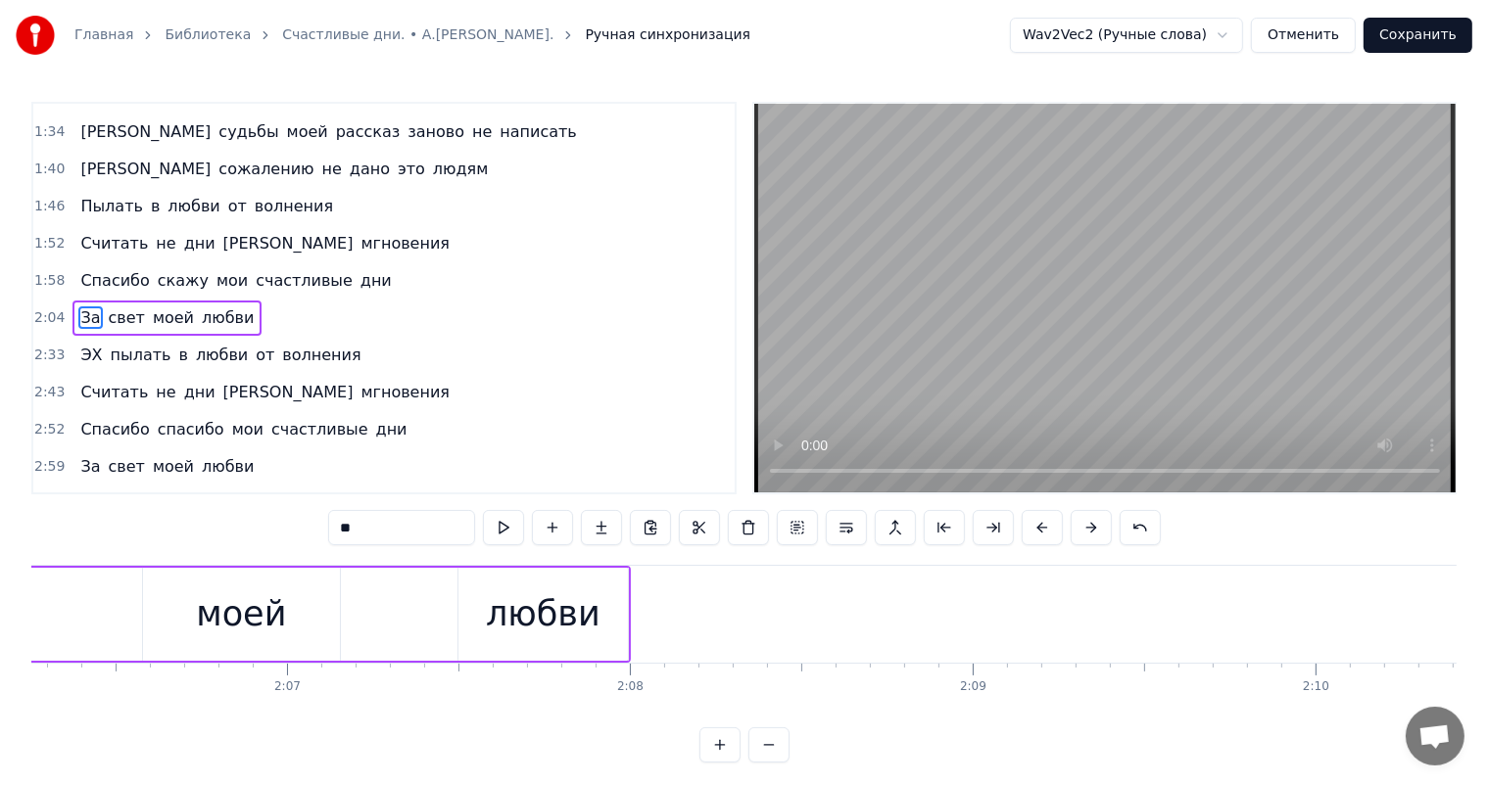
scroll to position [0, 42448]
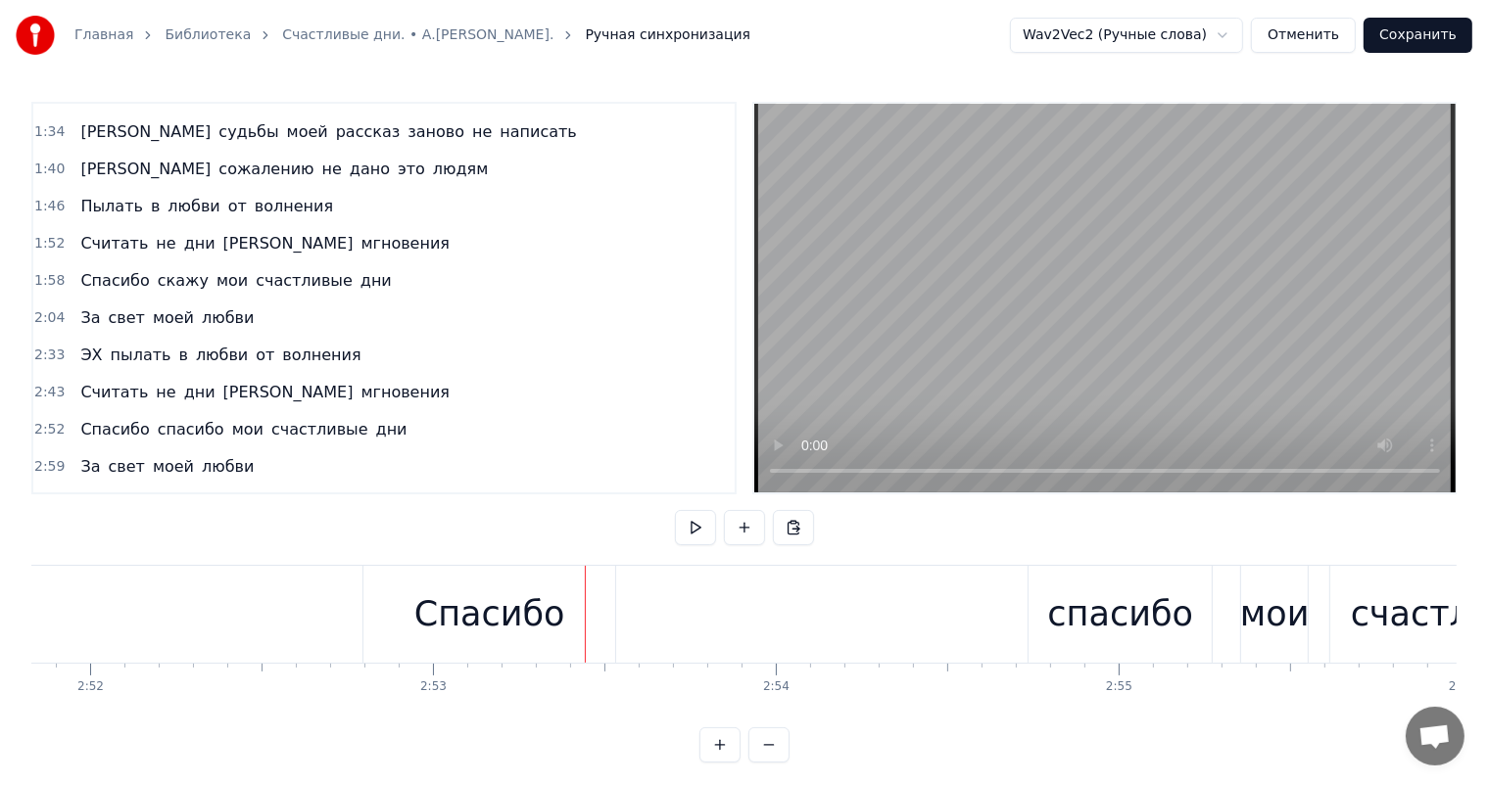
scroll to position [0, 59138]
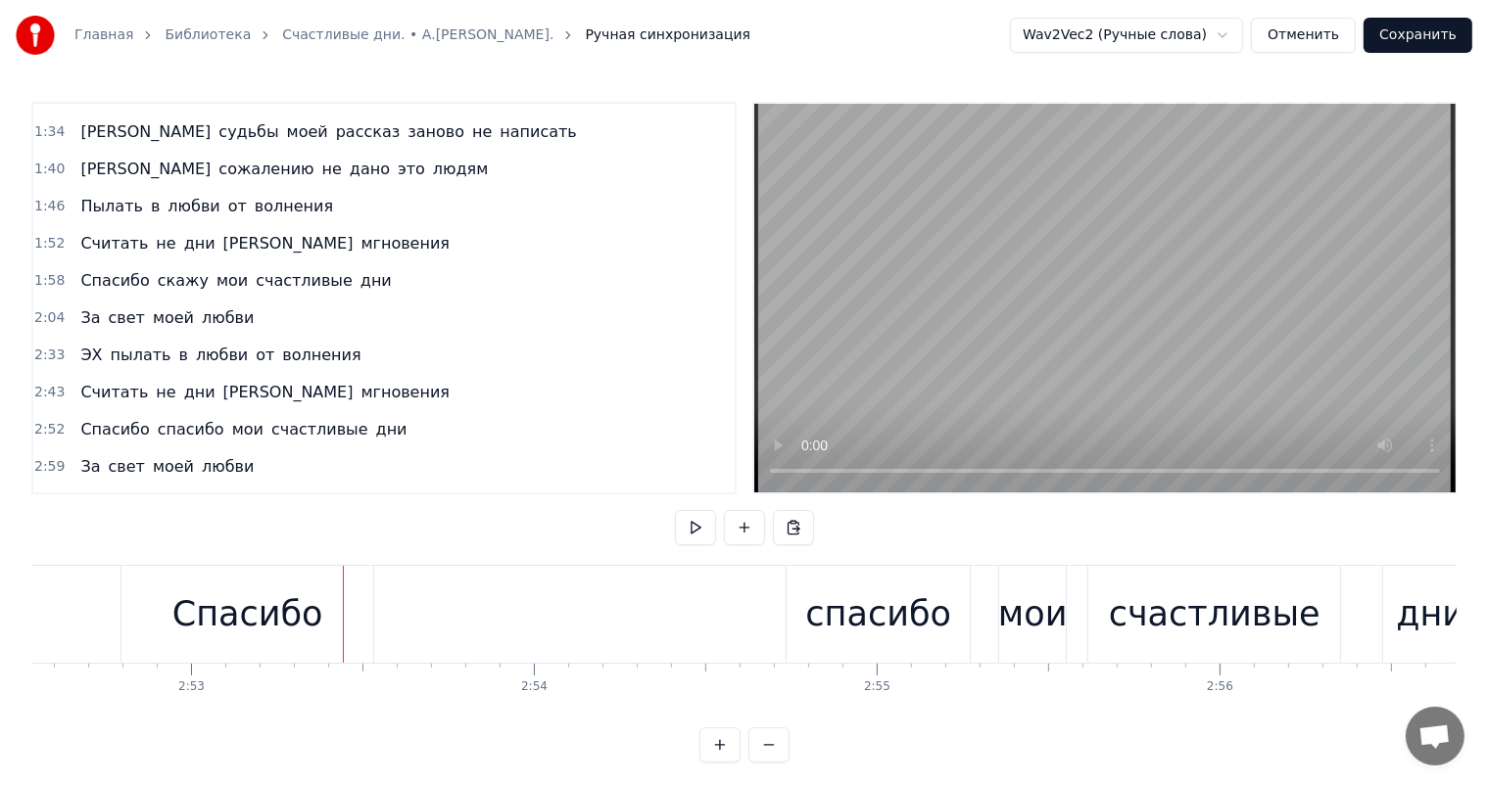
click at [282, 632] on div "Спасибо" at bounding box center [247, 615] width 151 height 52
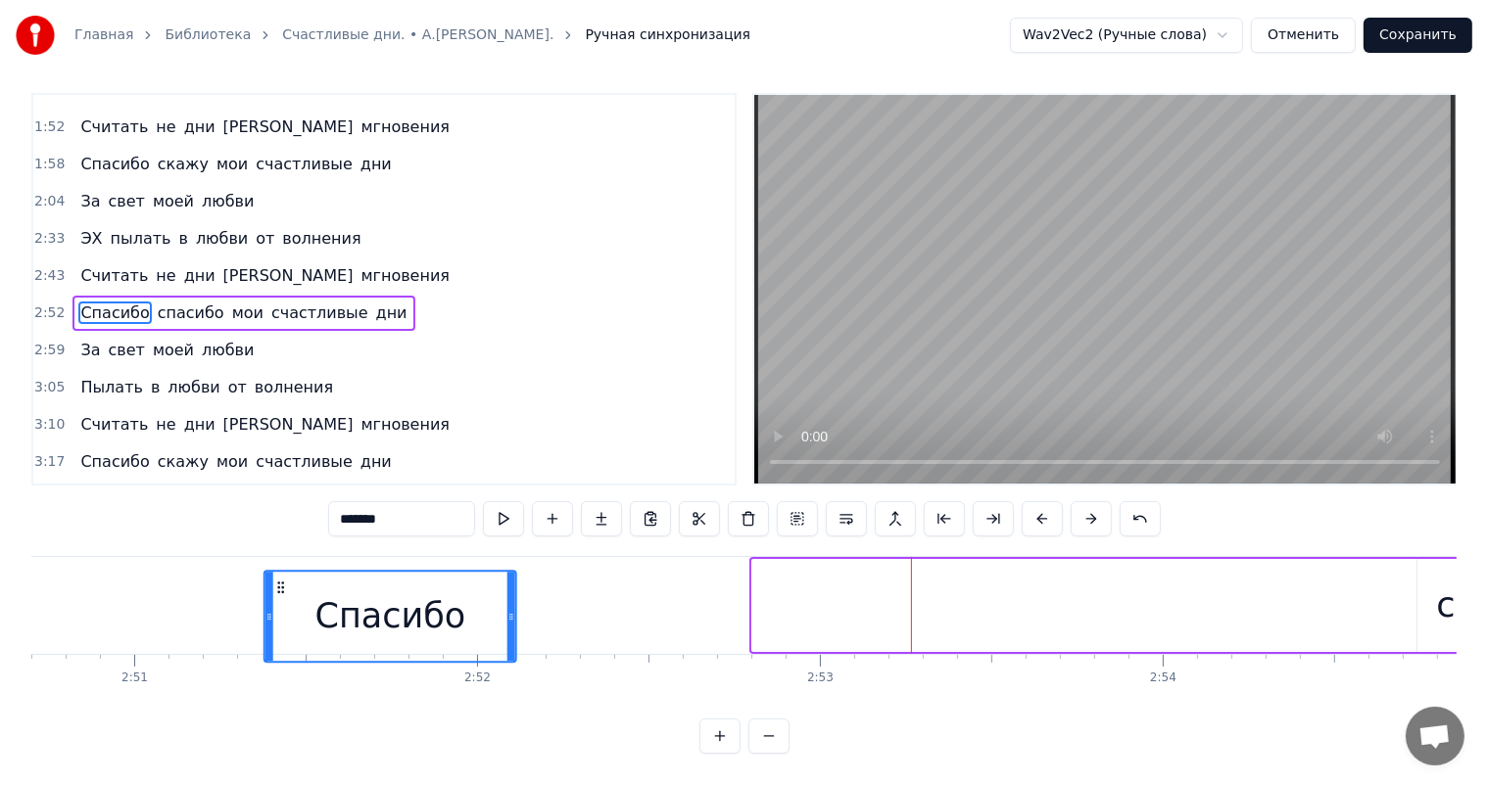
scroll to position [25, 0]
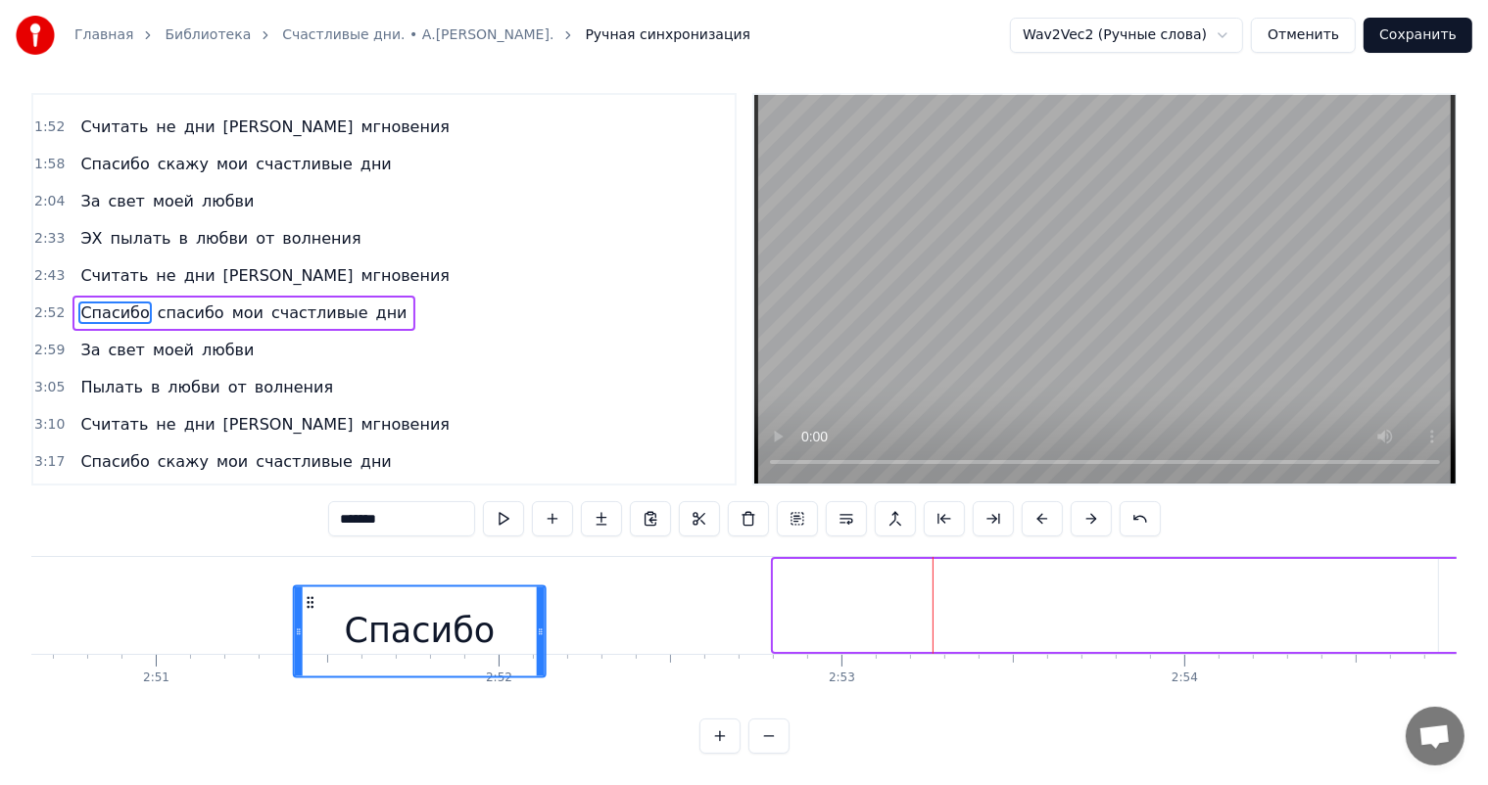
drag, startPoint x: 765, startPoint y: 584, endPoint x: 303, endPoint y: 539, distance: 464.4
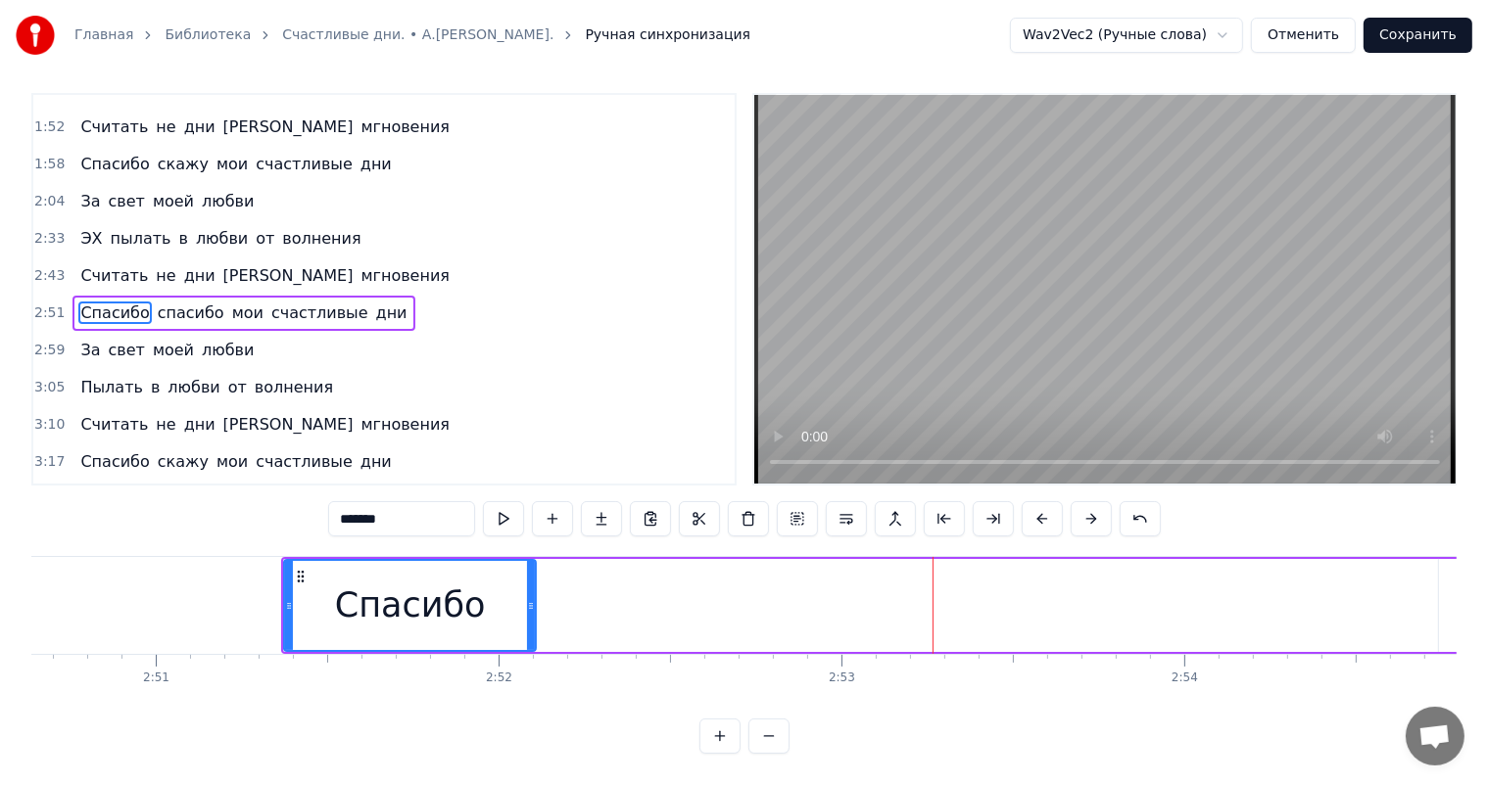
scroll to position [0, 58481]
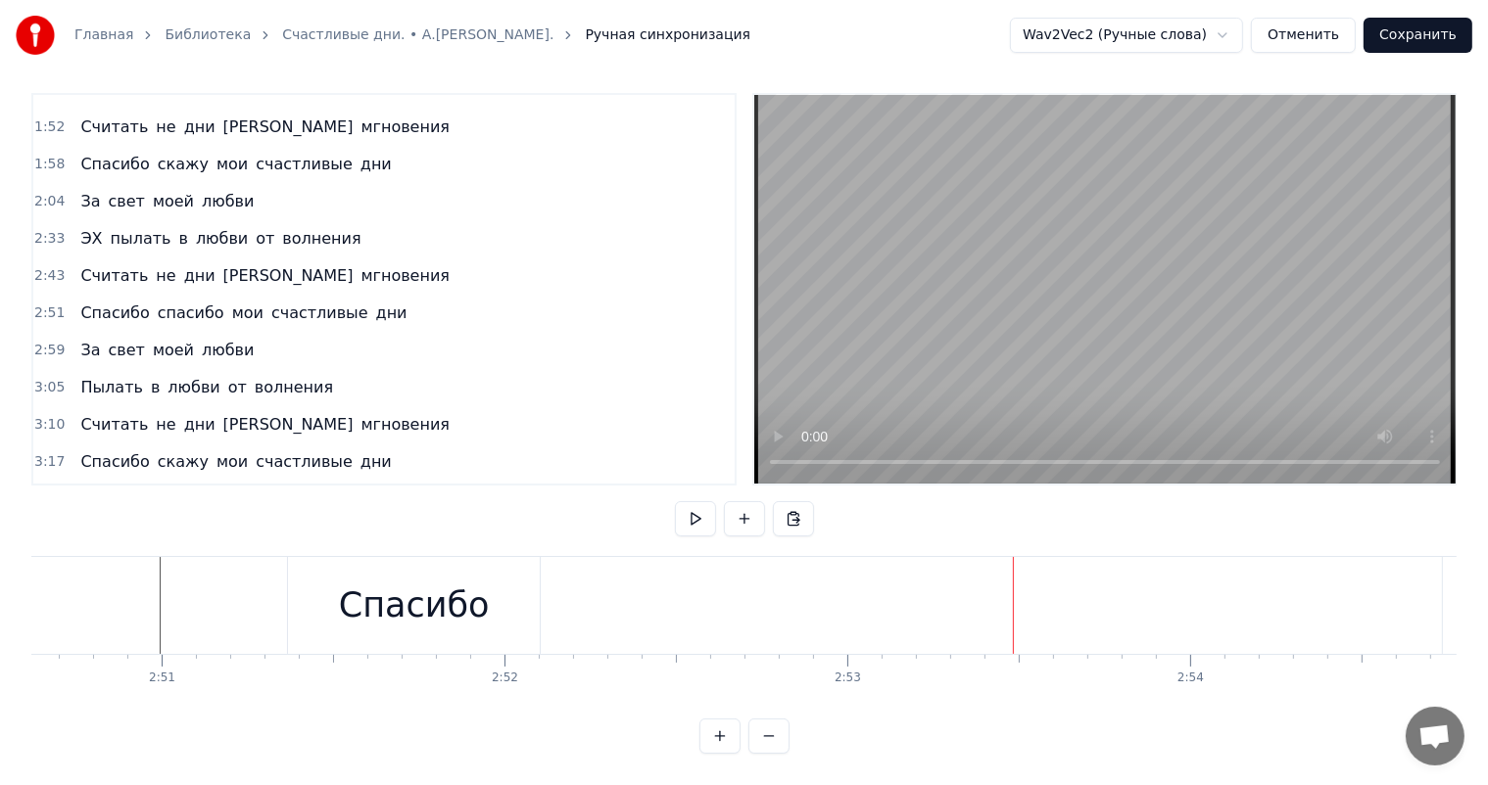
click at [369, 586] on div "Спасибо" at bounding box center [414, 606] width 151 height 52
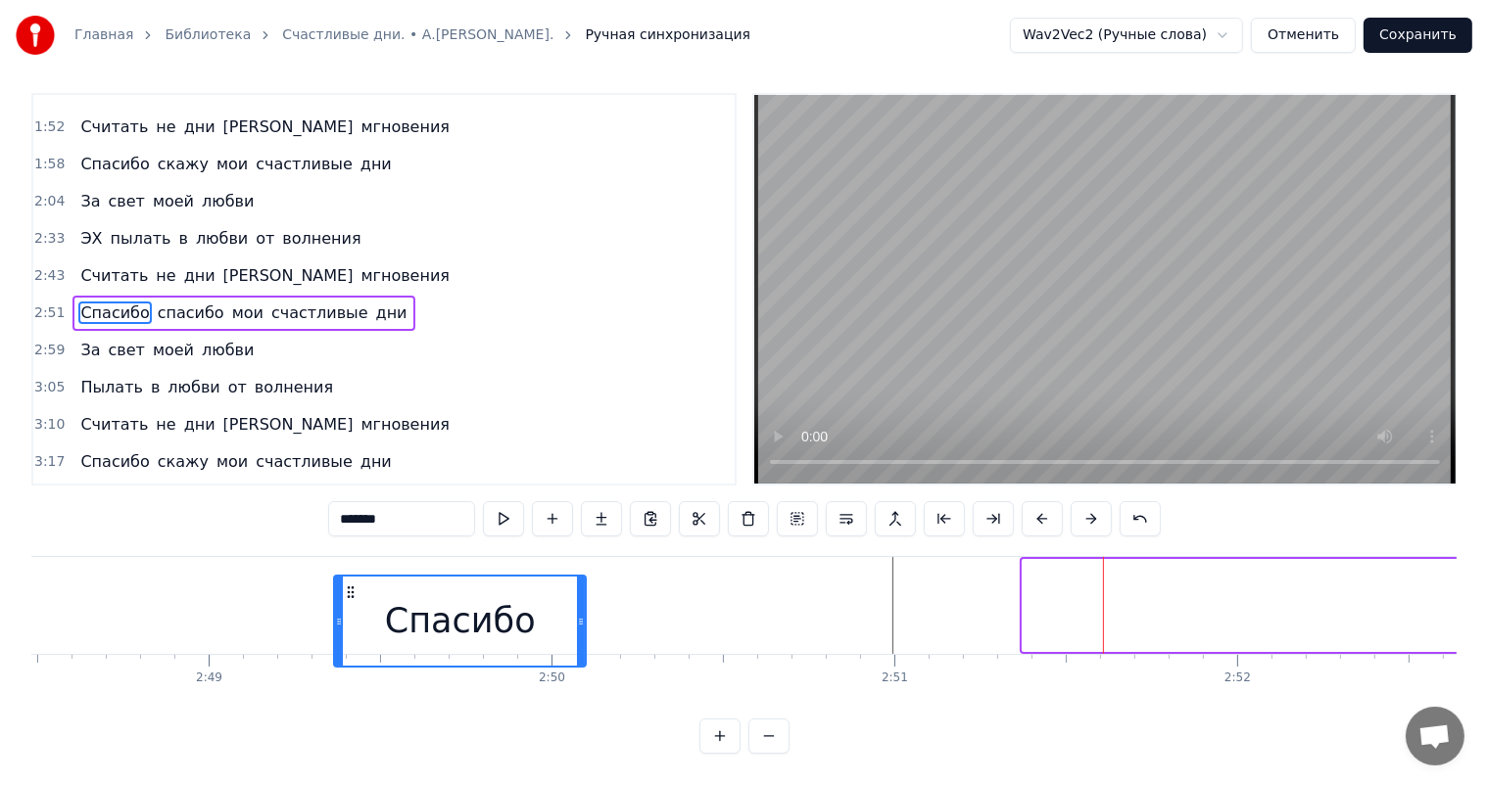
scroll to position [25, 0]
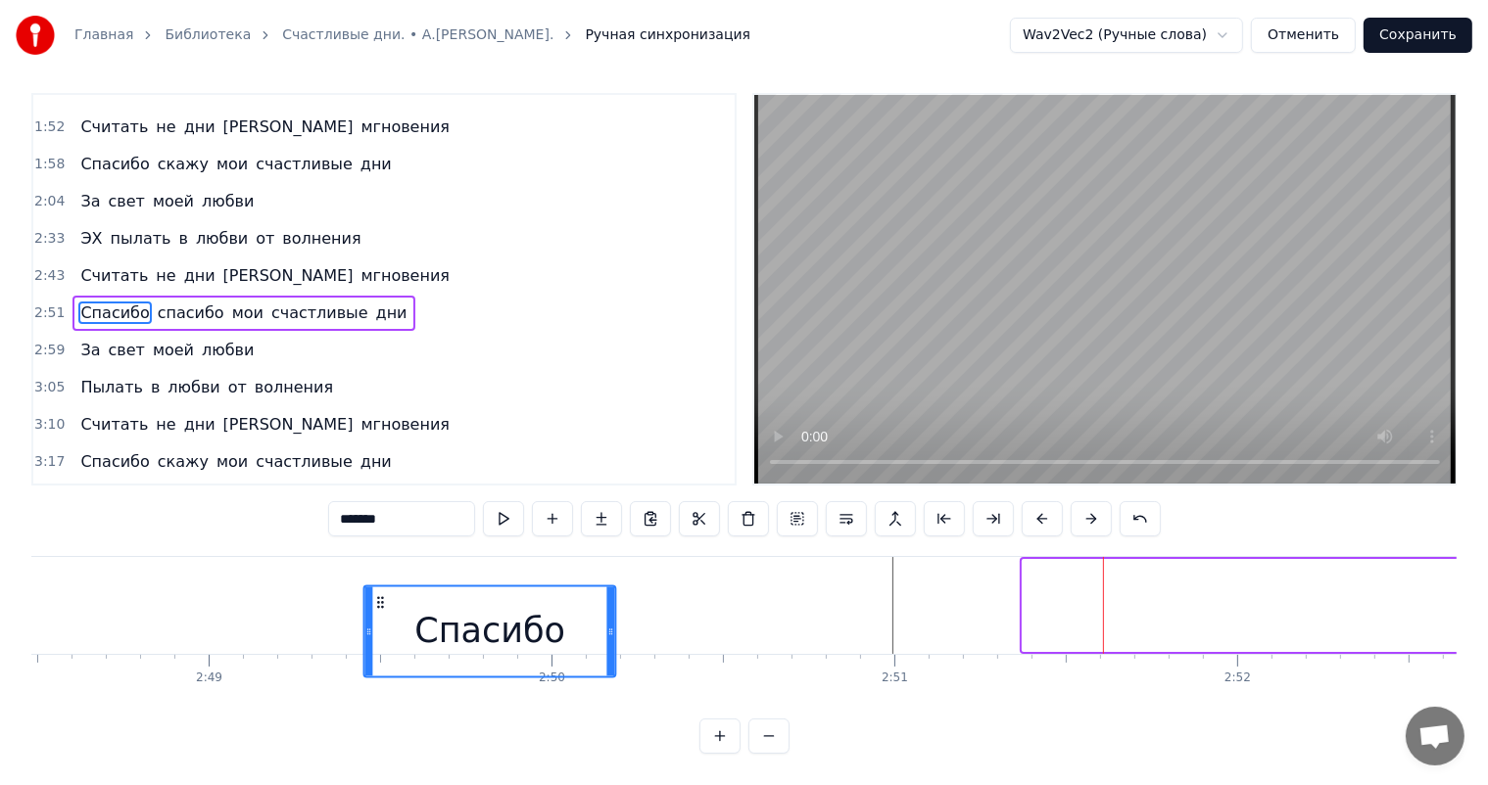
drag, startPoint x: 1038, startPoint y: 588, endPoint x: 379, endPoint y: 613, distance: 659.6
click at [379, 615] on div "Спасибо" at bounding box center [489, 631] width 250 height 89
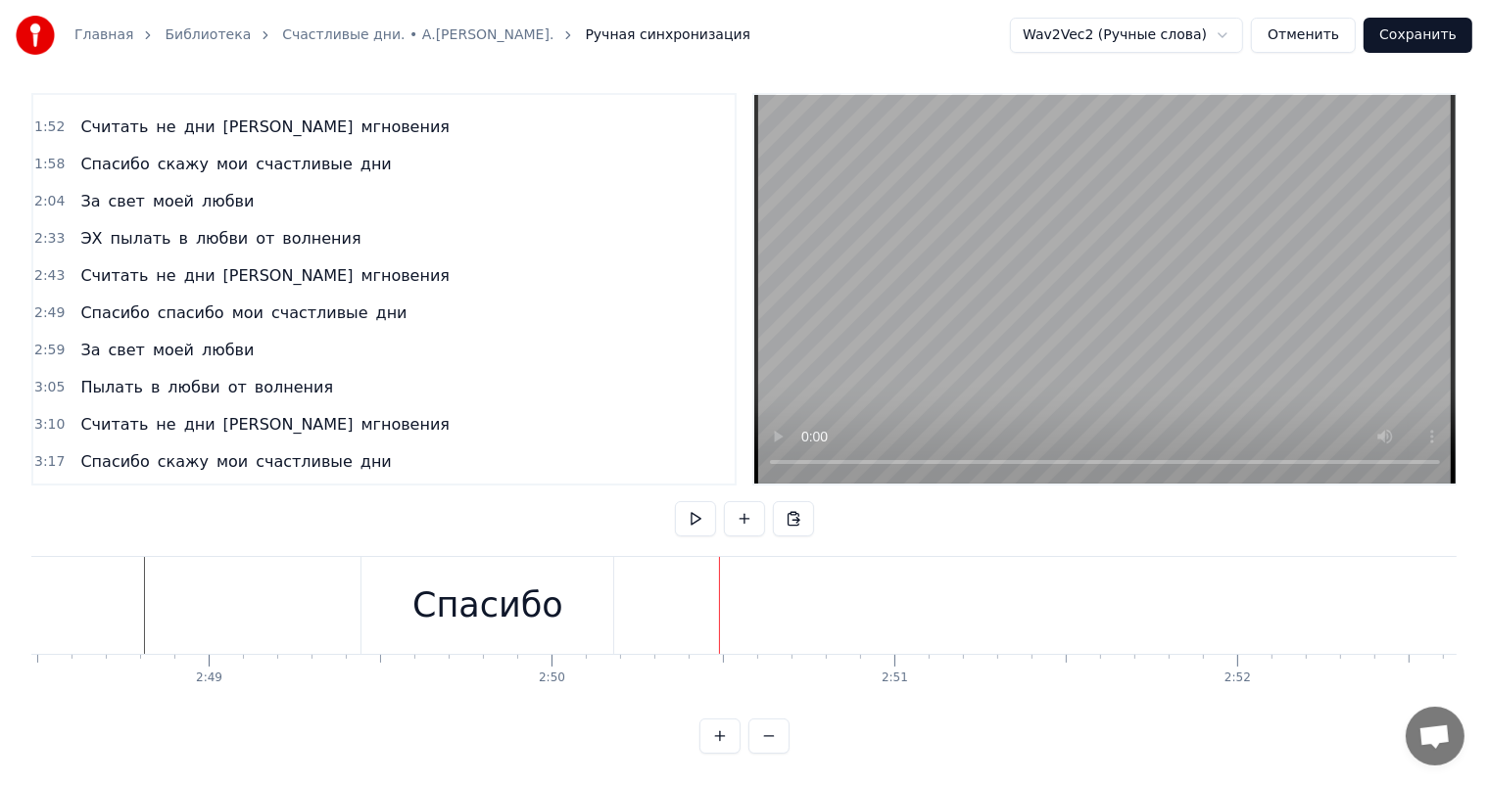
click at [439, 582] on div "Спасибо" at bounding box center [487, 606] width 151 height 52
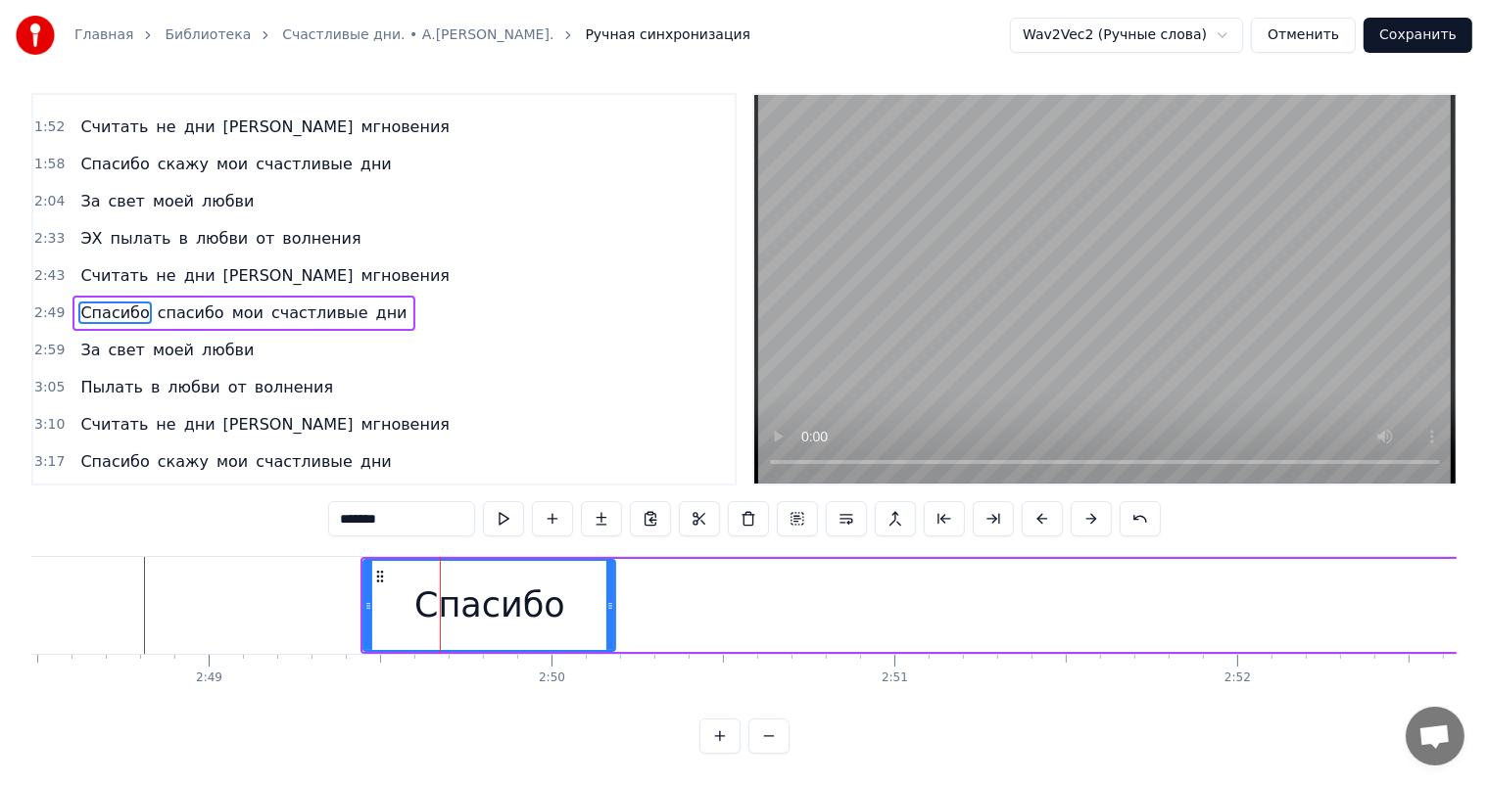
scroll to position [0, 0]
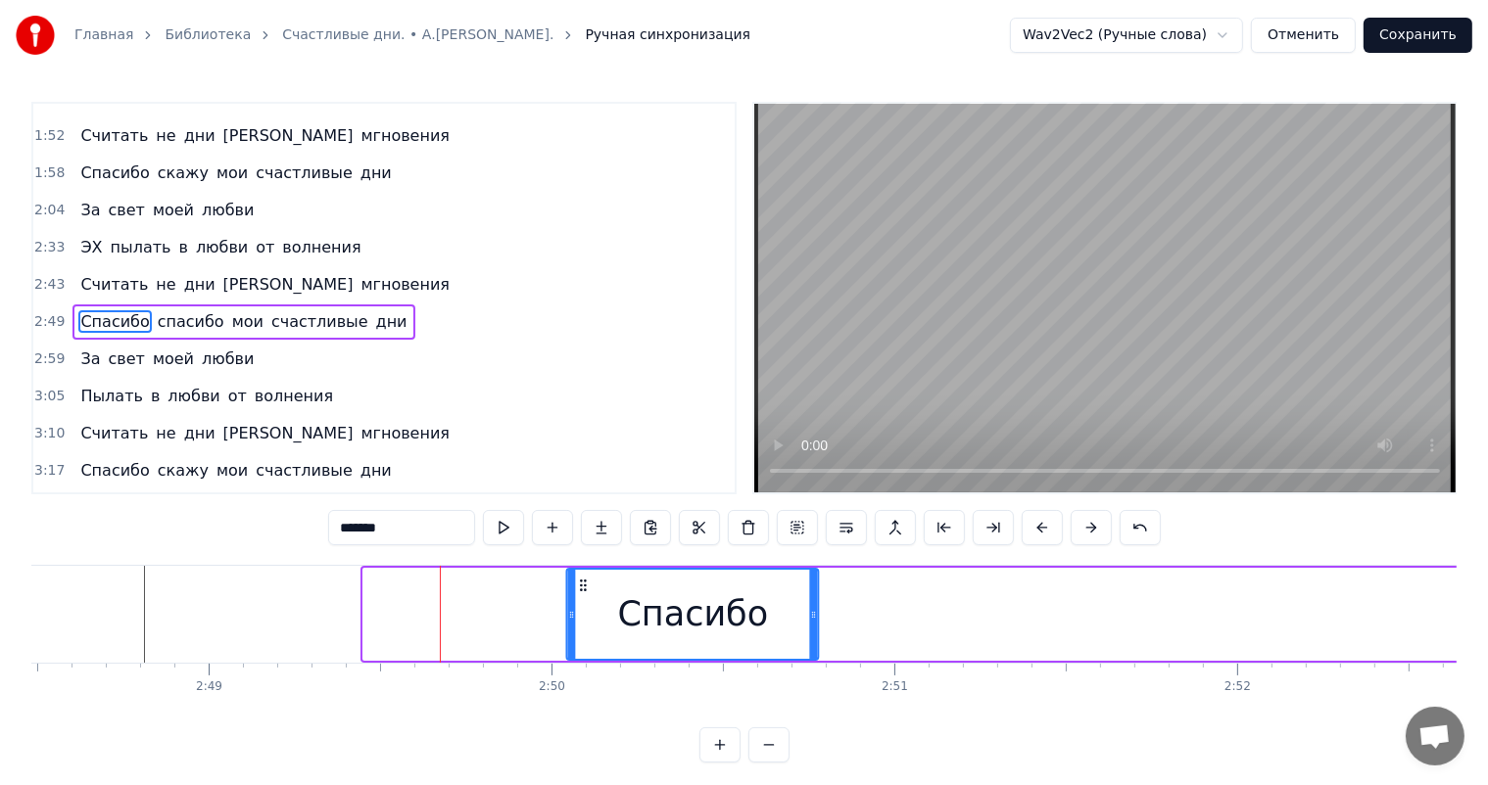
drag, startPoint x: 379, startPoint y: 578, endPoint x: 581, endPoint y: 589, distance: 202.0
click at [581, 589] on icon at bounding box center [584, 586] width 16 height 16
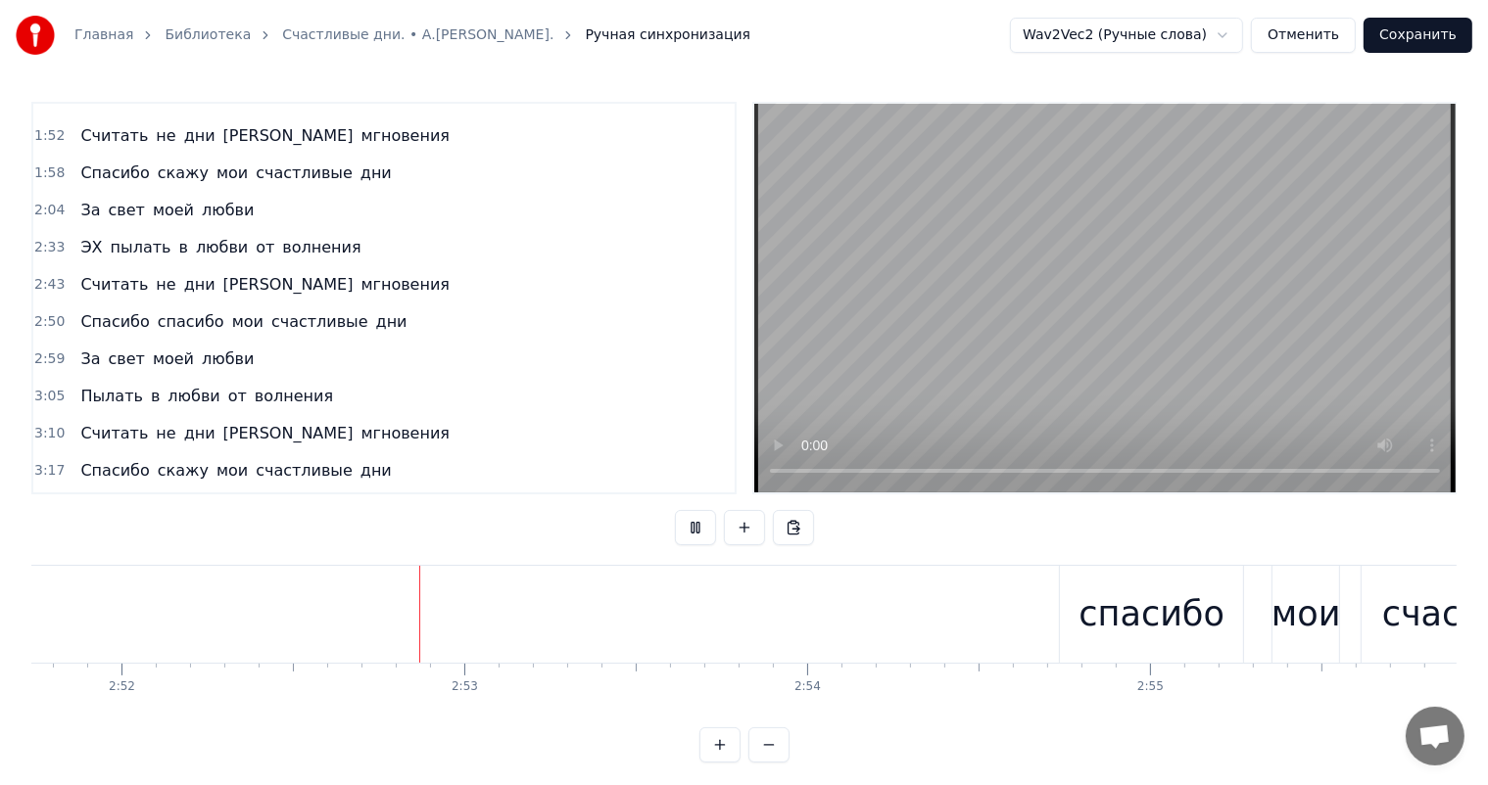
scroll to position [0, 58985]
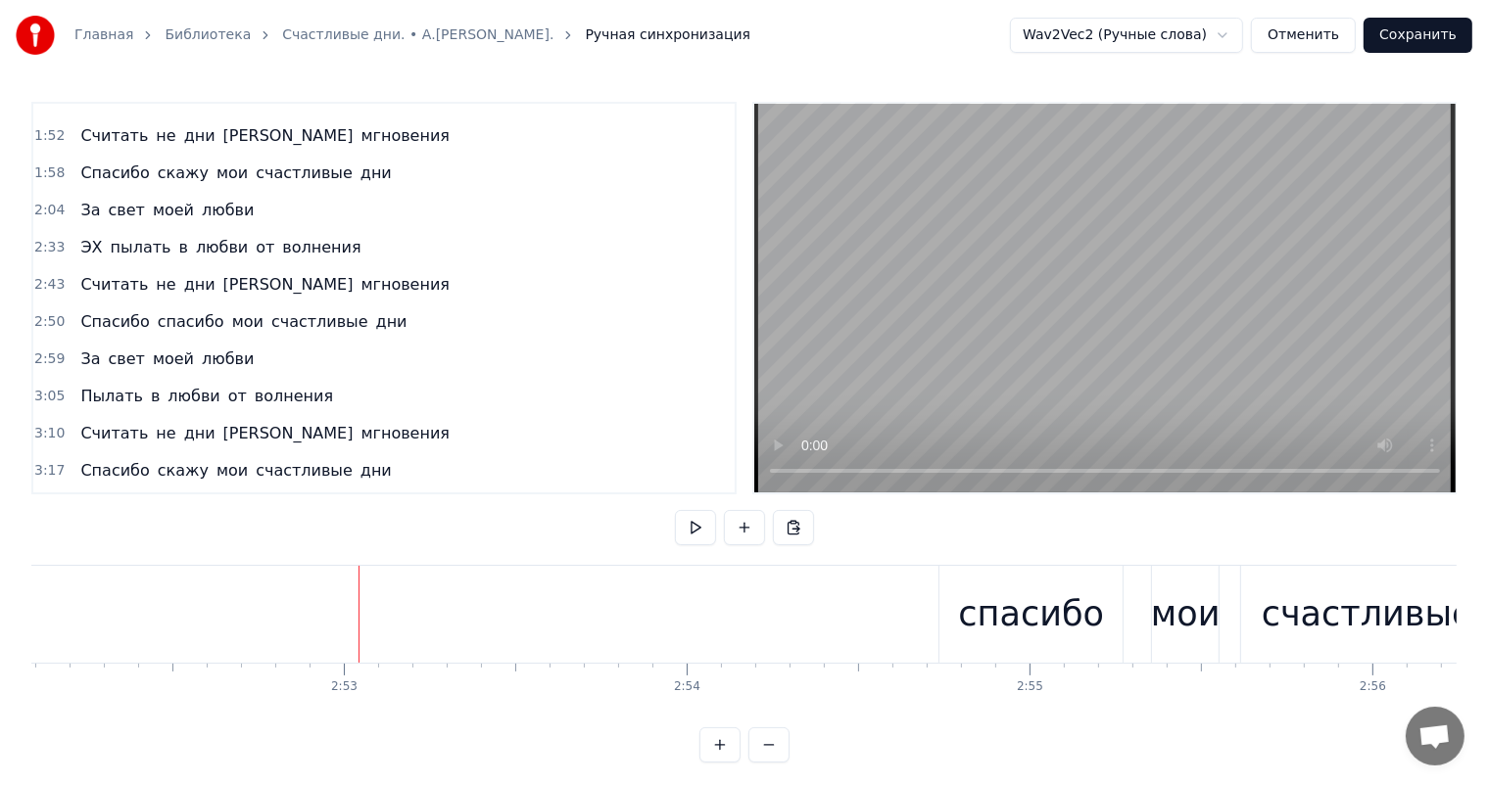
click at [999, 630] on div "спасибо" at bounding box center [1031, 615] width 146 height 52
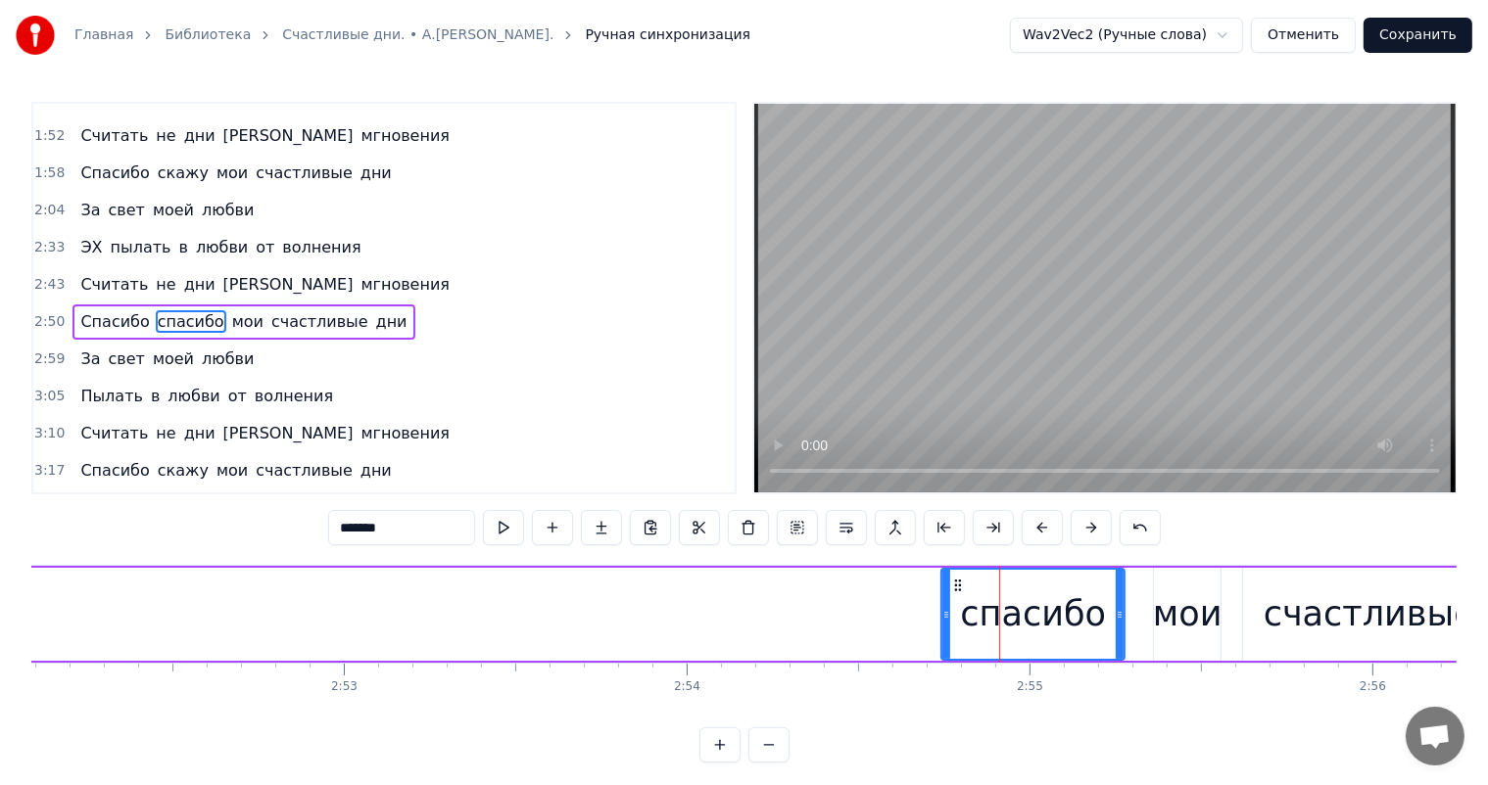
click at [866, 595] on div "Спасибо спасибо мои счастливые дни" at bounding box center [481, 614] width 2307 height 97
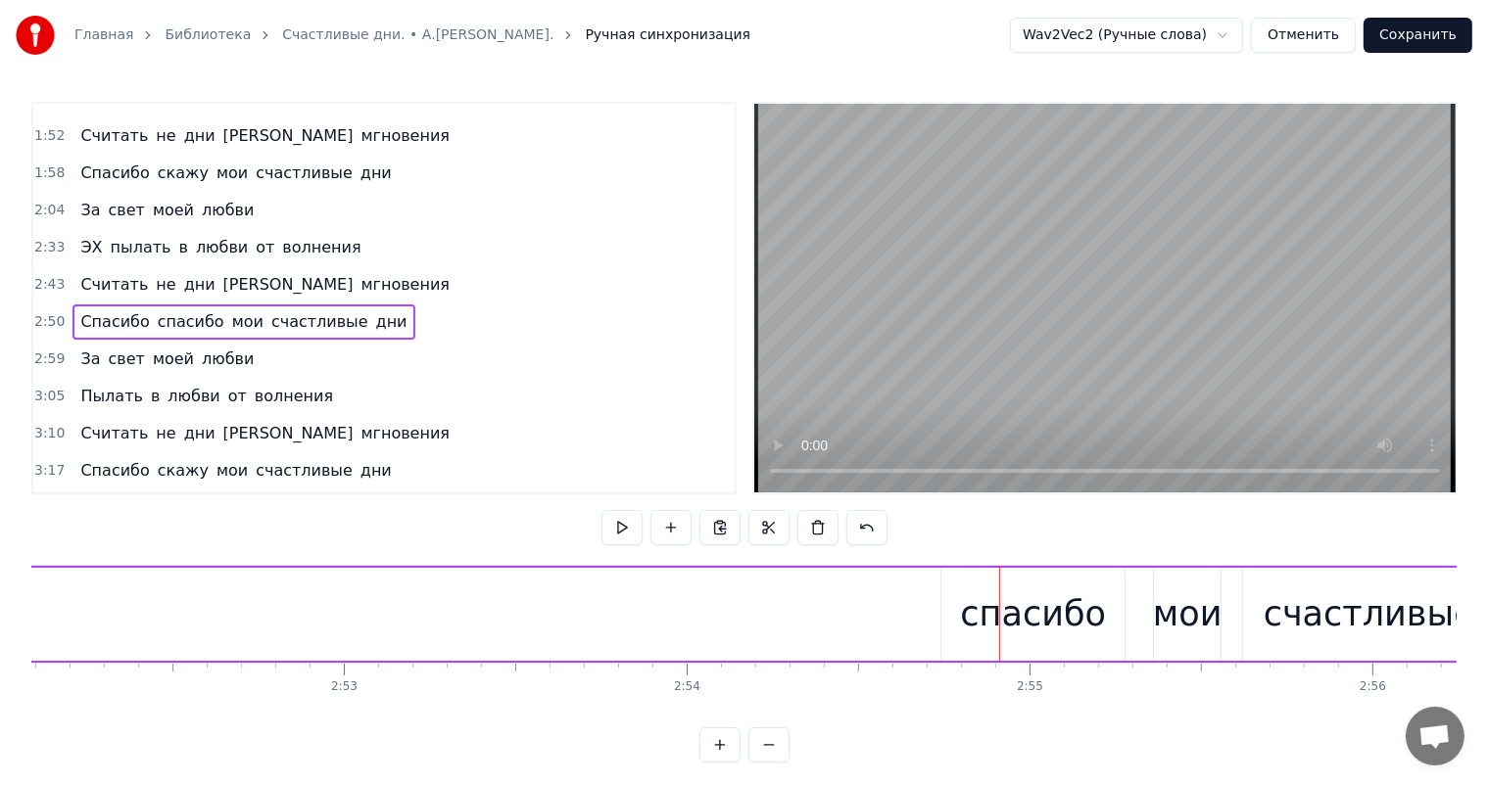
click at [961, 587] on div "спасибо" at bounding box center [1032, 614] width 183 height 93
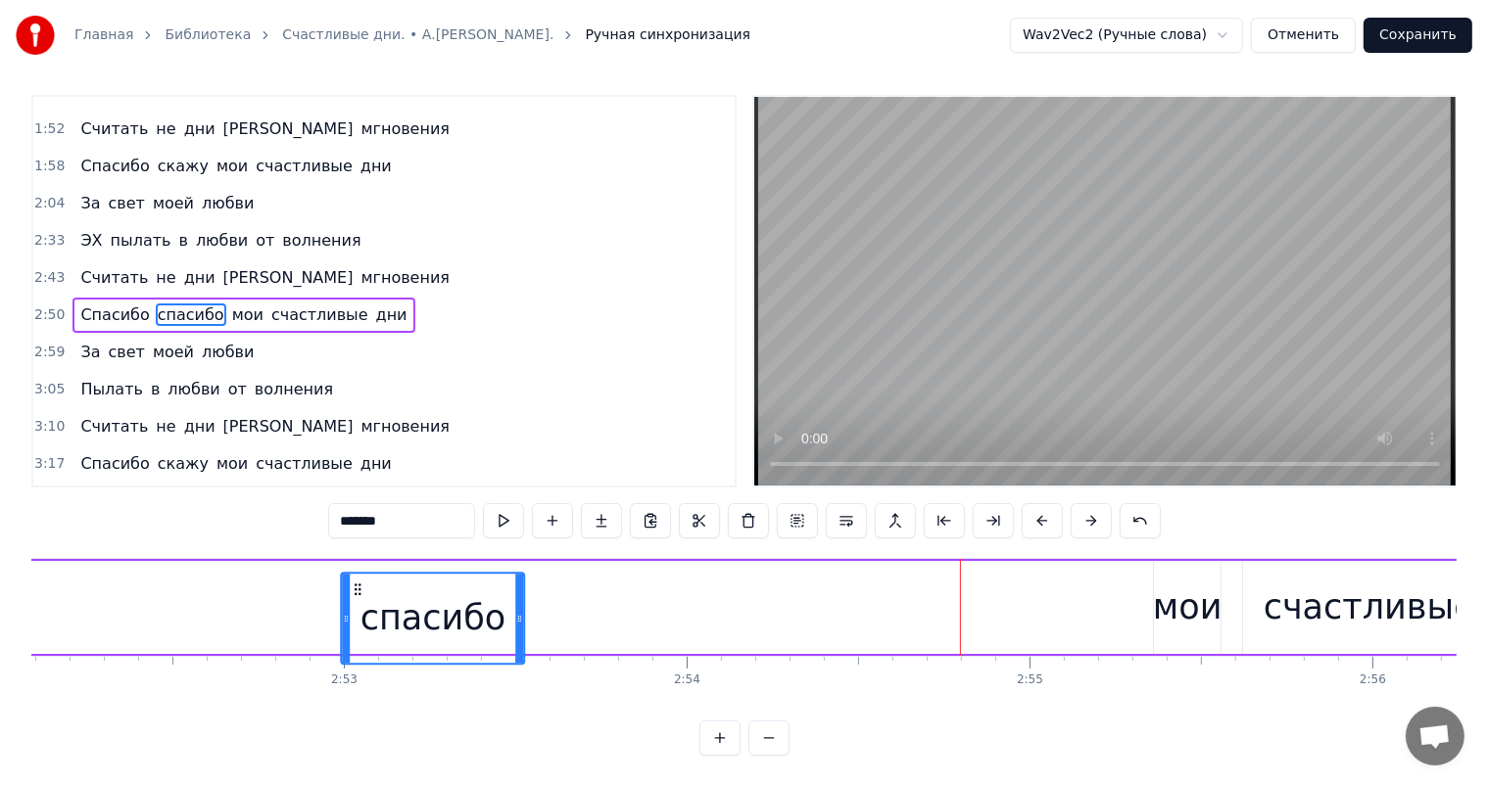
drag, startPoint x: 955, startPoint y: 583, endPoint x: 934, endPoint y: 619, distance: 41.7
click at [357, 640] on div "спасибо" at bounding box center [432, 618] width 181 height 89
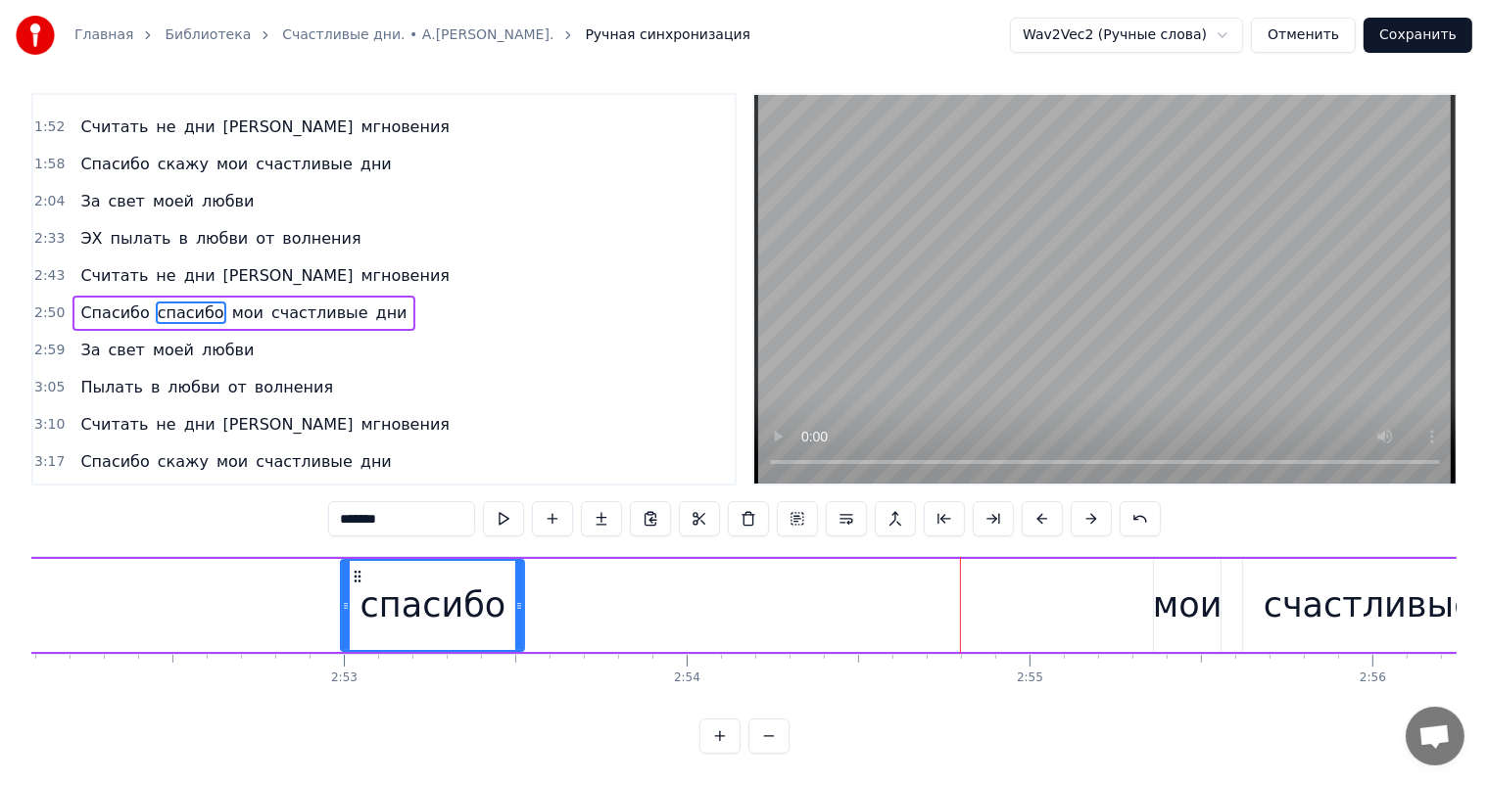
click at [1192, 611] on div "мои" at bounding box center [1188, 606] width 70 height 52
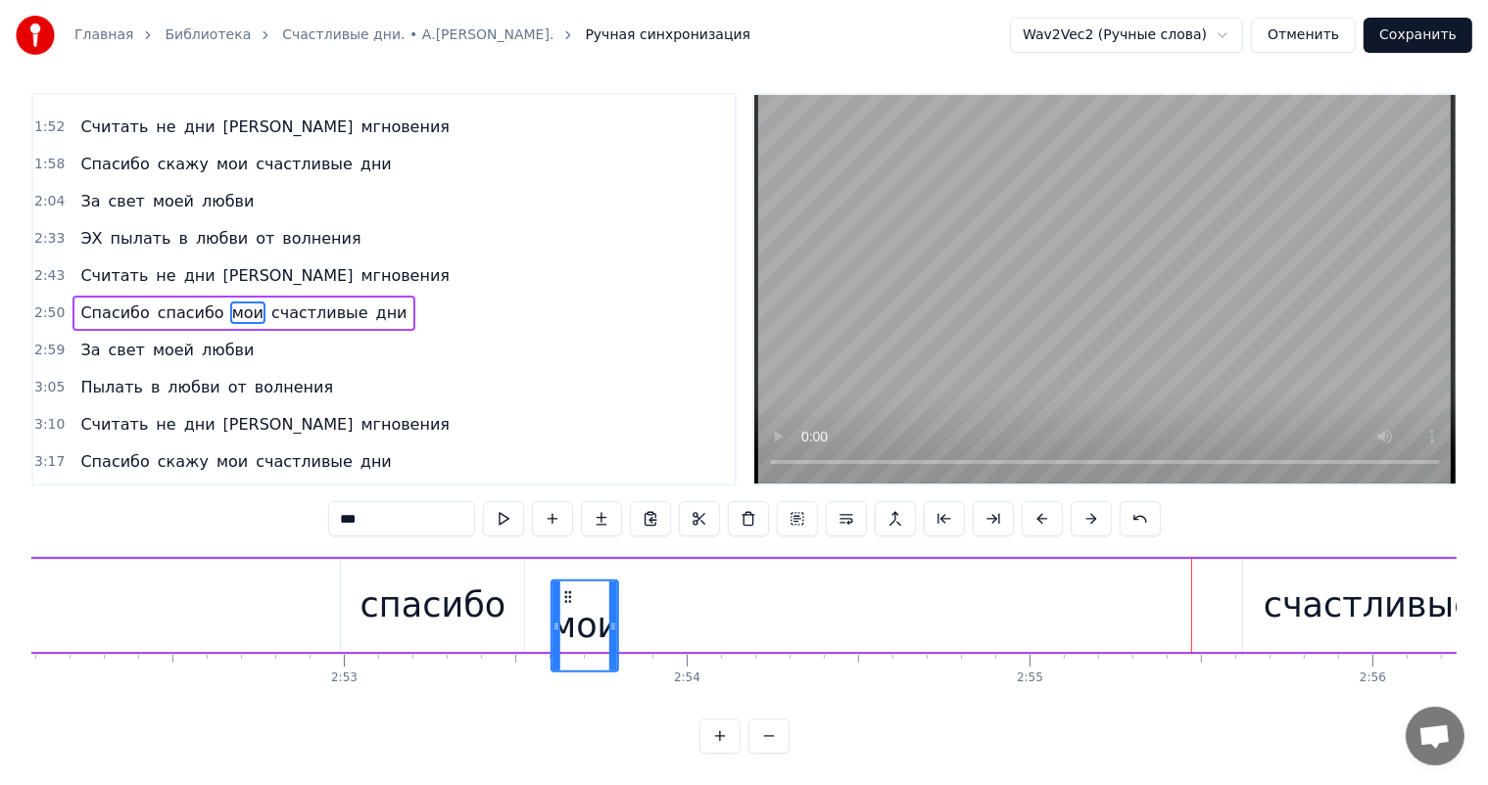
scroll to position [25, 0]
drag, startPoint x: 1169, startPoint y: 582, endPoint x: 983, endPoint y: 626, distance: 191.2
click at [557, 609] on div "мои" at bounding box center [575, 631] width 65 height 89
drag, startPoint x: 1329, startPoint y: 560, endPoint x: 1260, endPoint y: 548, distance: 69.6
click at [1327, 560] on div "счастливые" at bounding box center [1369, 605] width 252 height 93
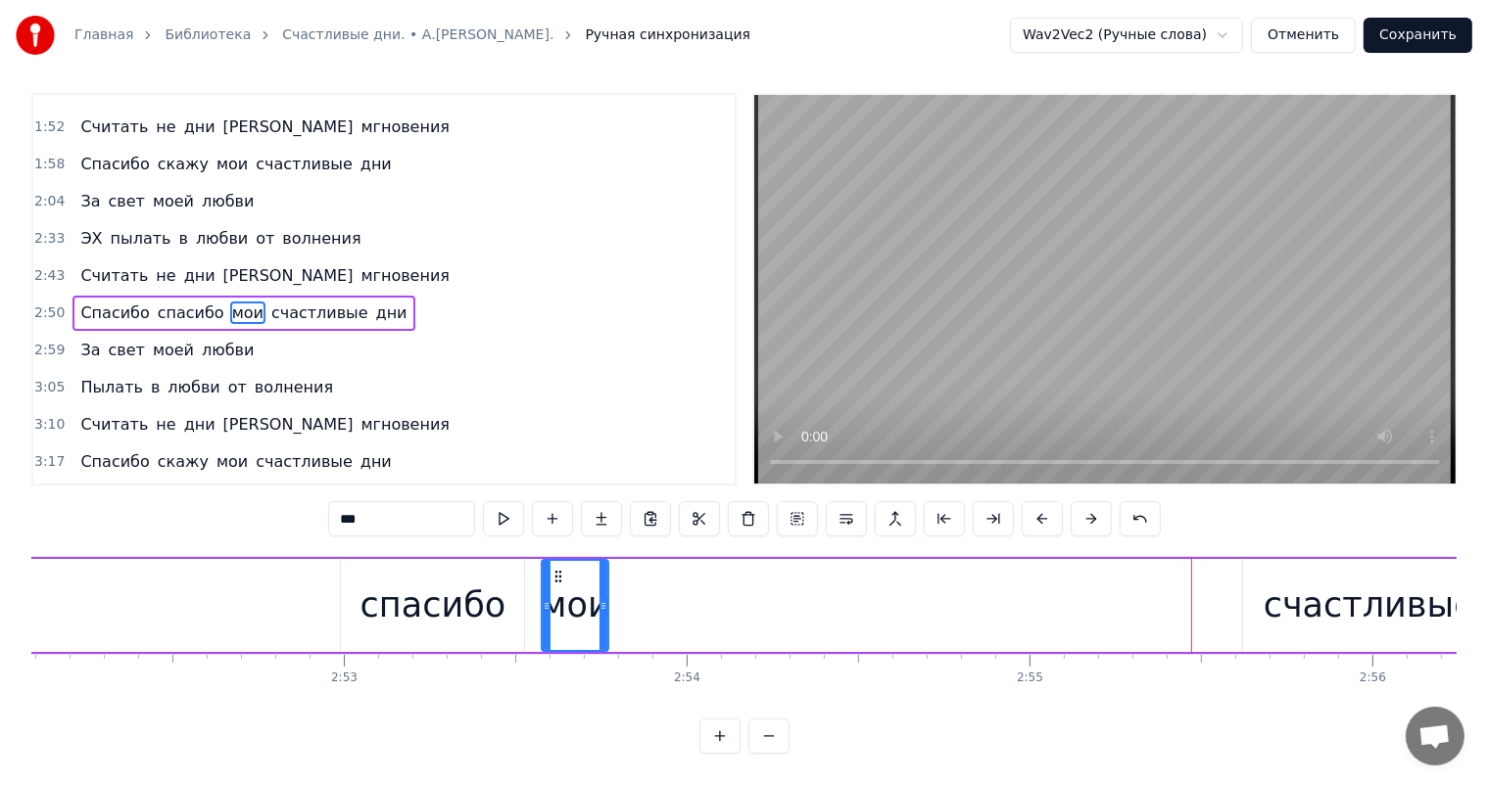
type input "**********"
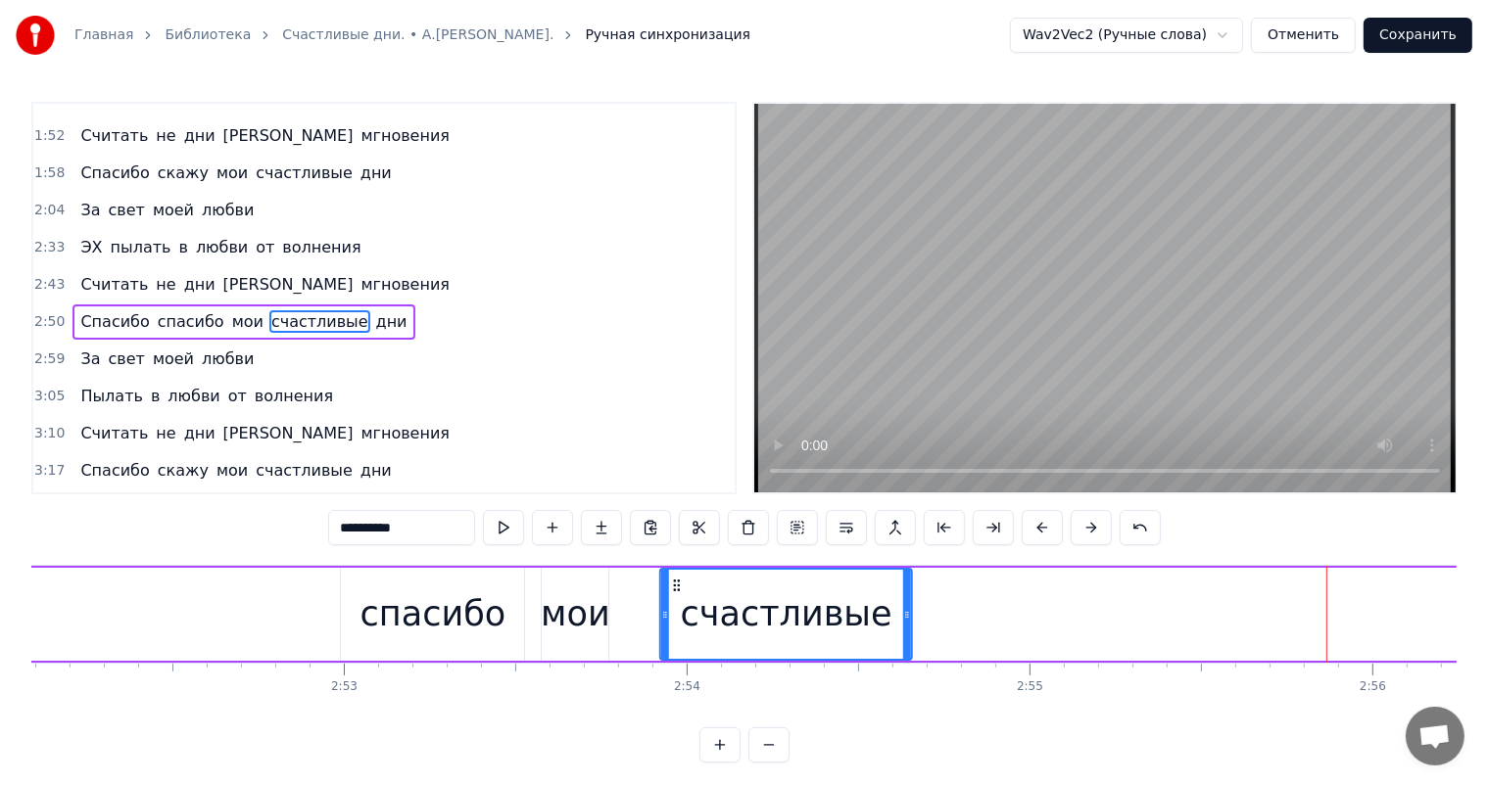
drag, startPoint x: 1257, startPoint y: 586, endPoint x: 682, endPoint y: 691, distance: 585.5
click at [678, 627] on div "счастливые" at bounding box center [786, 614] width 250 height 89
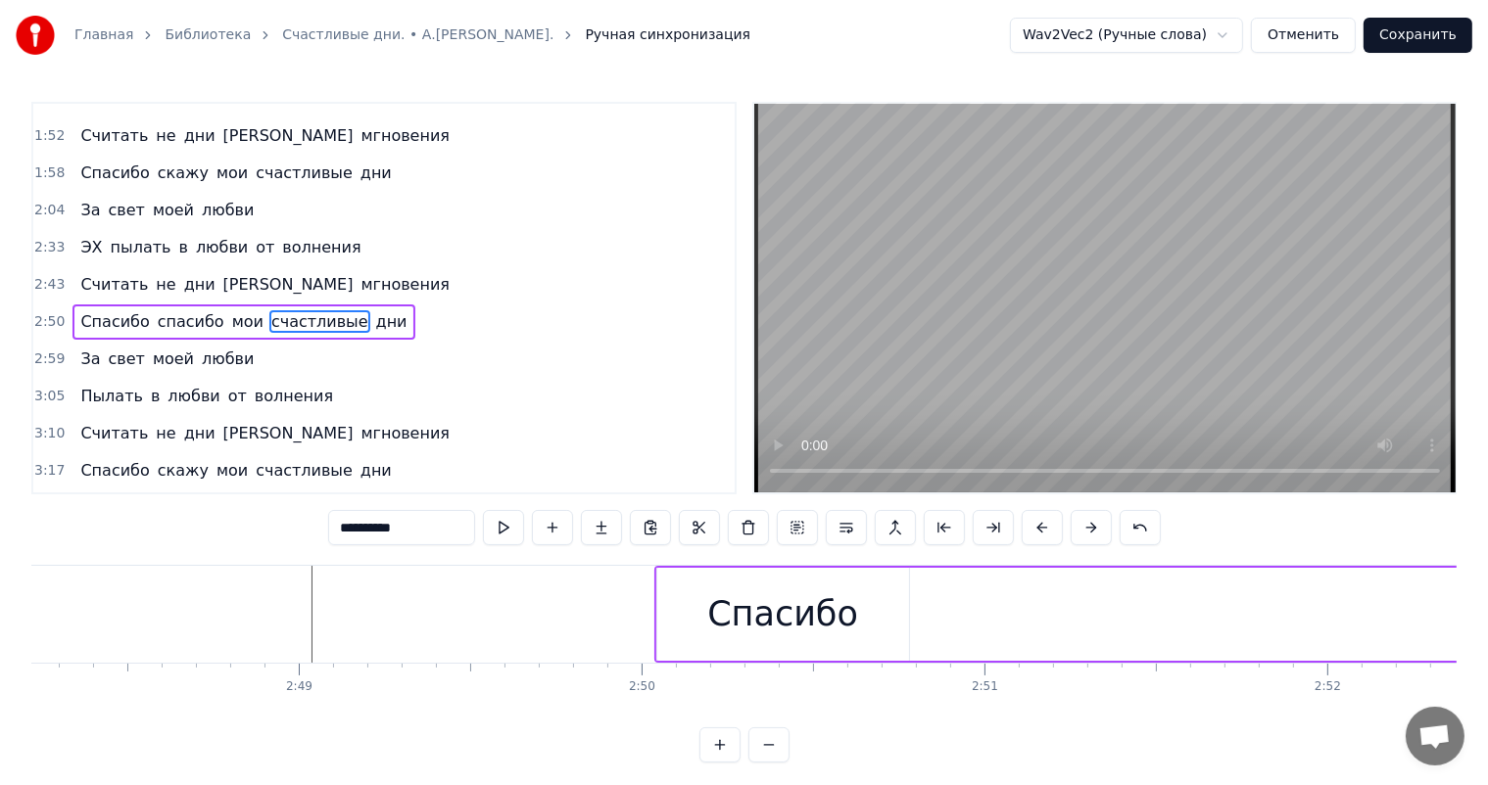
scroll to position [0, 57480]
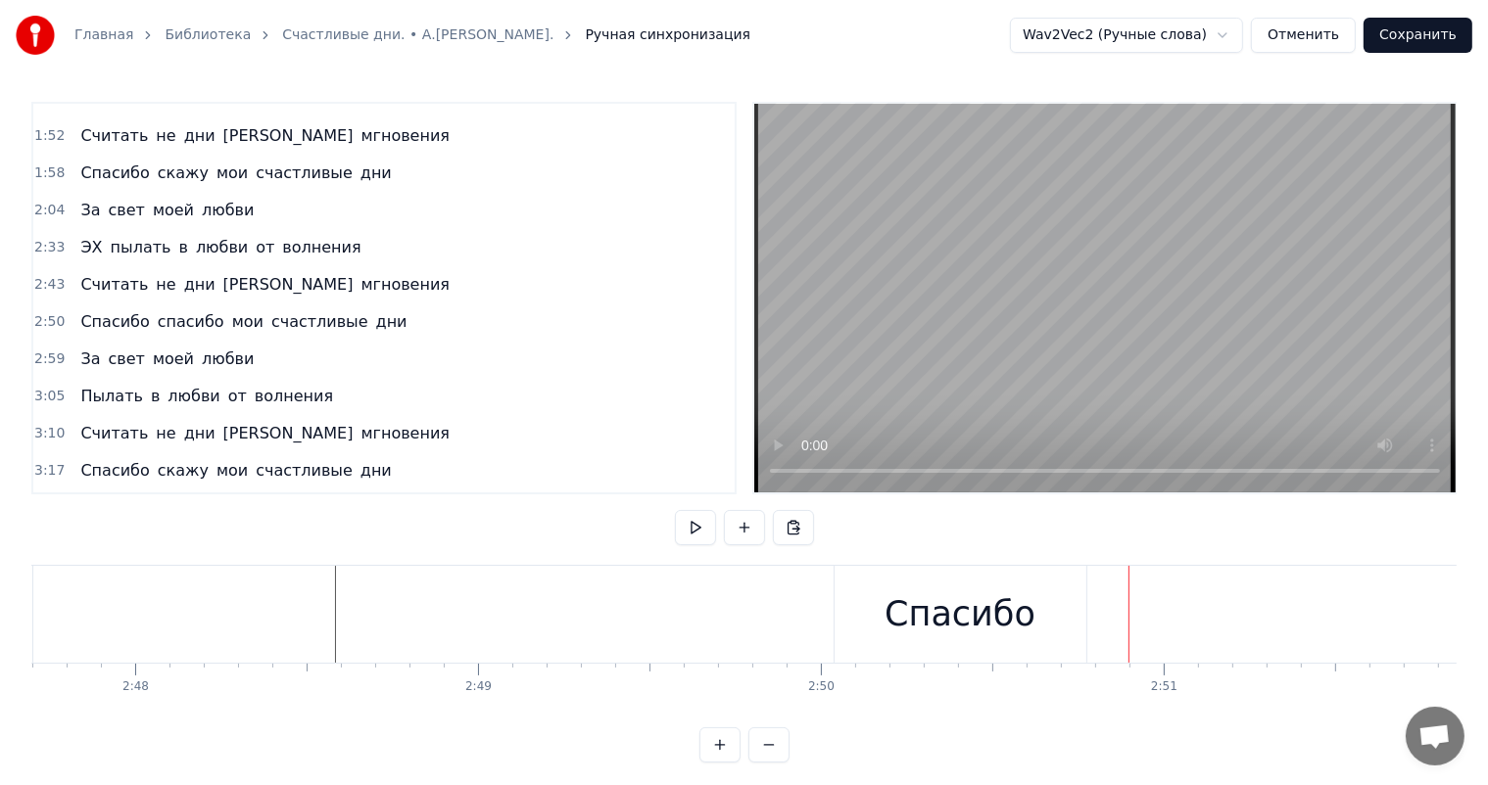
click at [925, 615] on div "Спасибо" at bounding box center [959, 615] width 151 height 52
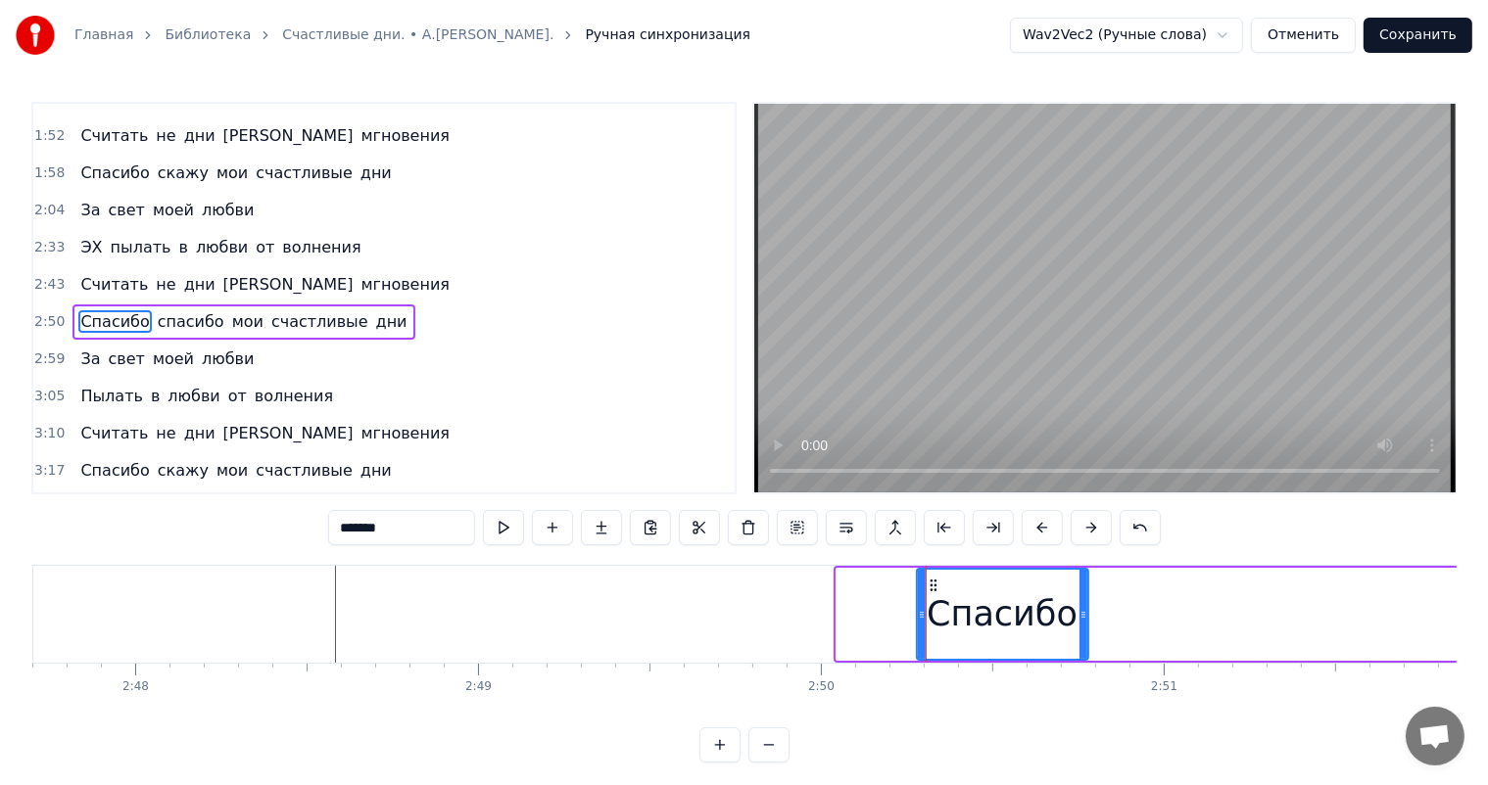
drag, startPoint x: 840, startPoint y: 619, endPoint x: 920, endPoint y: 619, distance: 79.3
click at [920, 619] on icon at bounding box center [922, 615] width 8 height 16
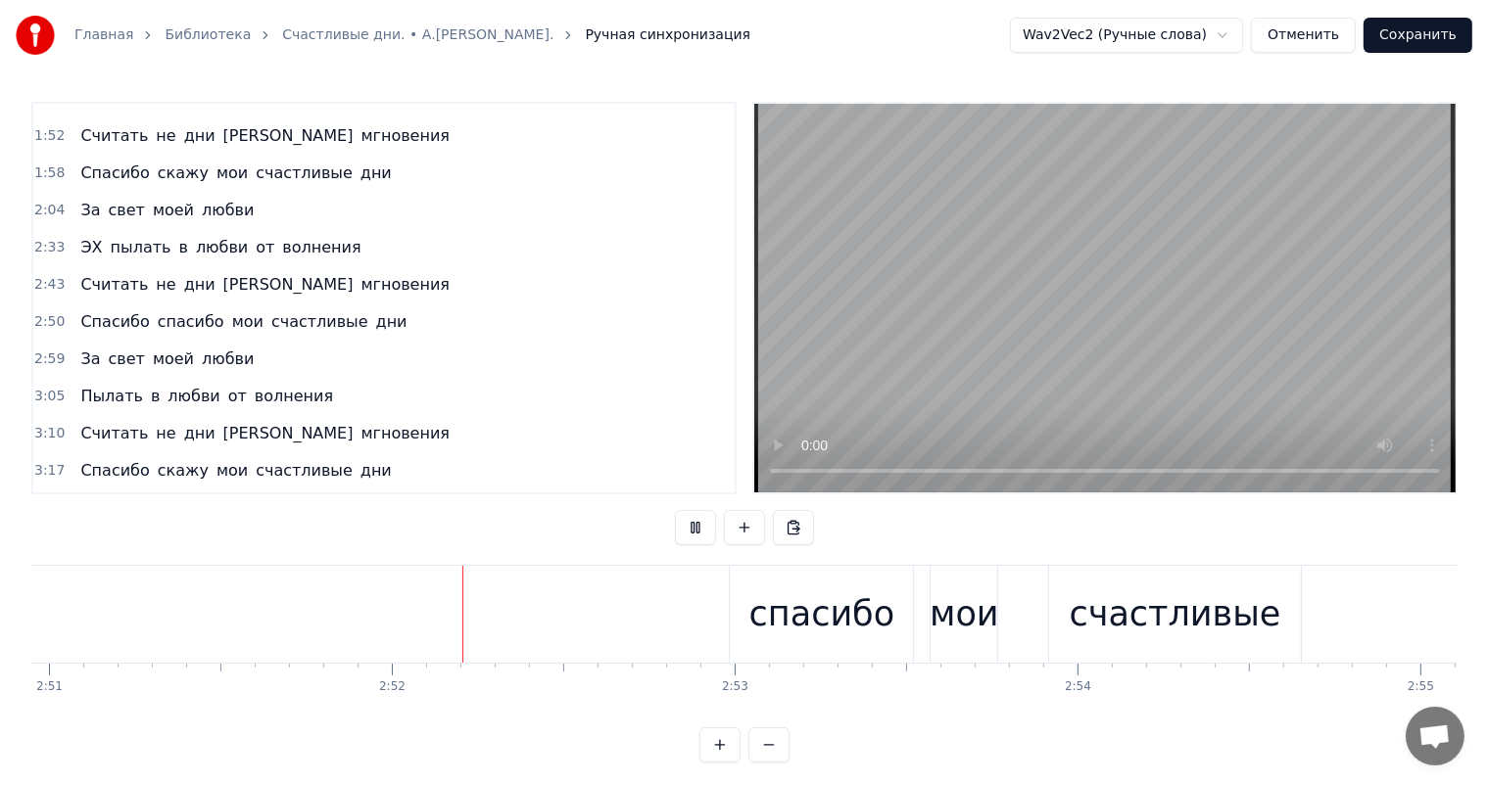
scroll to position [0, 58718]
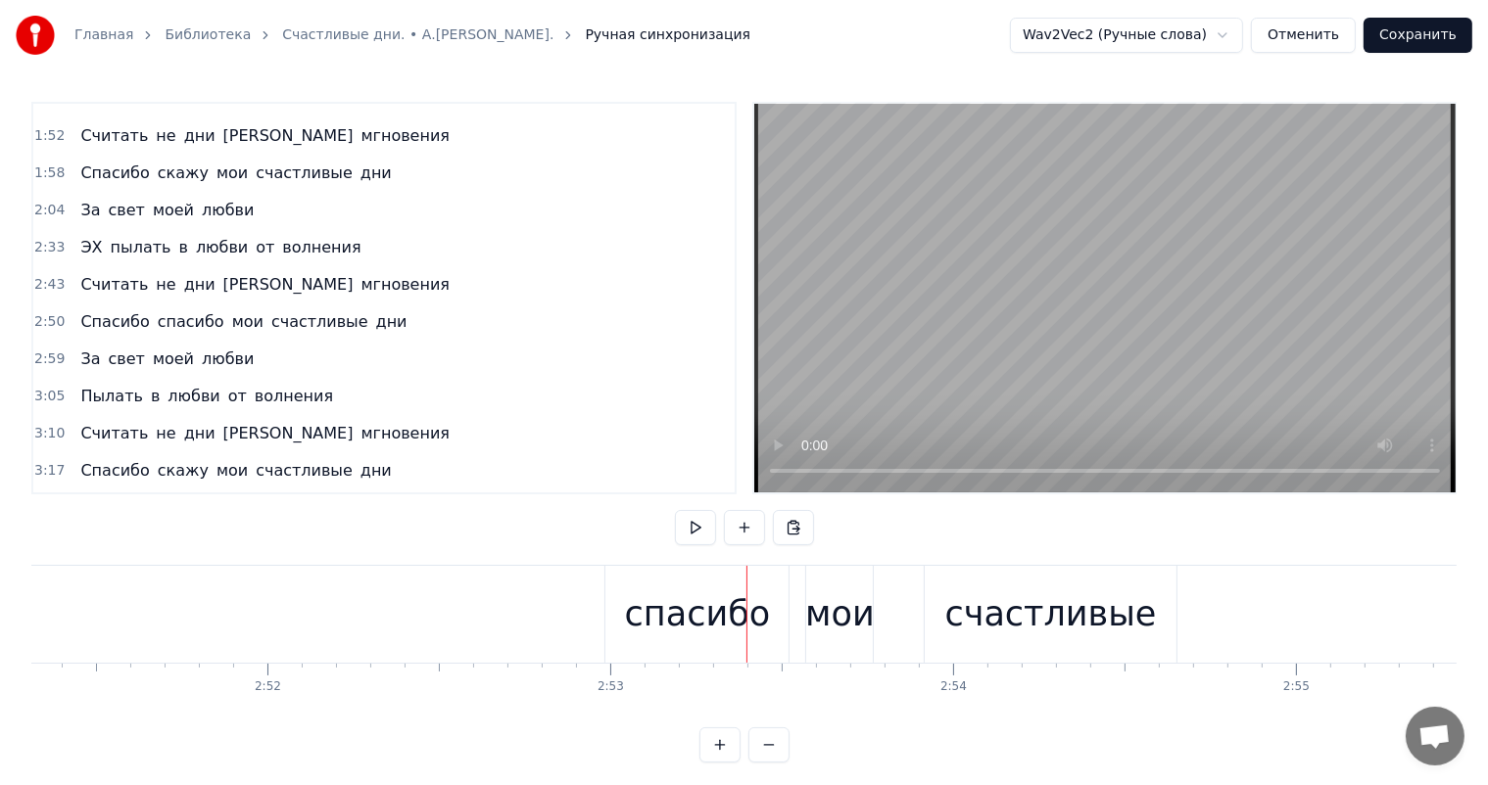
click at [623, 592] on div "спасибо" at bounding box center [696, 614] width 183 height 97
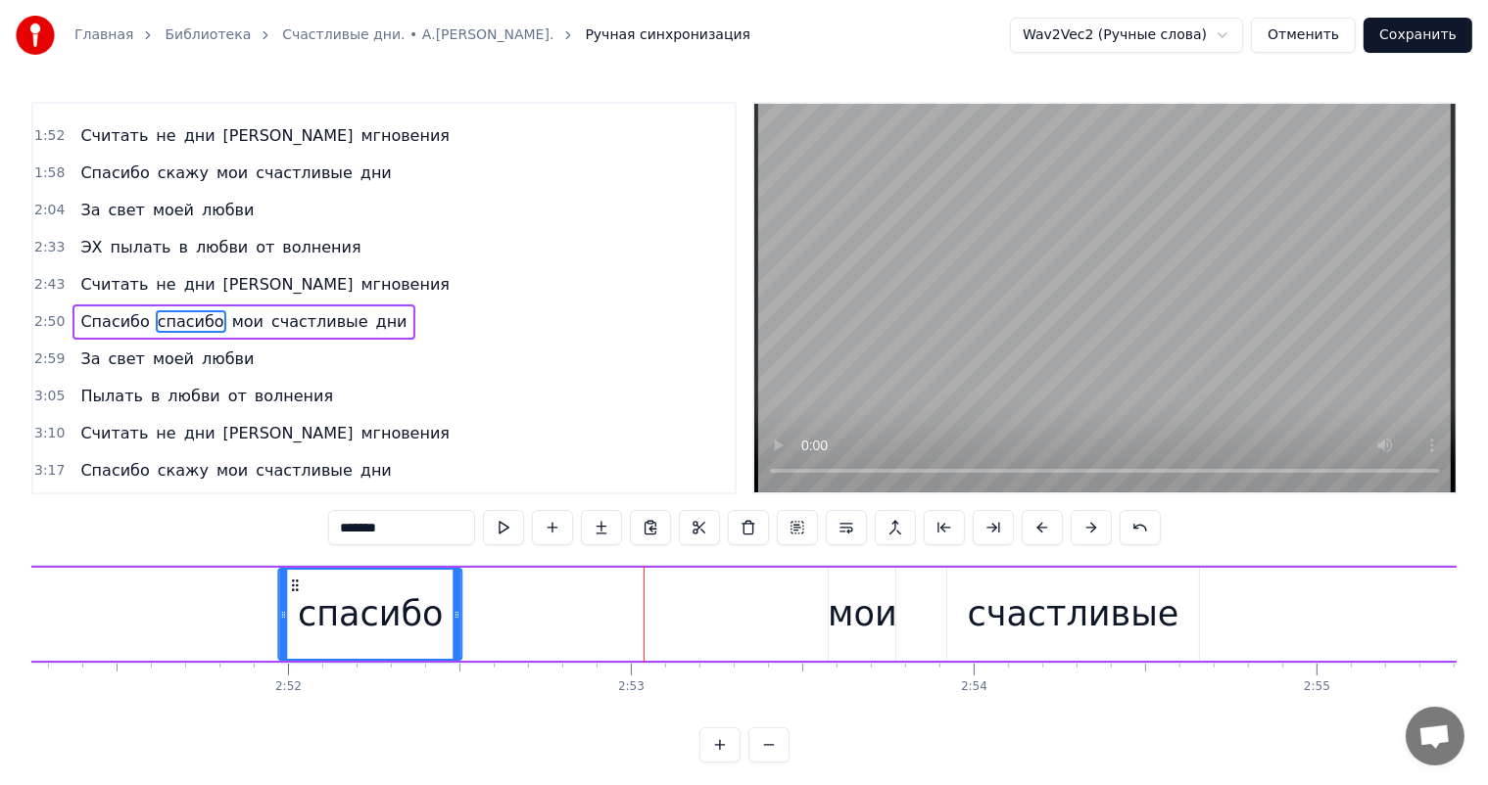
drag, startPoint x: 621, startPoint y: 581, endPoint x: 933, endPoint y: 649, distance: 319.8
click at [280, 619] on div "спасибо" at bounding box center [370, 614] width 181 height 89
click at [834, 611] on div "мои" at bounding box center [865, 615] width 70 height 52
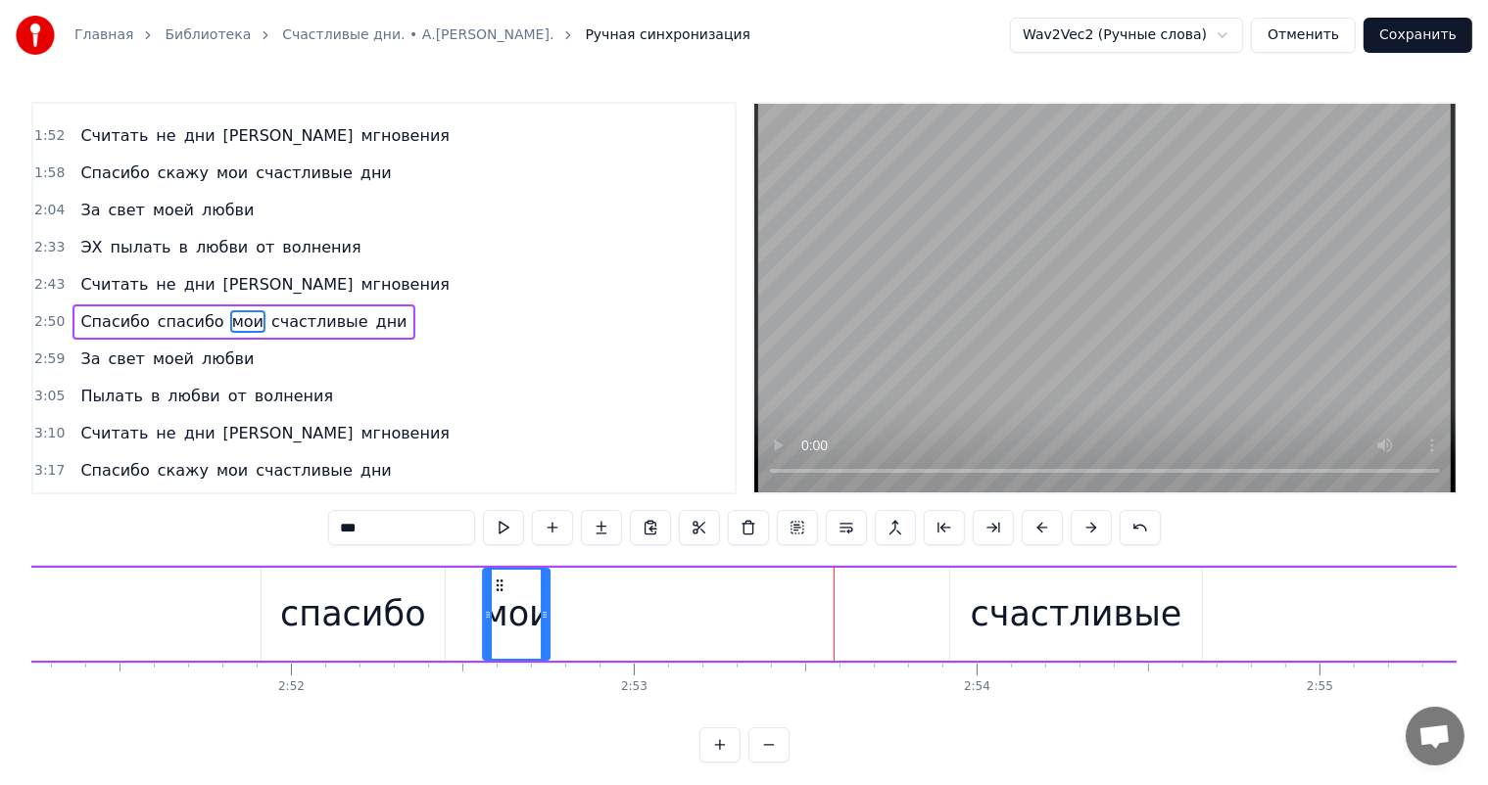
drag, startPoint x: 844, startPoint y: 584, endPoint x: 804, endPoint y: 635, distance: 64.8
click at [496, 631] on div "мои" at bounding box center [516, 614] width 65 height 89
click at [1059, 622] on div "счастливые" at bounding box center [1076, 615] width 212 height 52
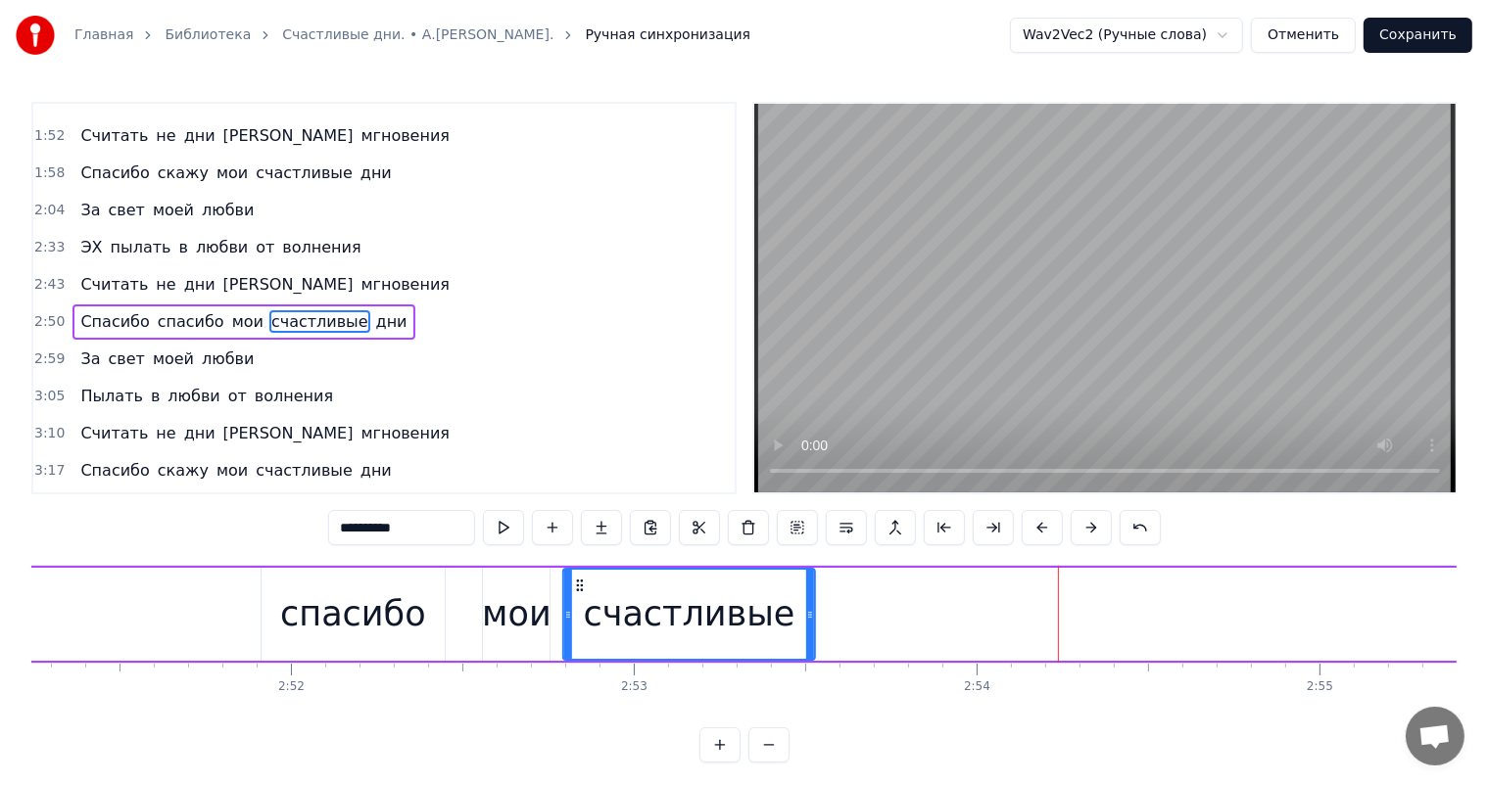
drag, startPoint x: 964, startPoint y: 587, endPoint x: 577, endPoint y: 605, distance: 387.3
click at [577, 605] on div "счастливые" at bounding box center [689, 614] width 250 height 89
click at [335, 634] on div "спасибо" at bounding box center [353, 615] width 146 height 52
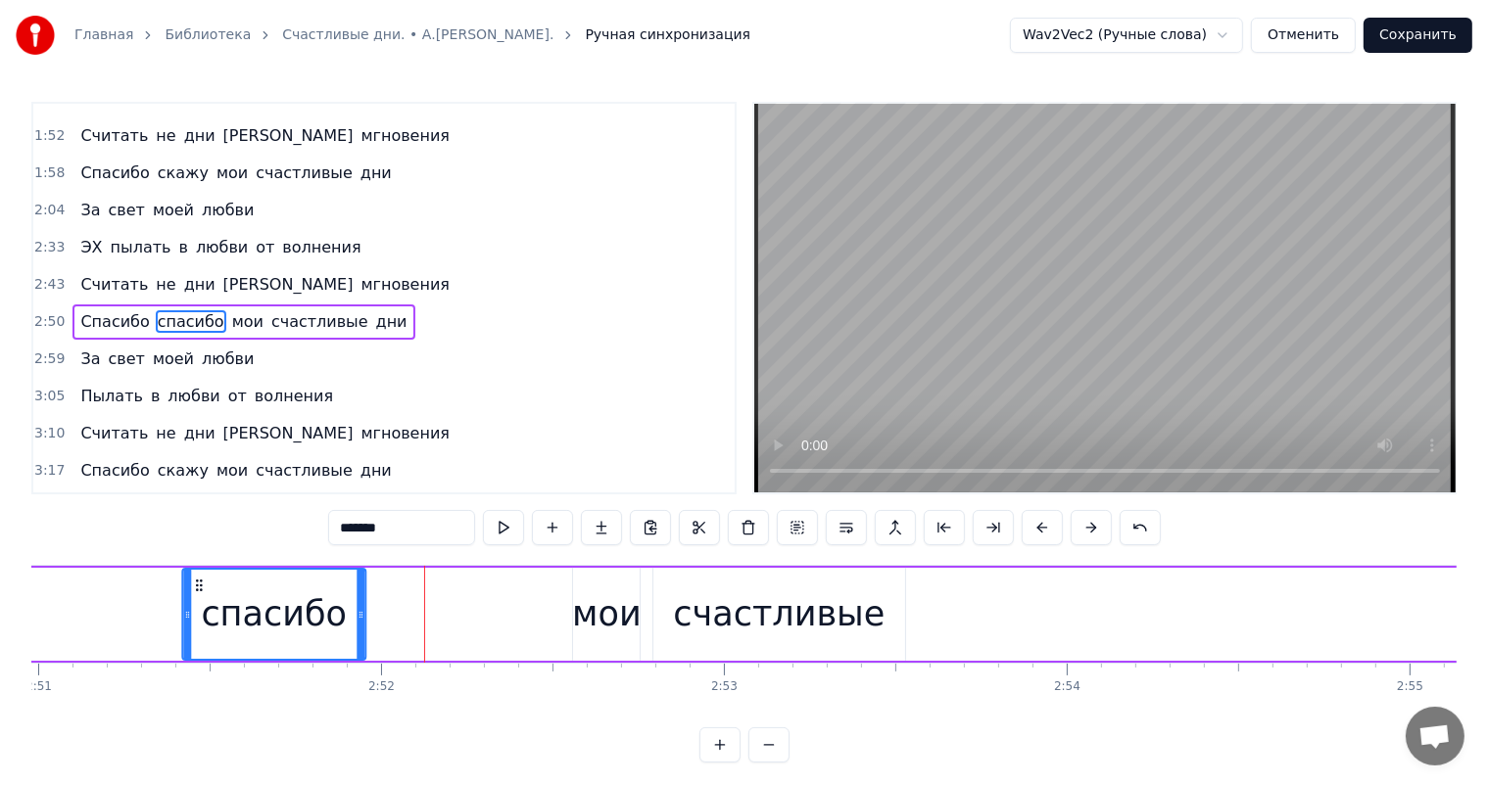
drag, startPoint x: 270, startPoint y: 585, endPoint x: 192, endPoint y: 592, distance: 78.6
click at [192, 592] on div "спасибо" at bounding box center [273, 614] width 181 height 89
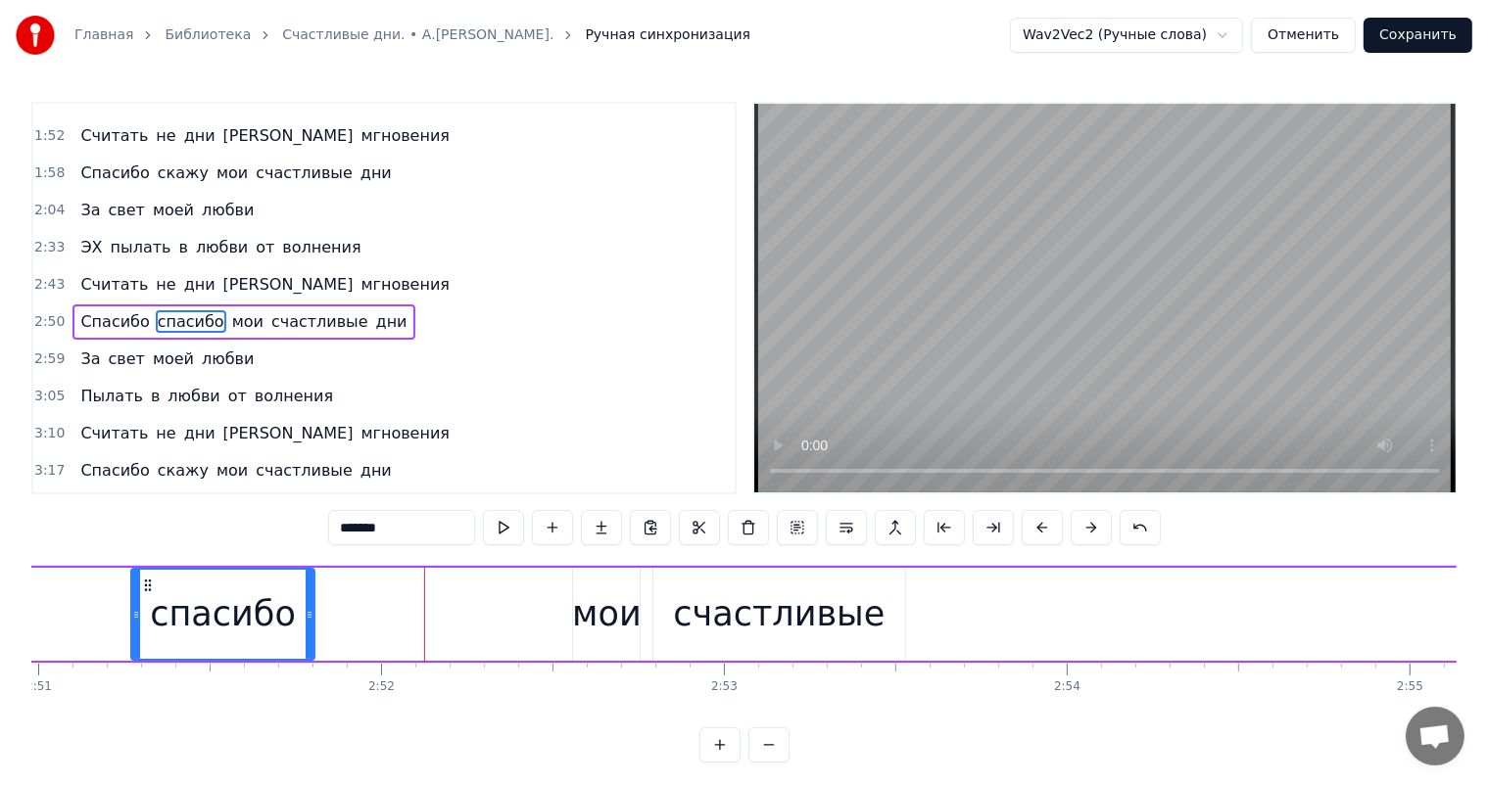
scroll to position [0, 58567]
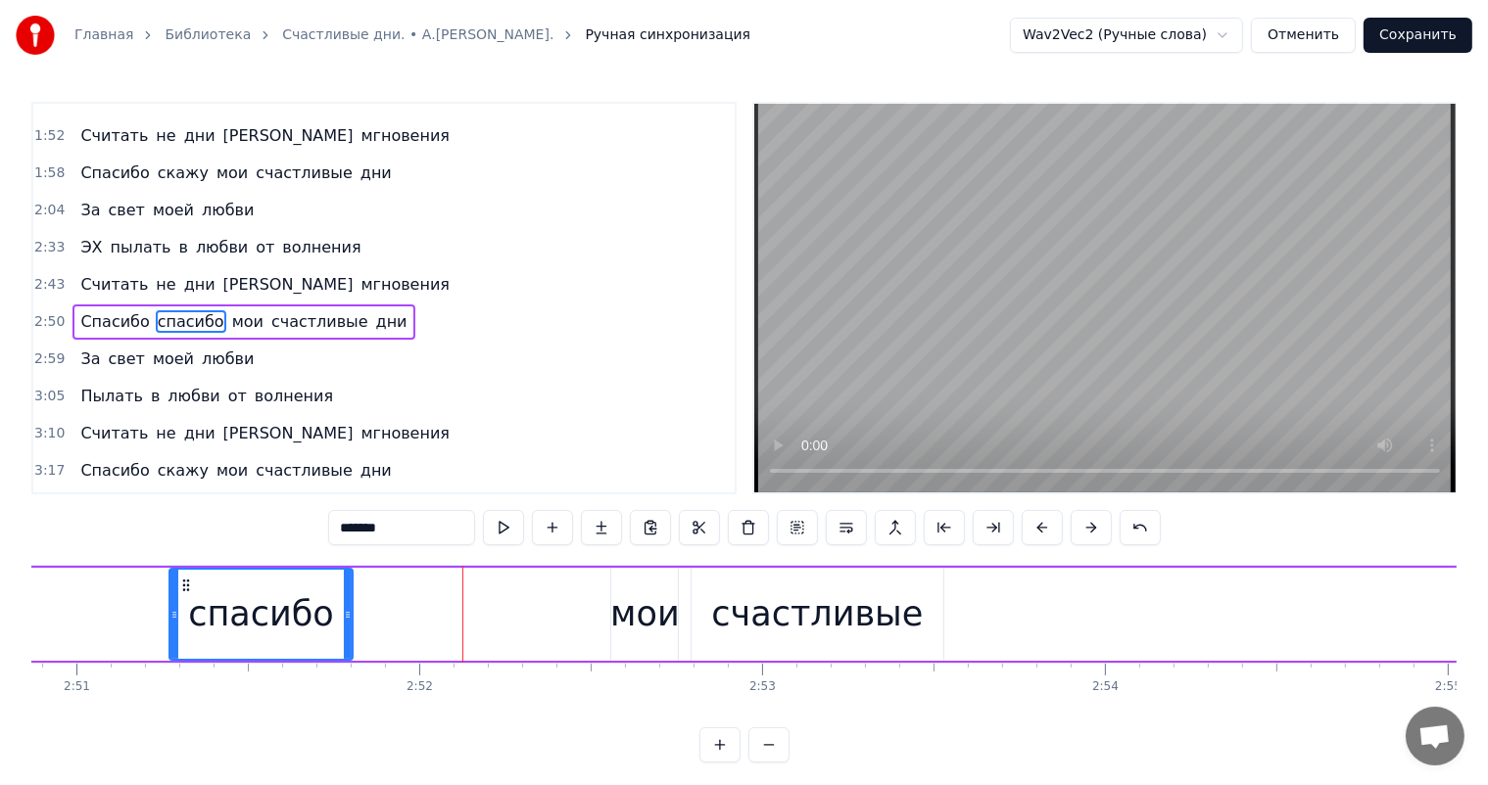
drag, startPoint x: 635, startPoint y: 615, endPoint x: 605, endPoint y: 610, distance: 29.8
click at [619, 615] on div "мои" at bounding box center [645, 615] width 70 height 52
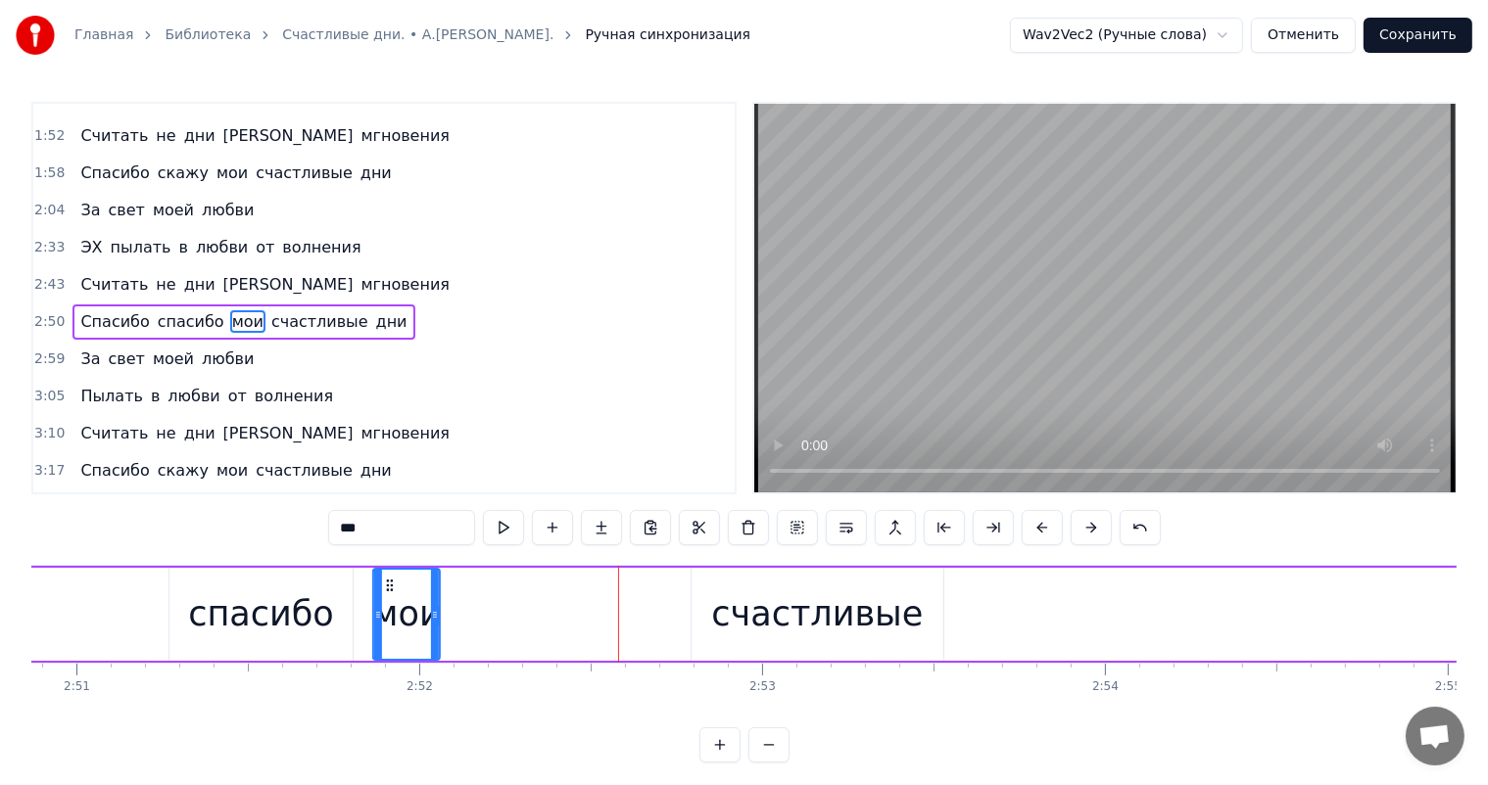
drag, startPoint x: 626, startPoint y: 586, endPoint x: 392, endPoint y: 601, distance: 234.6
click at [392, 601] on div "мои" at bounding box center [406, 614] width 65 height 89
click at [713, 612] on div "счастливые" at bounding box center [817, 614] width 252 height 93
type input "**********"
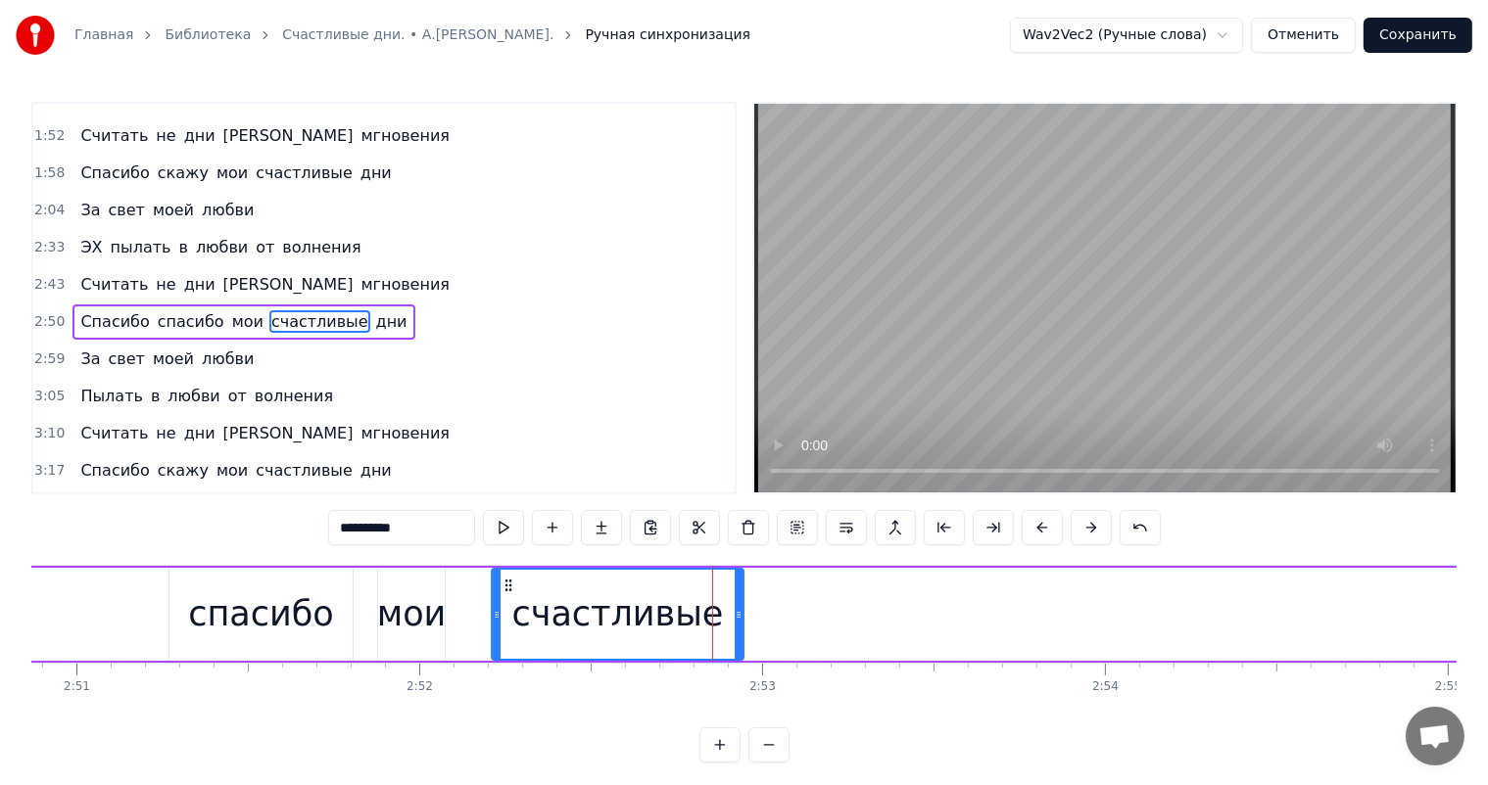
drag, startPoint x: 624, startPoint y: 592, endPoint x: 504, endPoint y: 615, distance: 121.8
click at [504, 615] on div "счастливые" at bounding box center [618, 614] width 250 height 89
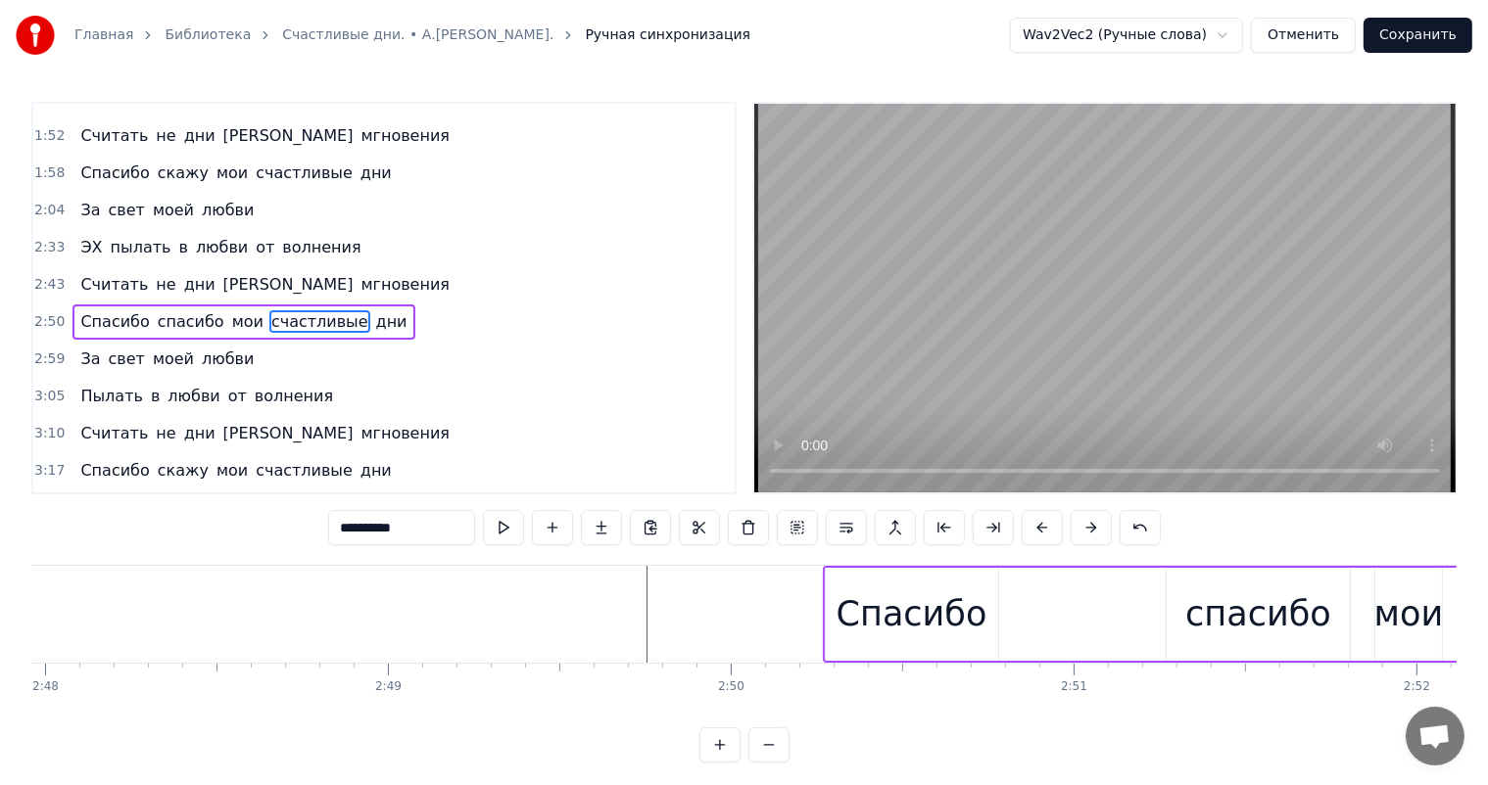
scroll to position [0, 57525]
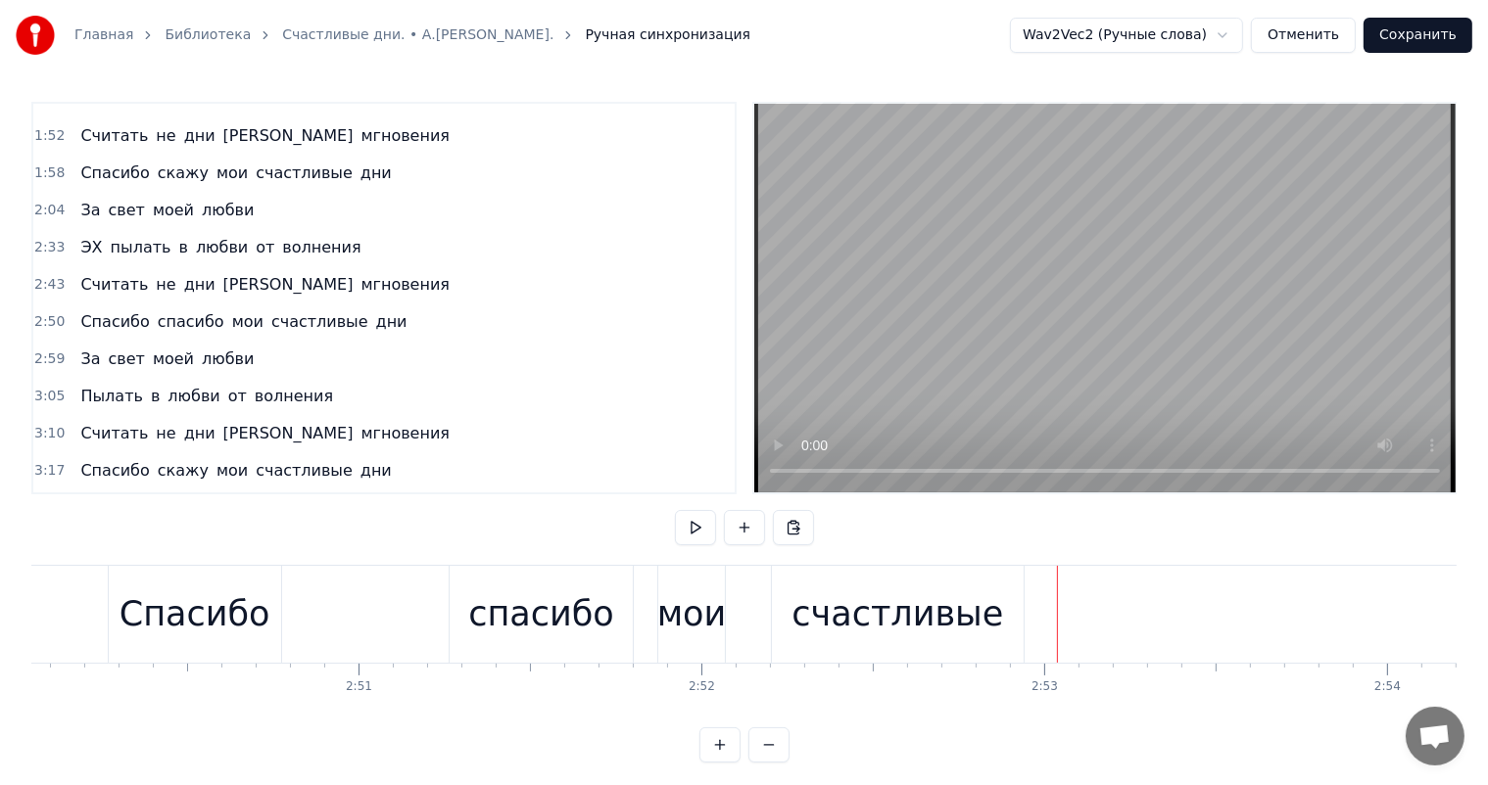
scroll to position [0, 57972]
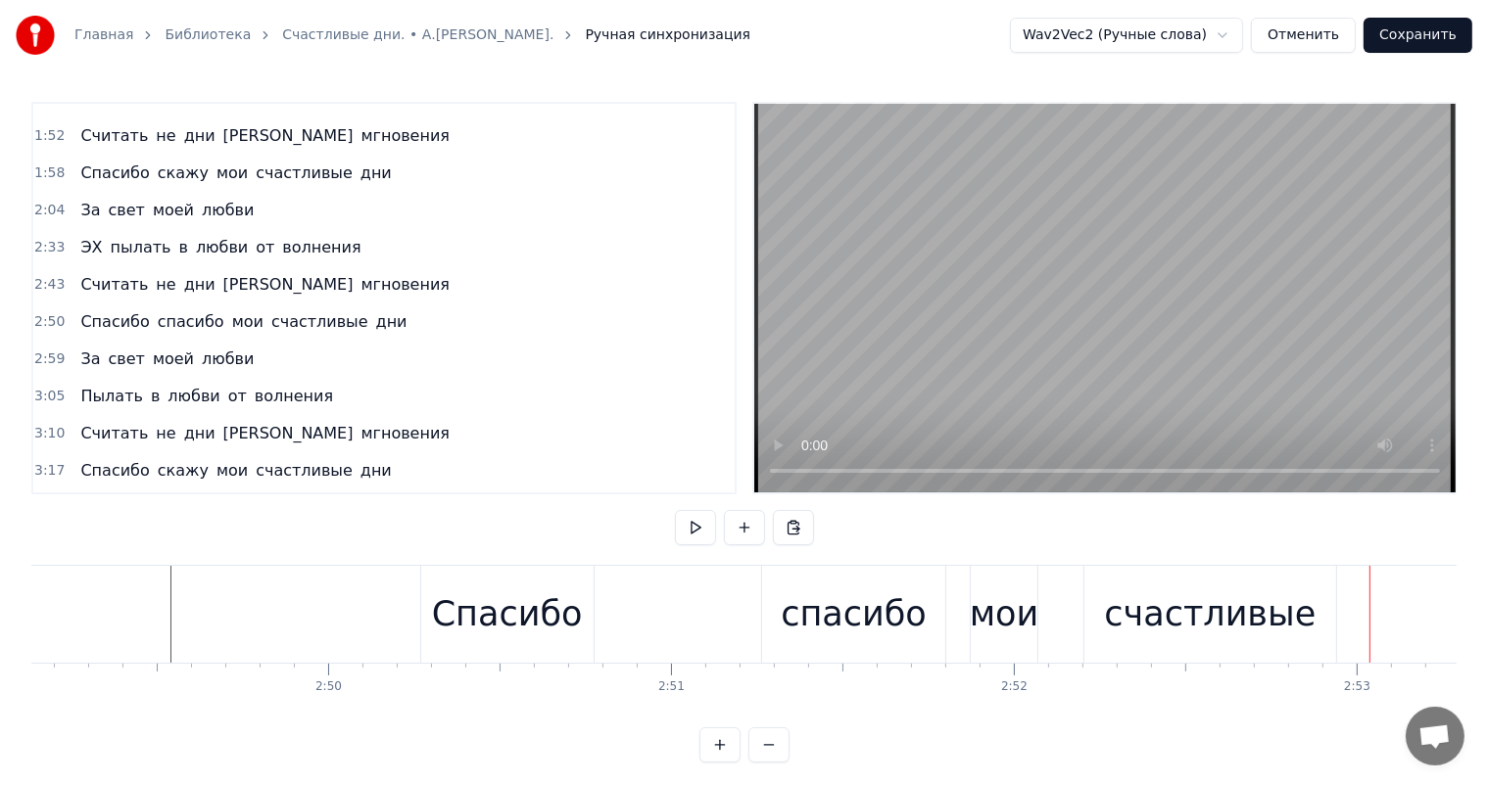
click at [865, 627] on div "спасибо" at bounding box center [854, 615] width 146 height 52
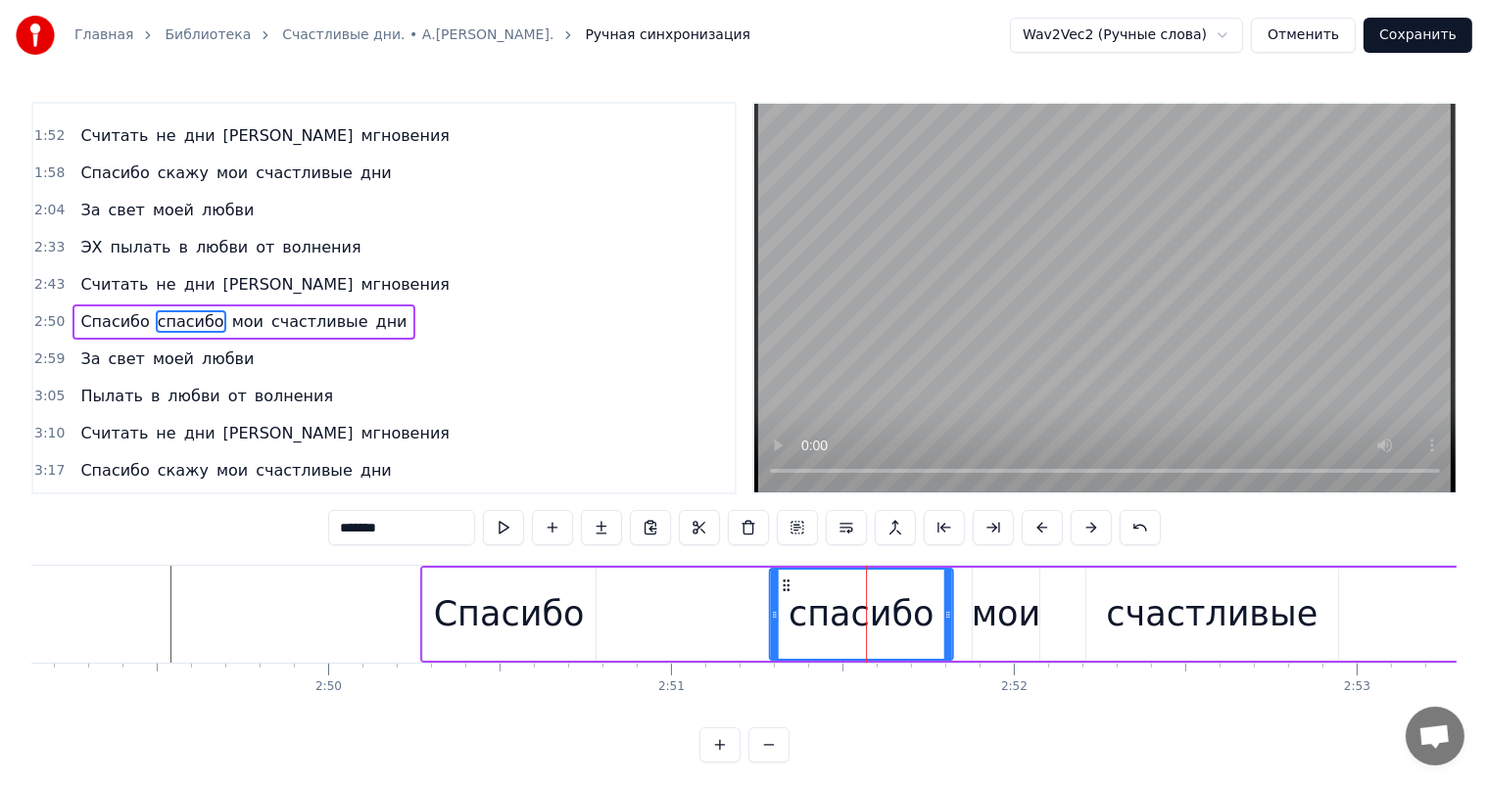
click at [783, 589] on icon at bounding box center [787, 586] width 16 height 16
click at [1171, 592] on div "счастливые" at bounding box center [1212, 615] width 212 height 52
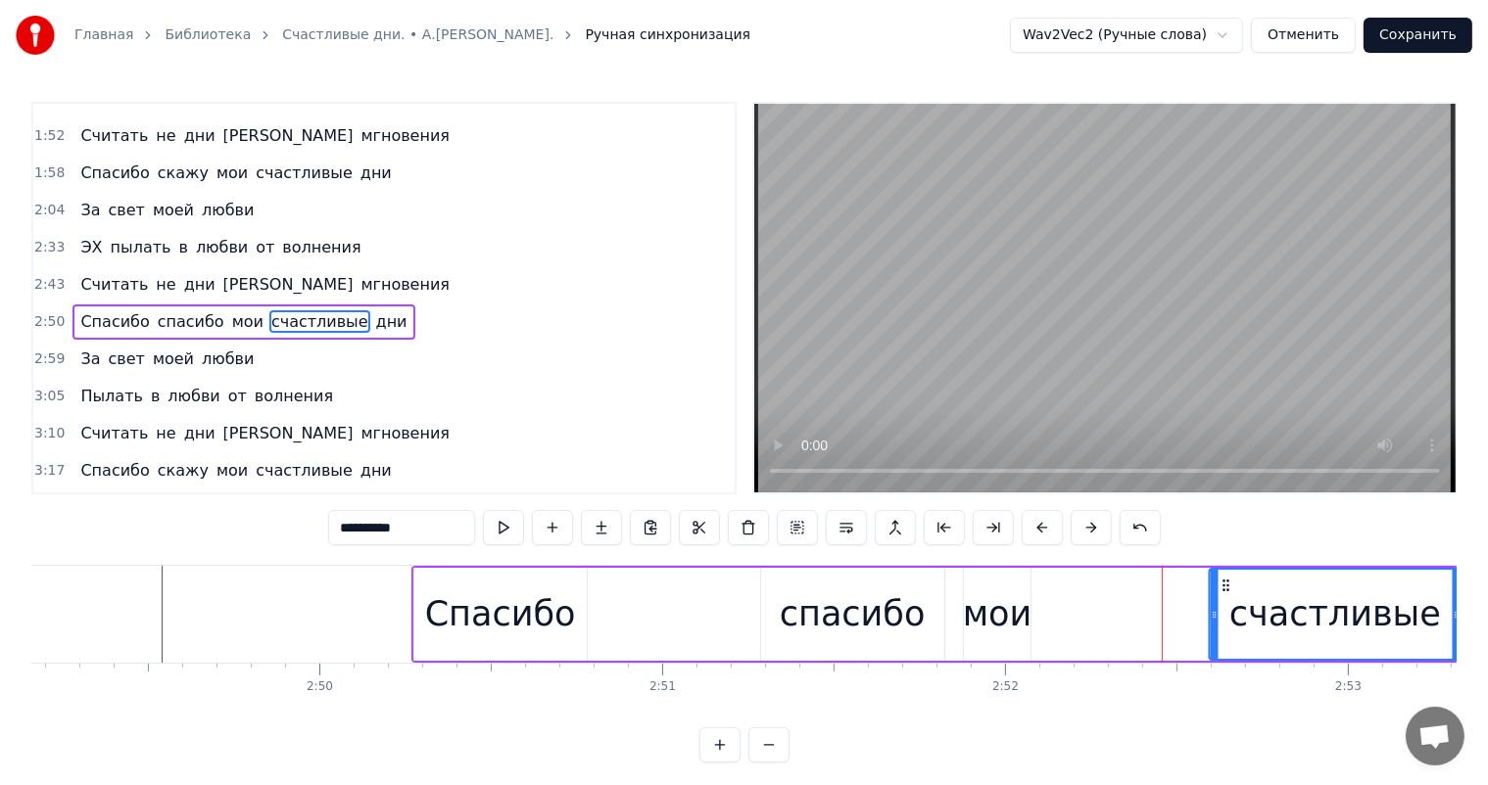
scroll to position [0, 58007]
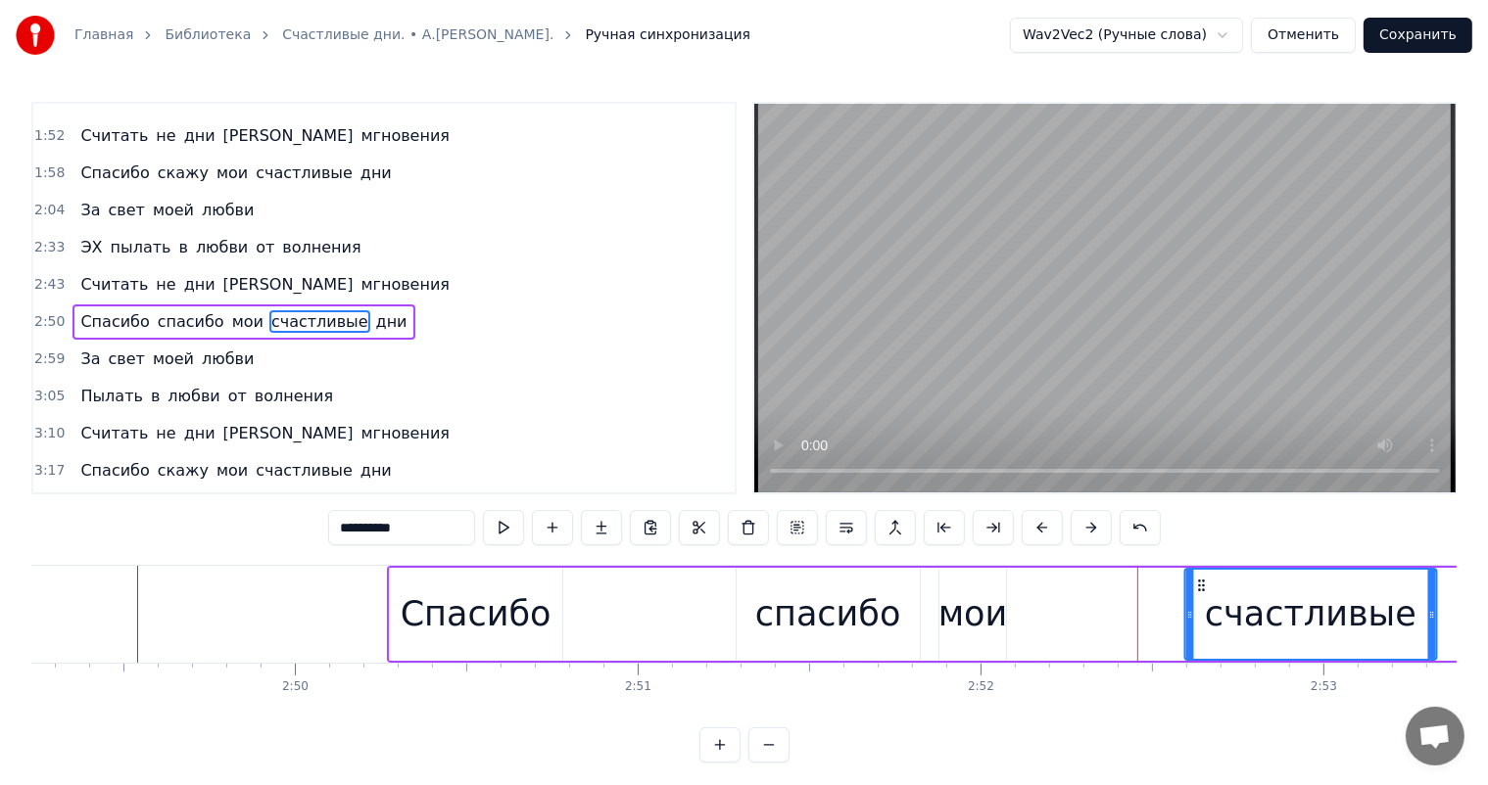
drag, startPoint x: 1102, startPoint y: 587, endPoint x: 1211, endPoint y: 576, distance: 110.2
click at [1211, 576] on div "счастливые" at bounding box center [1310, 614] width 250 height 89
click at [970, 614] on div "мои" at bounding box center [971, 615] width 70 height 52
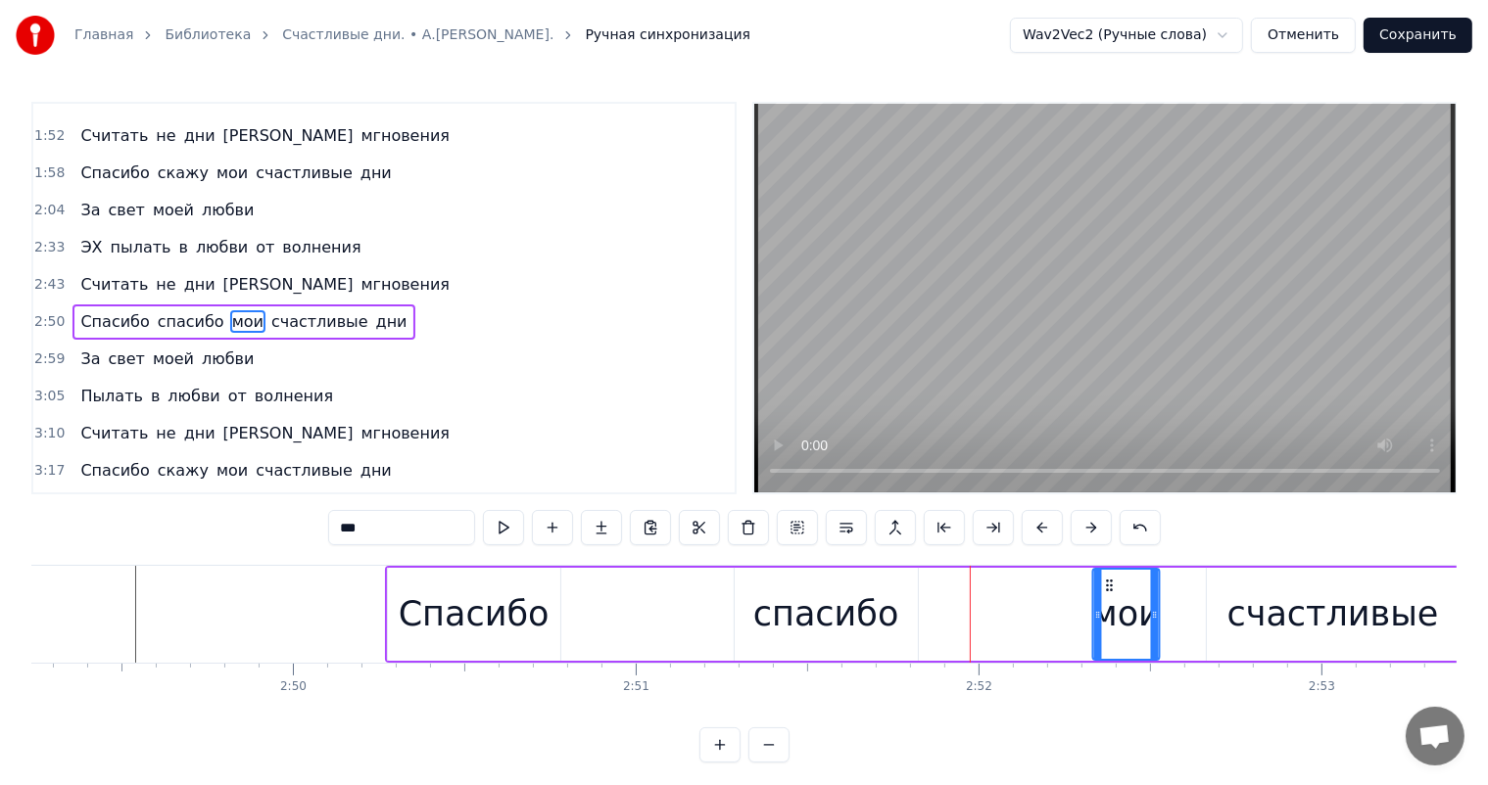
drag, startPoint x: 949, startPoint y: 581, endPoint x: 944, endPoint y: 631, distance: 50.2
click at [1103, 586] on icon at bounding box center [1109, 586] width 16 height 16
click at [806, 658] on div "спасибо" at bounding box center [825, 614] width 183 height 93
type input "*******"
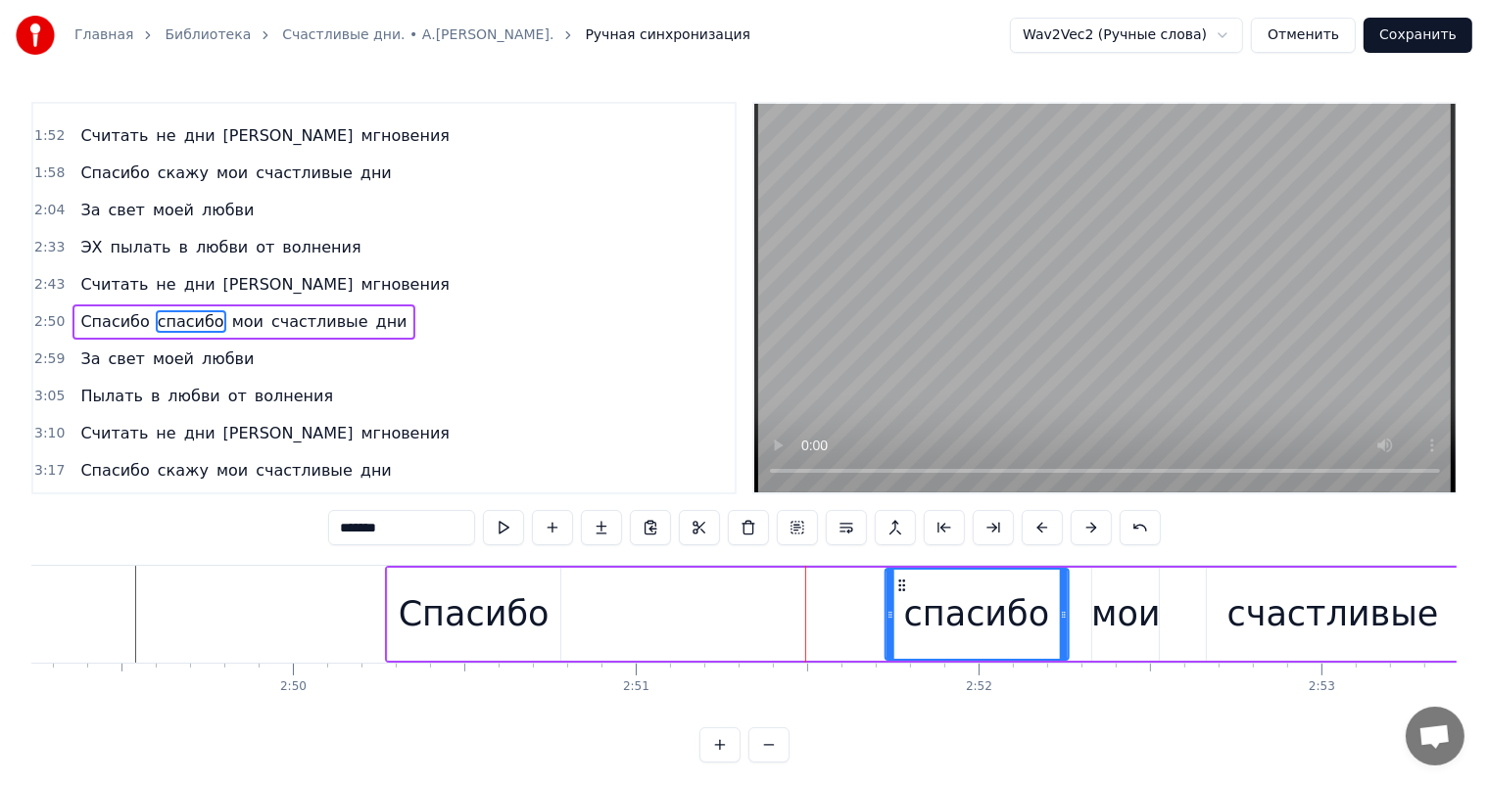
drag, startPoint x: 752, startPoint y: 586, endPoint x: 900, endPoint y: 611, distance: 150.1
click at [900, 611] on div "спасибо" at bounding box center [975, 614] width 181 height 89
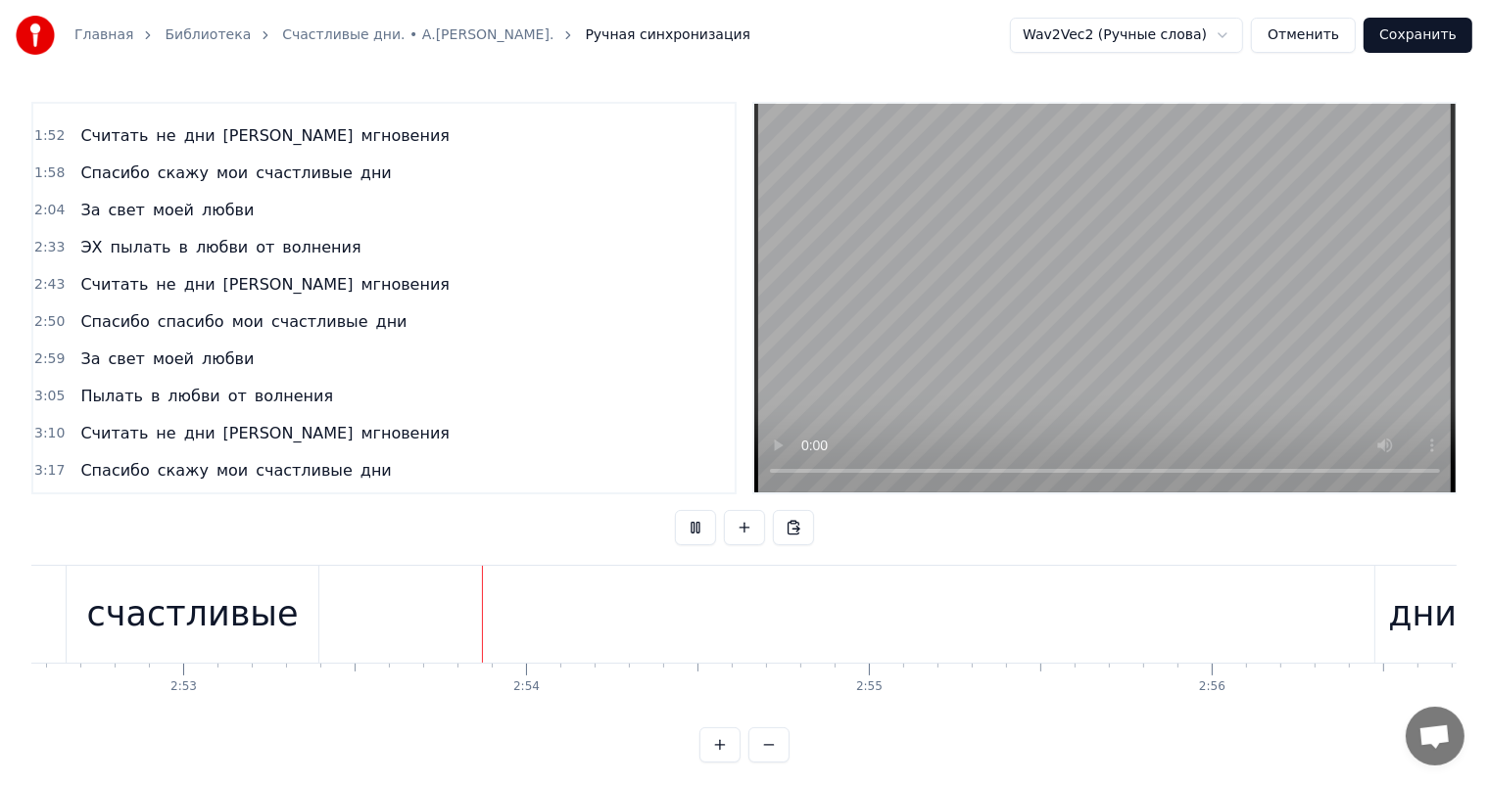
scroll to position [0, 59291]
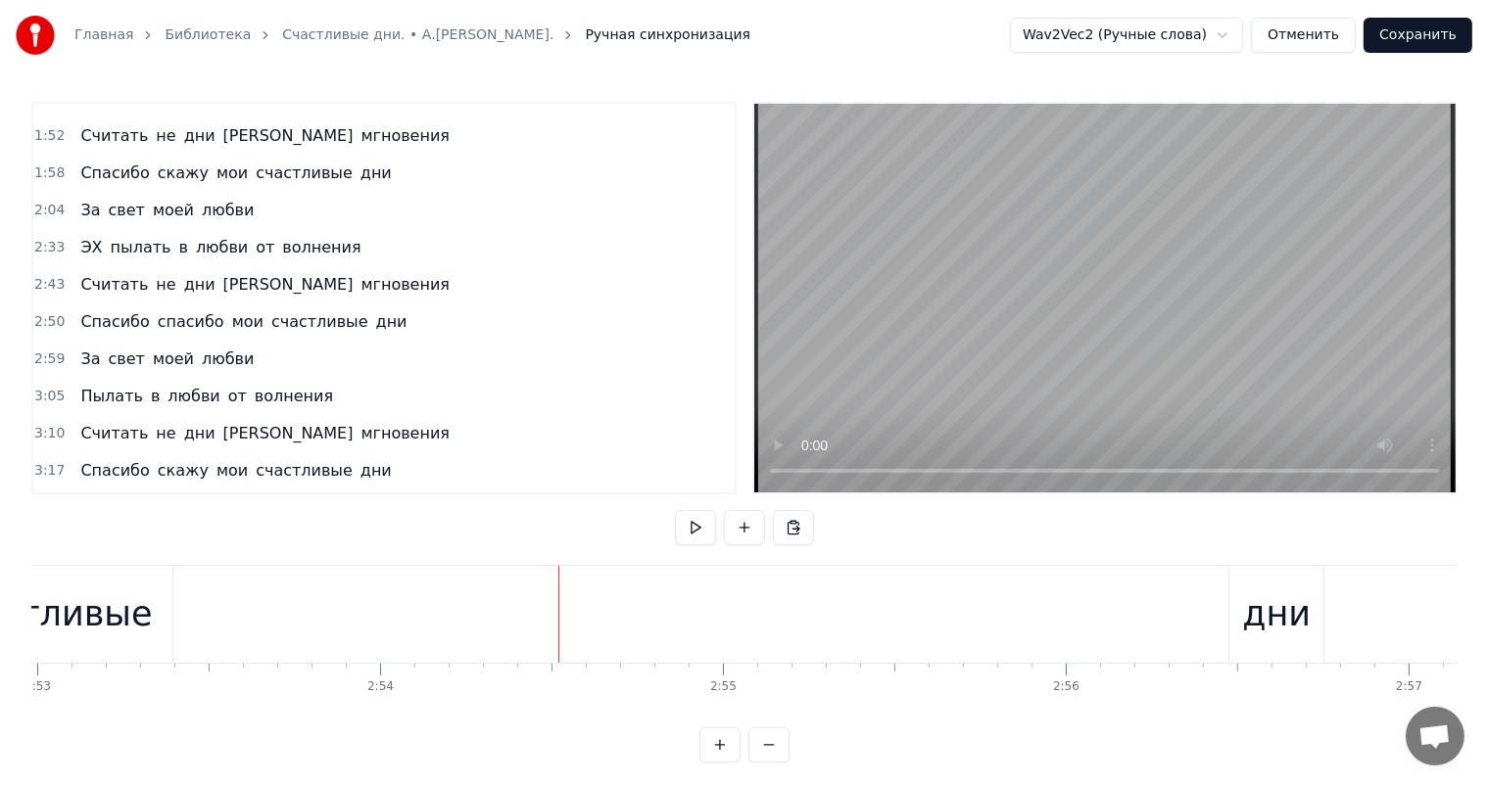
click at [1266, 605] on div "дни" at bounding box center [1276, 615] width 69 height 52
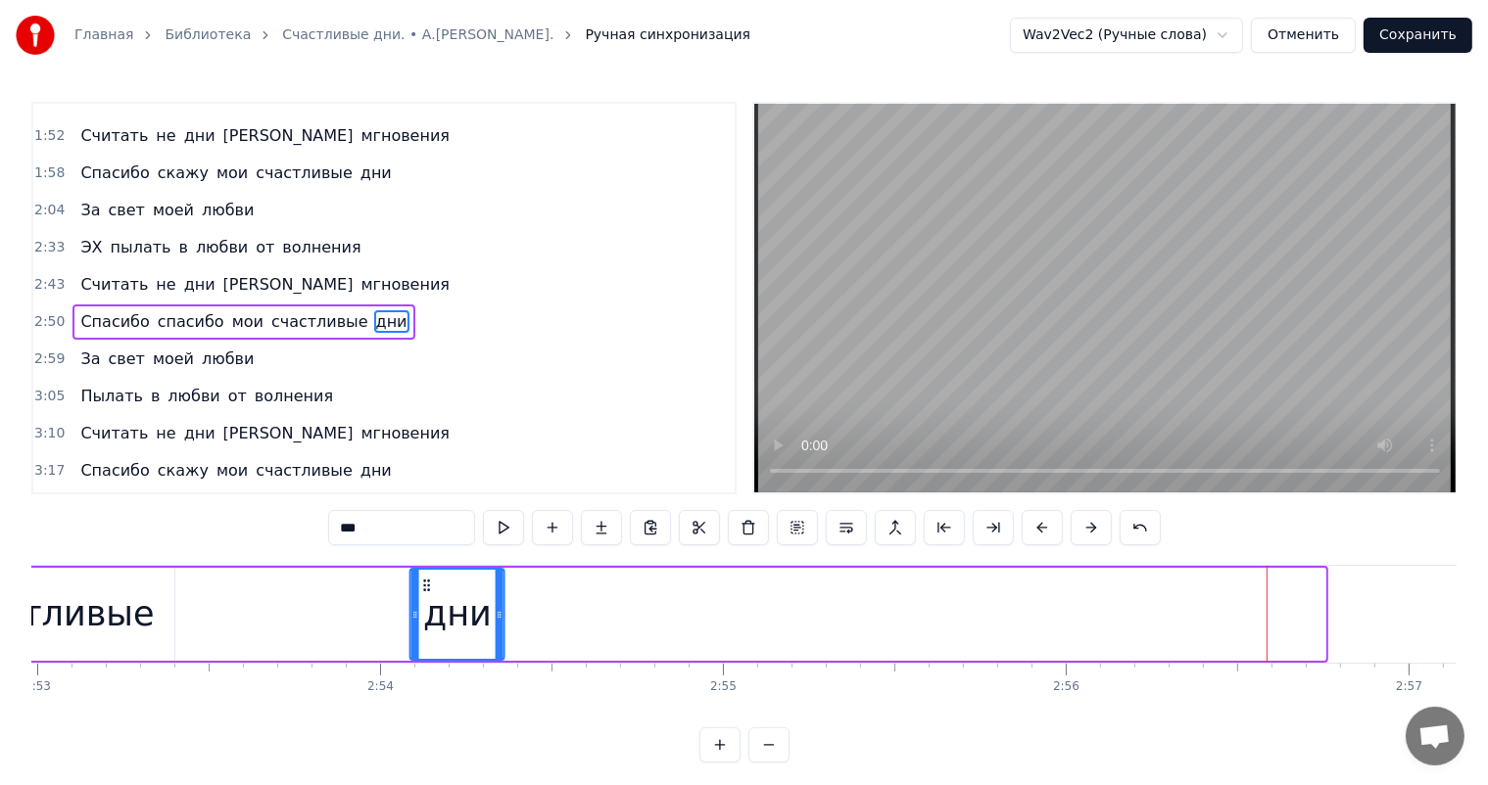
drag, startPoint x: 1248, startPoint y: 584, endPoint x: 427, endPoint y: 625, distance: 821.7
click at [427, 625] on div "дни" at bounding box center [457, 614] width 92 height 89
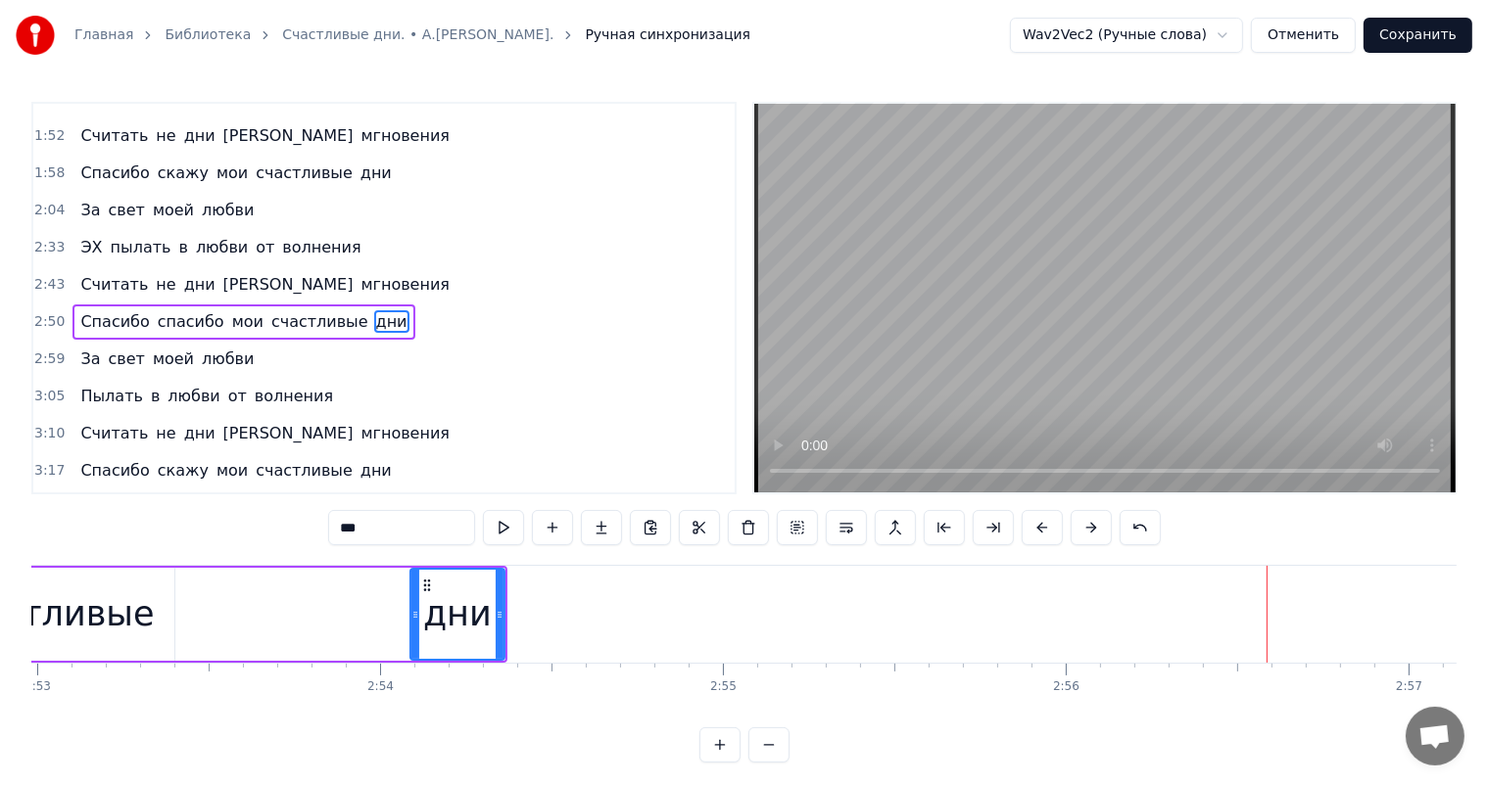
scroll to position [0, 57077]
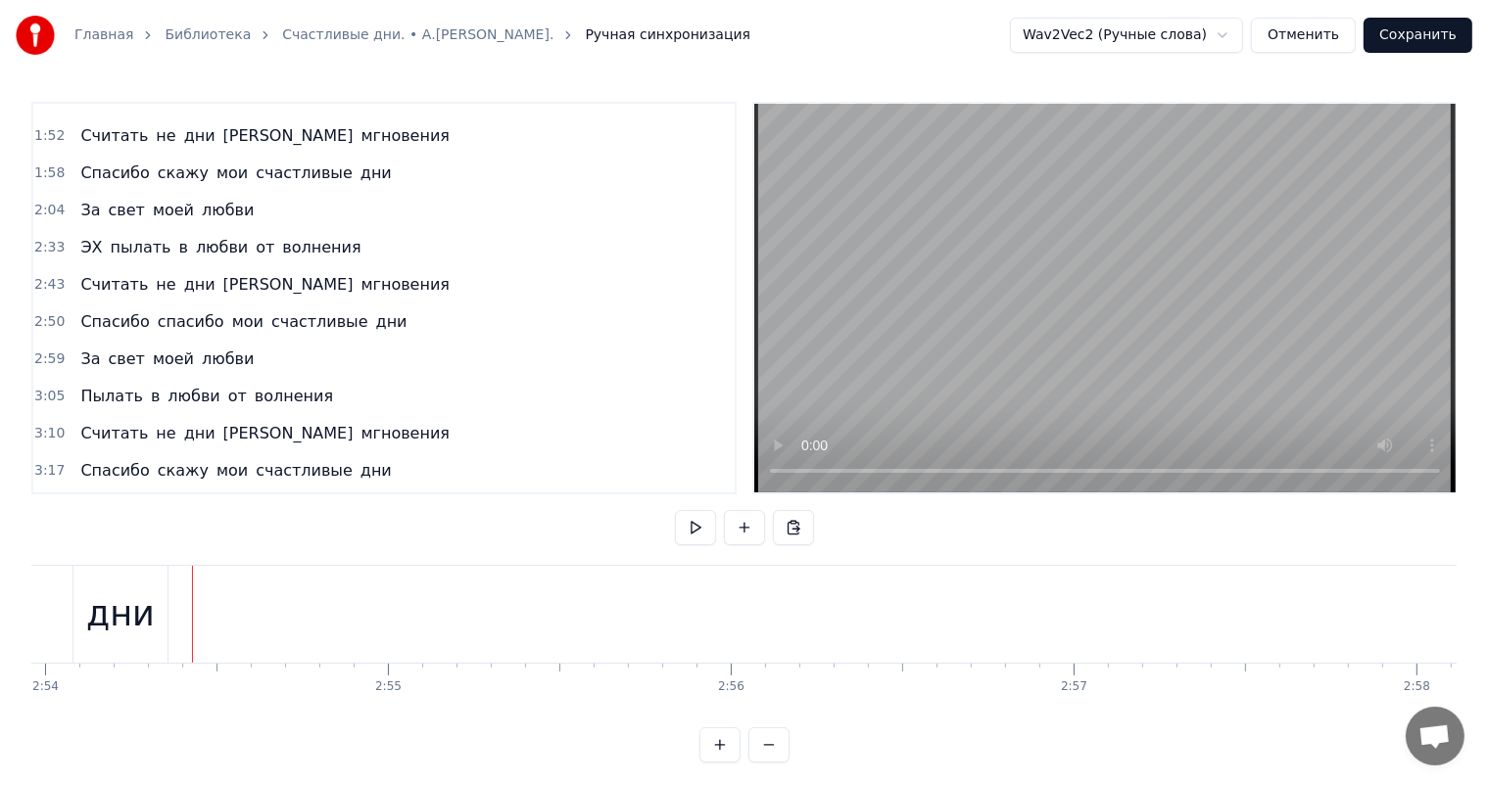
scroll to position [0, 59092]
click at [624, 608] on div "дни" at bounding box center [655, 614] width 94 height 97
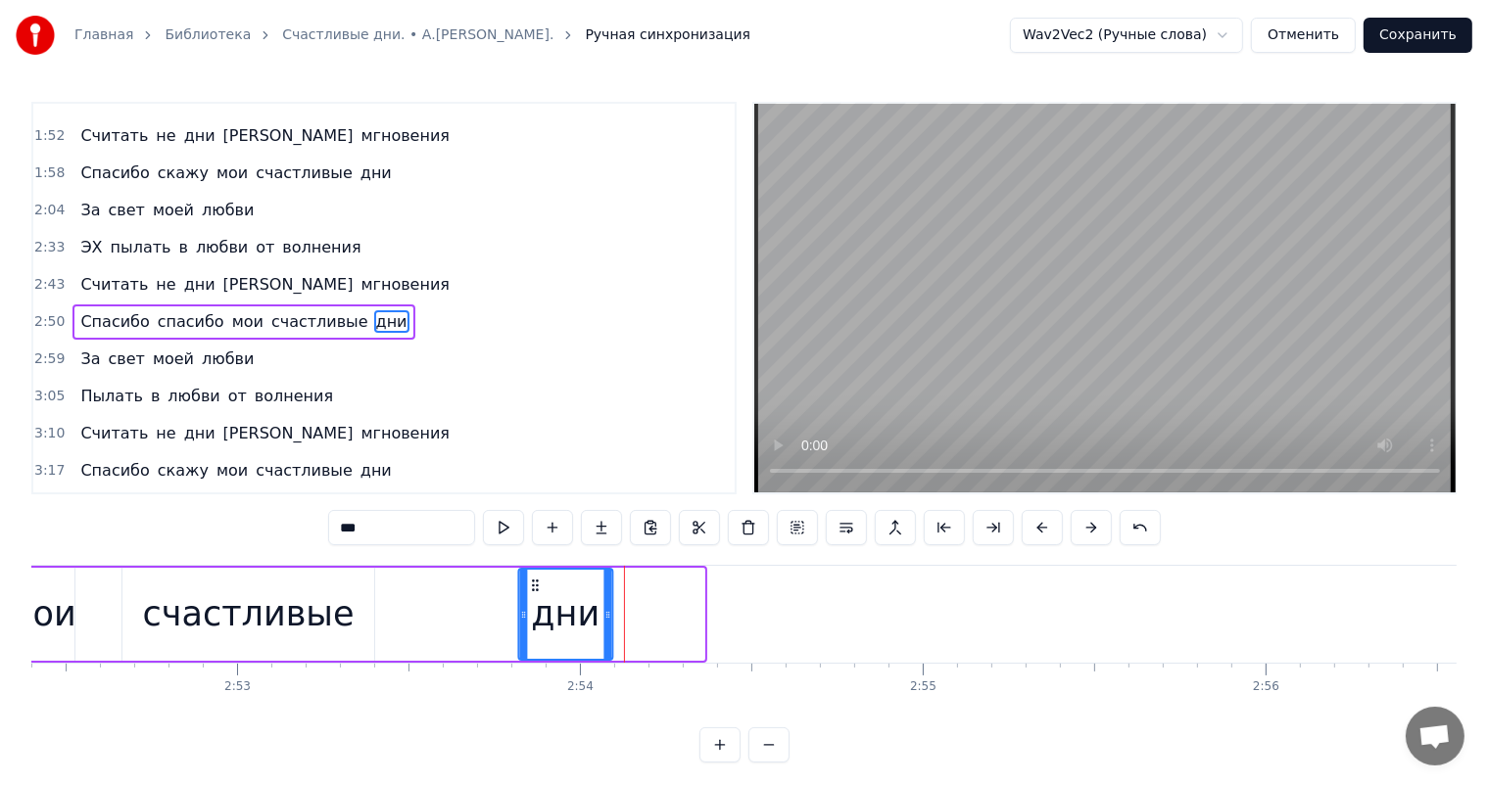
drag, startPoint x: 628, startPoint y: 582, endPoint x: 537, endPoint y: 592, distance: 91.6
click at [537, 592] on div "дни" at bounding box center [565, 614] width 92 height 89
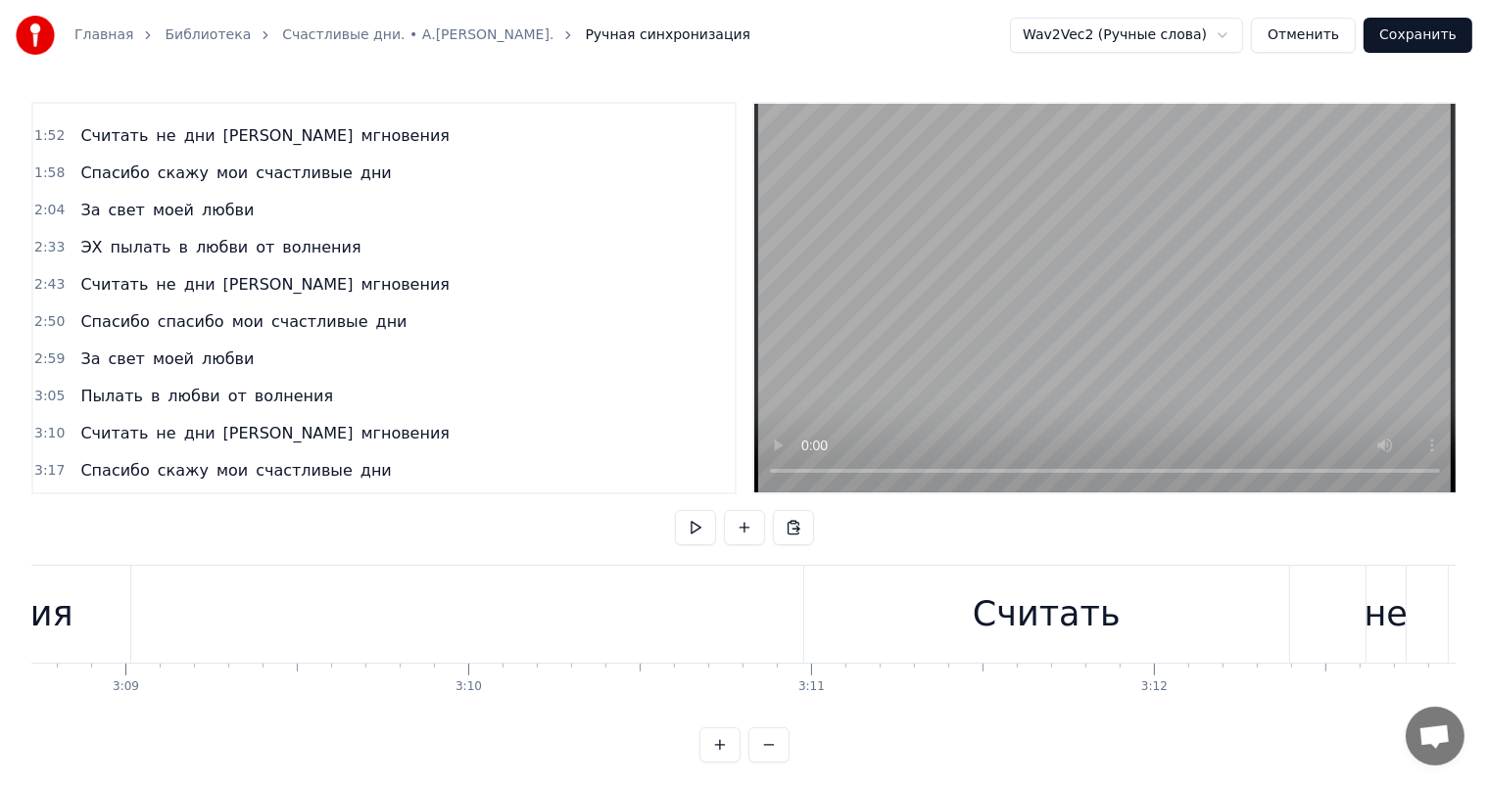
scroll to position [0, 64284]
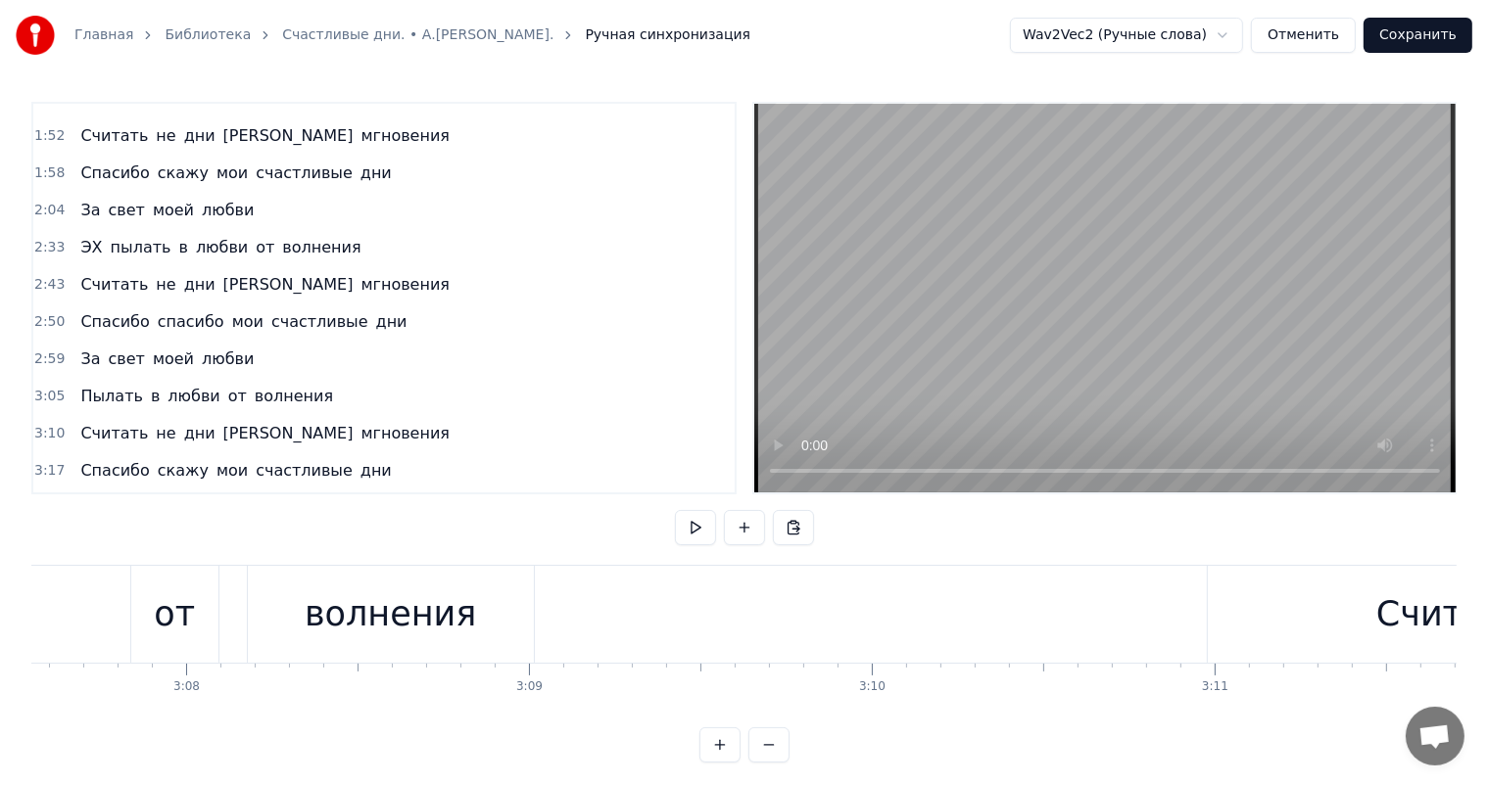
click at [325, 616] on div "волнения" at bounding box center [391, 615] width 172 height 52
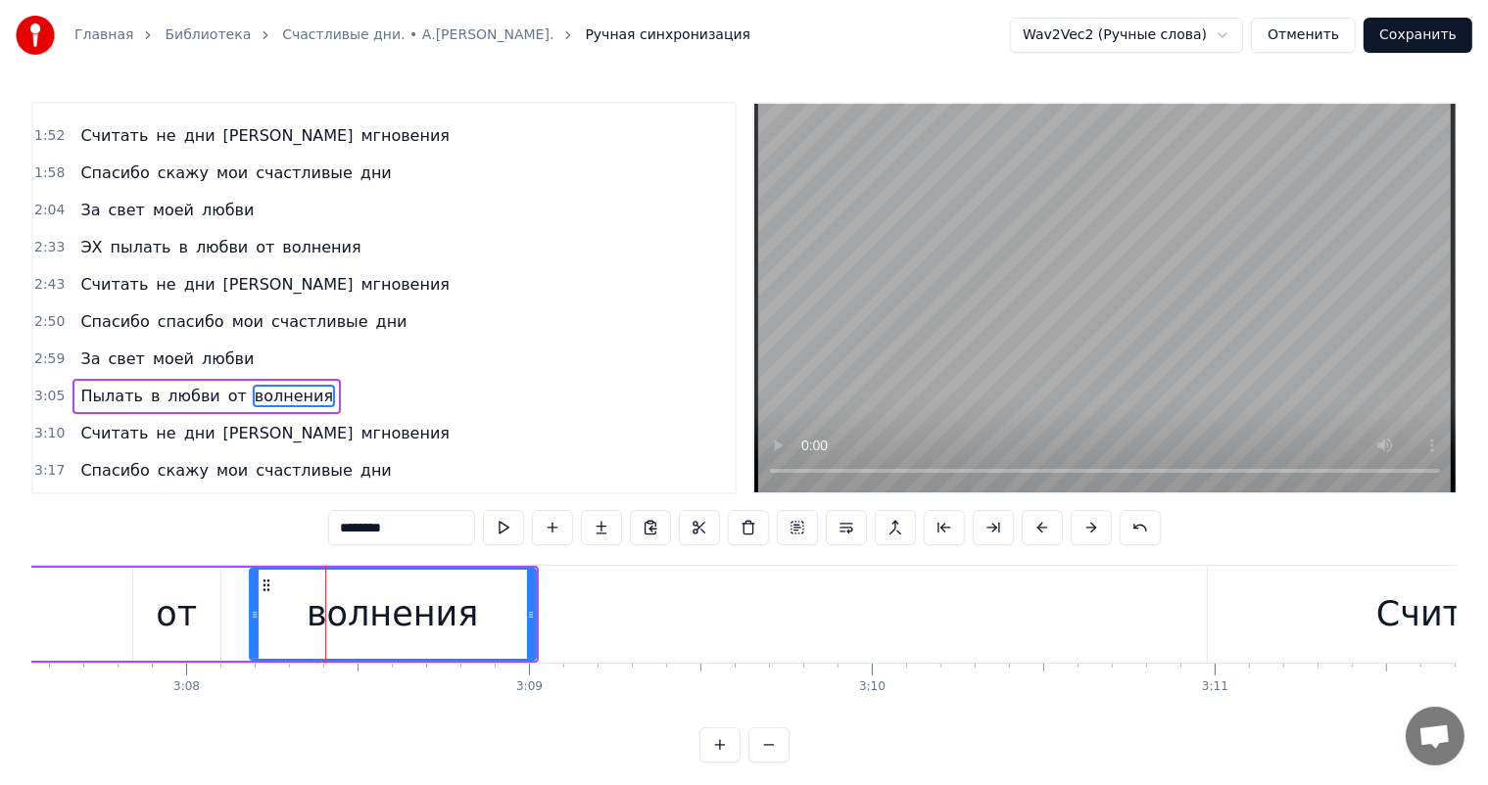
scroll to position [511, 0]
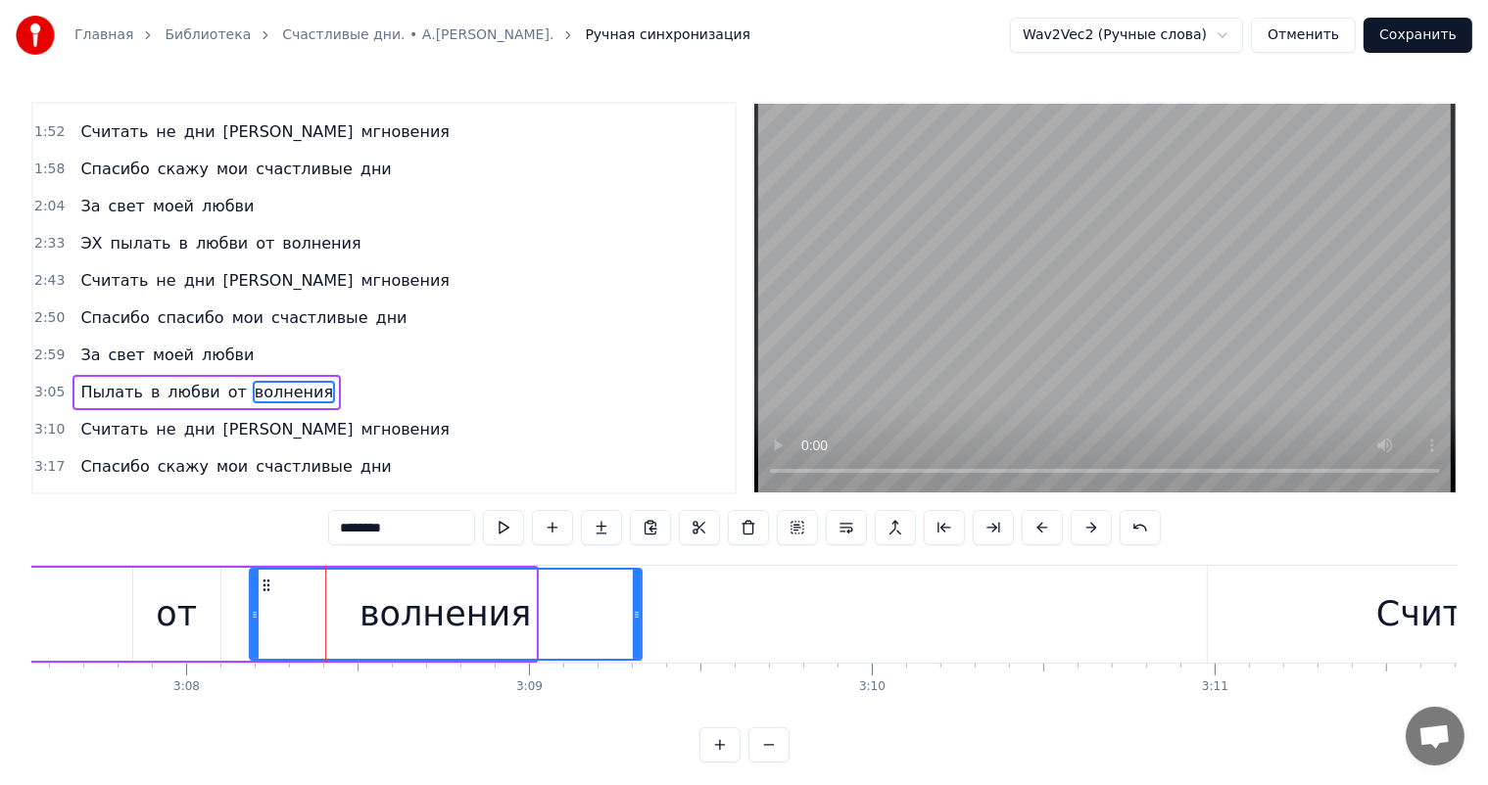
drag, startPoint x: 529, startPoint y: 615, endPoint x: 996, endPoint y: 738, distance: 483.2
click at [635, 627] on div at bounding box center [637, 614] width 8 height 89
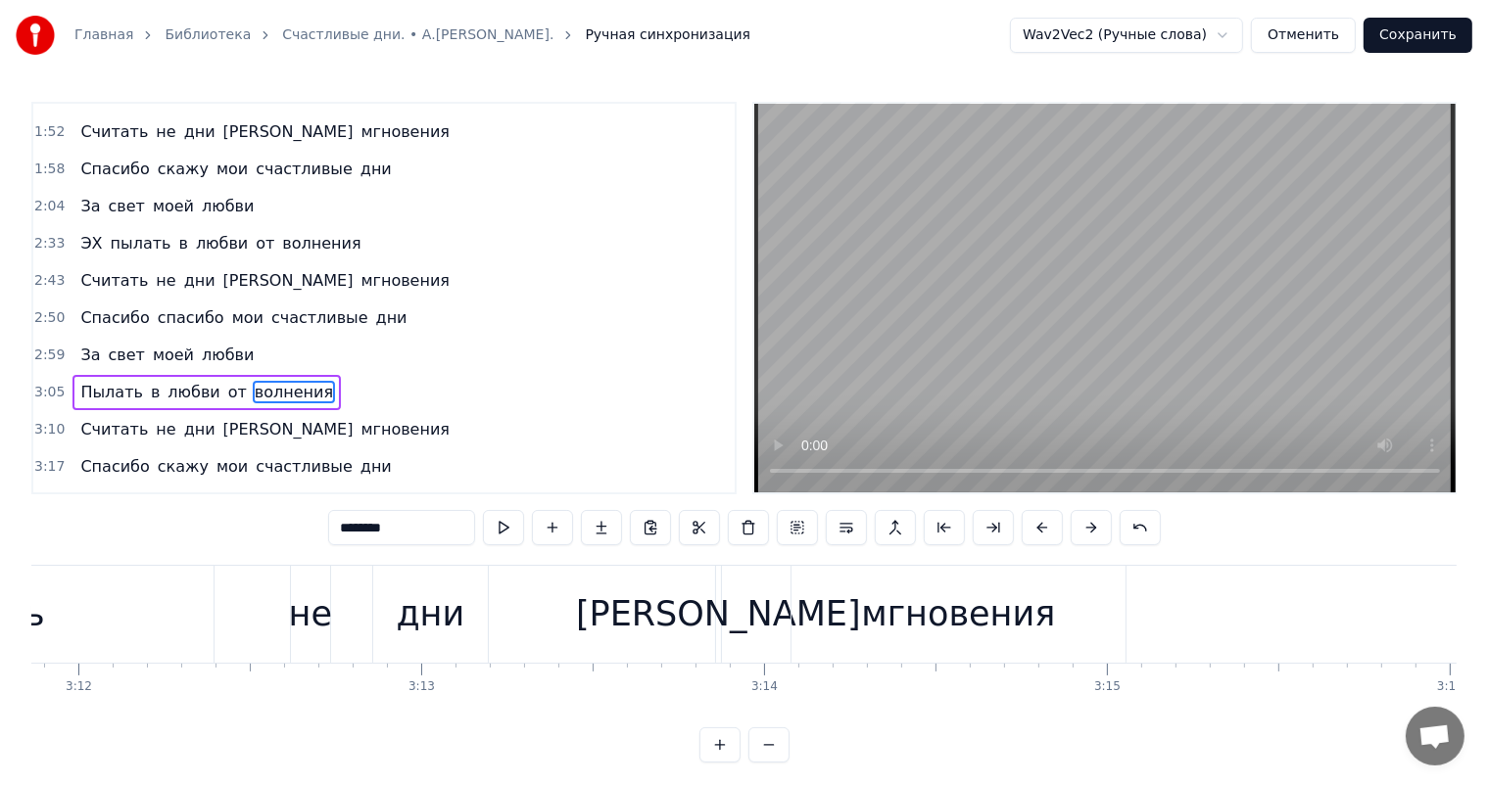
scroll to position [0, 65851]
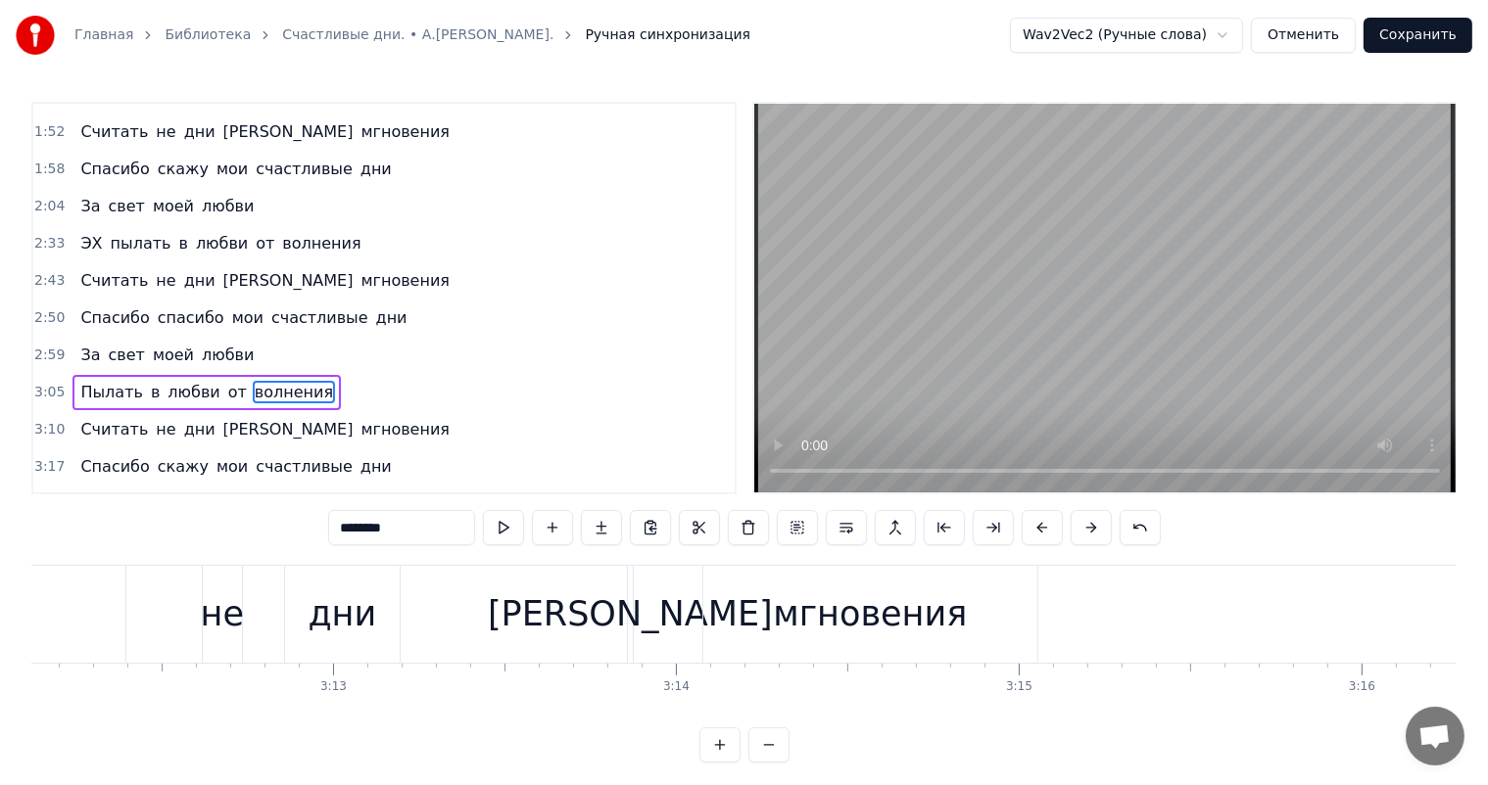
click at [907, 610] on div "мгновения" at bounding box center [870, 615] width 194 height 52
type input "*********"
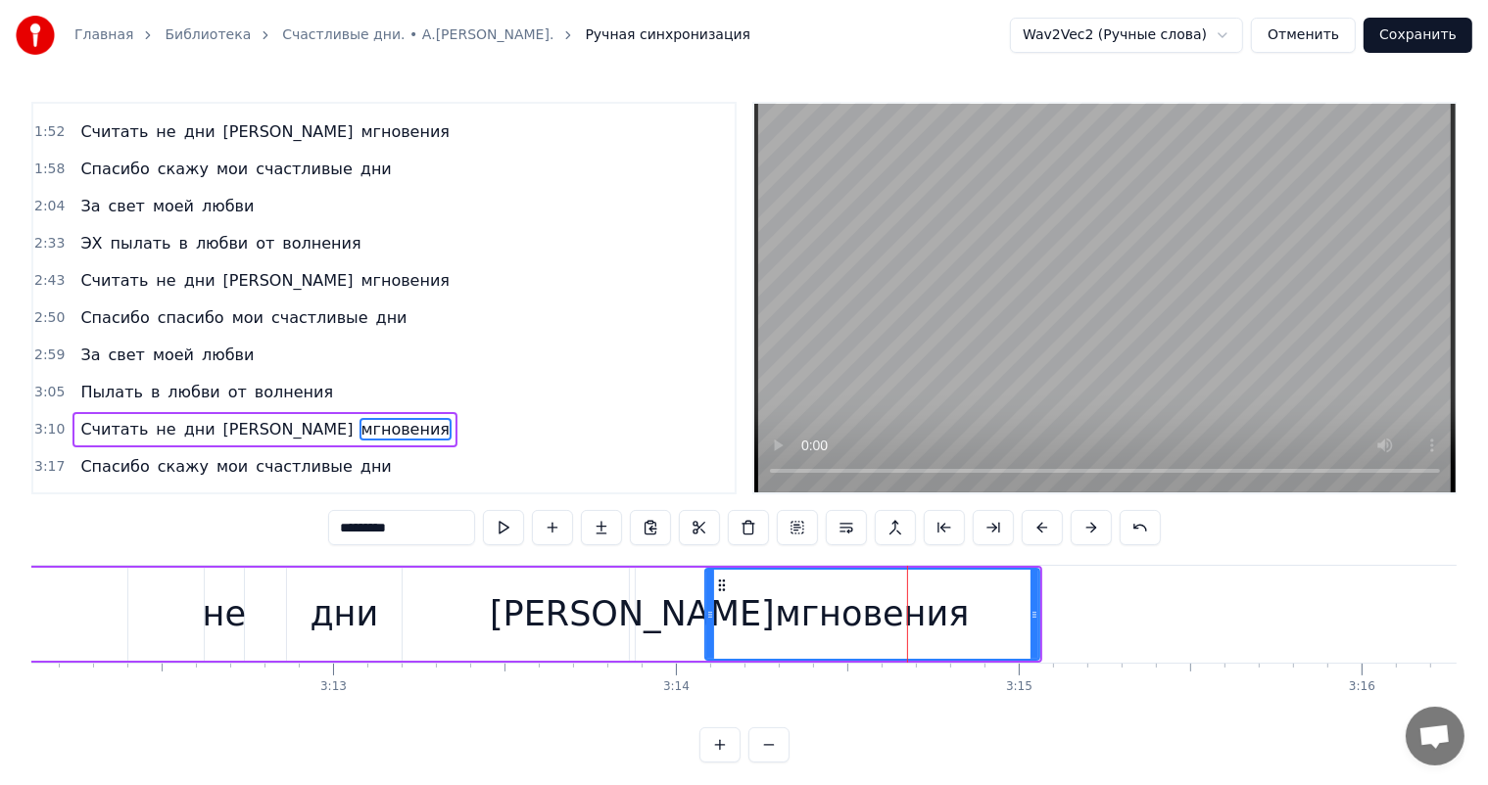
scroll to position [9, 0]
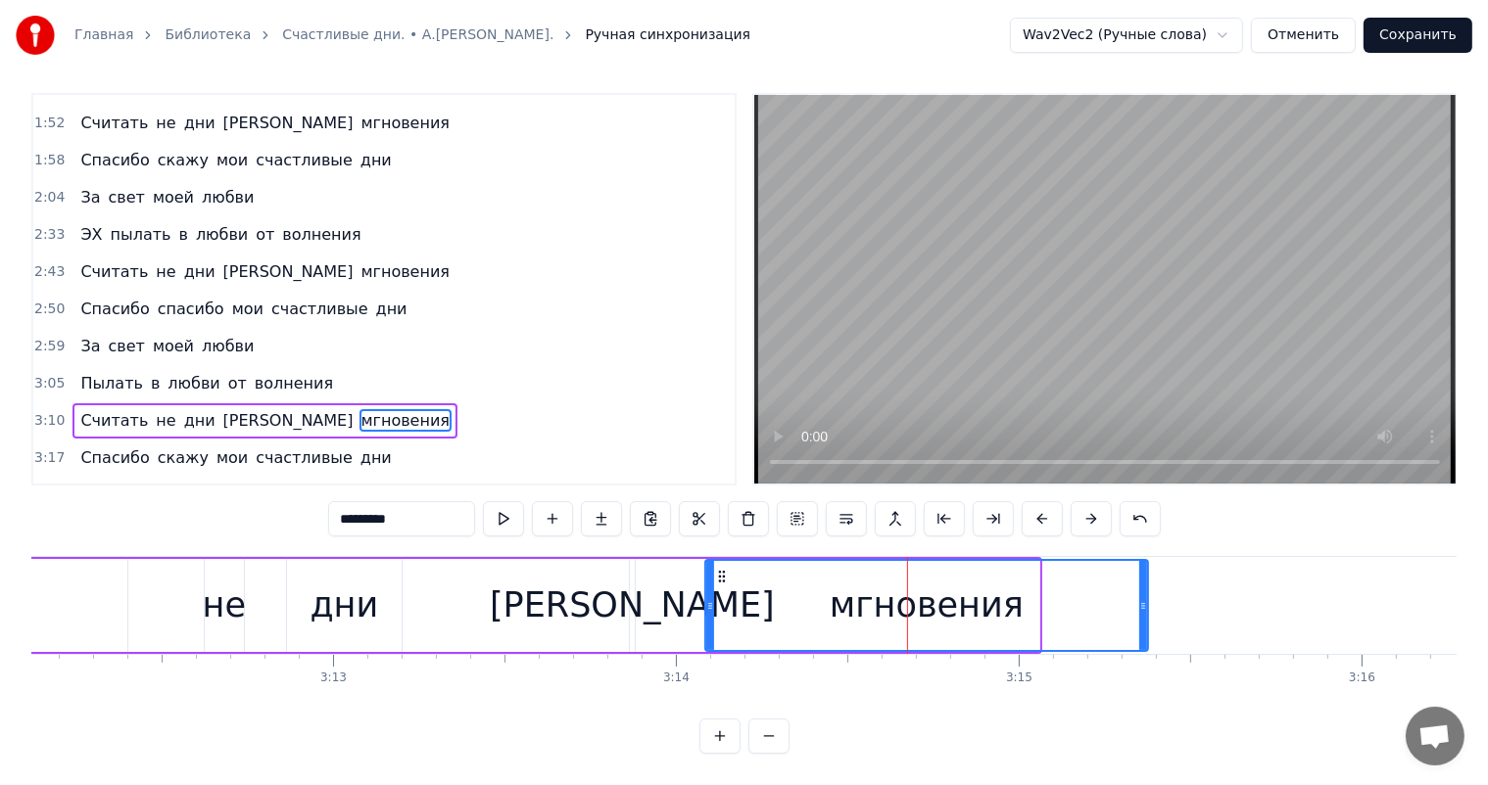
drag, startPoint x: 1033, startPoint y: 608, endPoint x: 1142, endPoint y: 626, distance: 110.1
click at [1142, 626] on div at bounding box center [1143, 605] width 8 height 89
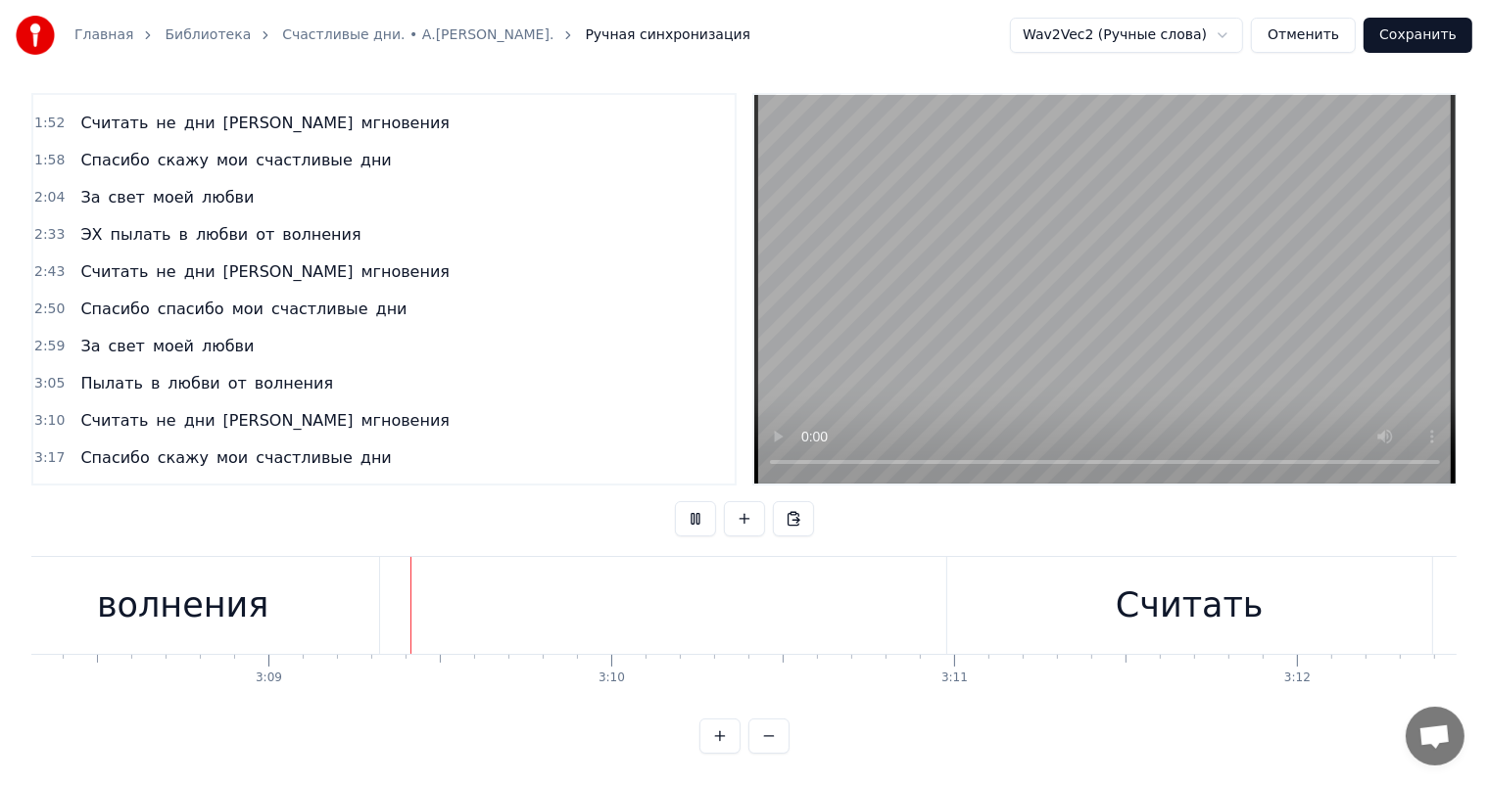
scroll to position [0, 64585]
click at [307, 596] on div "волнения" at bounding box center [142, 605] width 392 height 97
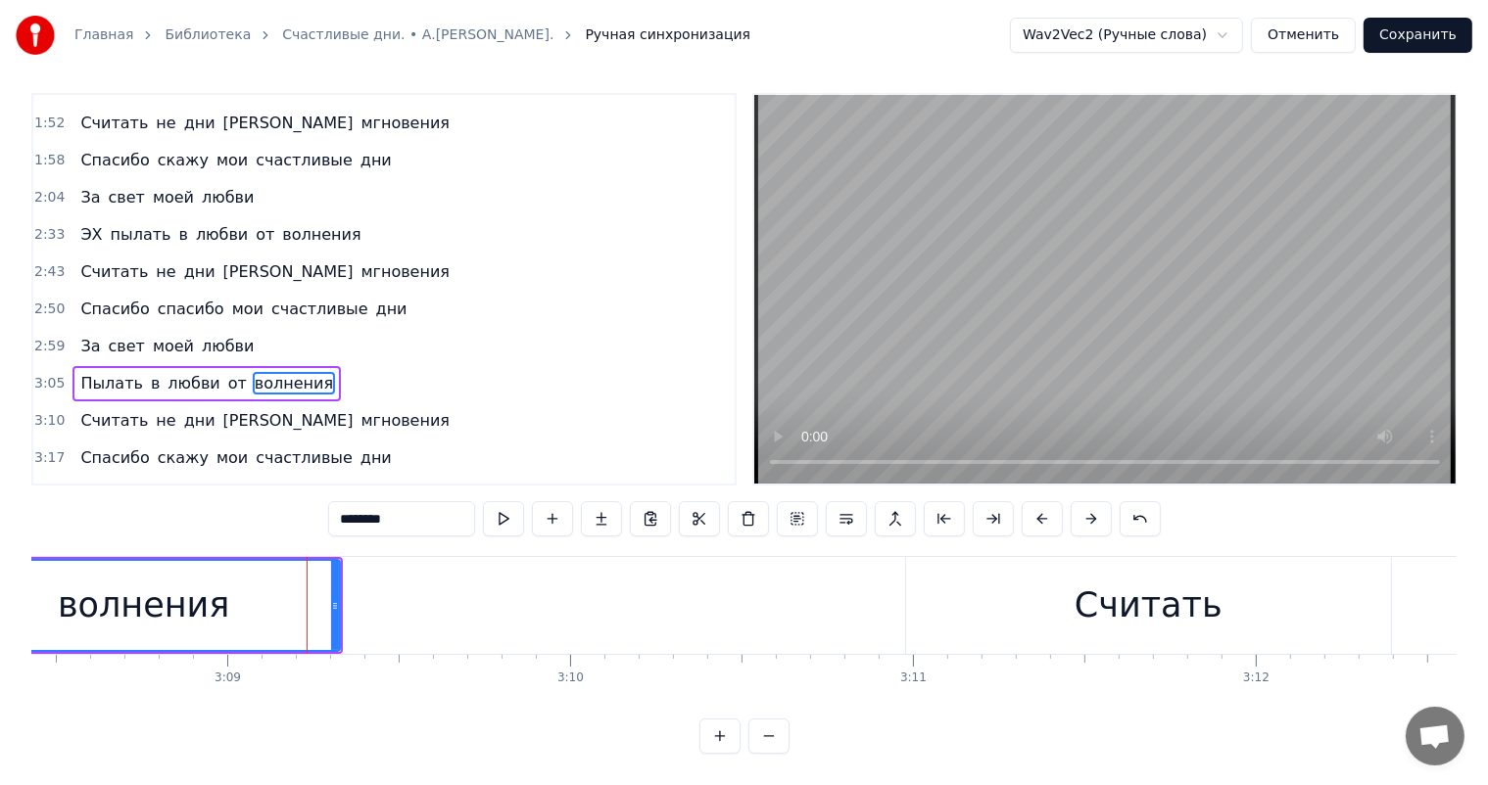
scroll to position [0, 0]
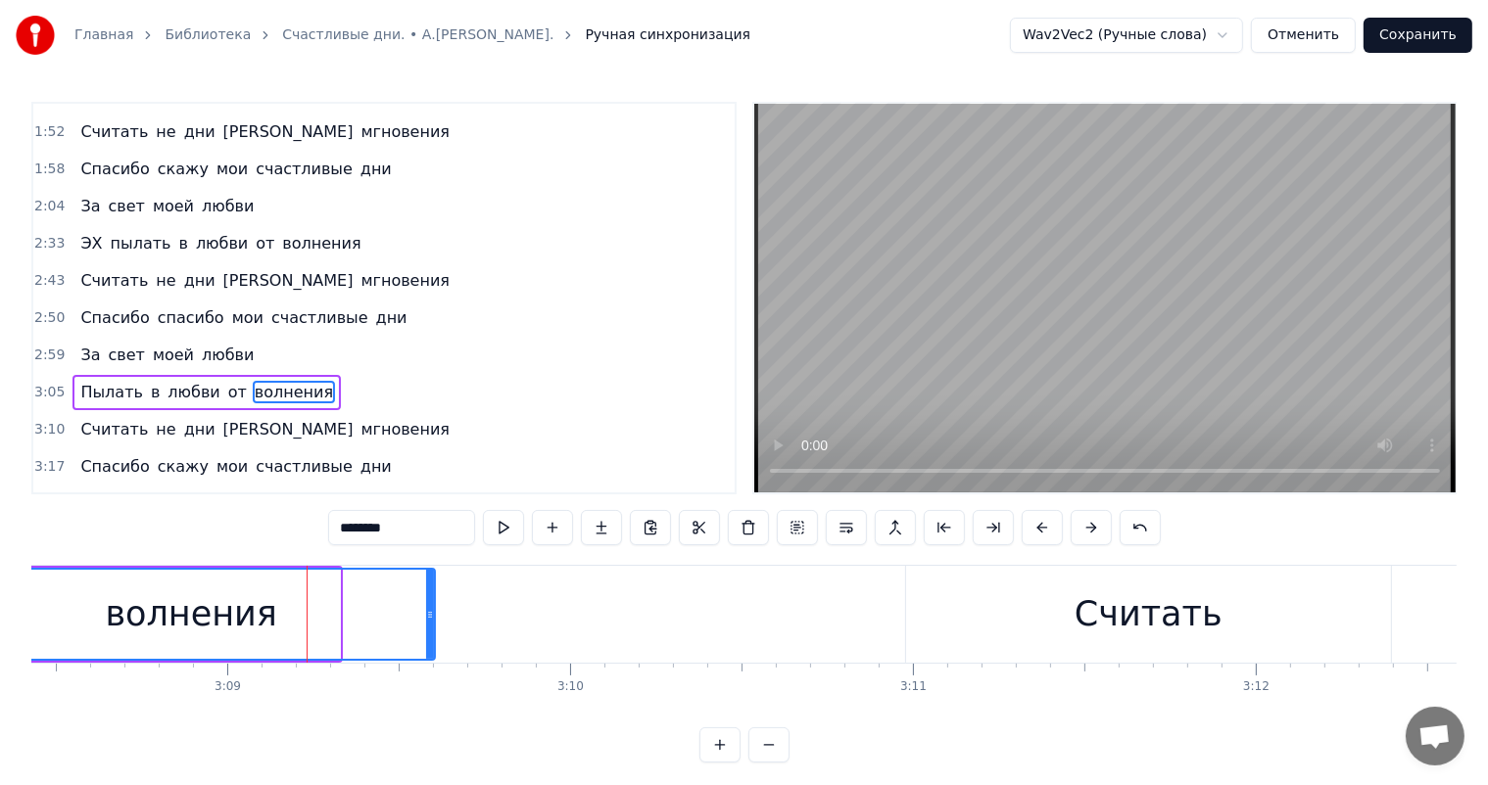
drag, startPoint x: 332, startPoint y: 607, endPoint x: 427, endPoint y: 618, distance: 95.6
click at [427, 618] on icon at bounding box center [430, 615] width 8 height 16
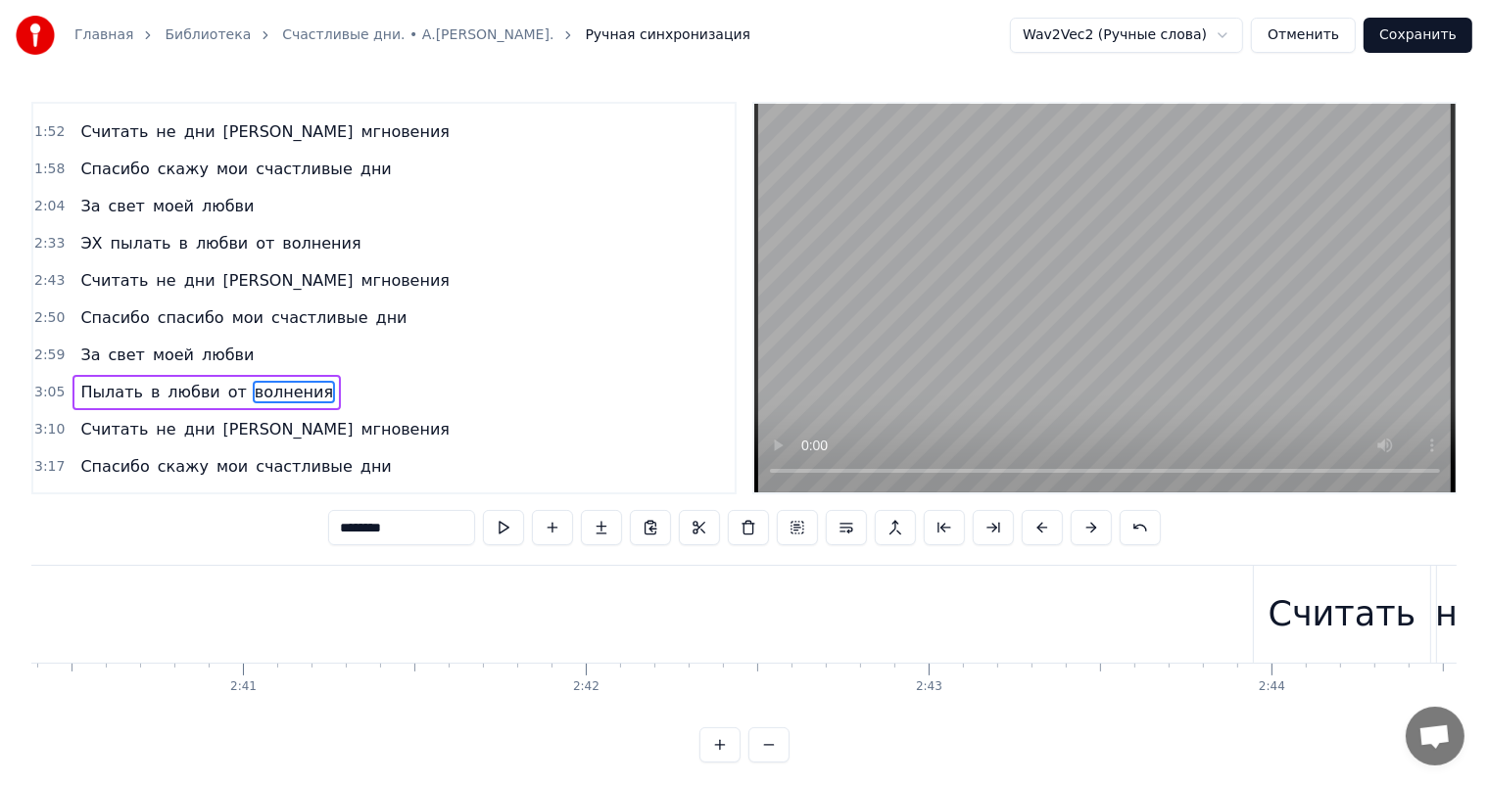
scroll to position [0, 54883]
click at [72, 375] on div "Пылать в любви от волнения" at bounding box center [206, 392] width 268 height 35
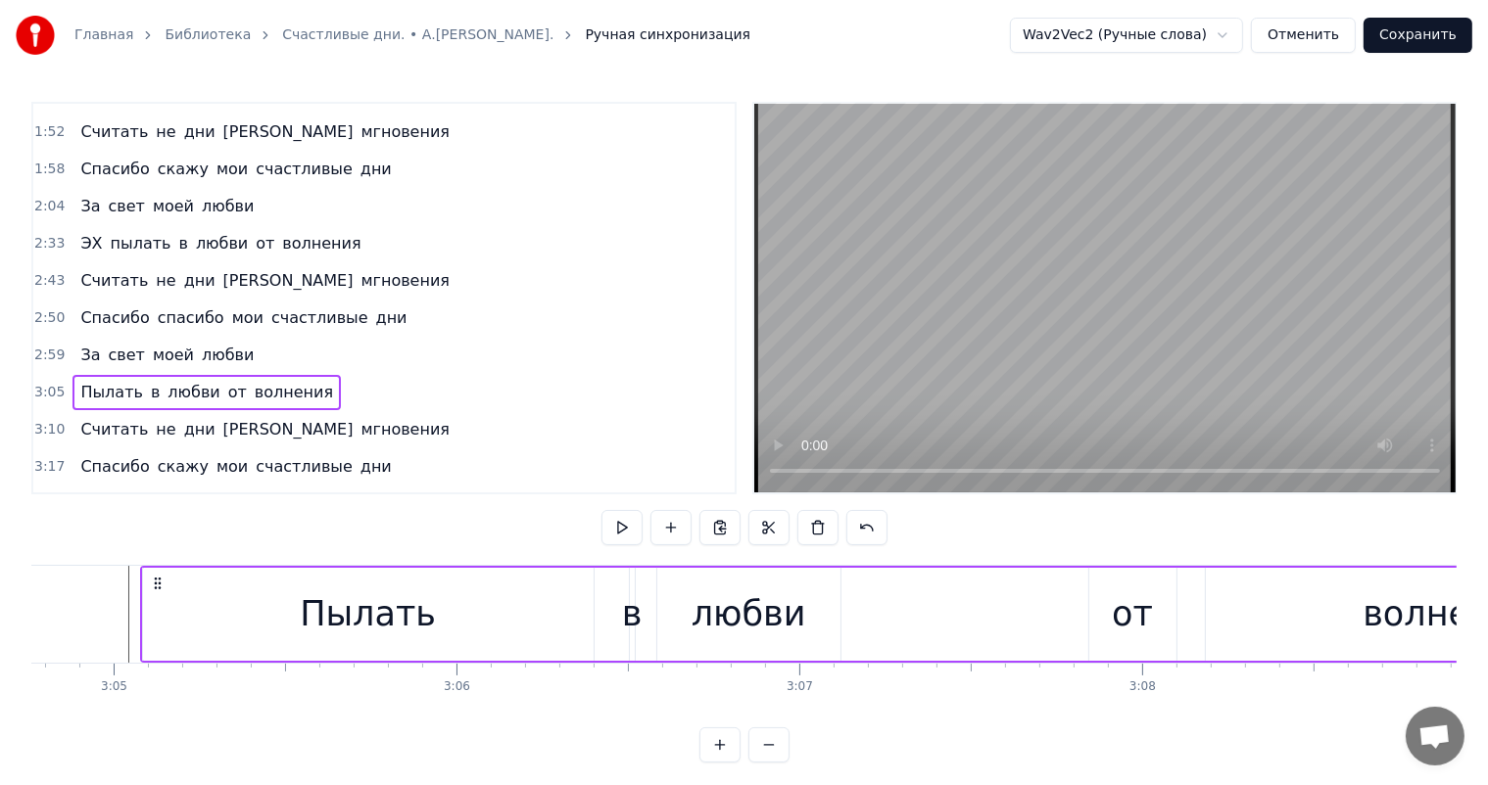
scroll to position [0, 63338]
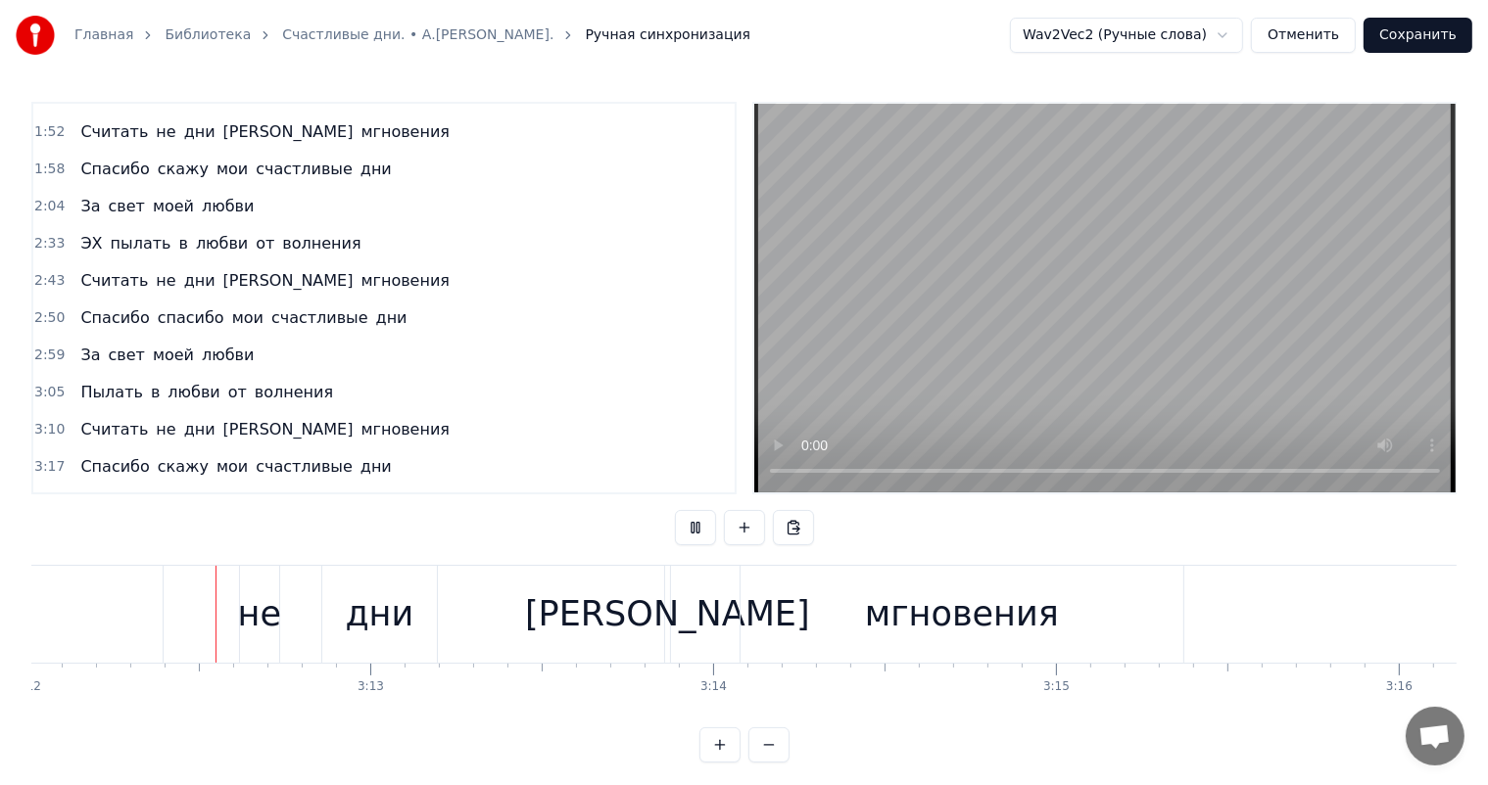
scroll to position [0, 65864]
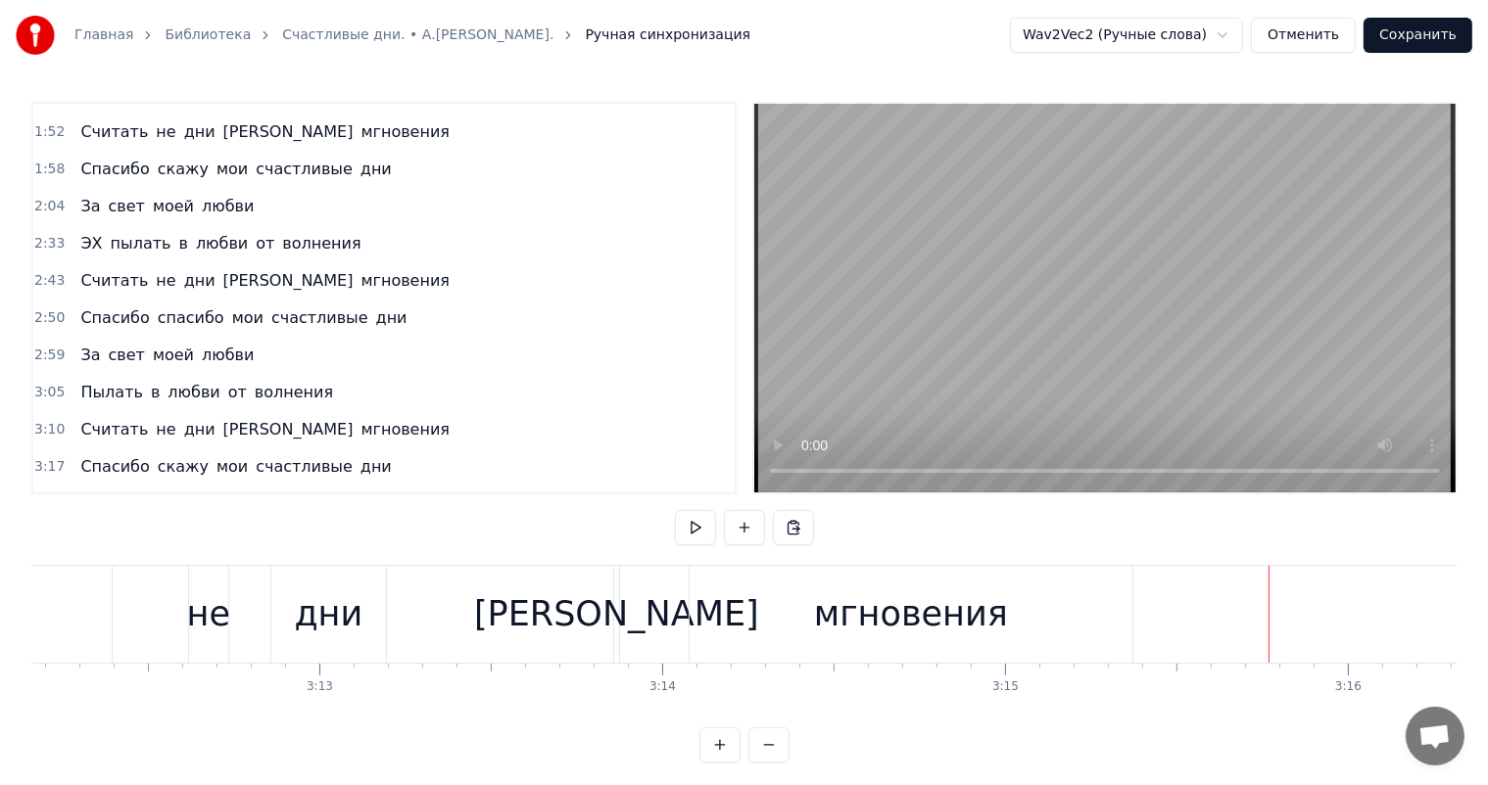
click at [1064, 612] on div "мгновения" at bounding box center [910, 614] width 443 height 97
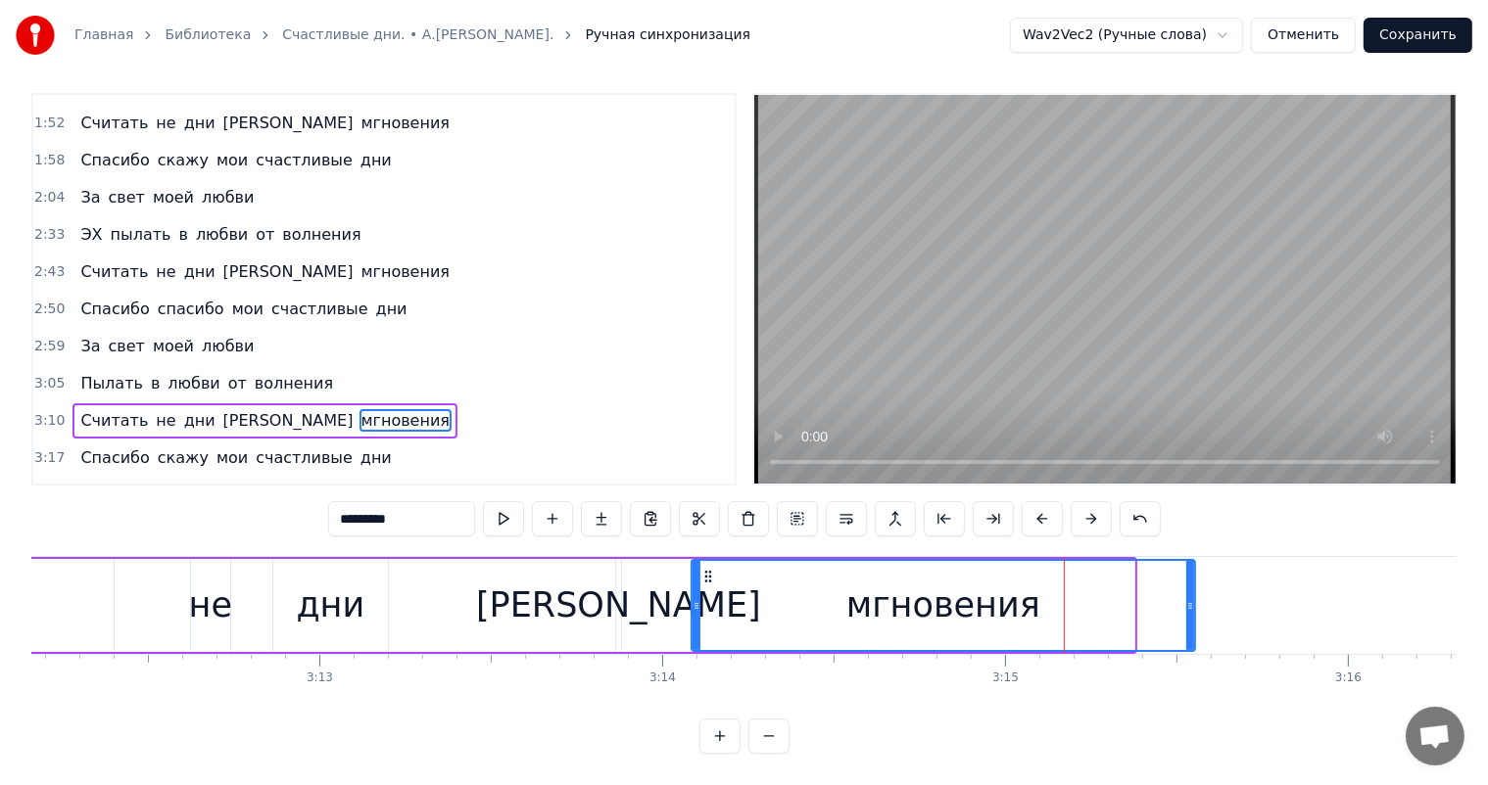
drag, startPoint x: 1126, startPoint y: 601, endPoint x: 1187, endPoint y: 606, distance: 60.9
click at [1187, 606] on icon at bounding box center [1190, 606] width 8 height 16
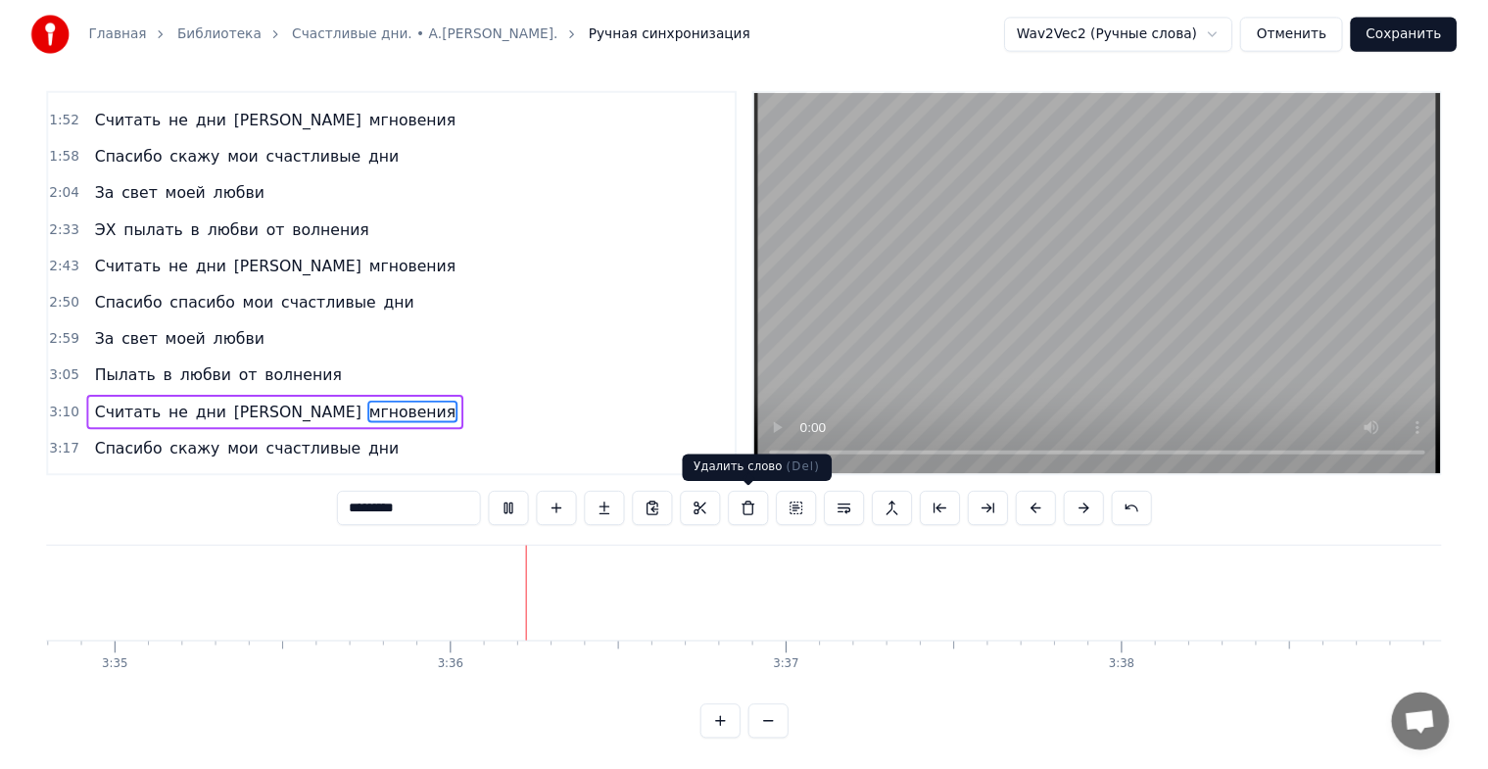
scroll to position [0, 73711]
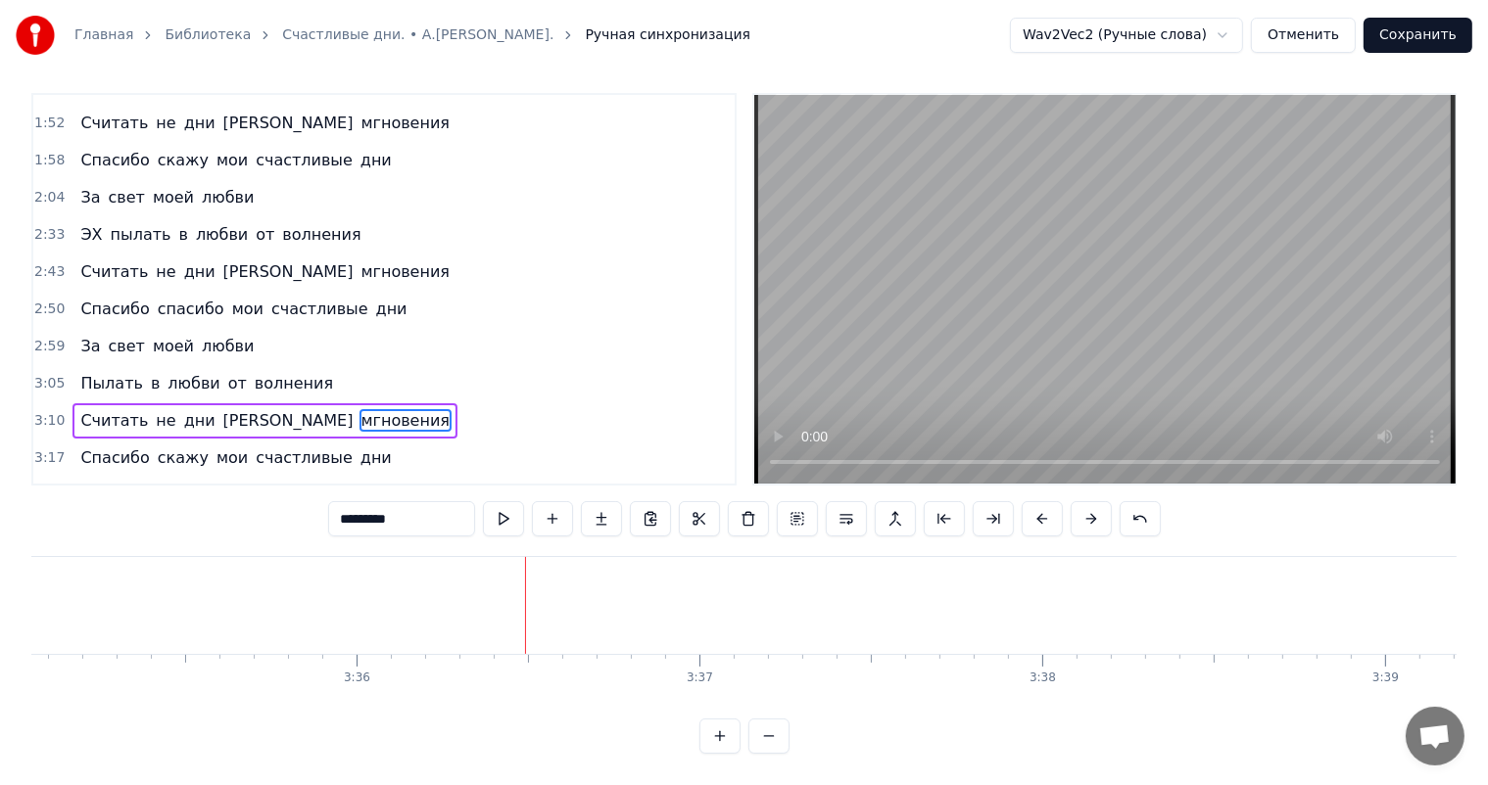
click at [1431, 31] on button "Сохранить" at bounding box center [1417, 35] width 109 height 35
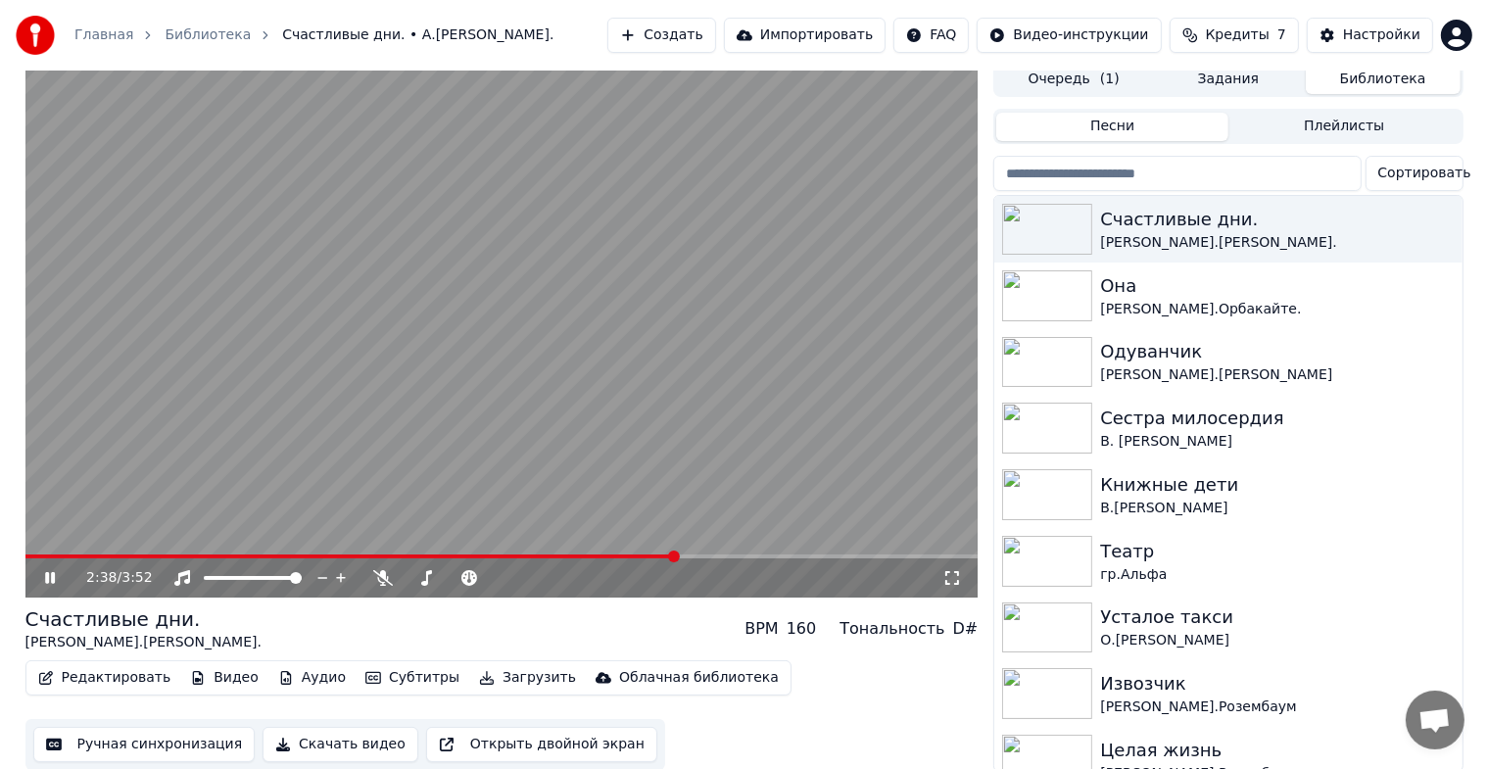
click at [43, 581] on icon at bounding box center [64, 578] width 46 height 16
click at [120, 742] on button "Ручная синхронизация" at bounding box center [144, 744] width 222 height 35
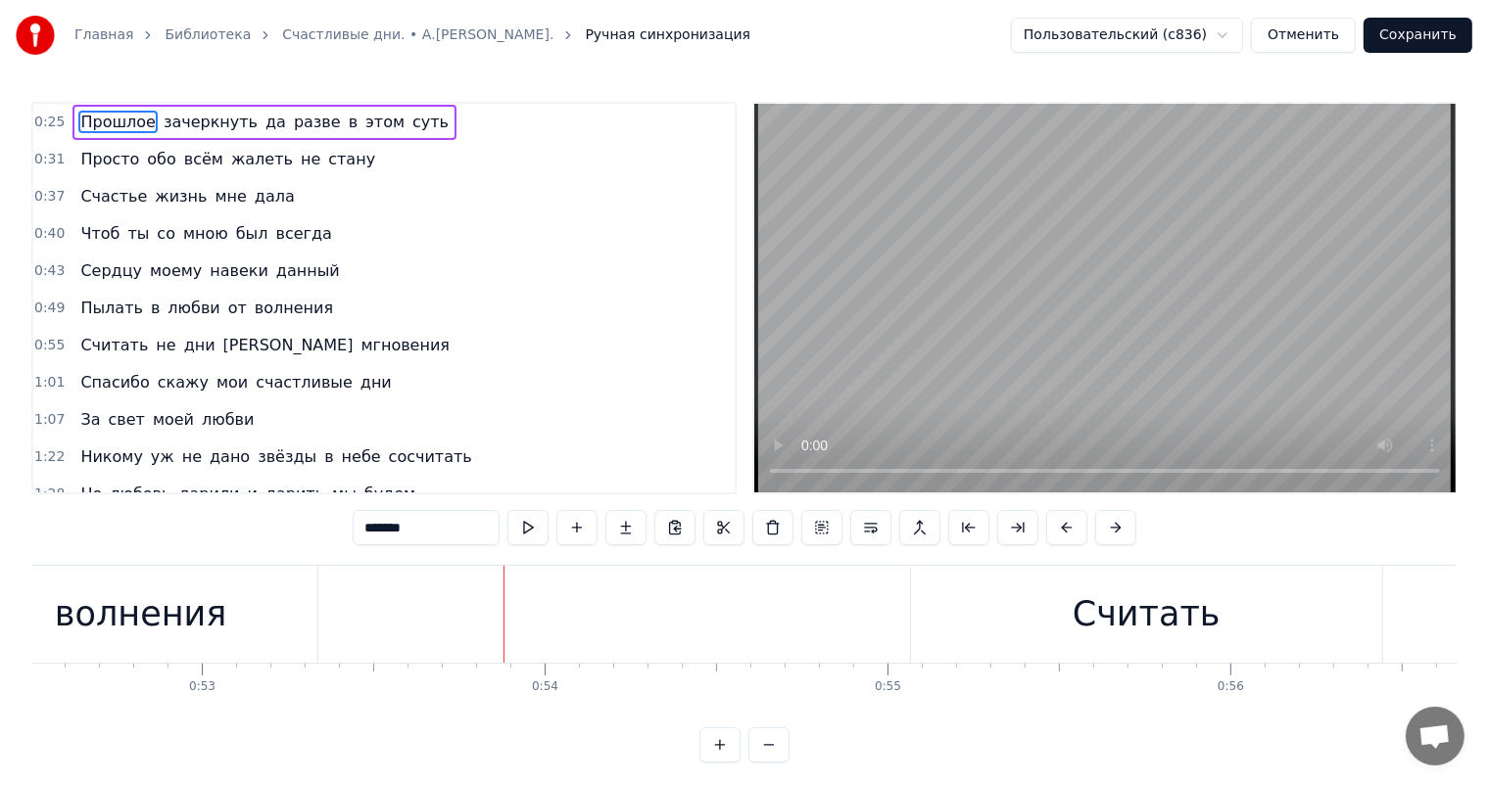
scroll to position [0, 17682]
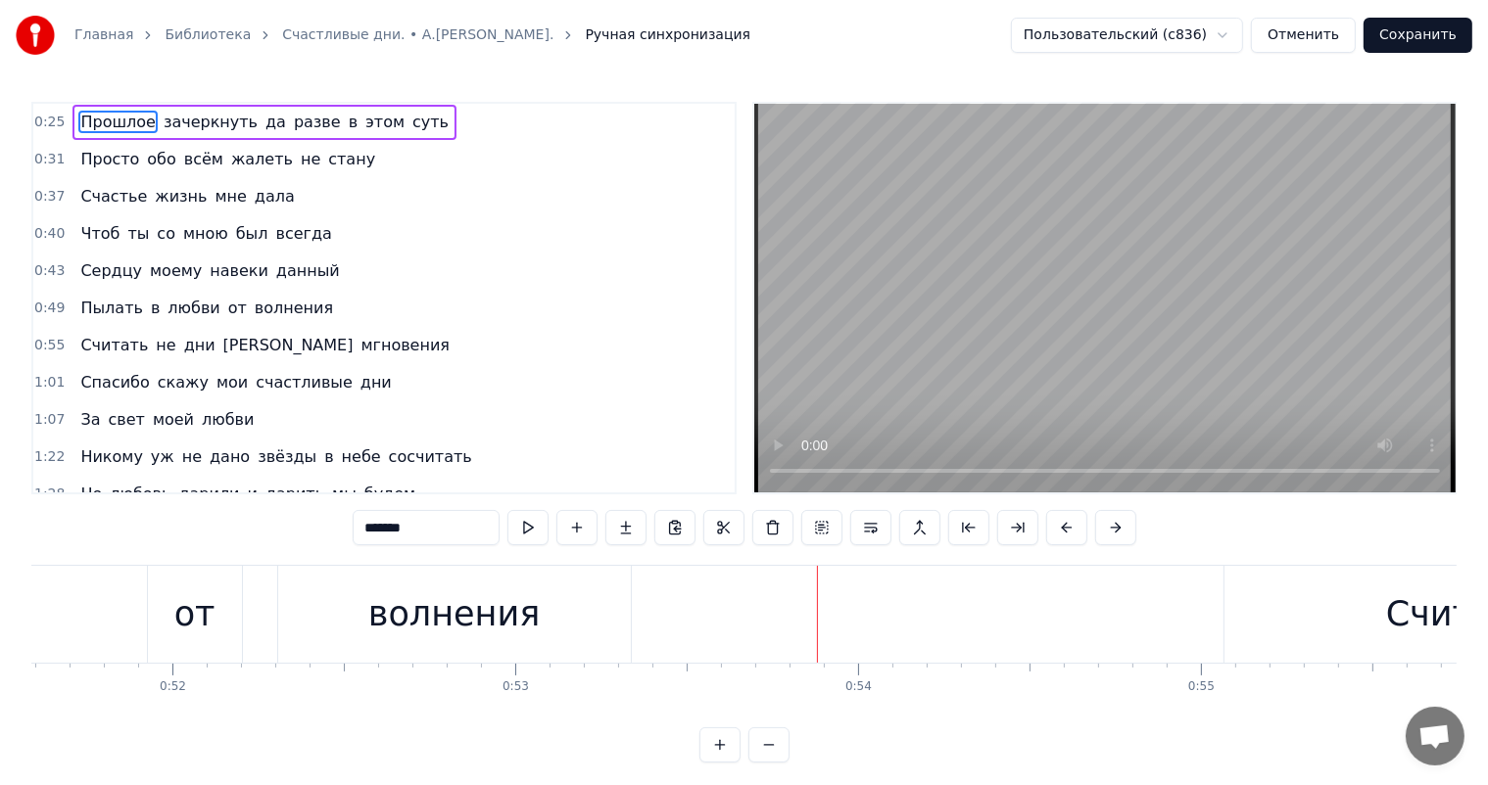
click at [454, 632] on div "волнения" at bounding box center [454, 615] width 172 height 52
type input "********"
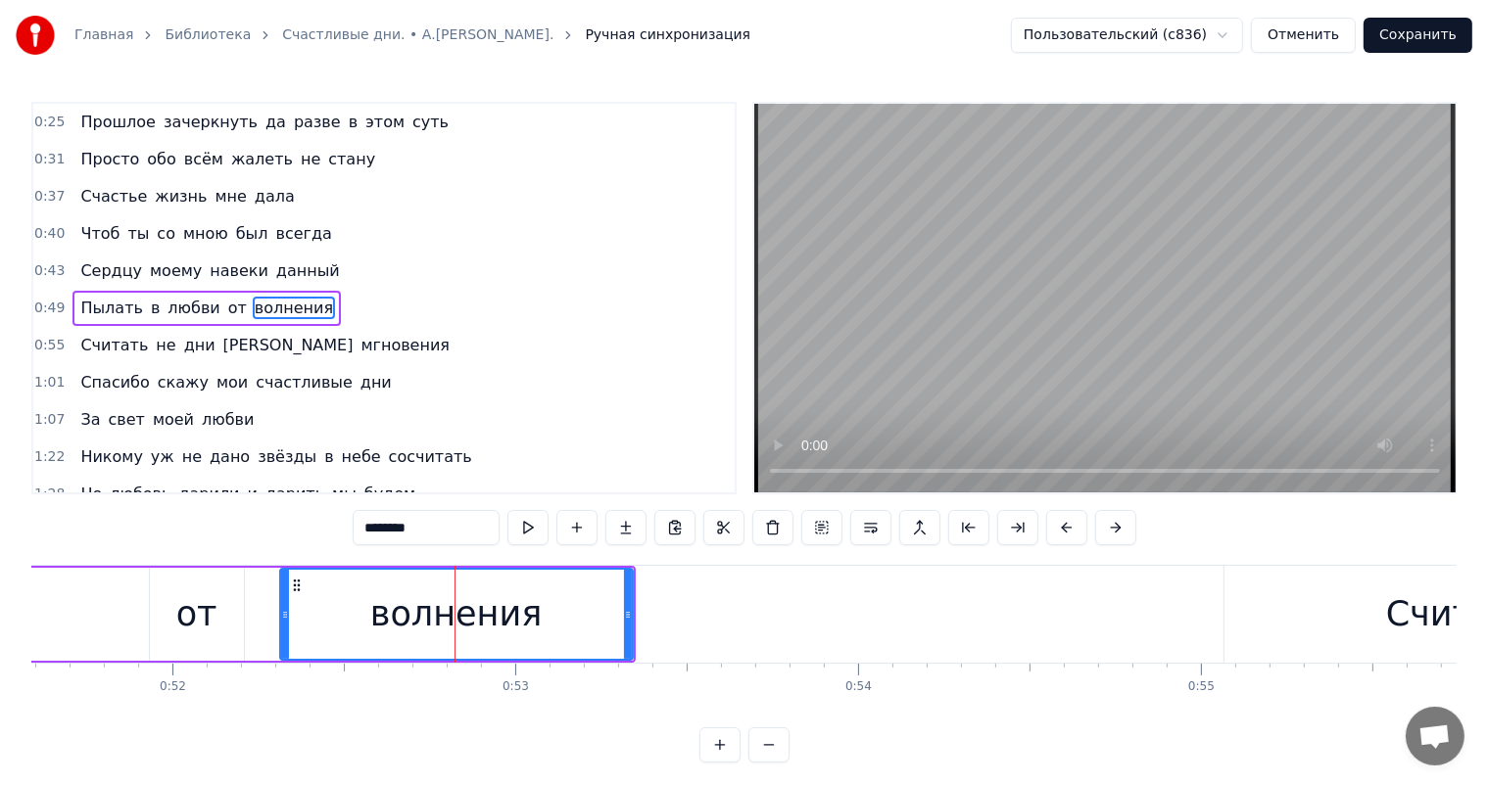
scroll to position [3, 0]
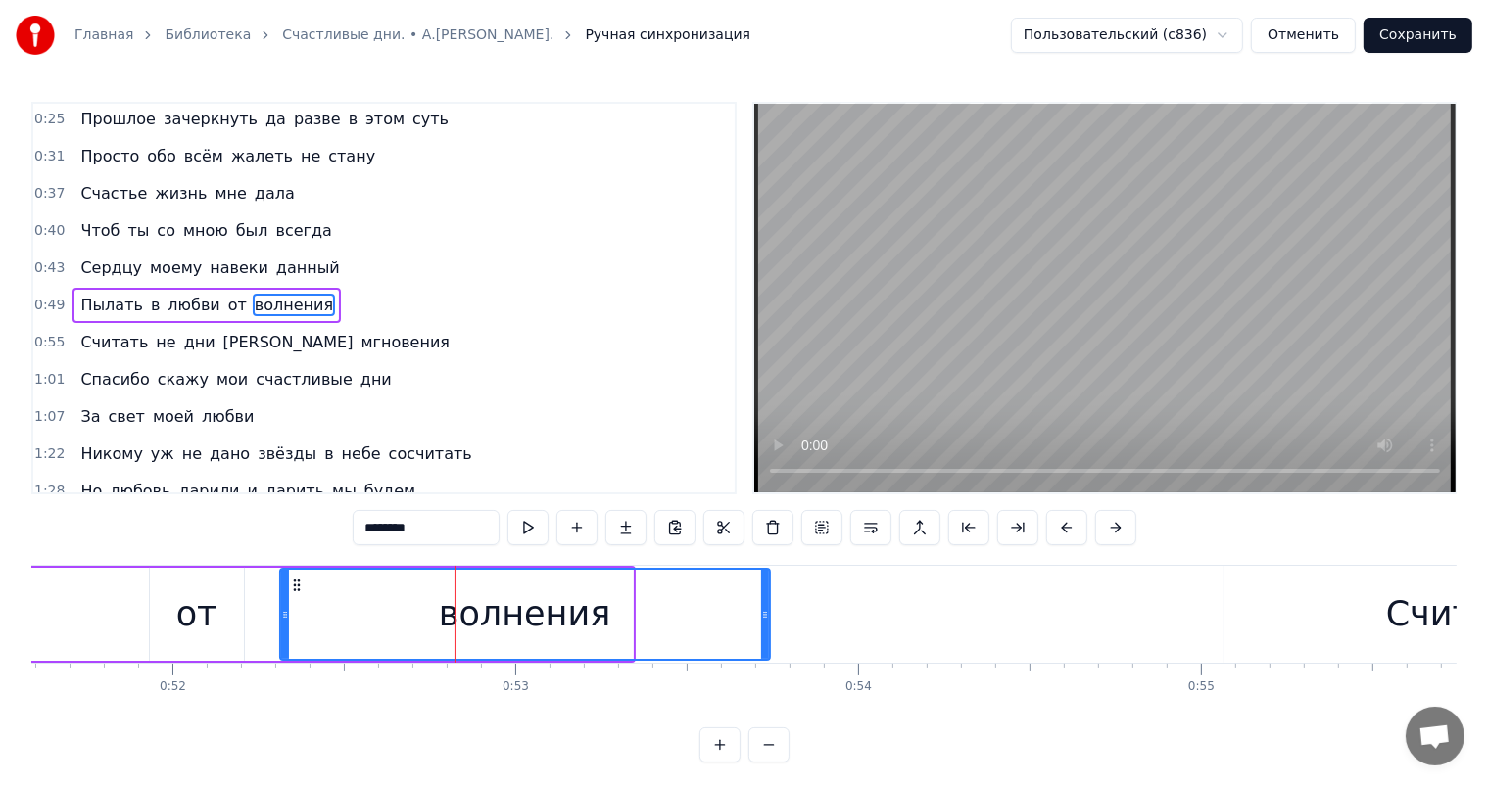
drag, startPoint x: 627, startPoint y: 613, endPoint x: 764, endPoint y: 617, distance: 137.2
click at [764, 617] on icon at bounding box center [765, 615] width 8 height 16
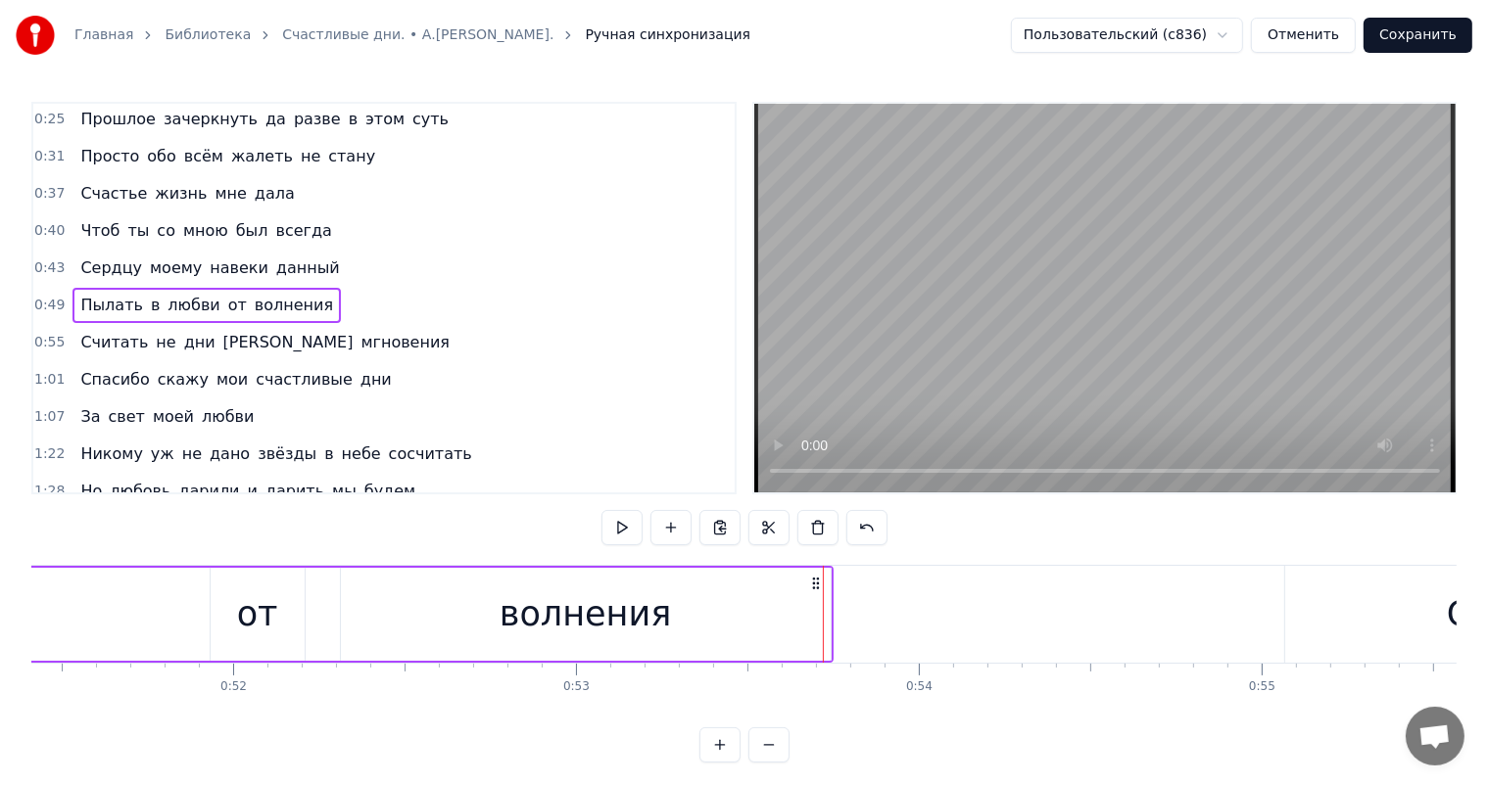
scroll to position [0, 17613]
click at [70, 623] on div "Пылать в любви от волнения" at bounding box center [53, 614] width 1579 height 97
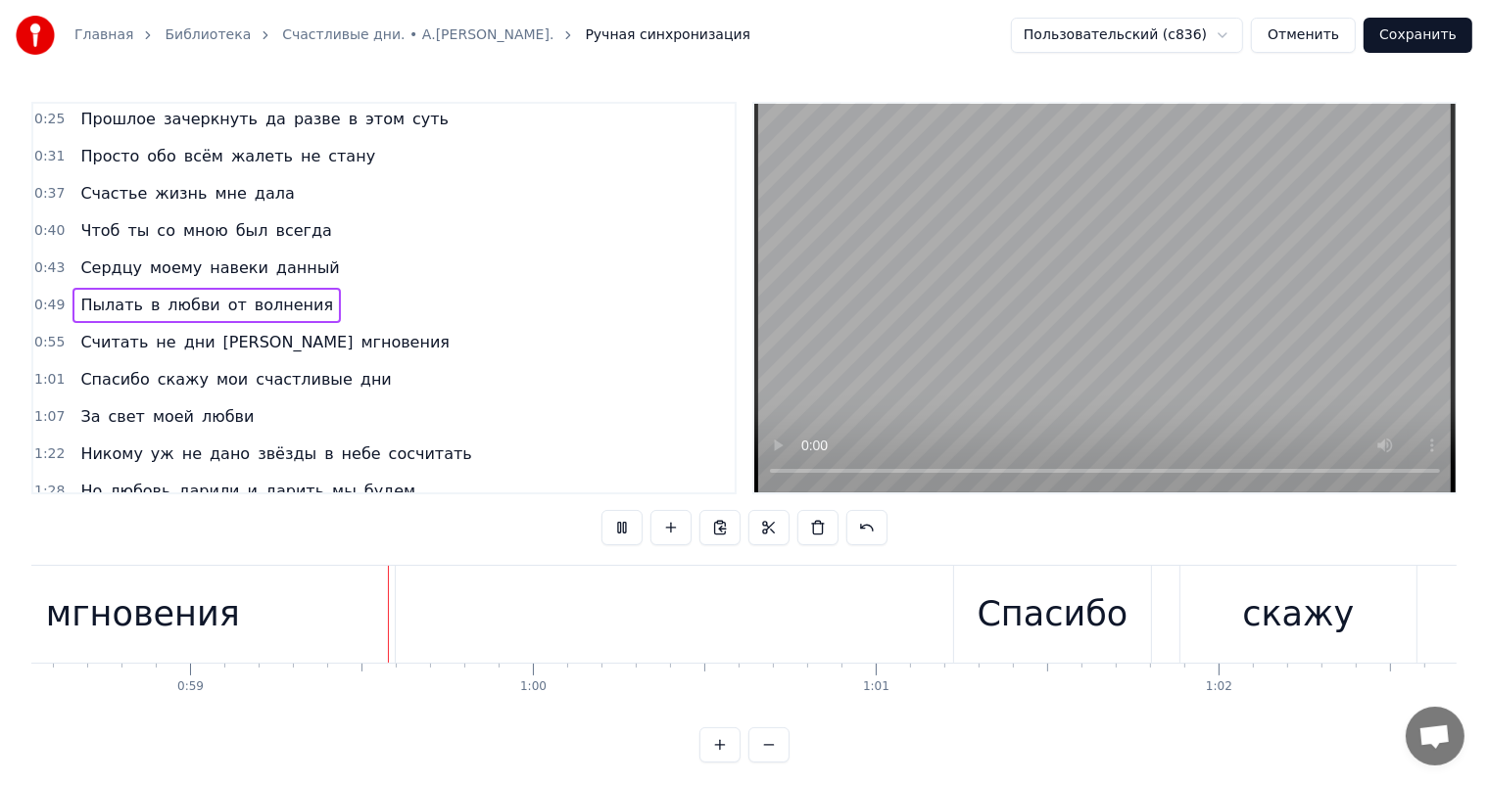
scroll to position [0, 20070]
click at [200, 627] on div "мгновения" at bounding box center [137, 615] width 194 height 52
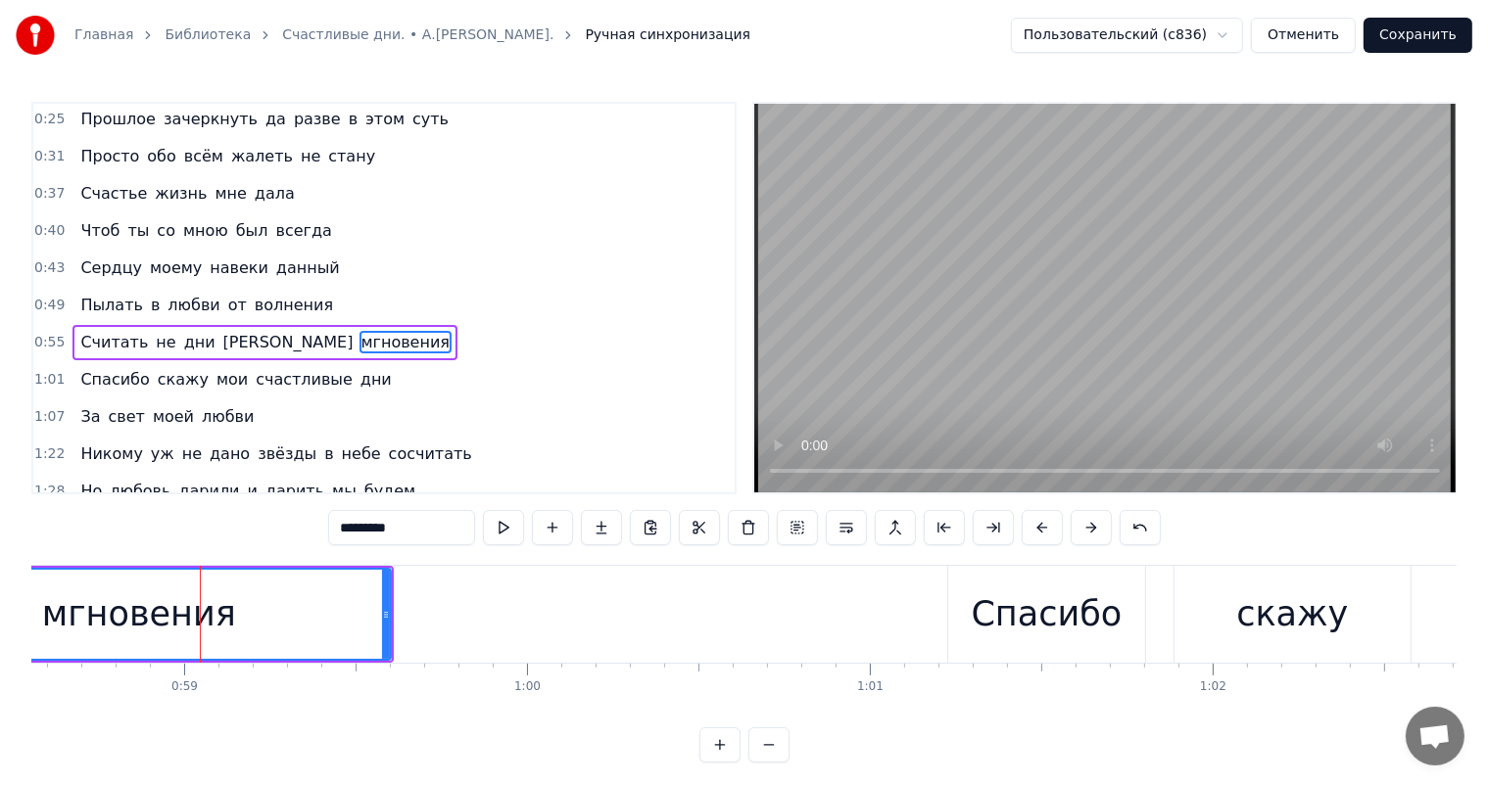
scroll to position [39, 0]
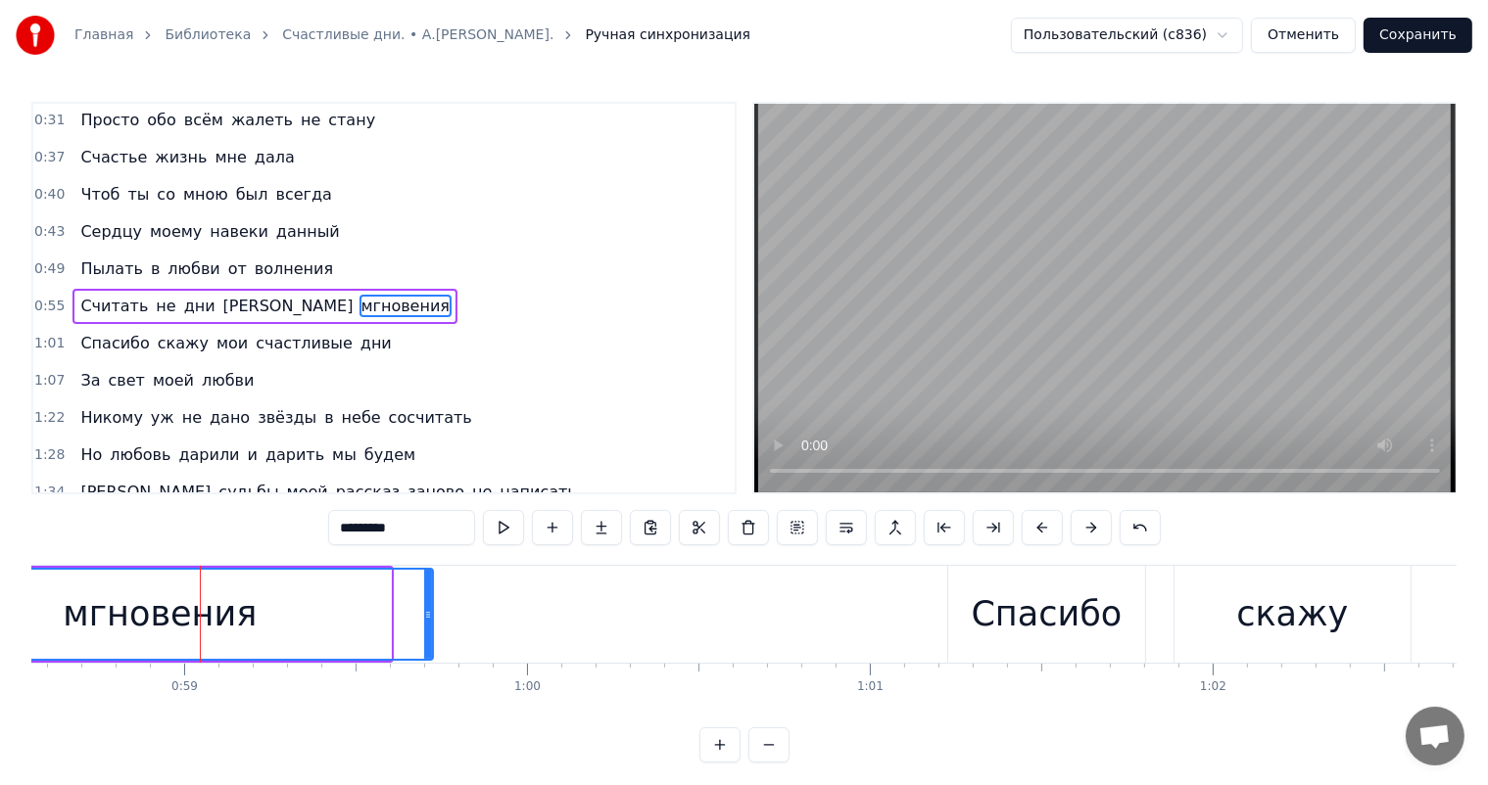
drag, startPoint x: 384, startPoint y: 619, endPoint x: 426, endPoint y: 619, distance: 42.1
click at [426, 619] on icon at bounding box center [428, 615] width 8 height 16
click at [171, 619] on div "мгновения" at bounding box center [160, 615] width 194 height 52
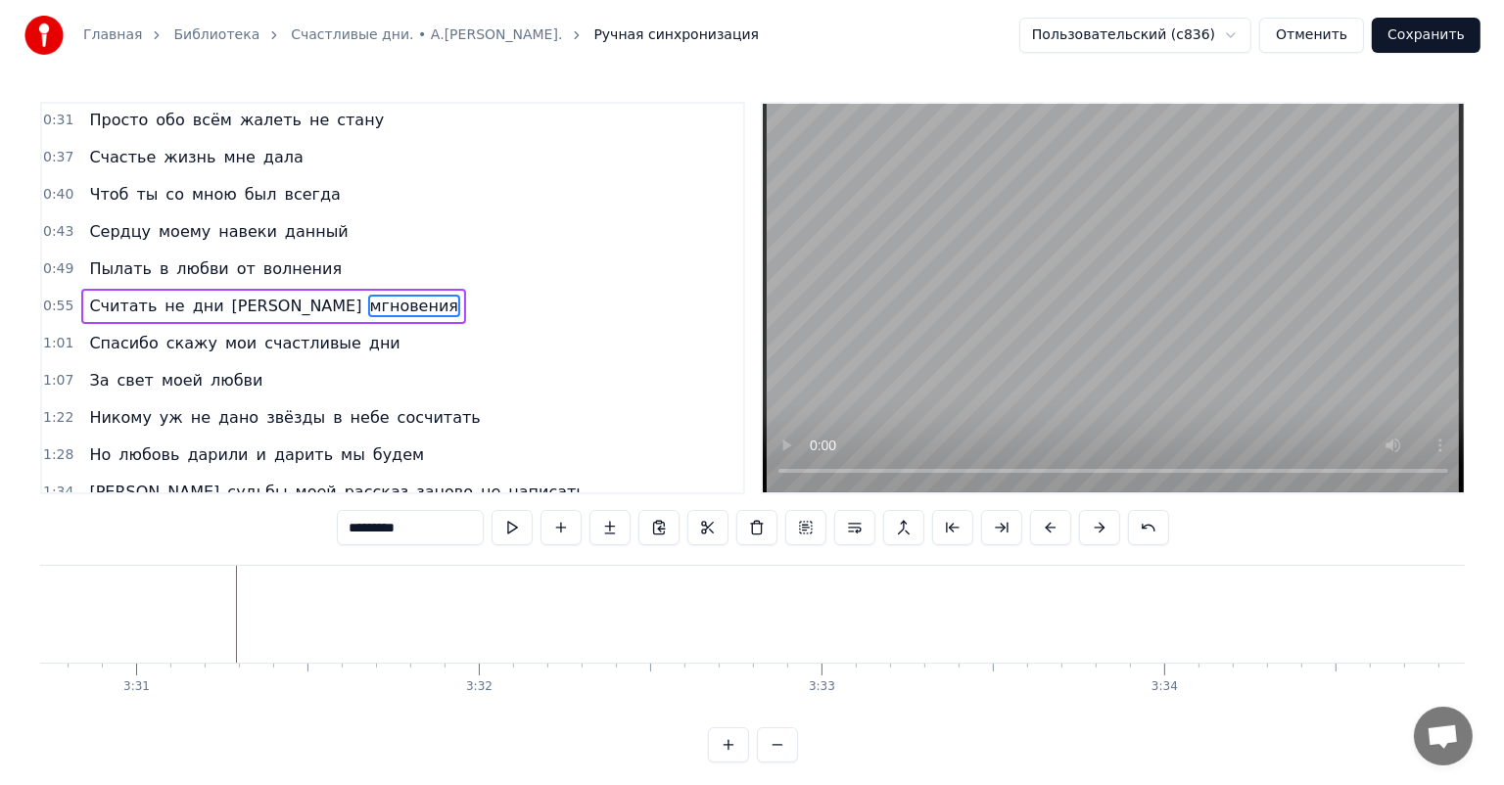
scroll to position [0, 72323]
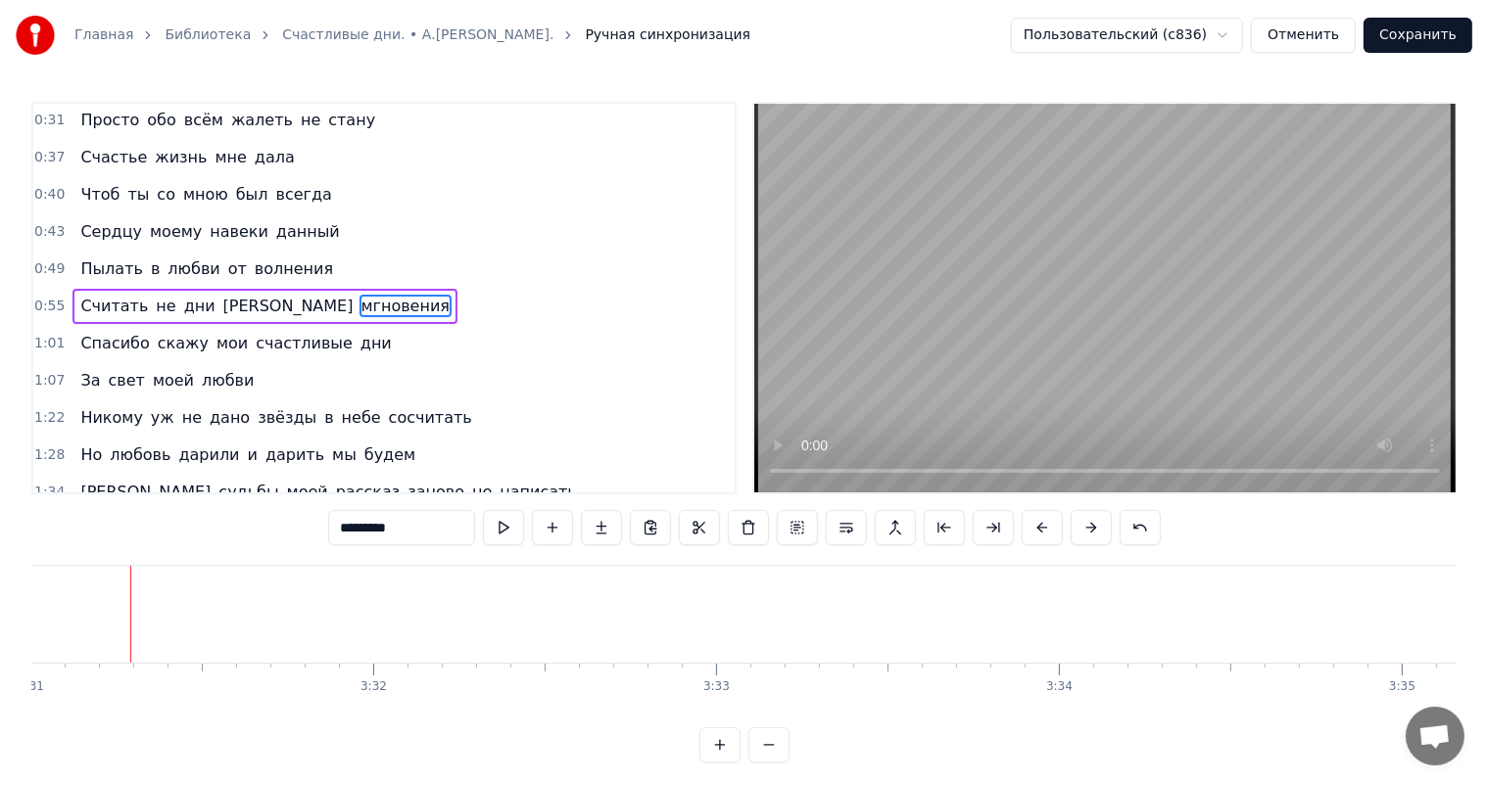
click at [1429, 33] on button "Сохранить" at bounding box center [1417, 35] width 109 height 35
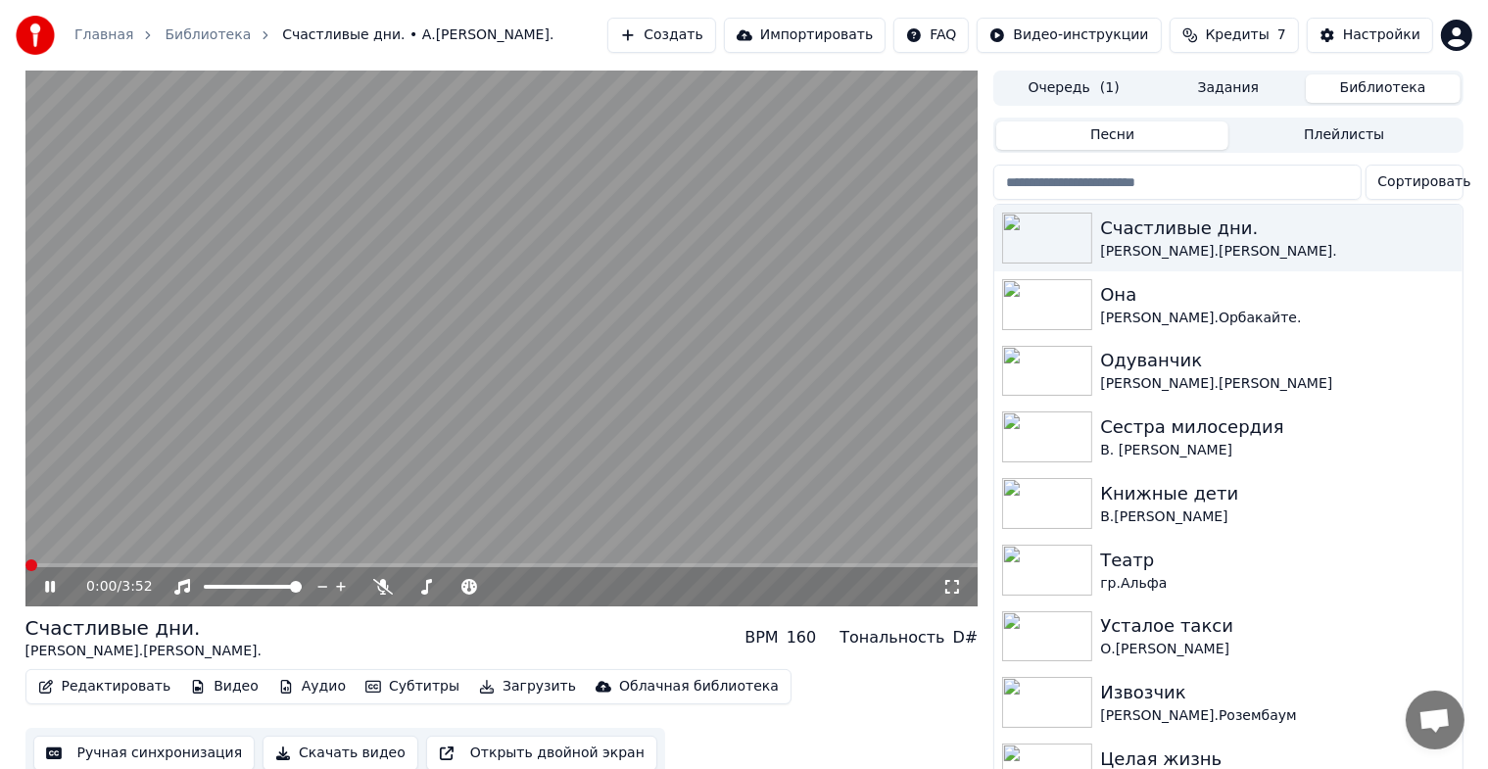
click at [51, 591] on icon at bounding box center [50, 587] width 10 height 12
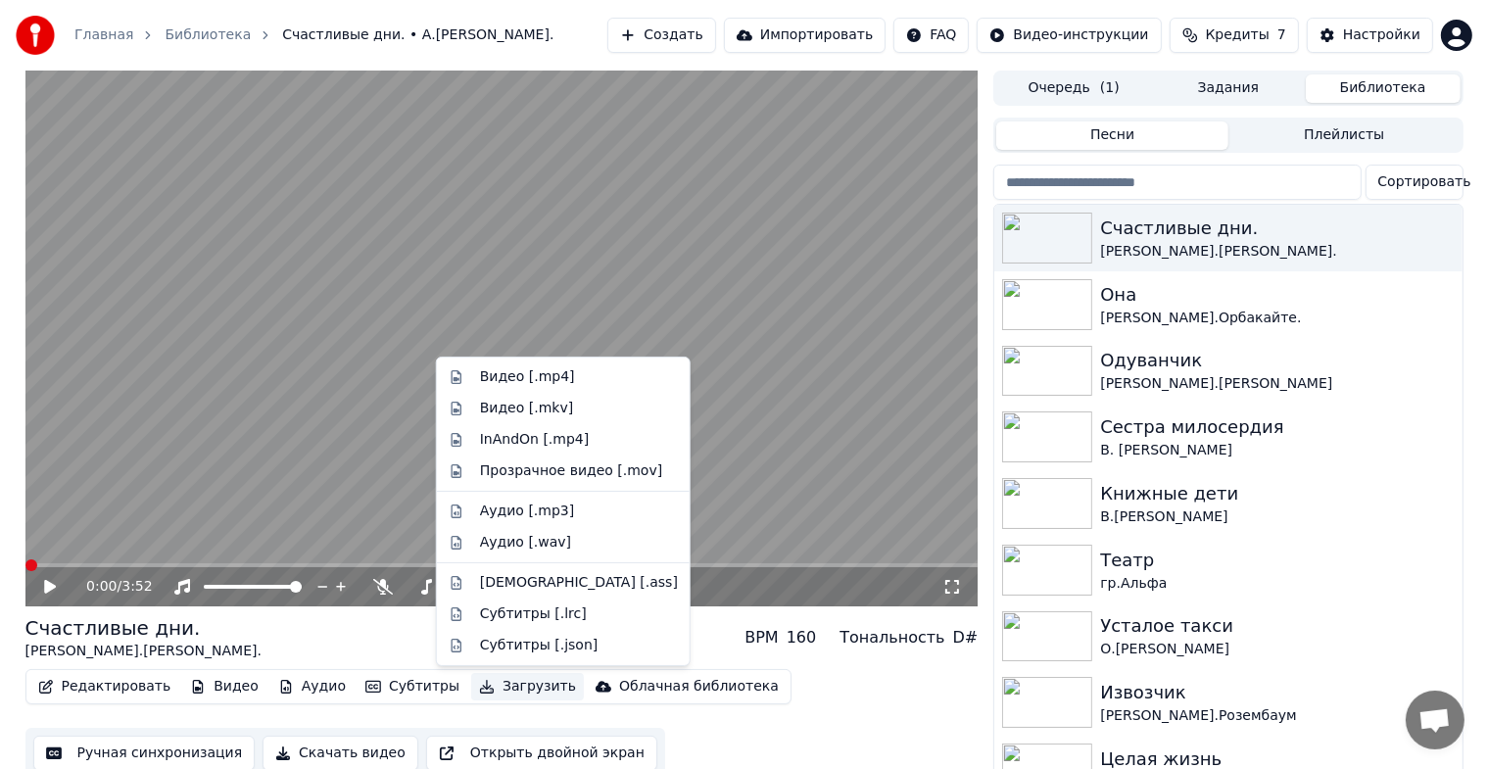
click at [497, 697] on button "Загрузить" at bounding box center [527, 686] width 113 height 27
click at [540, 382] on div "Видео [.mp4]" at bounding box center [527, 377] width 95 height 20
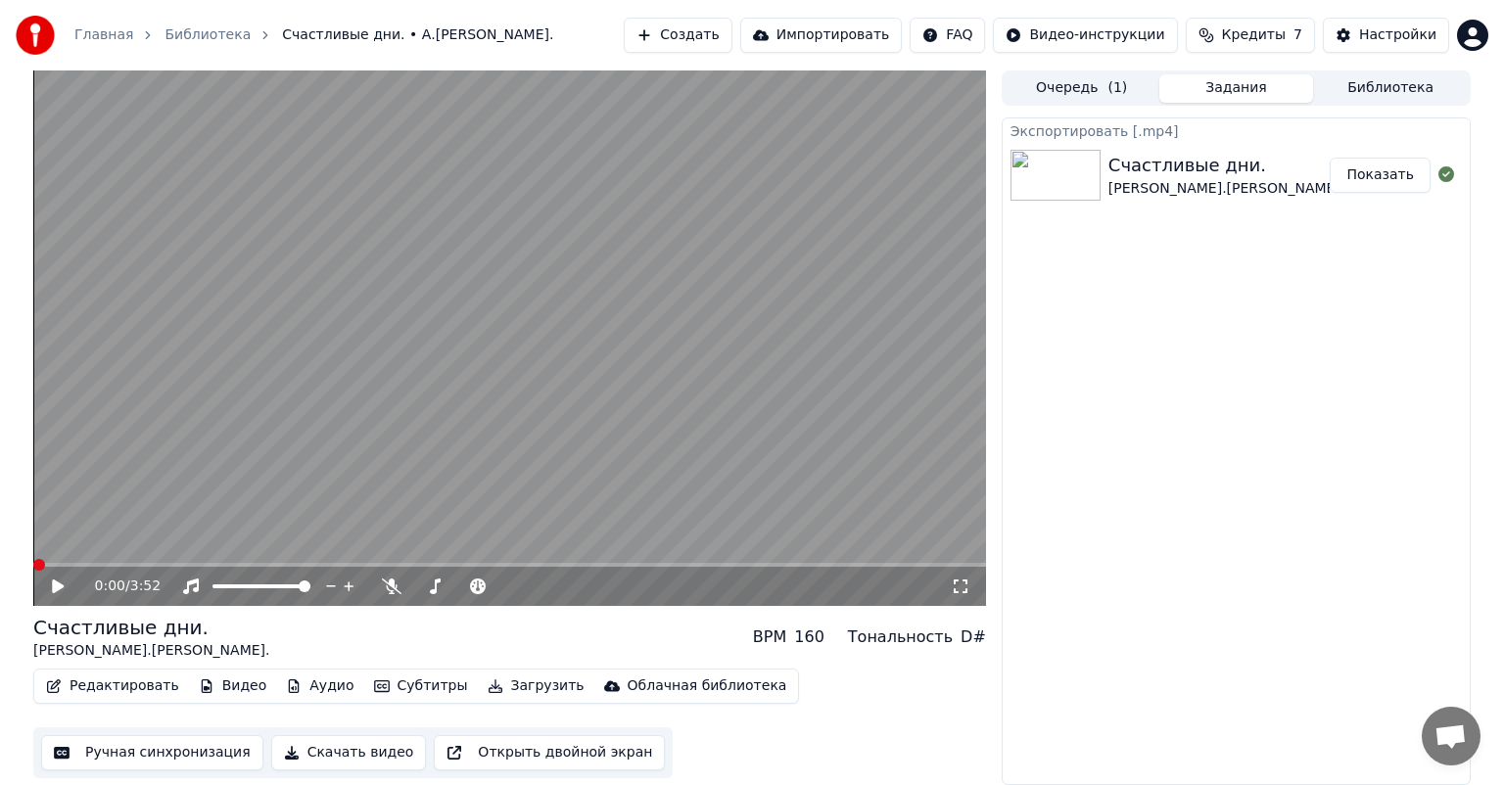
click at [540, 382] on video at bounding box center [509, 339] width 953 height 536
click at [1376, 174] on button "Показать" at bounding box center [1380, 175] width 101 height 35
